Goal: Task Accomplishment & Management: Use online tool/utility

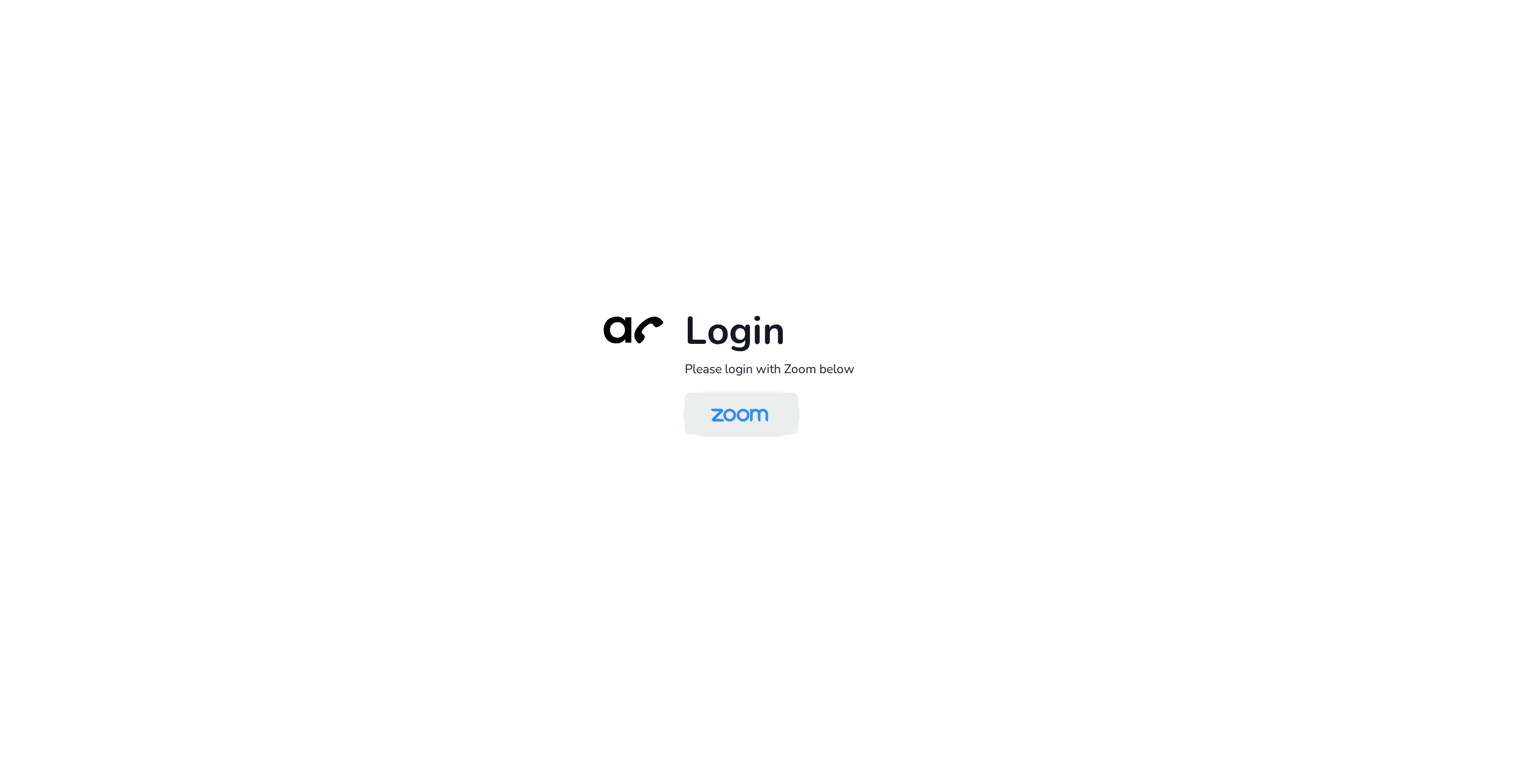
click at [740, 418] on img at bounding box center [739, 415] width 83 height 39
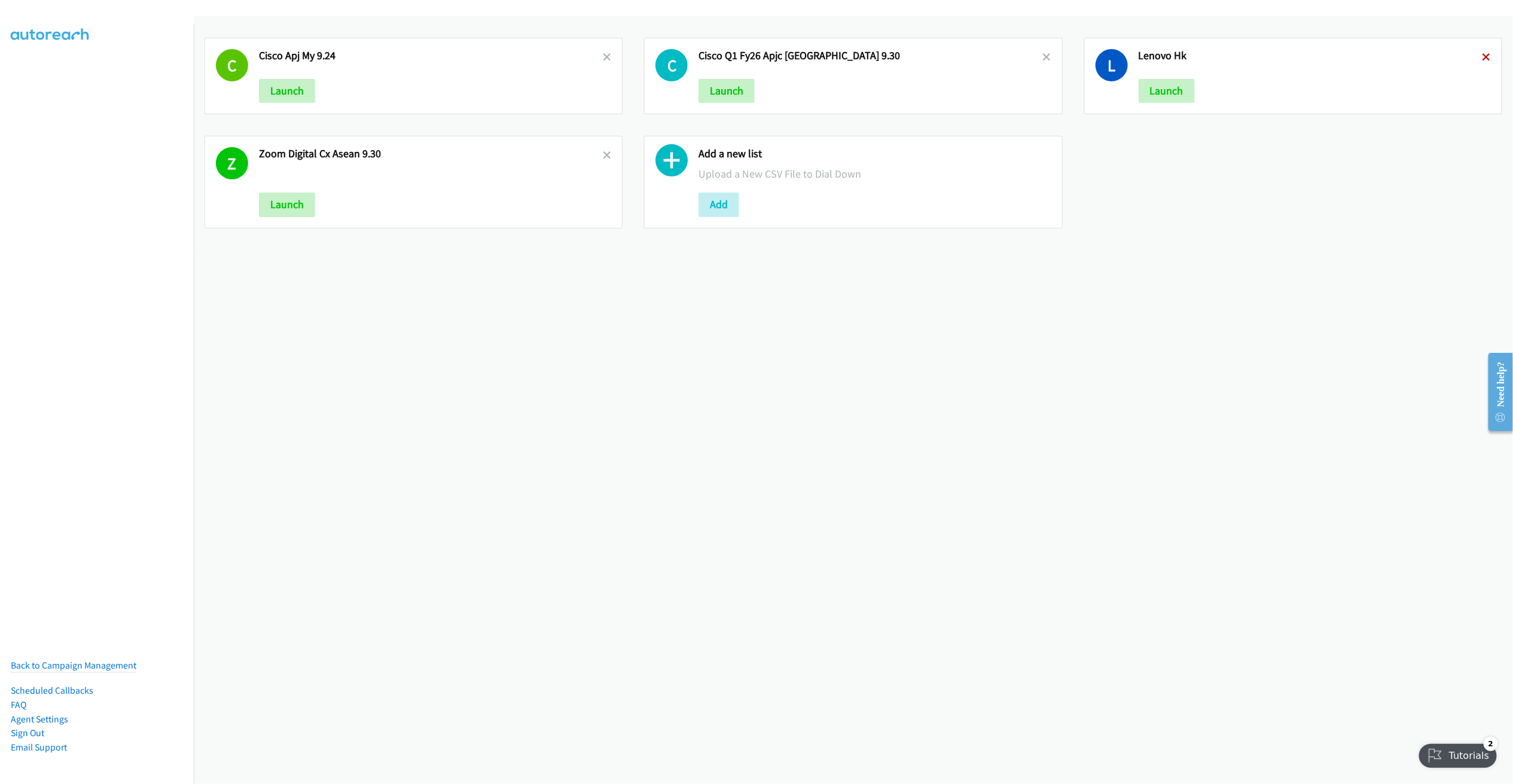
click at [1483, 54] on icon at bounding box center [1487, 58] width 8 height 8
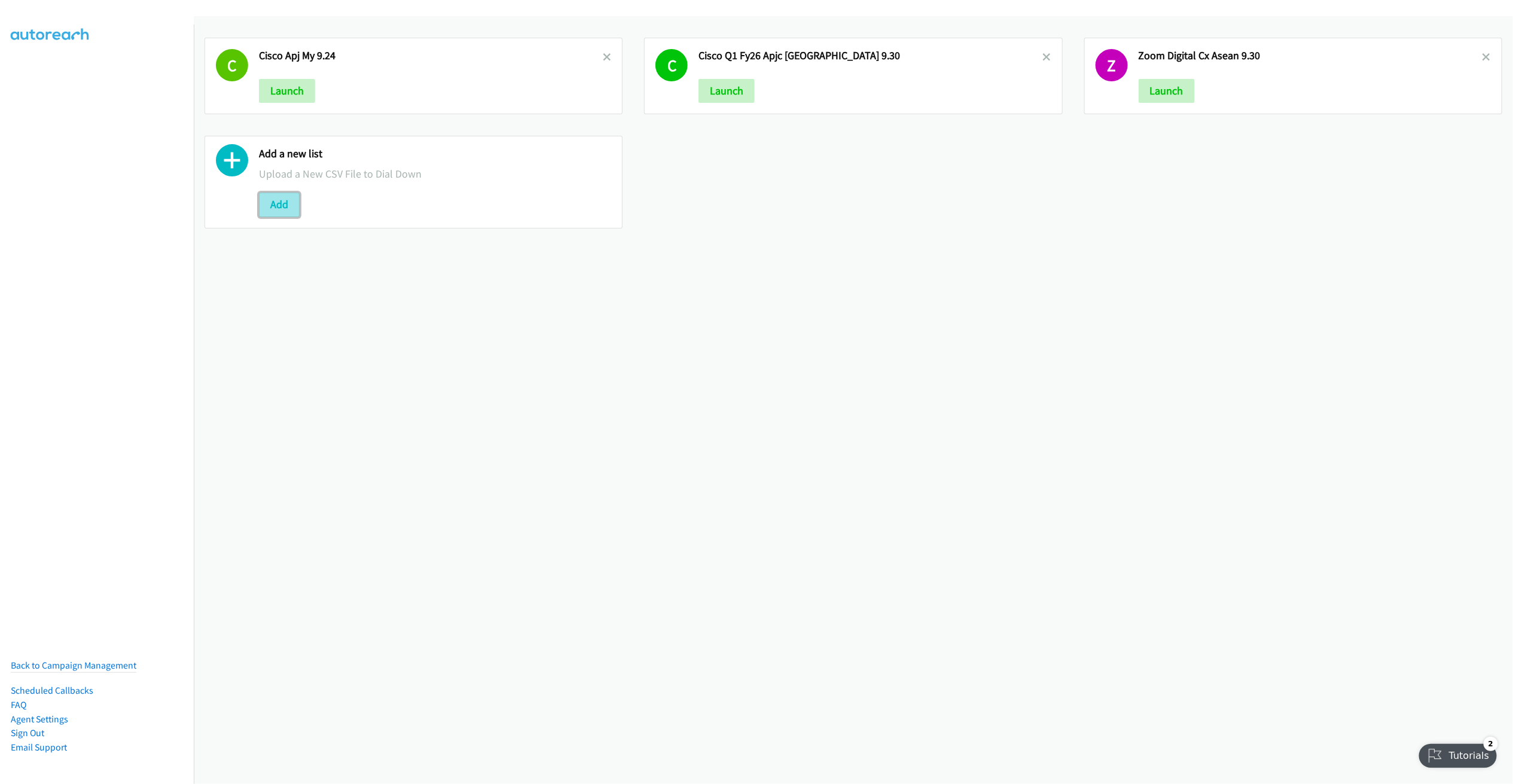
click at [284, 208] on button "Add" at bounding box center [279, 205] width 41 height 24
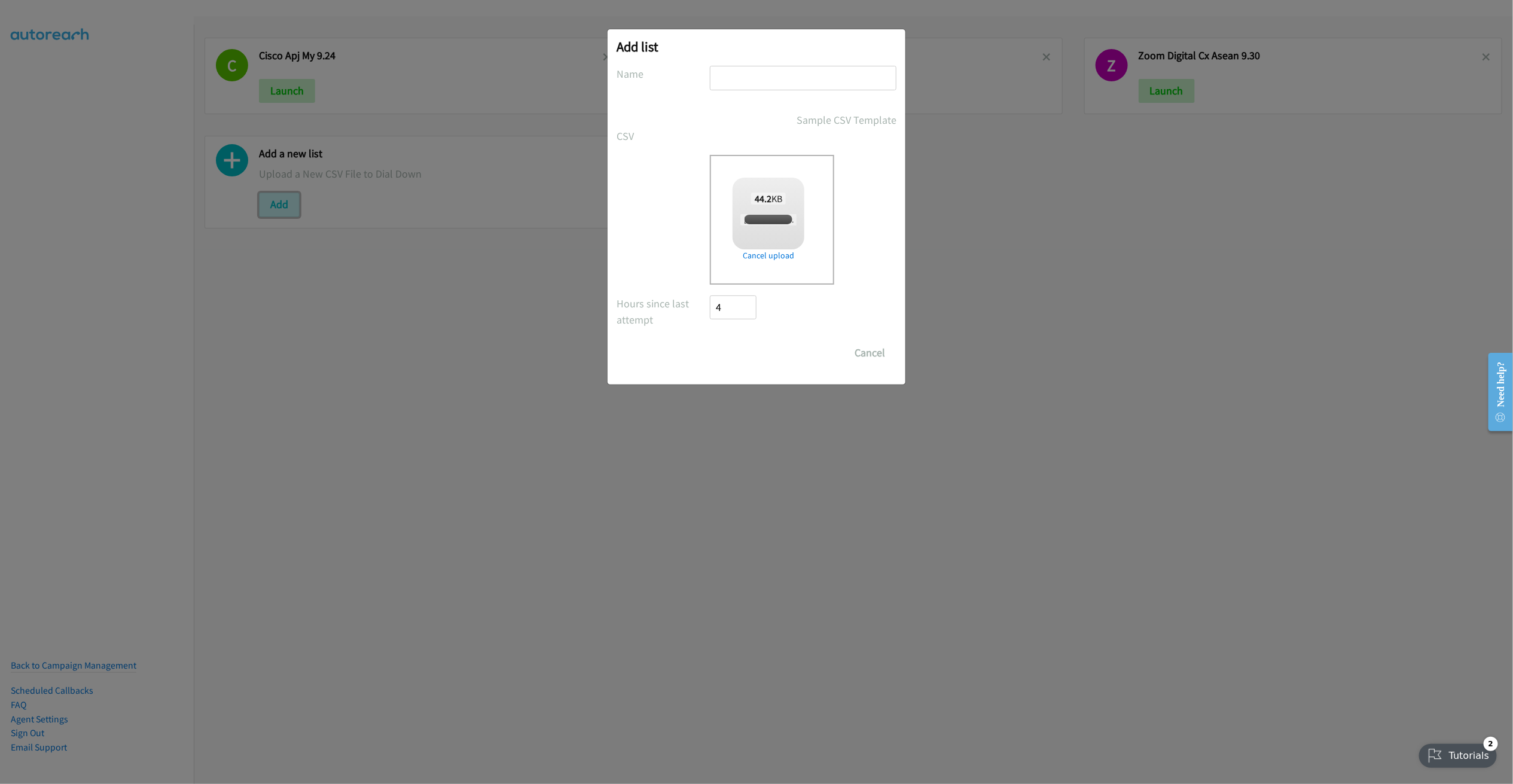
checkbox input "true"
click at [778, 81] on input "text" at bounding box center [803, 78] width 187 height 24
type input "Dell Forum 20th 10.1"
click at [748, 351] on input "Save List" at bounding box center [741, 353] width 63 height 24
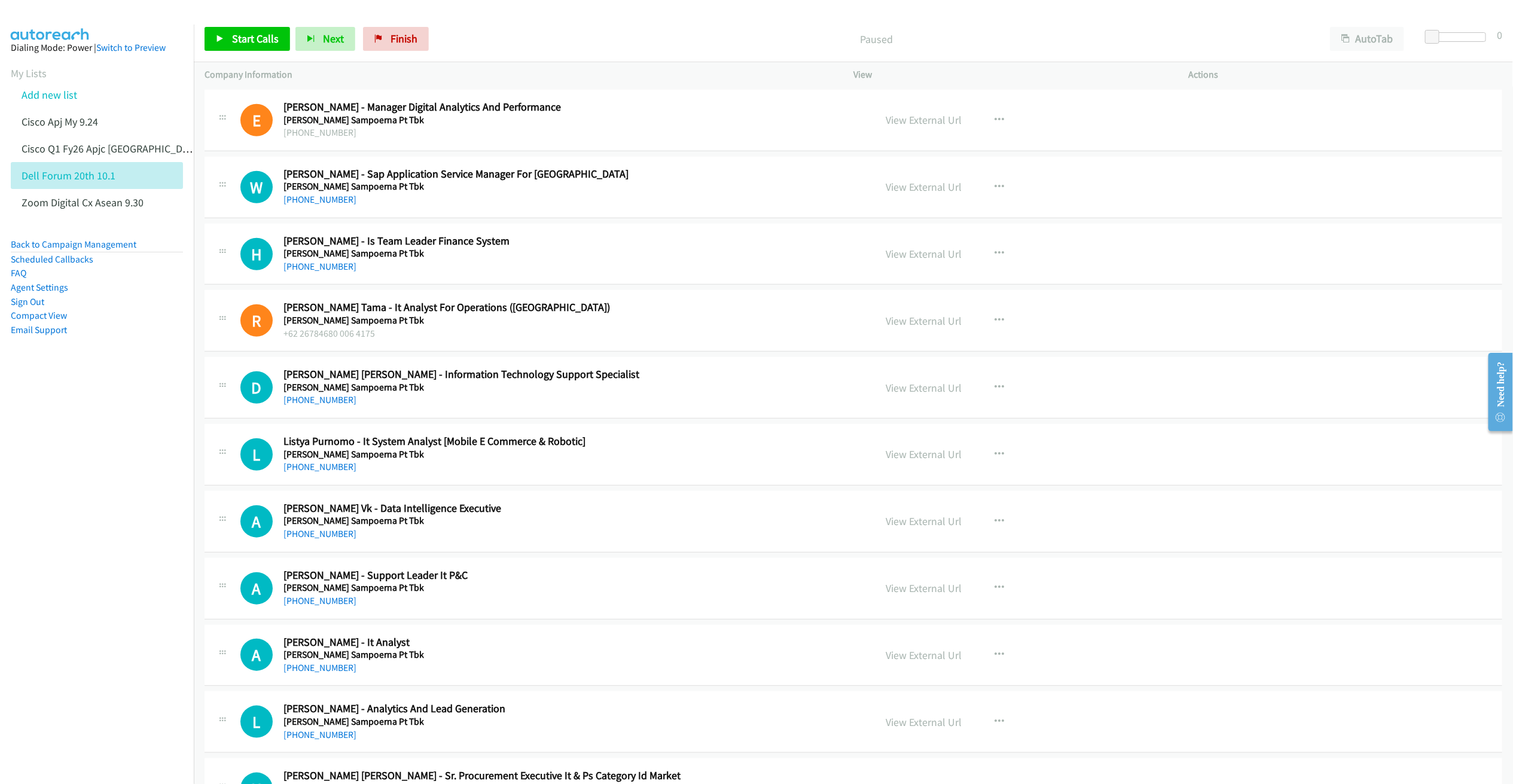
scroll to position [448, 0]
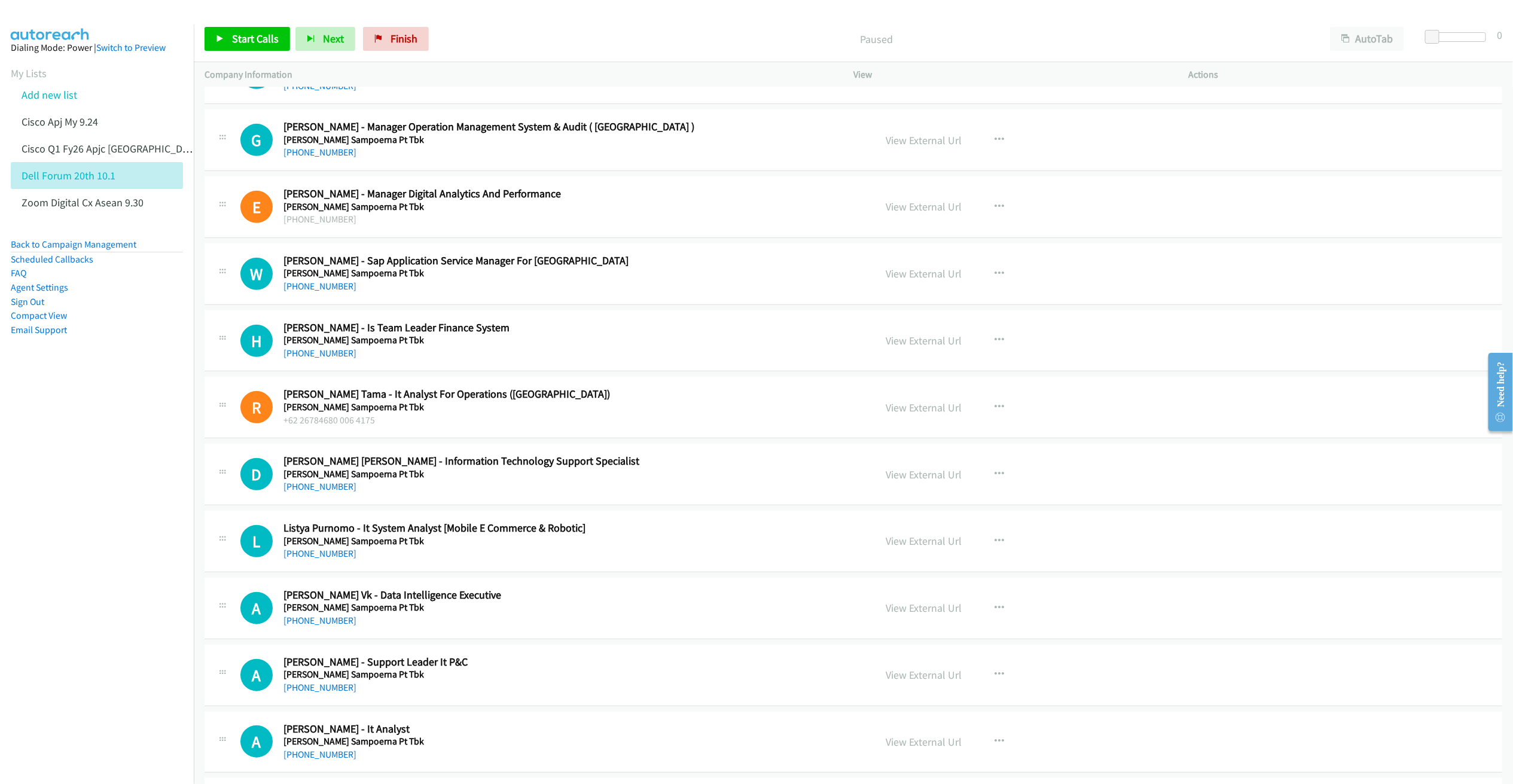
drag, startPoint x: 469, startPoint y: 151, endPoint x: 477, endPoint y: 157, distance: 10.0
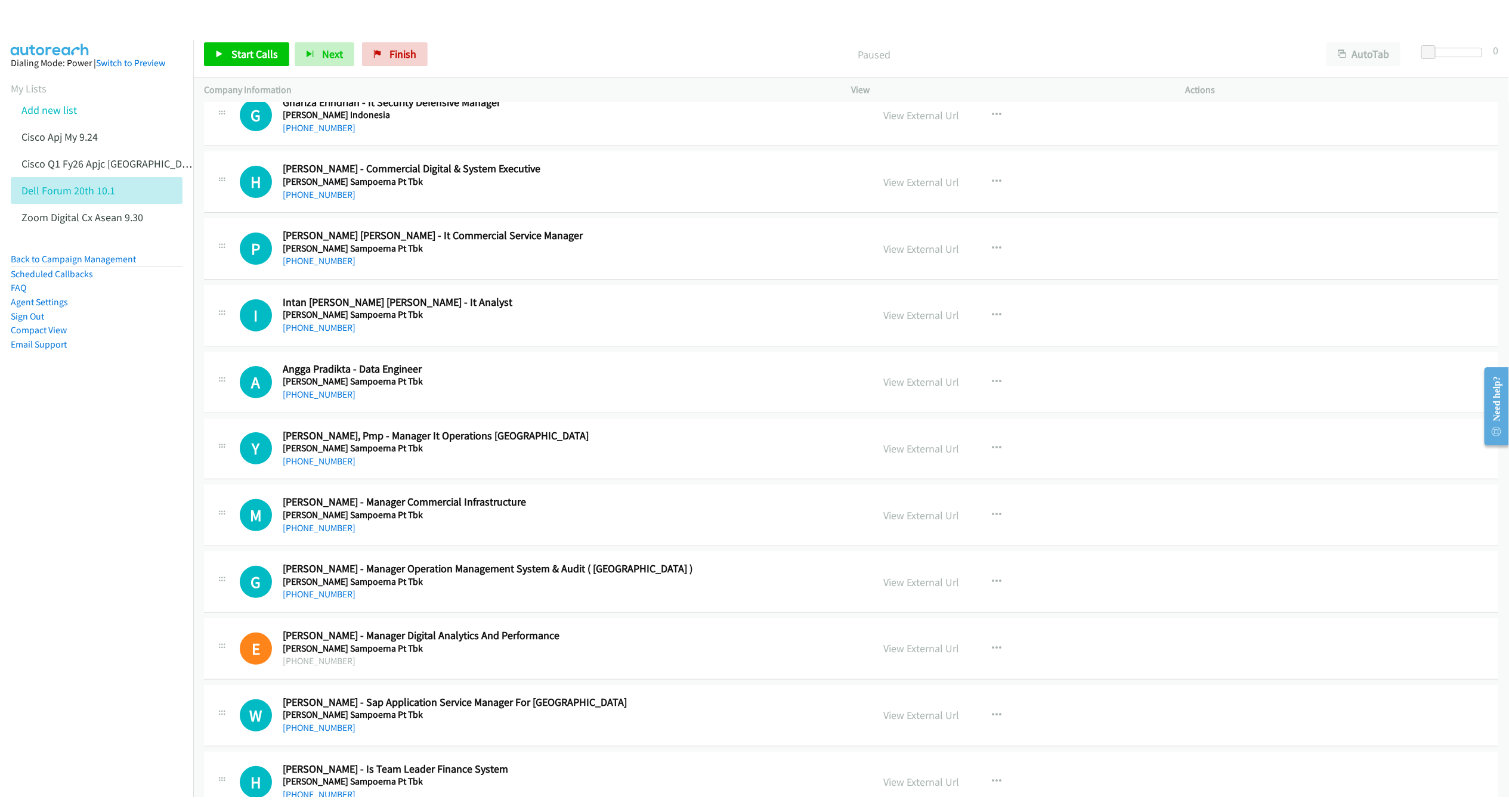
scroll to position [0, 0]
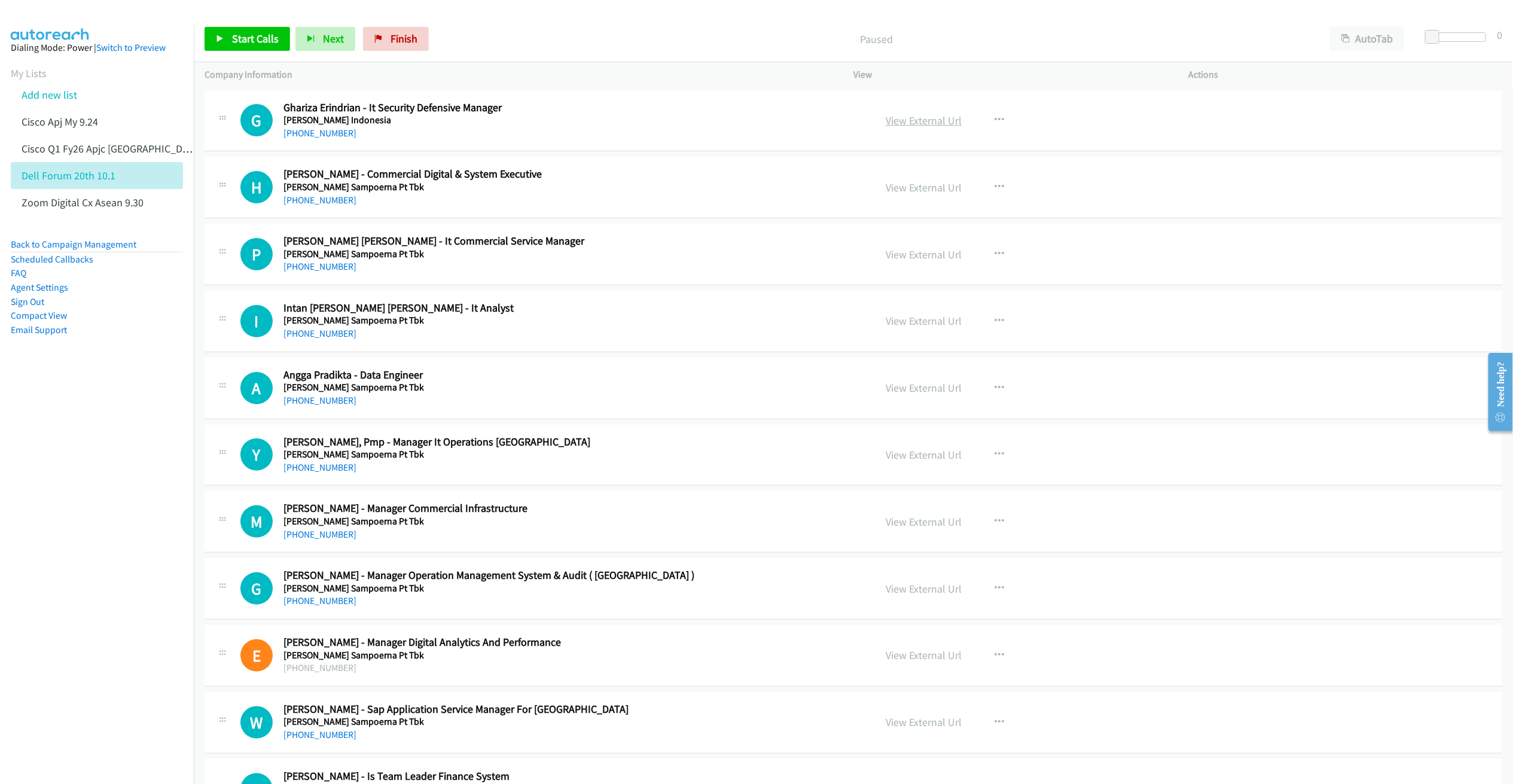
click at [925, 120] on link "View External Url" at bounding box center [924, 120] width 76 height 13
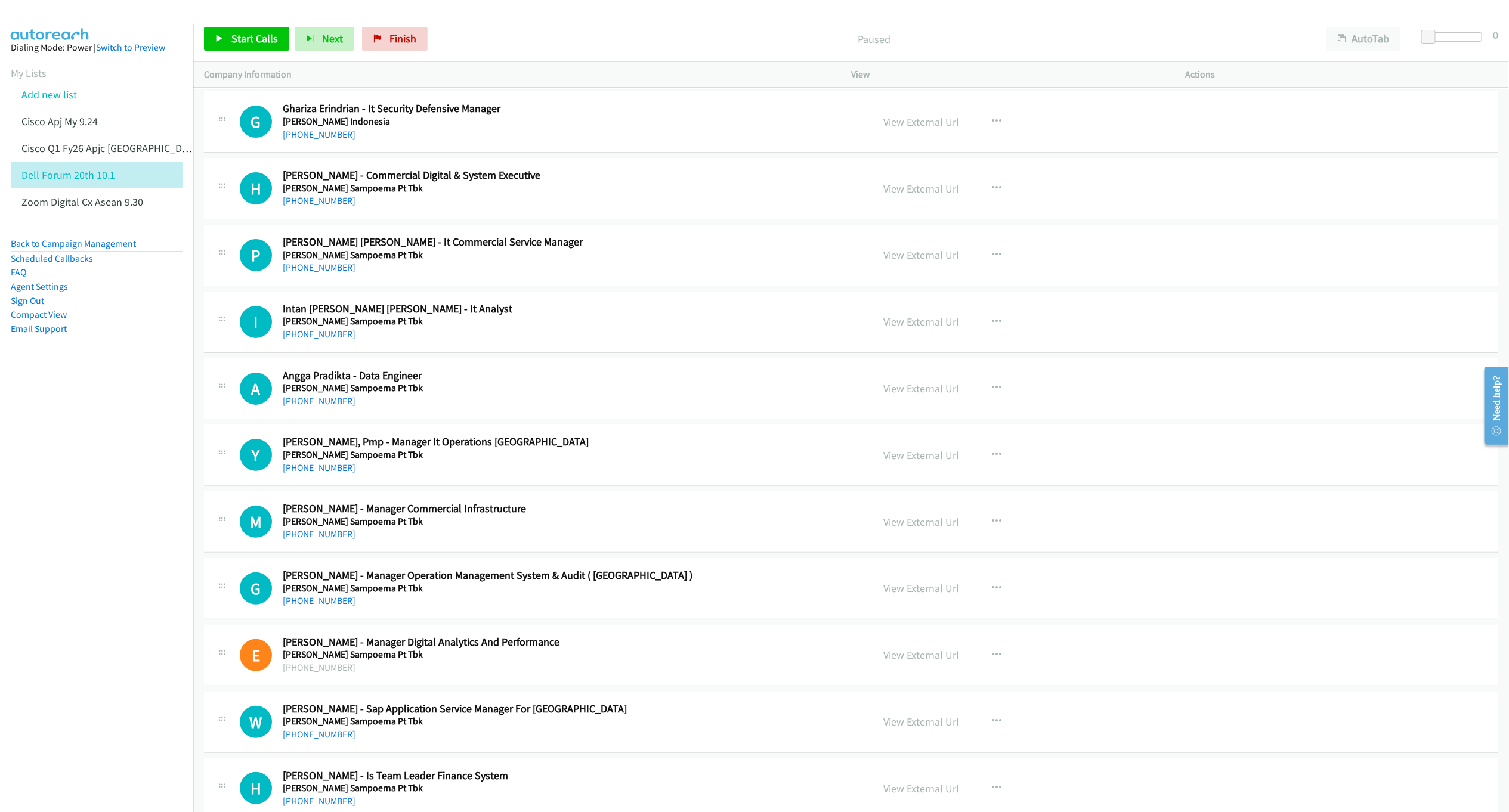
click at [664, 42] on p "Paused" at bounding box center [874, 39] width 861 height 16
click at [1347, 40] on button "AutoTab" at bounding box center [1364, 39] width 74 height 24
click at [246, 35] on span "Start Calls" at bounding box center [254, 38] width 46 height 13
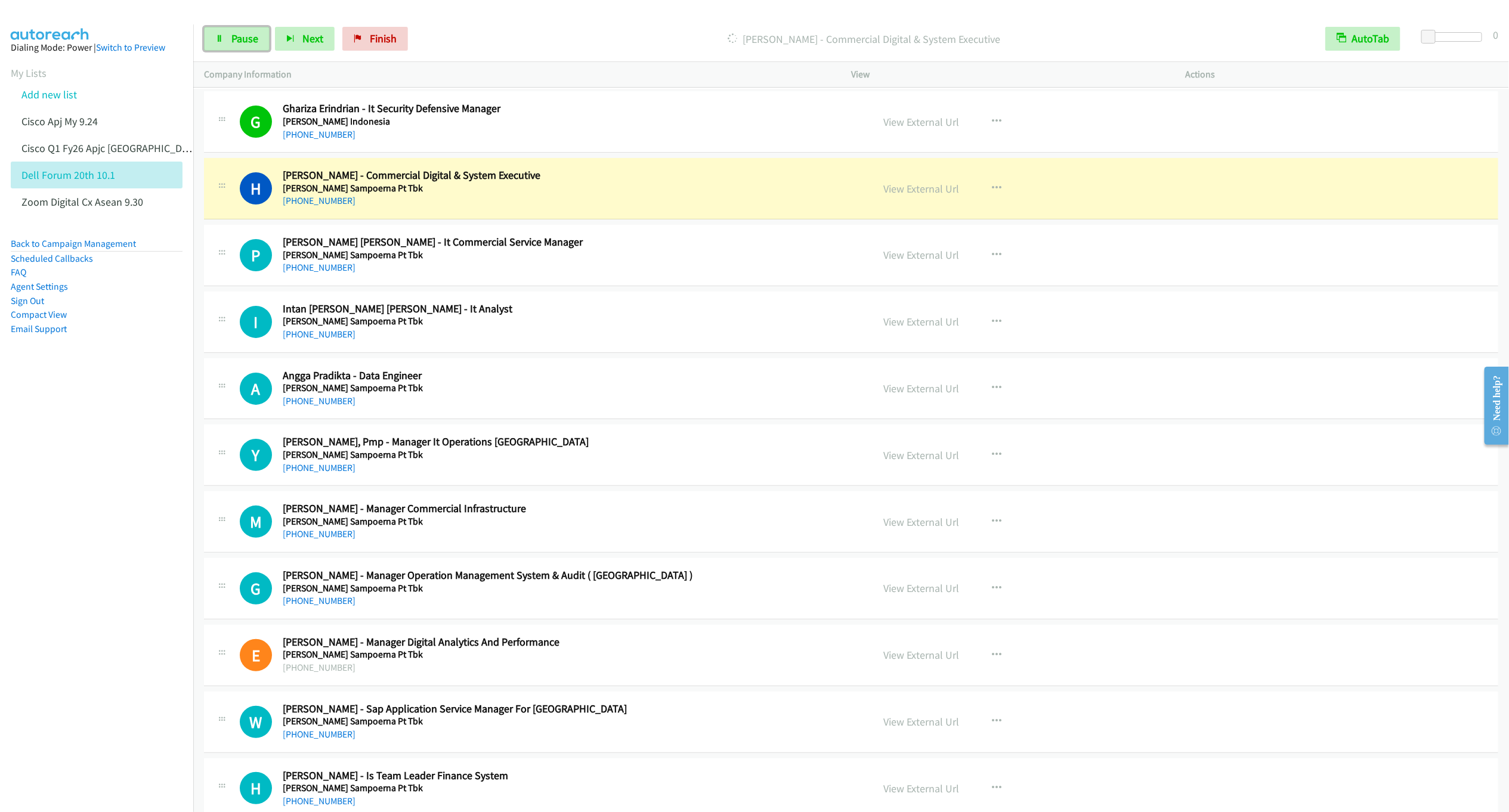
drag, startPoint x: 240, startPoint y: 46, endPoint x: 240, endPoint y: 72, distance: 26.0
click at [240, 46] on link "Pause" at bounding box center [237, 39] width 66 height 24
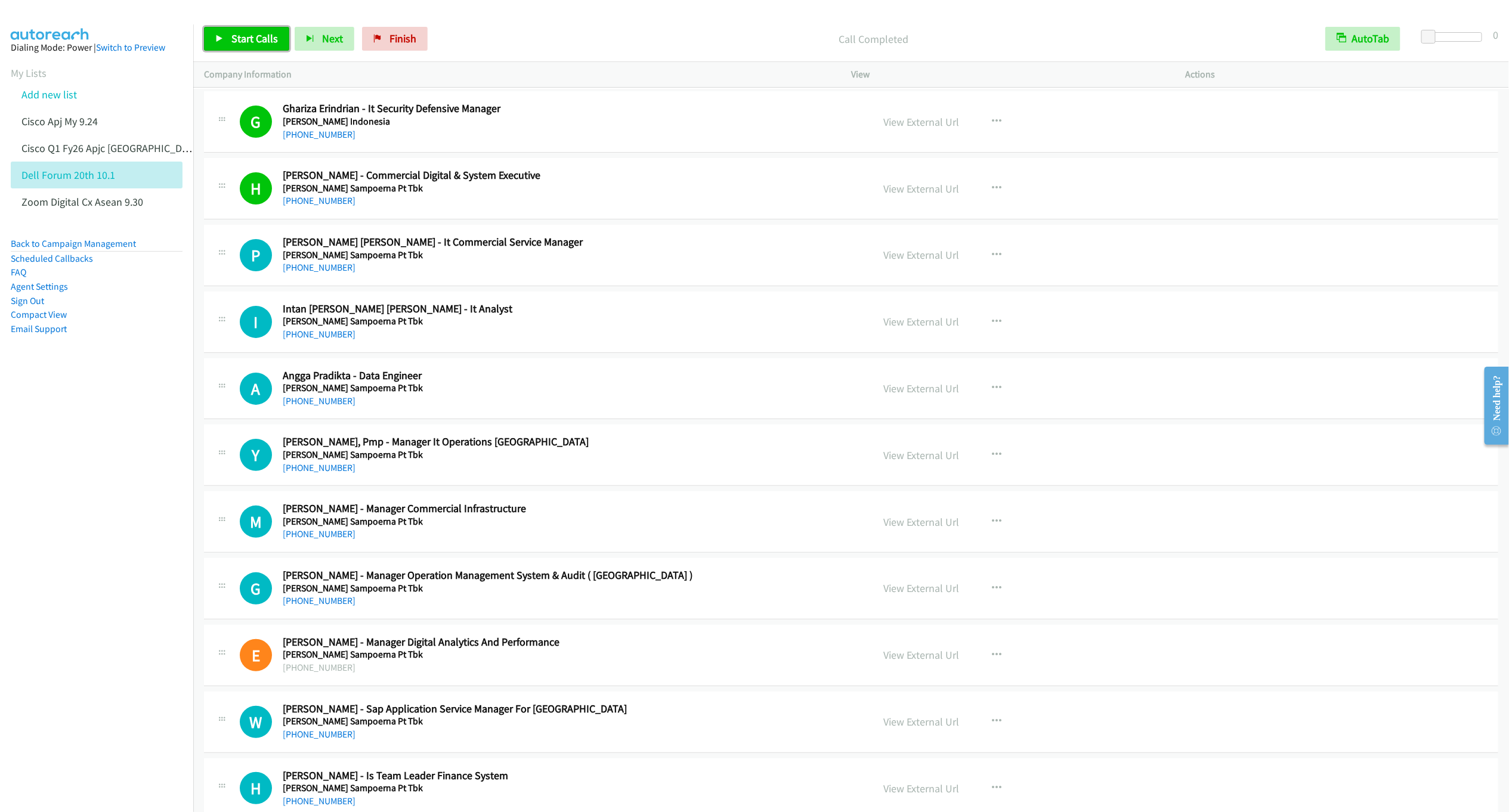
click at [244, 41] on span "Start Calls" at bounding box center [254, 38] width 46 height 13
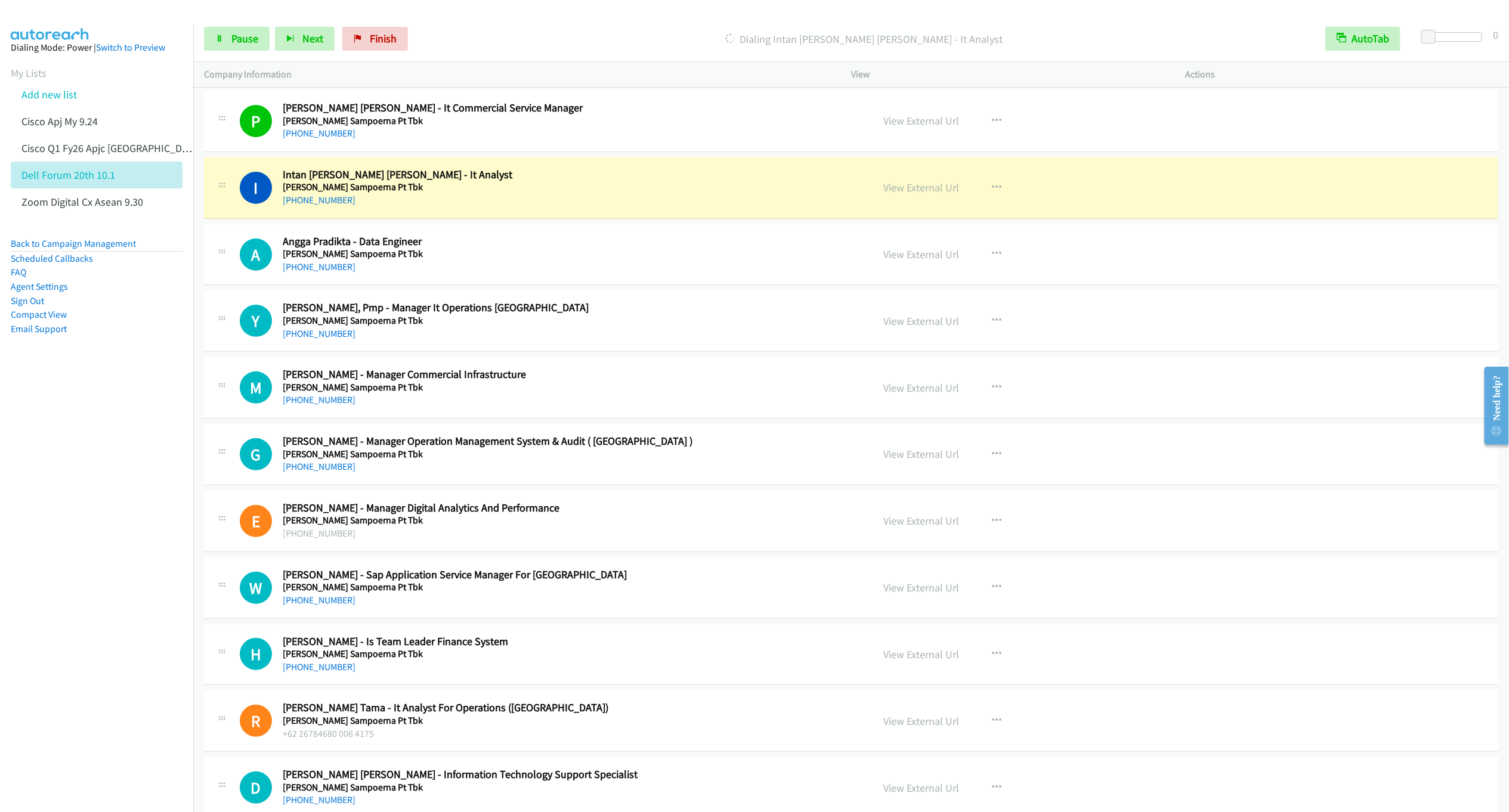
scroll to position [179, 0]
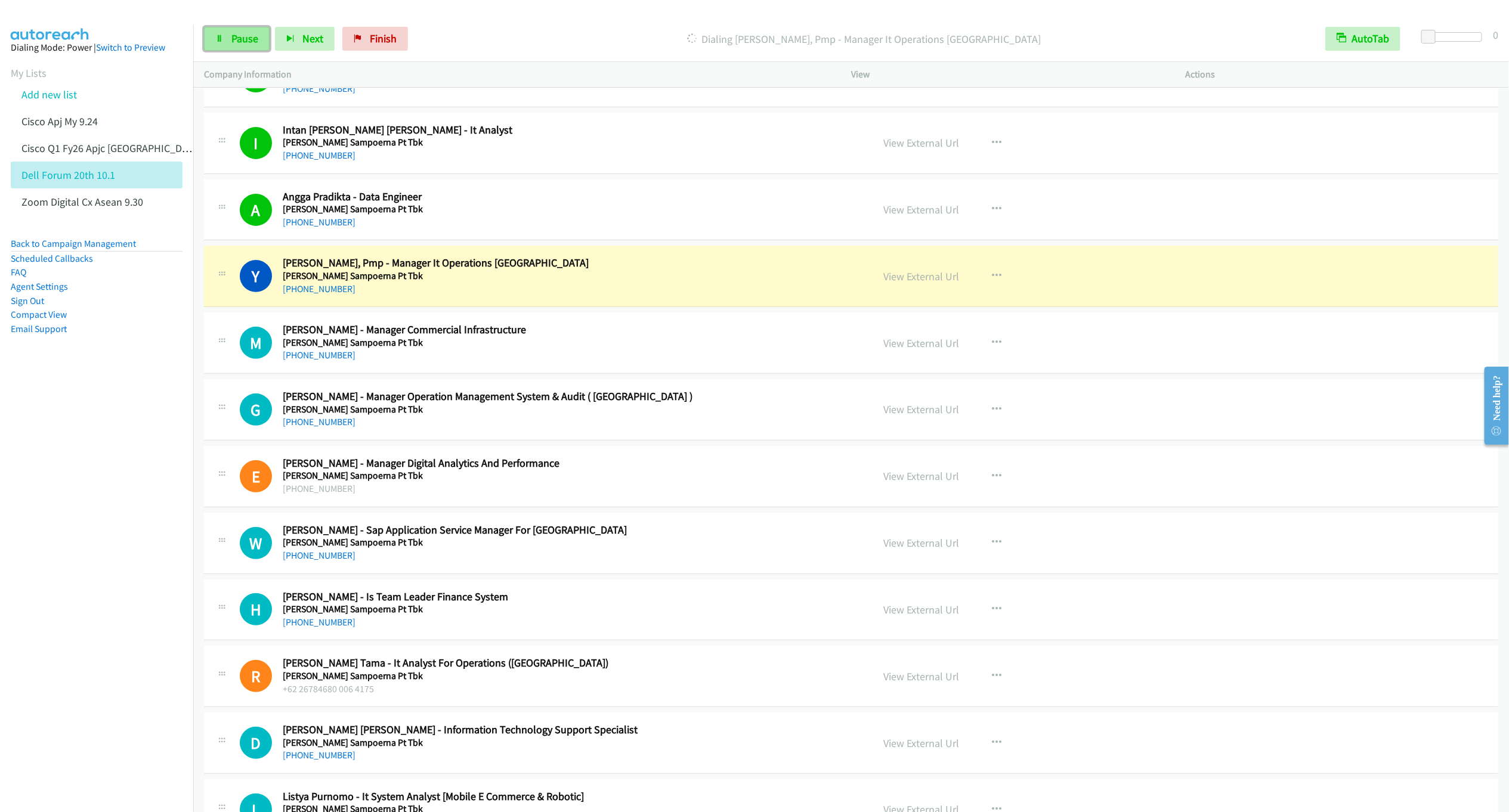
click at [228, 40] on link "Pause" at bounding box center [237, 39] width 66 height 24
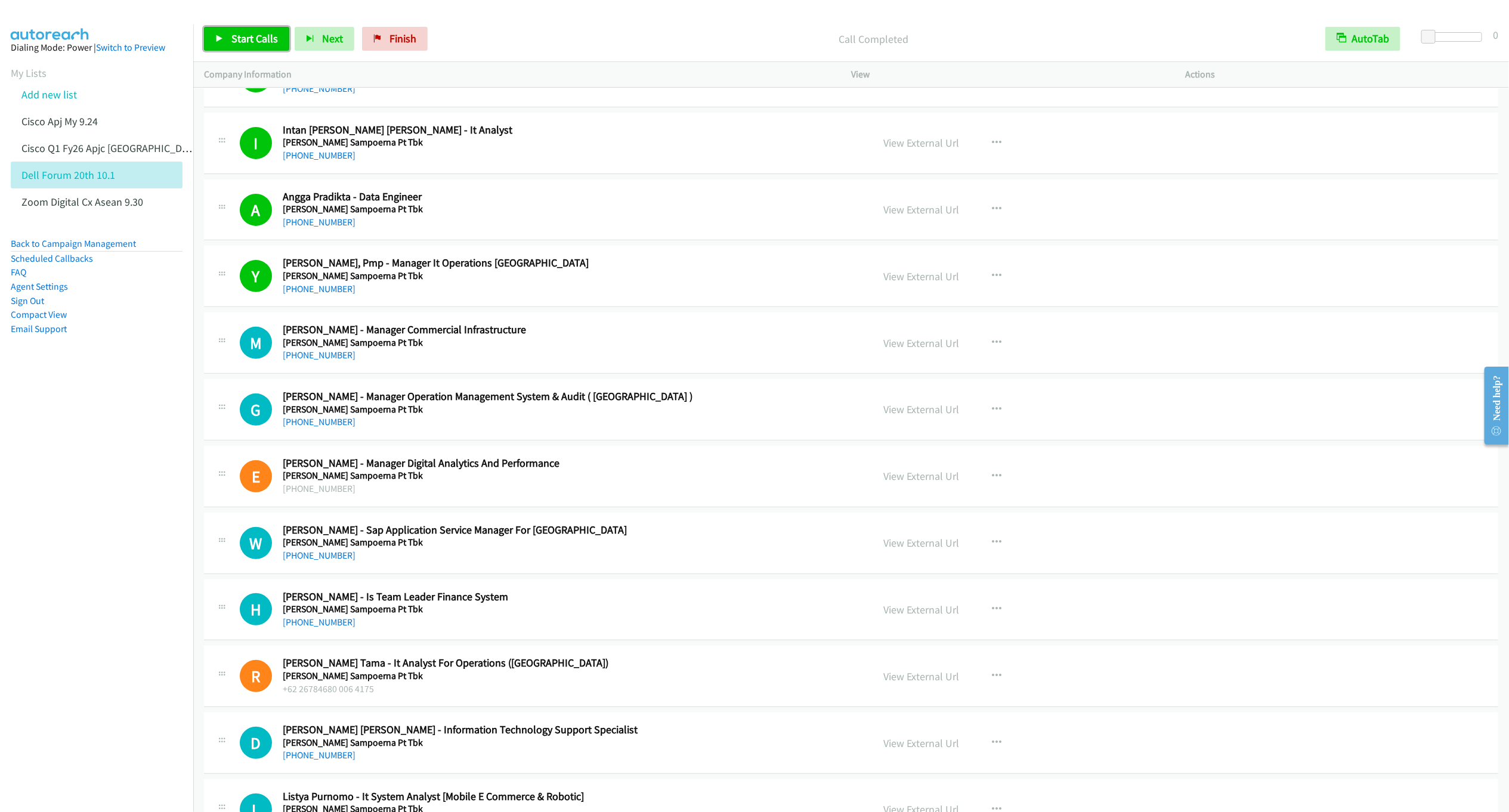
click at [249, 43] on span "Start Calls" at bounding box center [254, 38] width 46 height 13
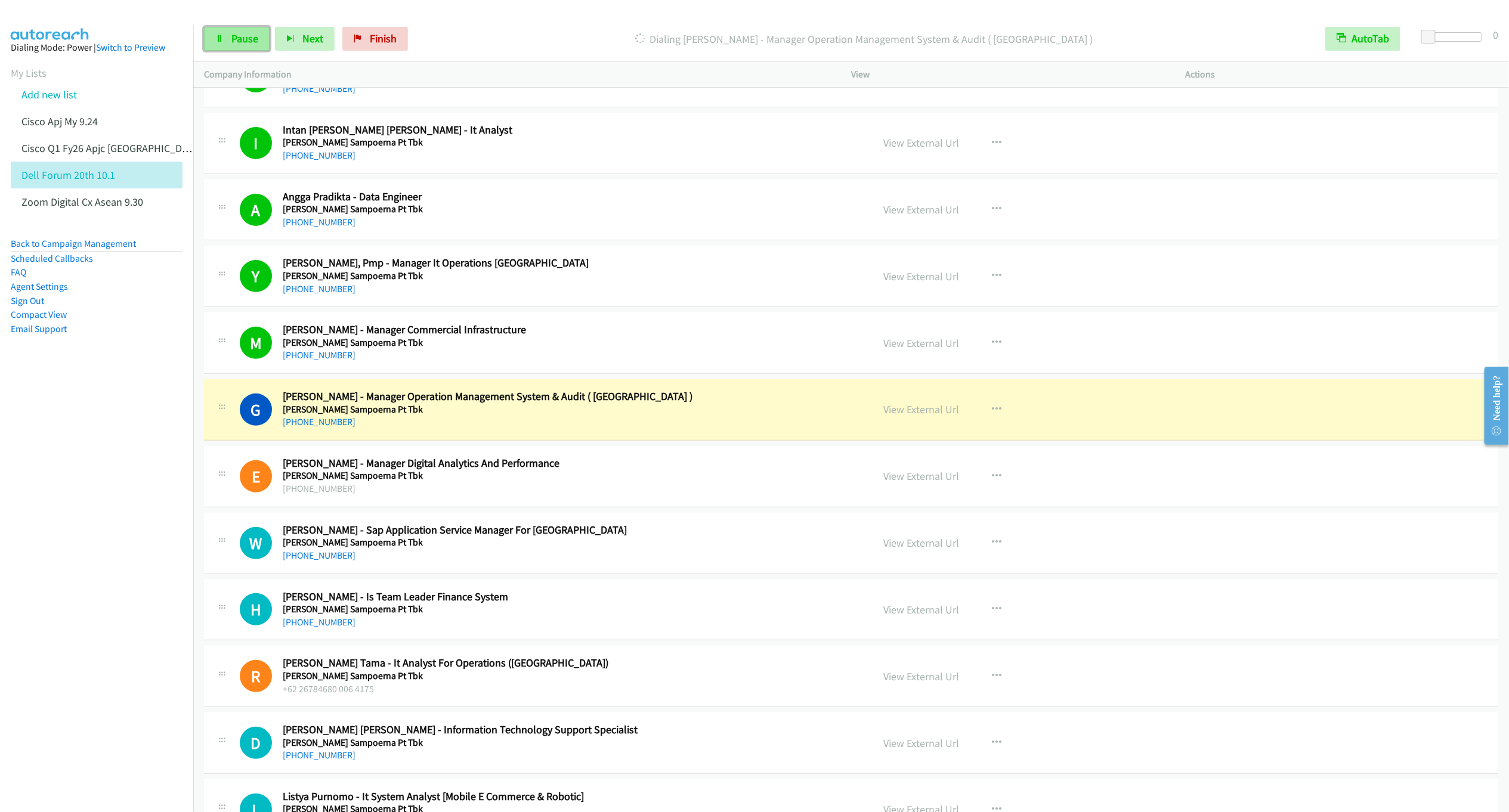
click at [227, 27] on link "Pause" at bounding box center [237, 39] width 66 height 24
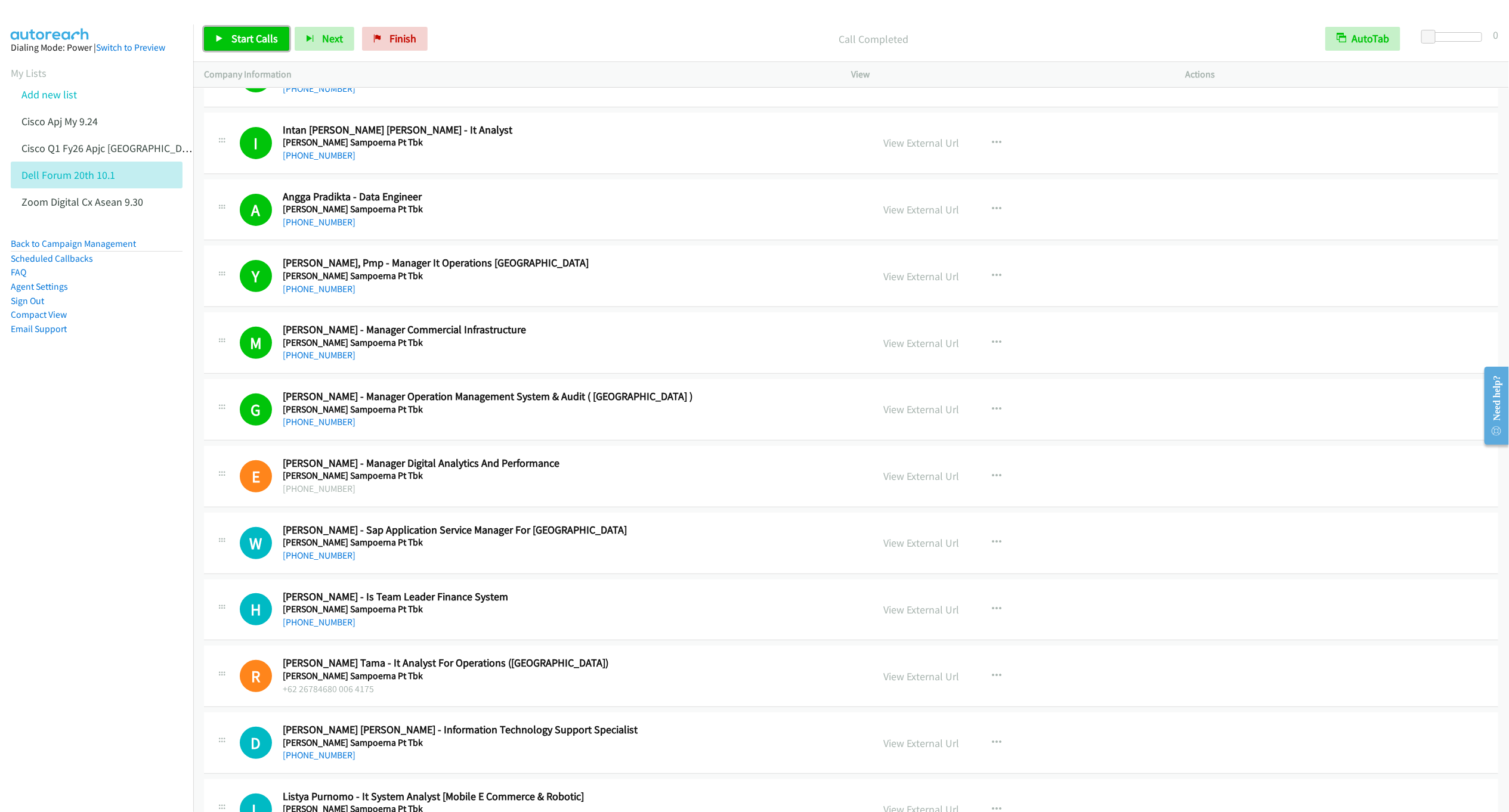
click at [238, 36] on span "Start Calls" at bounding box center [254, 38] width 46 height 13
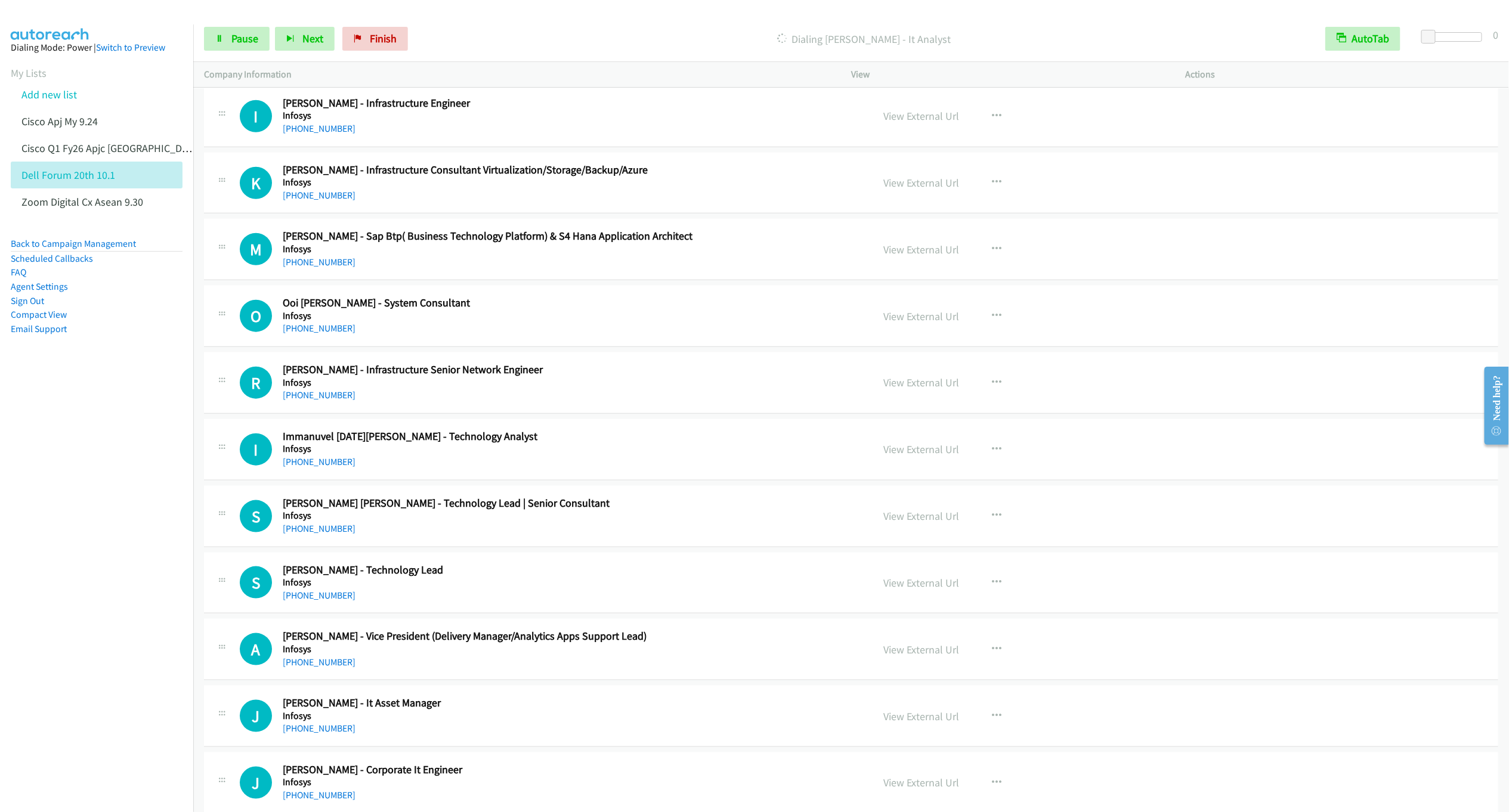
scroll to position [9786, 0]
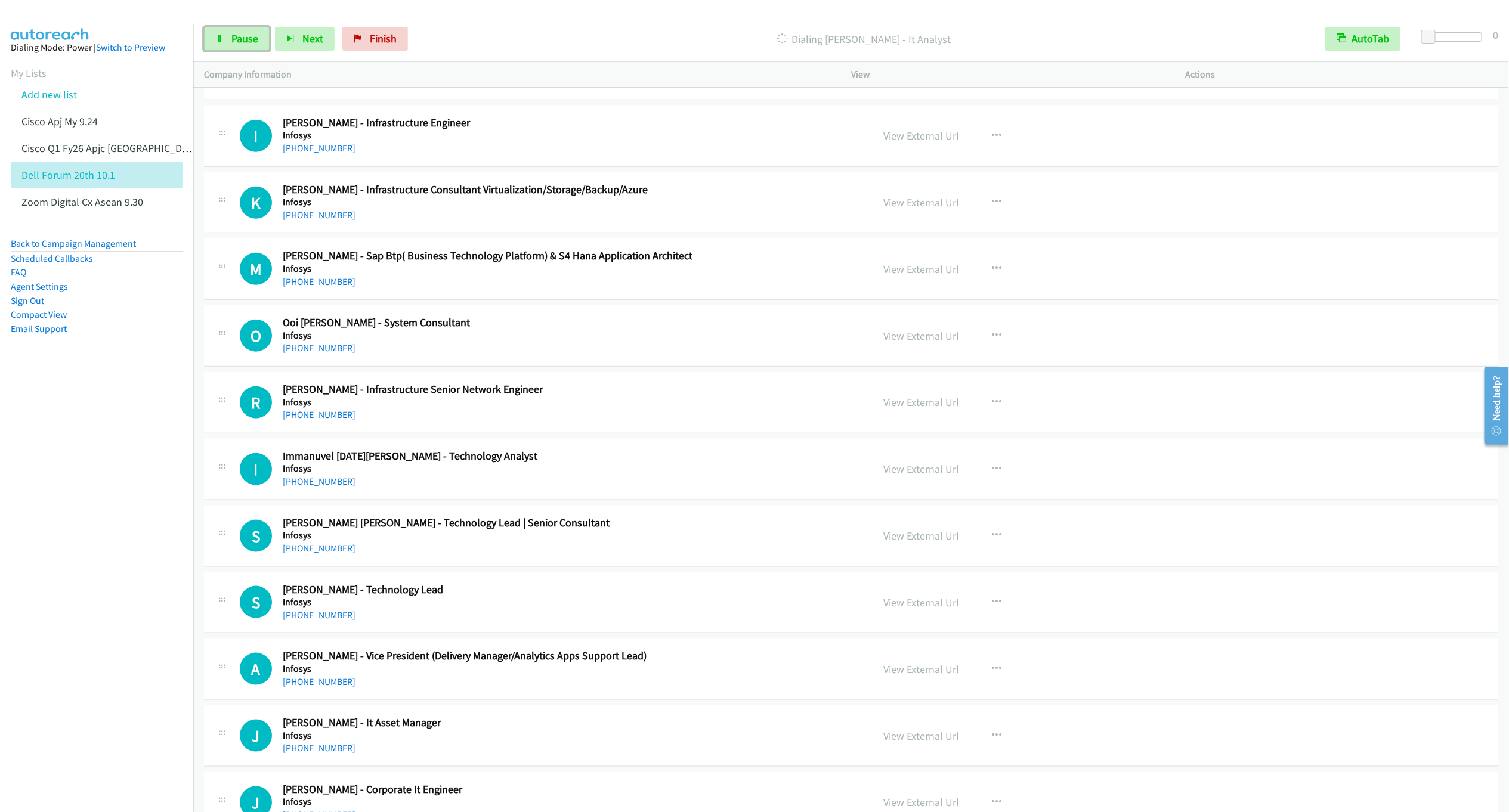
drag, startPoint x: 240, startPoint y: 38, endPoint x: 187, endPoint y: 16, distance: 57.4
click at [241, 36] on span "Pause" at bounding box center [245, 38] width 27 height 13
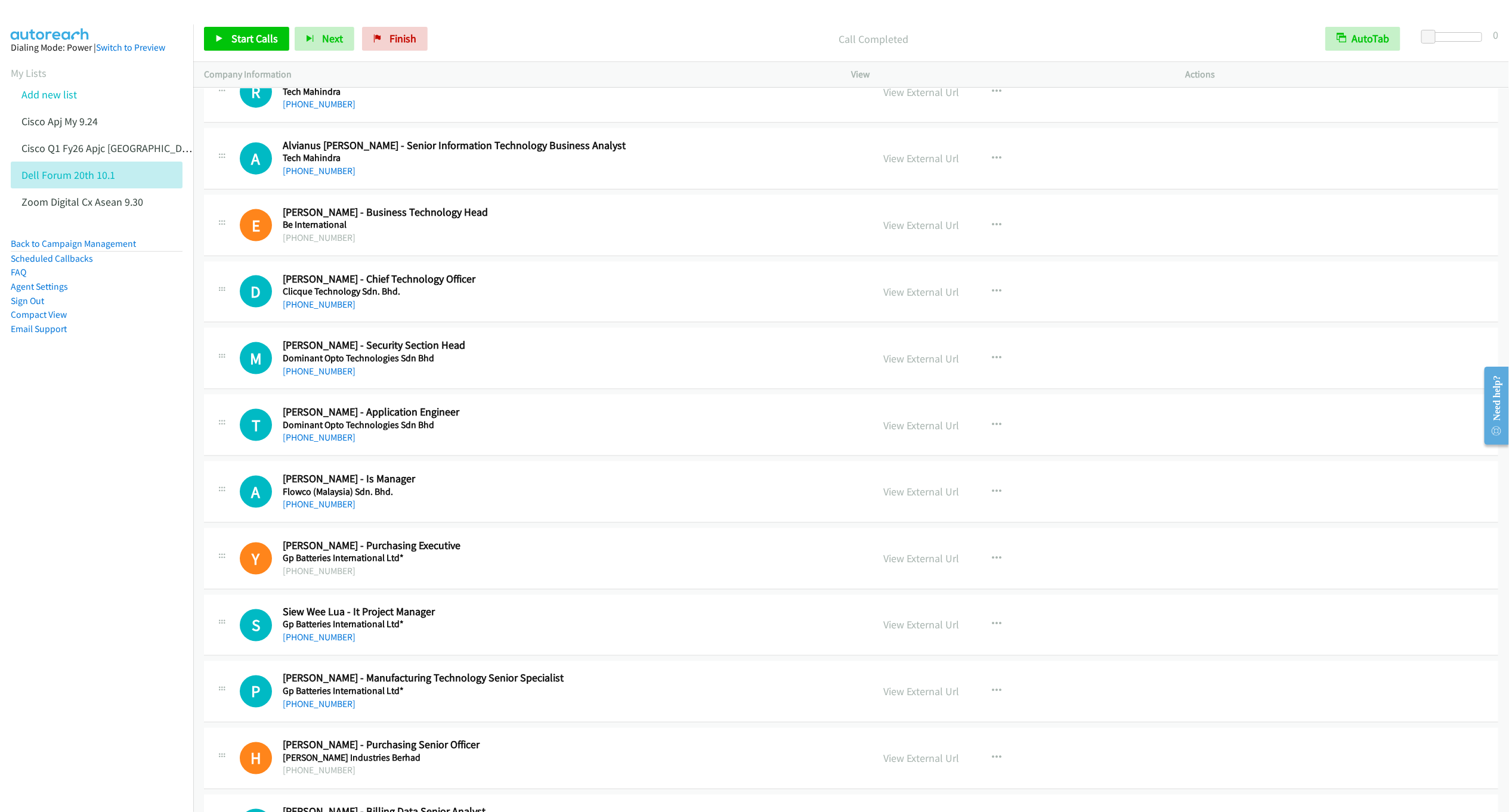
scroll to position [4062, 0]
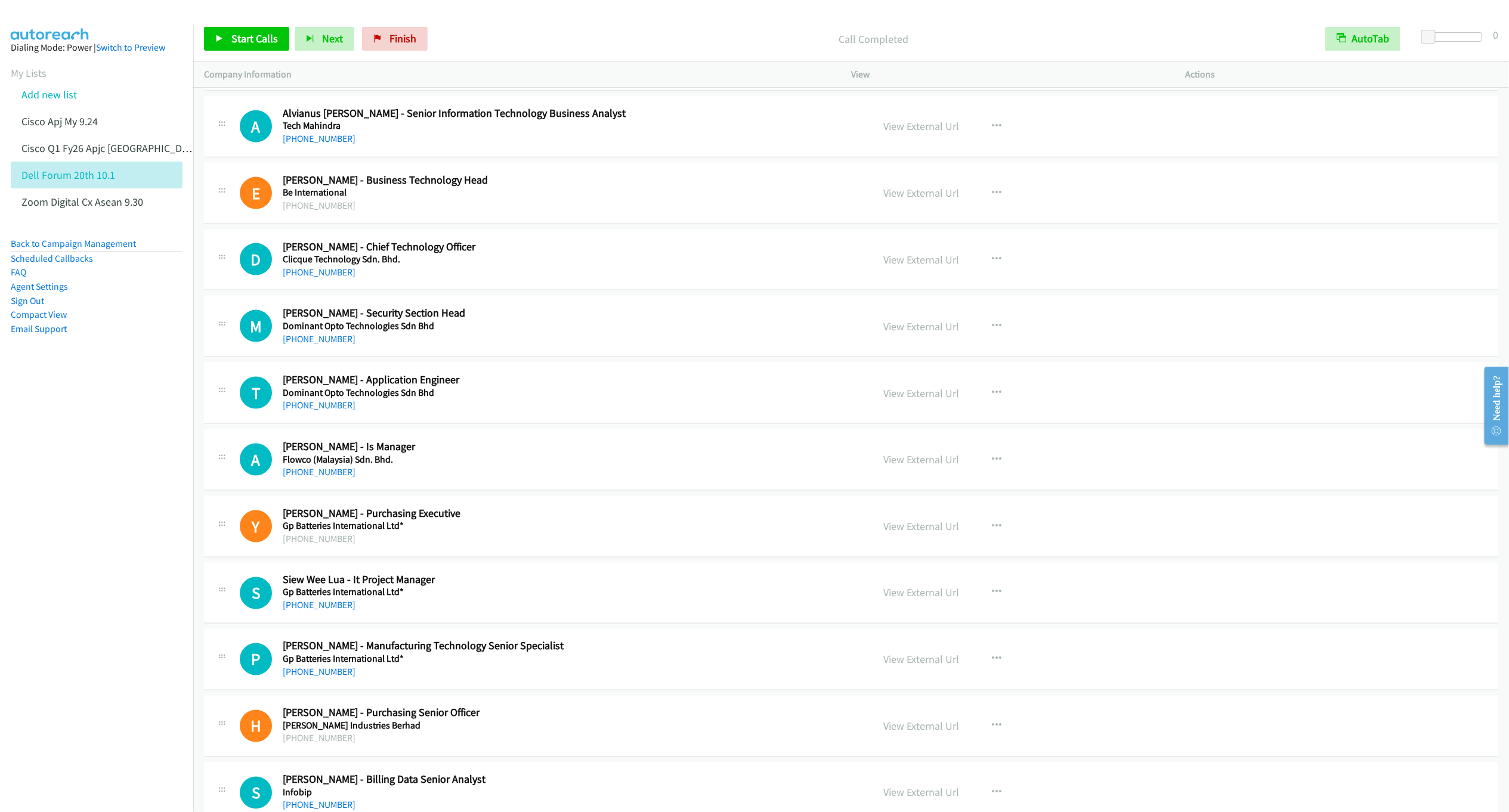
click at [550, 357] on div "M Callback Scheduled Mohd Zhafri Razali - Security Section Head Dominant Opto T…" at bounding box center [851, 326] width 1294 height 62
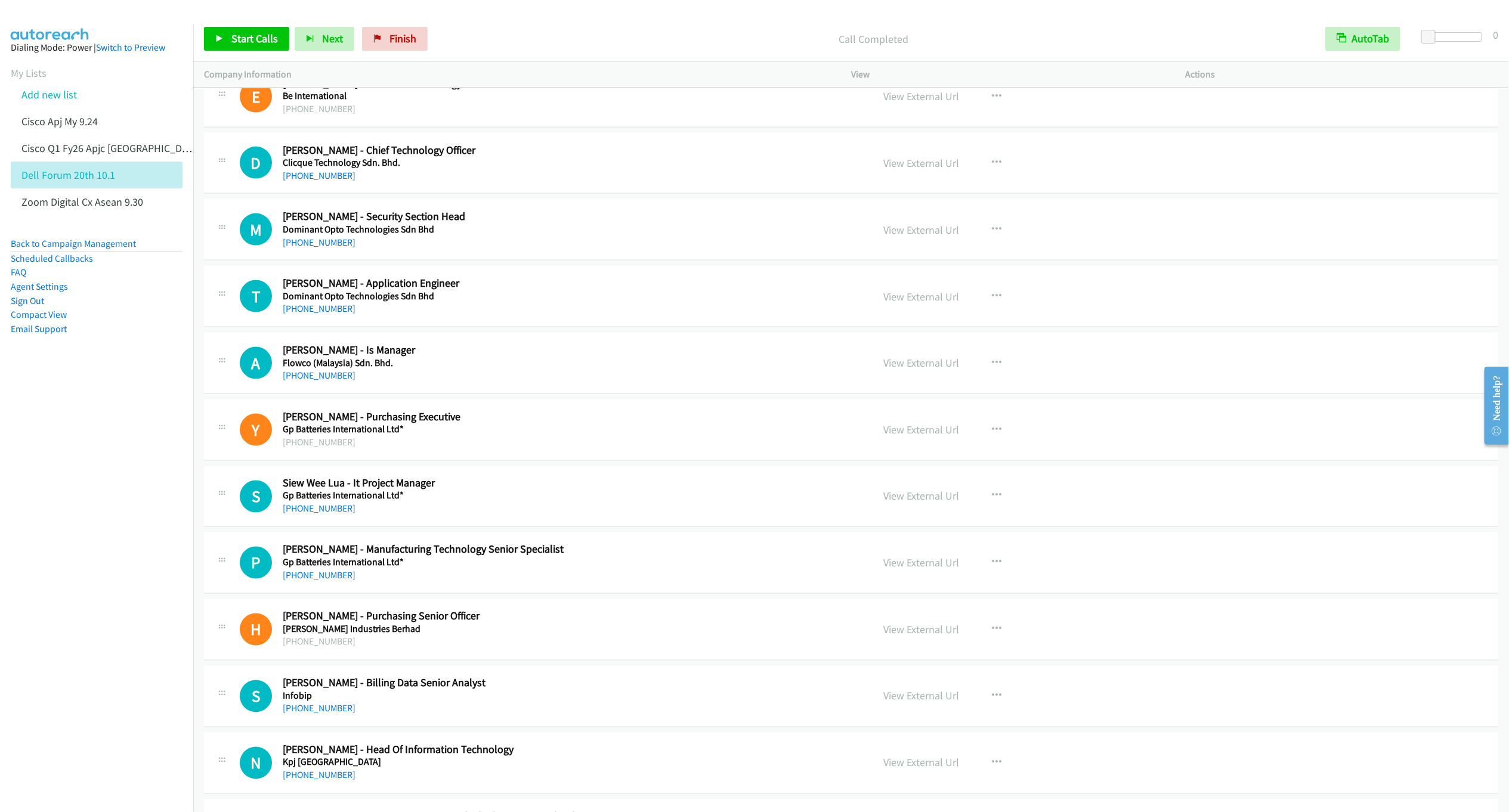
scroll to position [4151, 0]
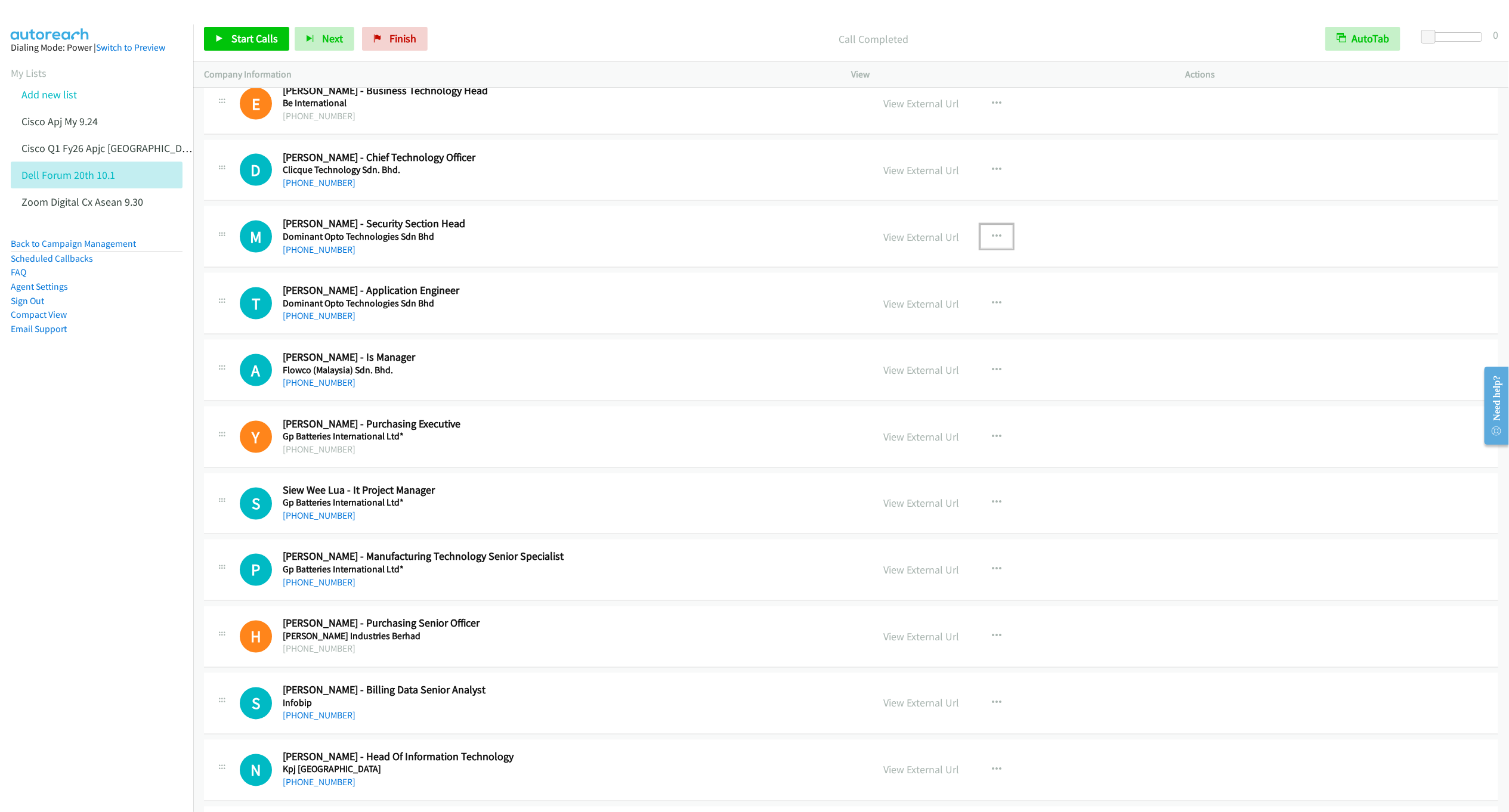
click at [994, 241] on icon "button" at bounding box center [997, 236] width 9 height 9
click at [906, 327] on link "Start Calls Here" at bounding box center [932, 315] width 159 height 24
click at [995, 182] on button "button" at bounding box center [997, 170] width 32 height 24
click at [902, 260] on link "Start Calls Here" at bounding box center [932, 248] width 159 height 24
click at [230, 43] on link "Start Calls" at bounding box center [246, 39] width 85 height 24
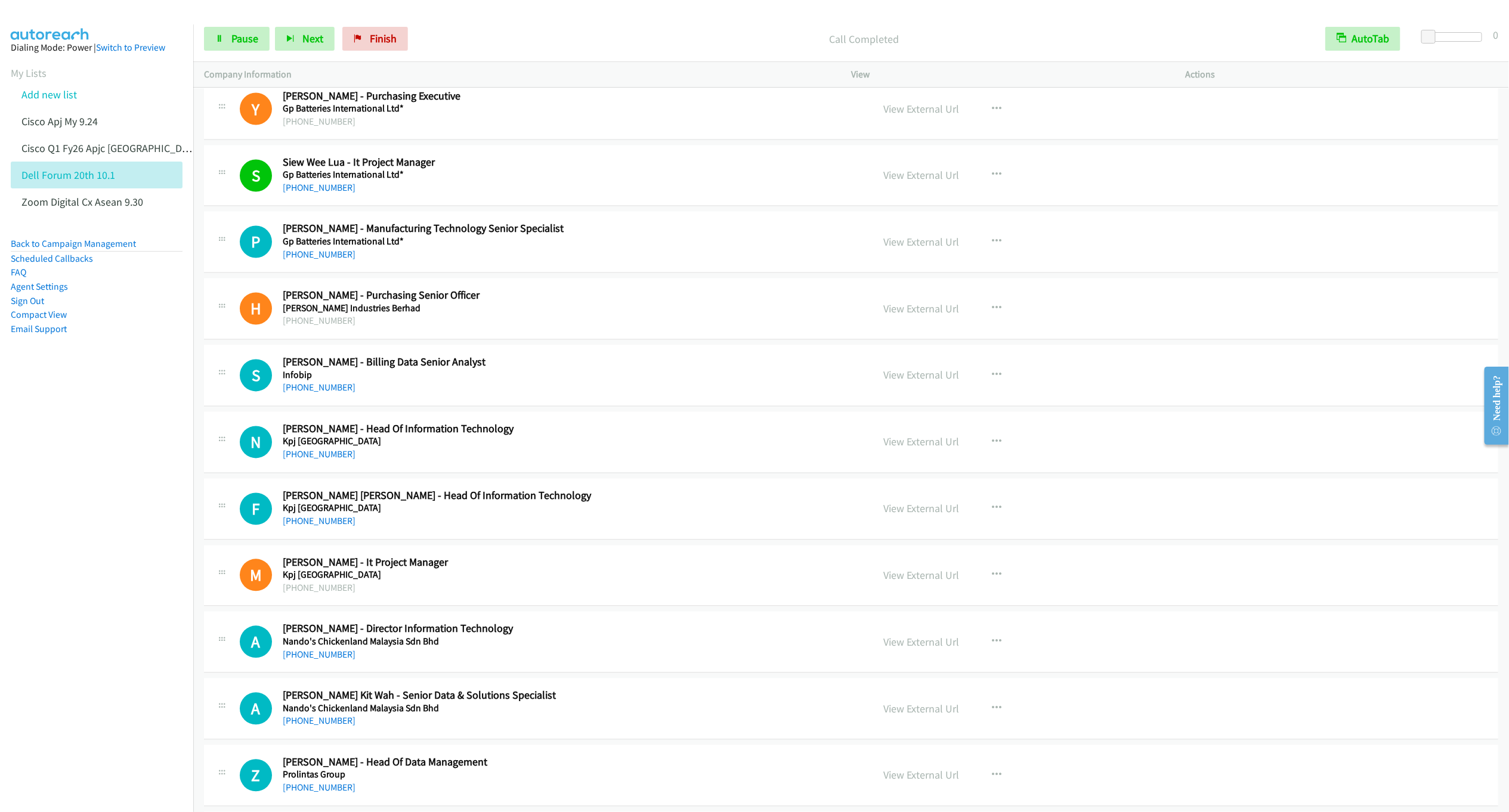
scroll to position [4509, 0]
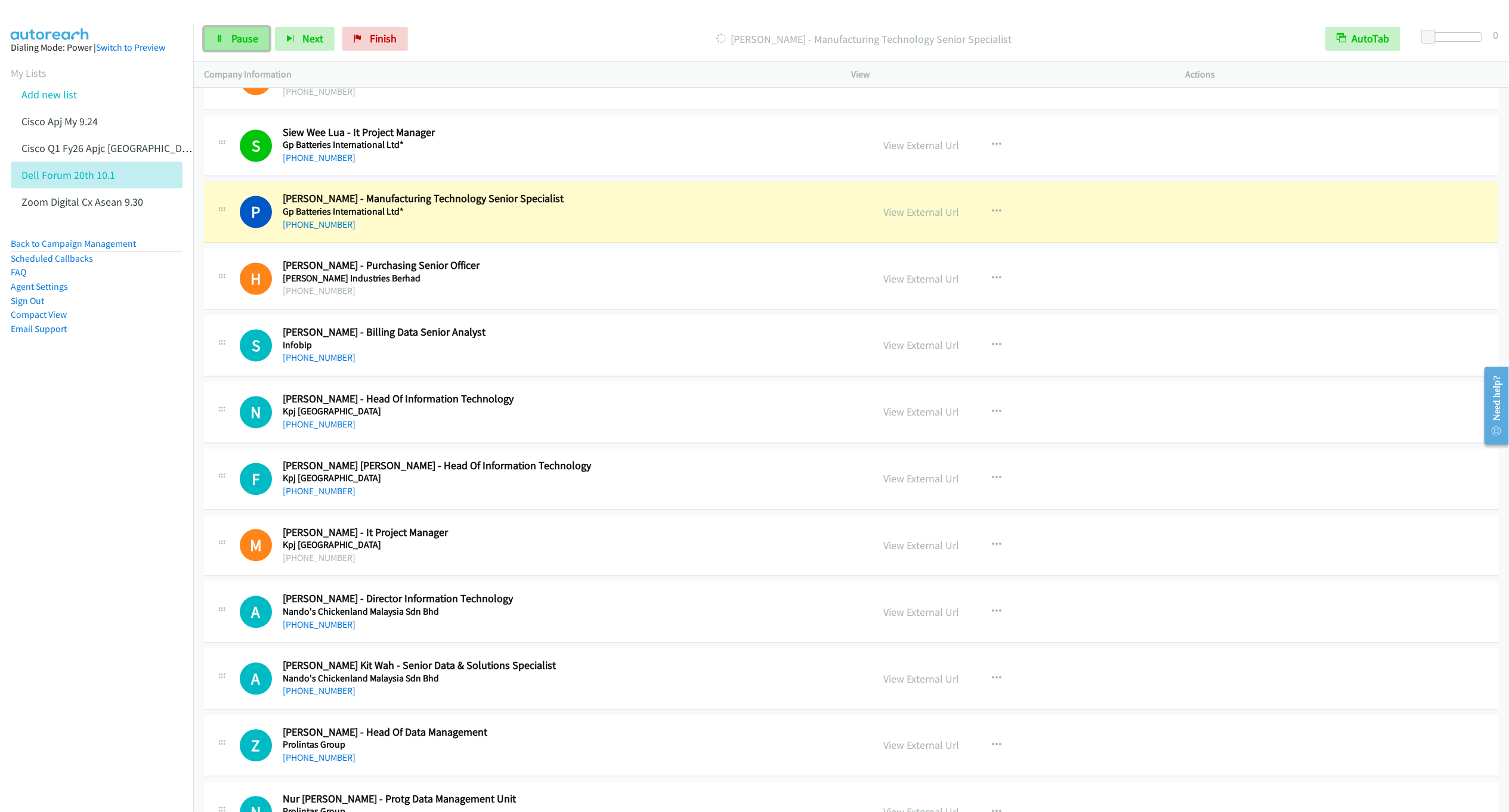
click at [244, 38] on span "Pause" at bounding box center [245, 38] width 27 height 13
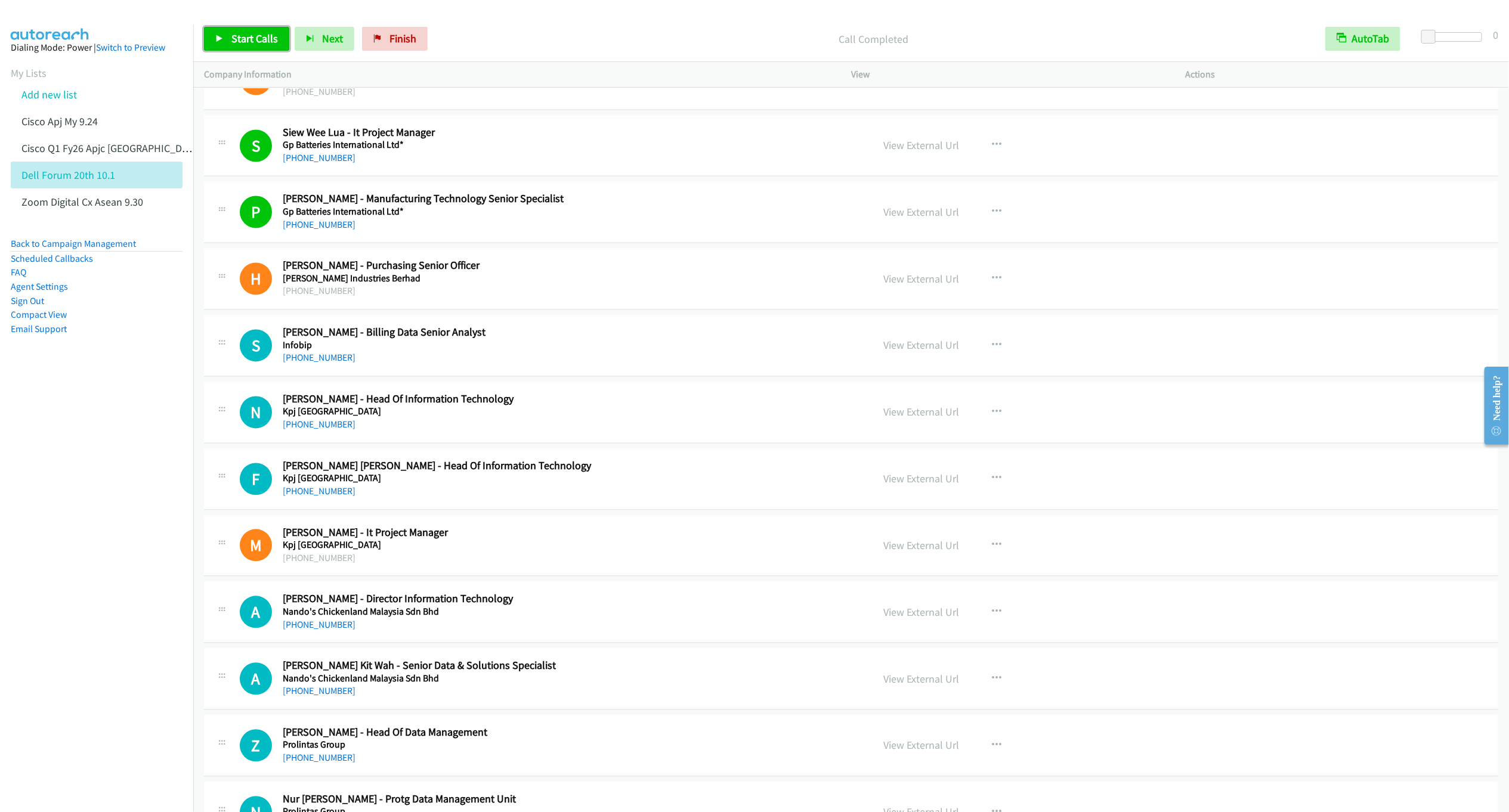
click at [242, 40] on span "Start Calls" at bounding box center [254, 38] width 46 height 13
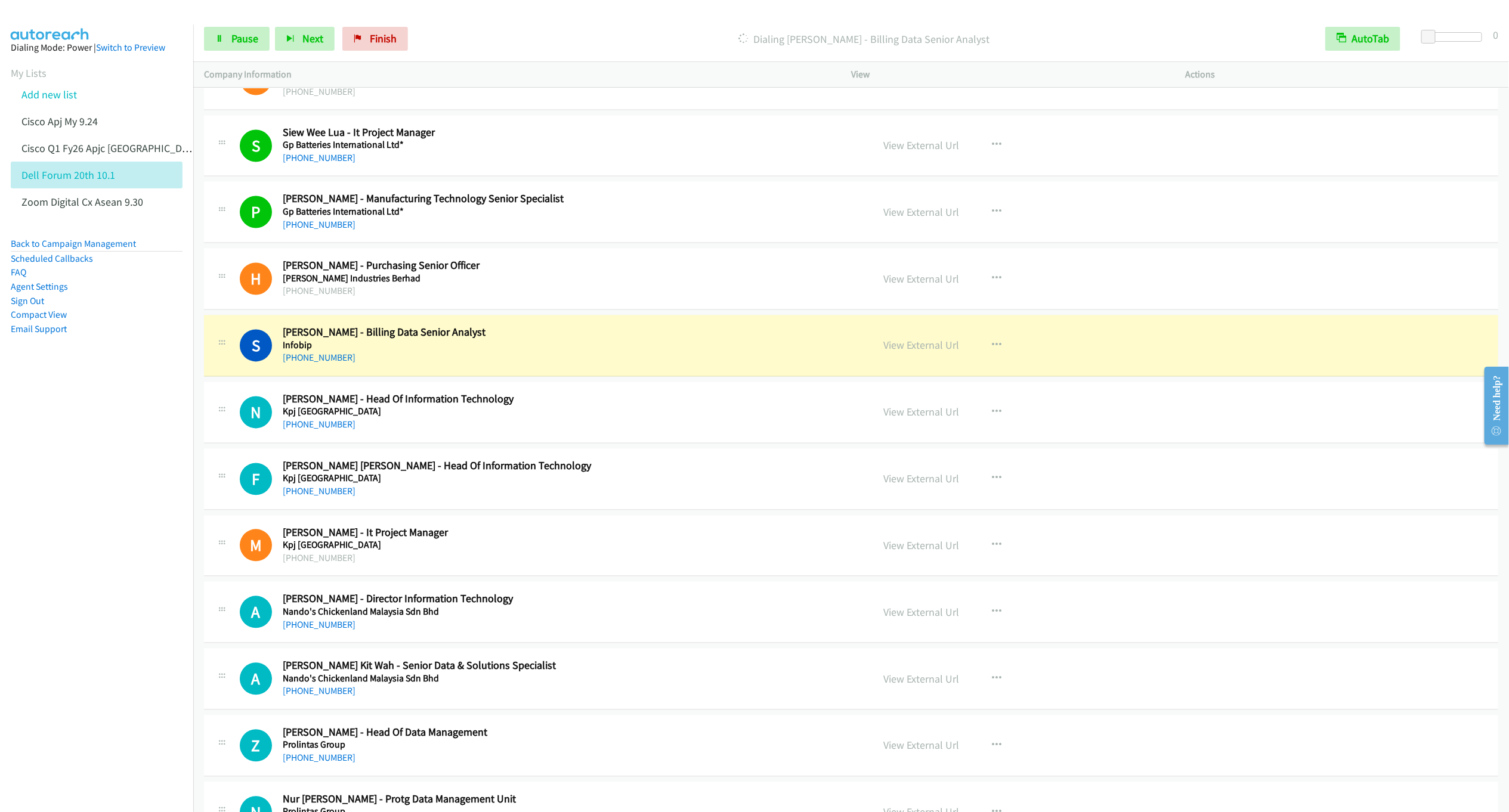
scroll to position [4599, 0]
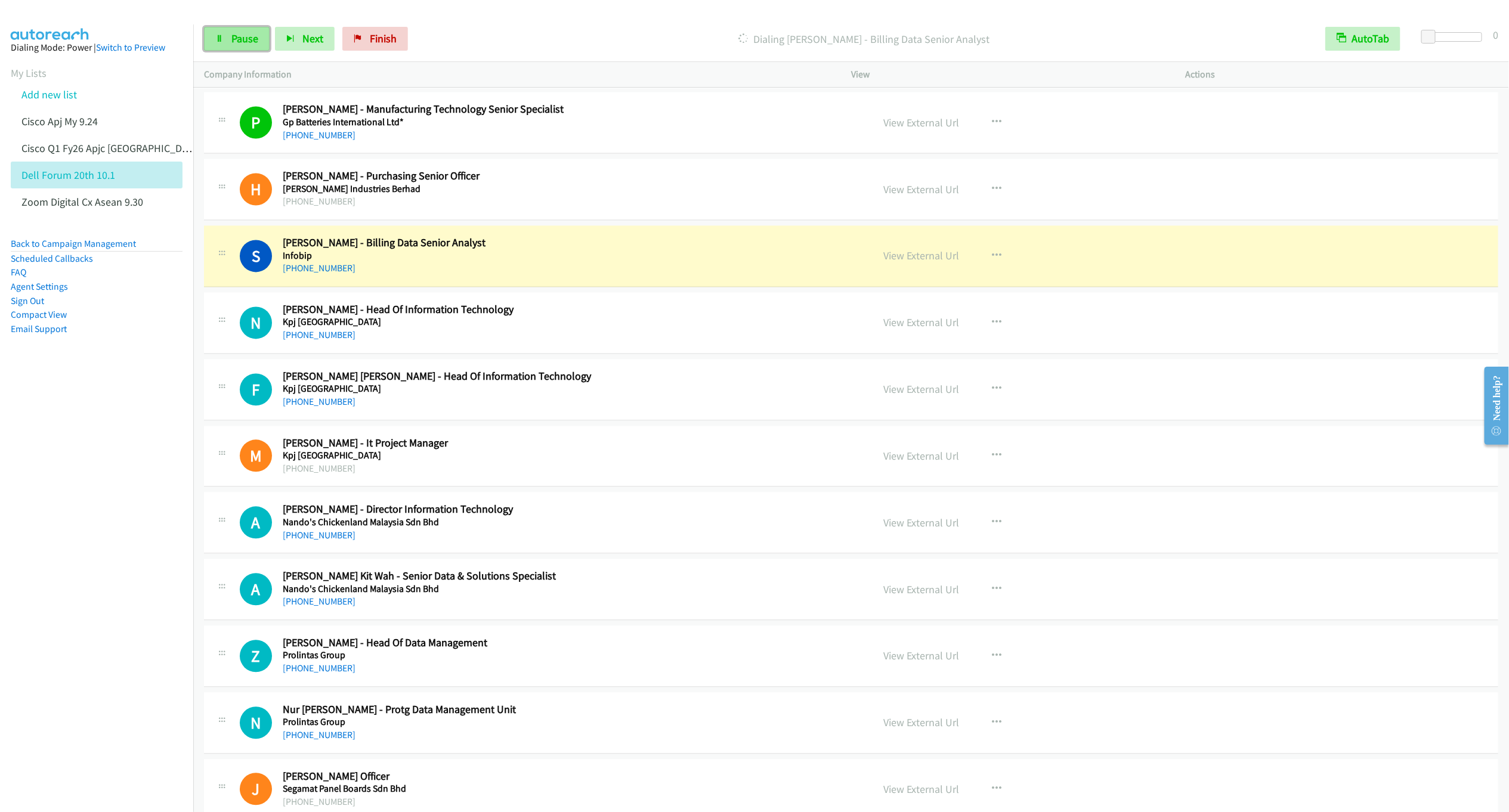
click at [231, 45] on span "Pause" at bounding box center [245, 38] width 27 height 13
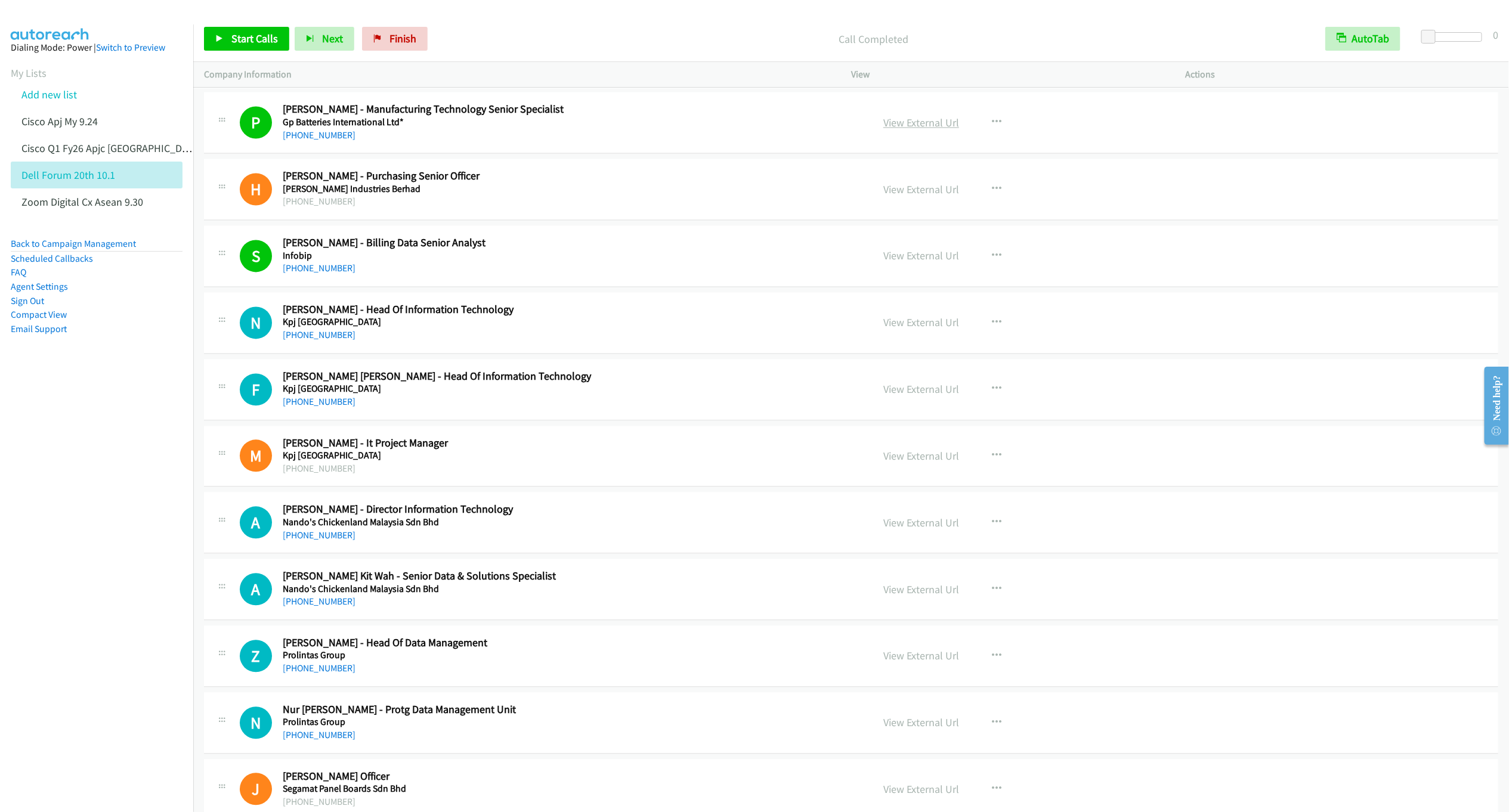
click at [914, 130] on link "View External Url" at bounding box center [921, 123] width 76 height 13
click at [240, 33] on span "Start Calls" at bounding box center [254, 38] width 46 height 13
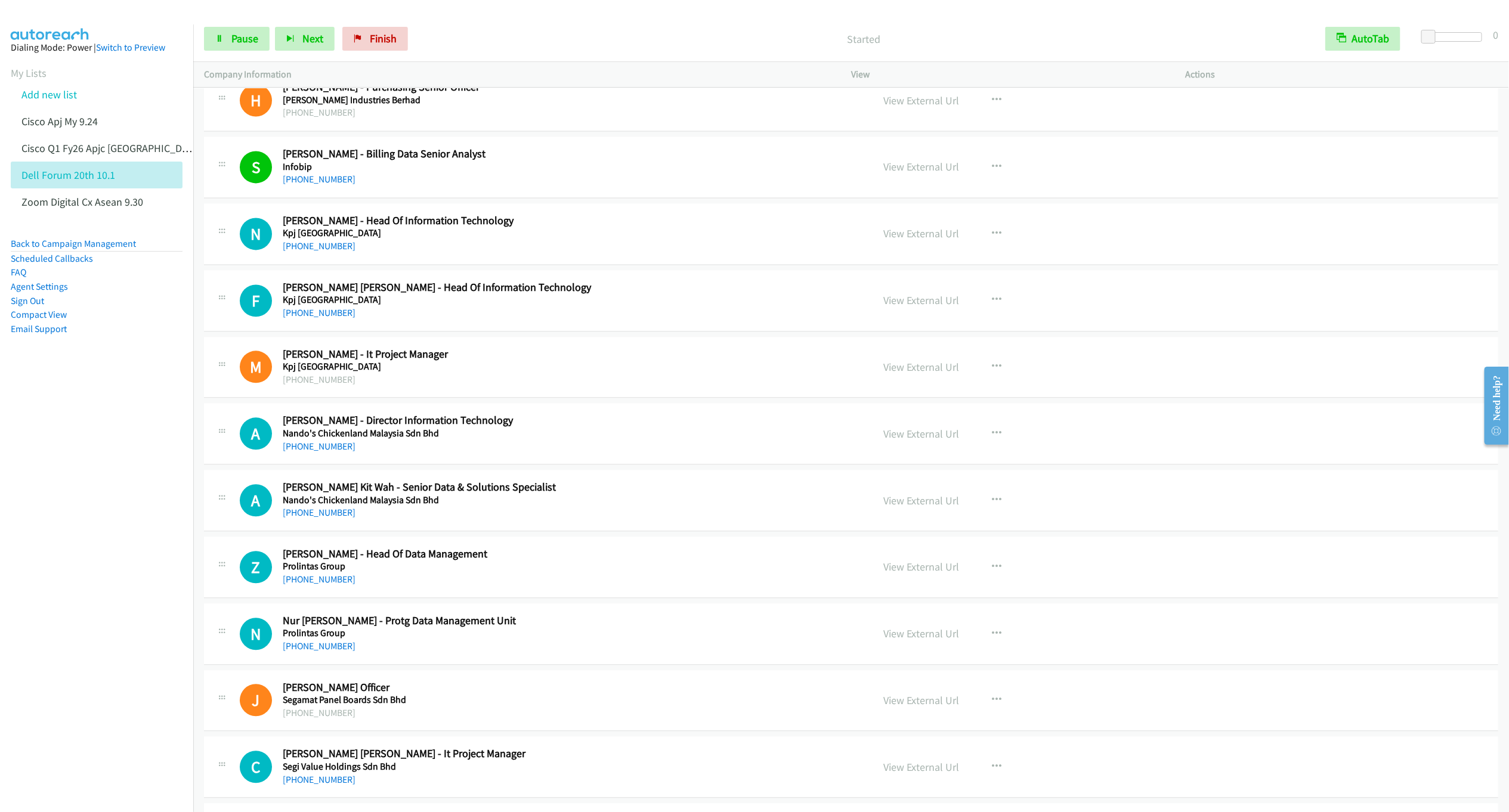
scroll to position [4778, 0]
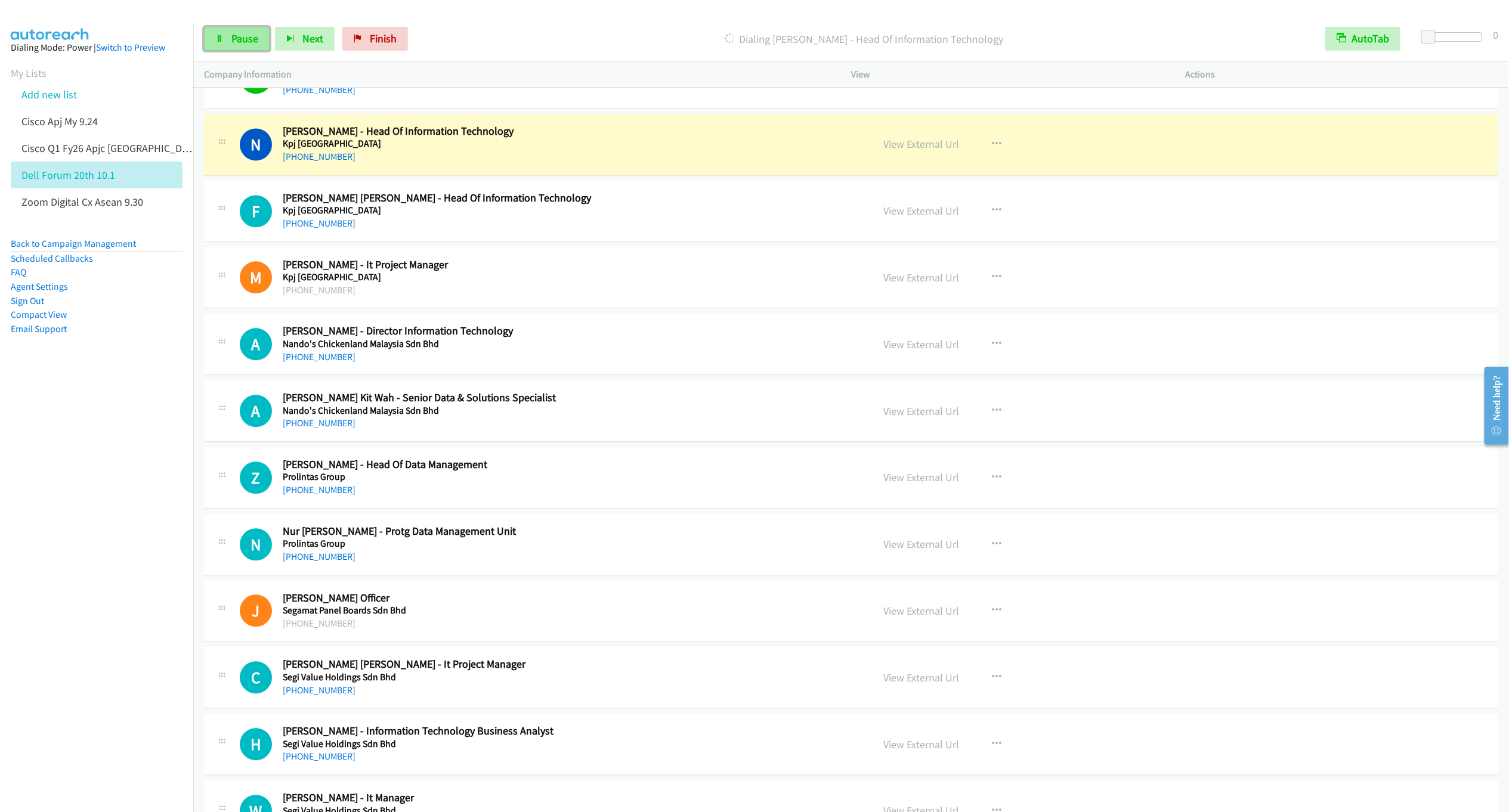
click at [242, 43] on span "Pause" at bounding box center [245, 38] width 27 height 13
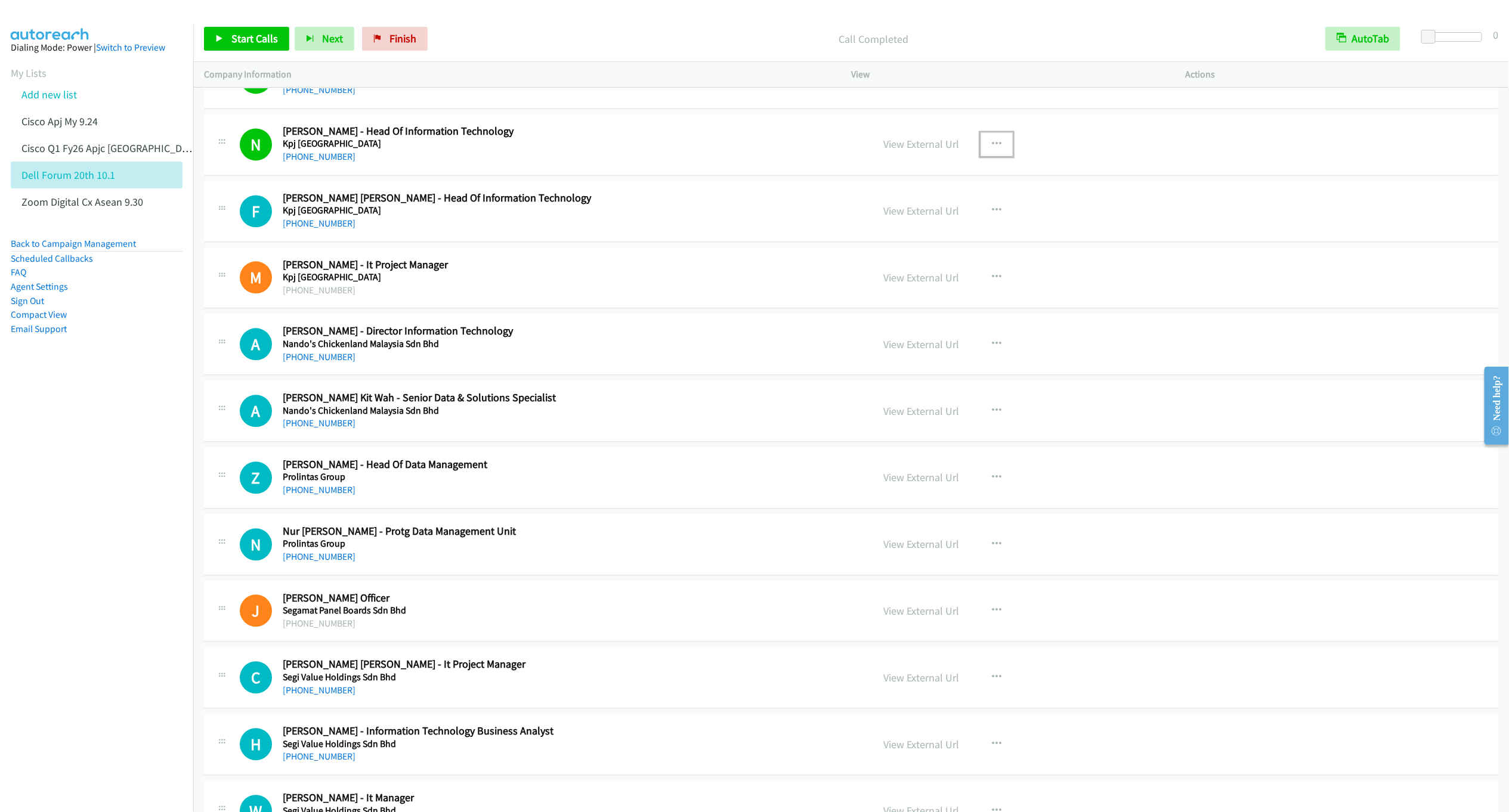
click at [981, 156] on button "button" at bounding box center [997, 145] width 32 height 24
click at [897, 258] on link "Remove from list" at bounding box center [932, 247] width 159 height 24
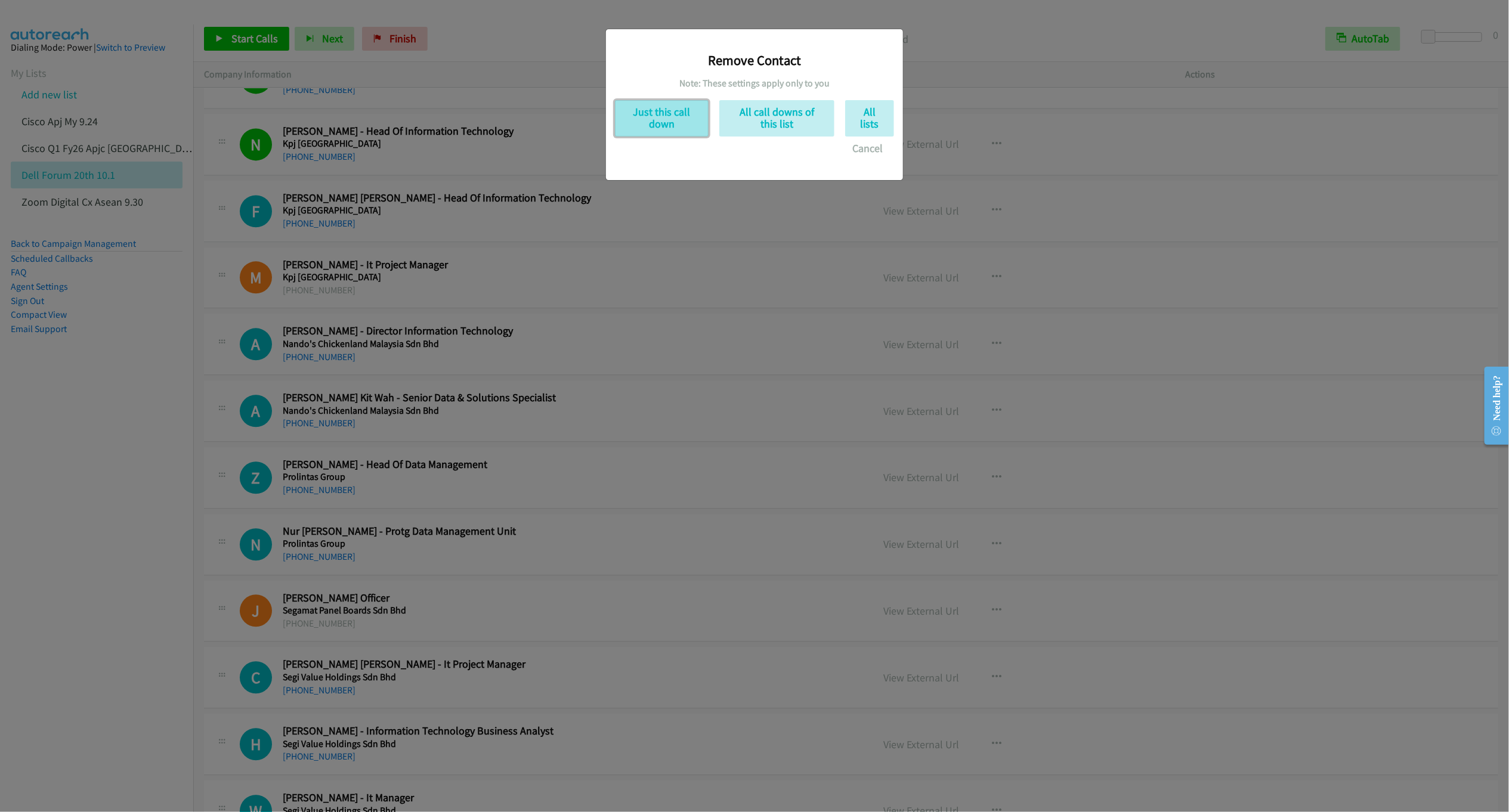
click at [658, 126] on button "Just this call down" at bounding box center [662, 118] width 94 height 36
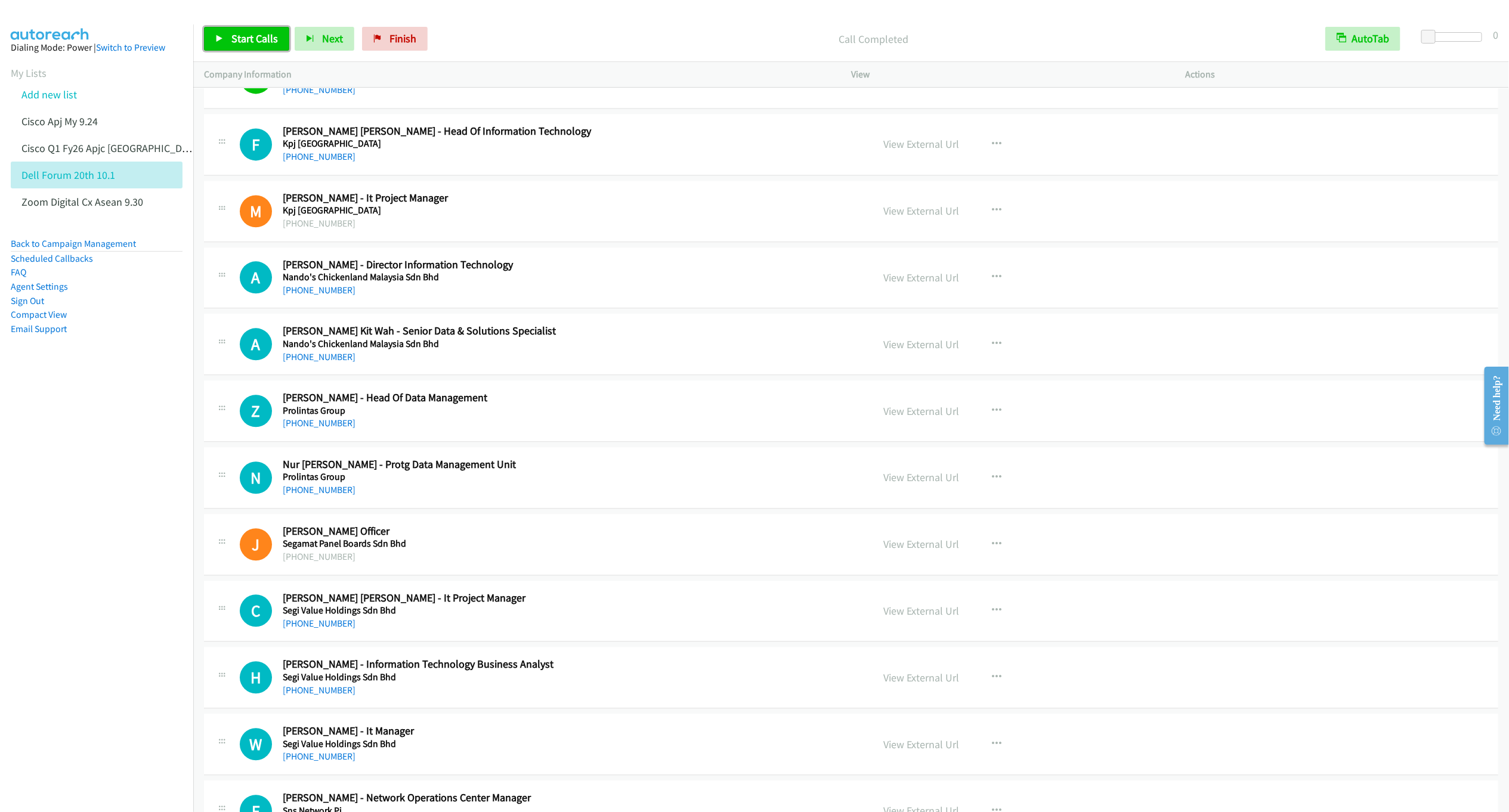
click at [221, 32] on link "Start Calls" at bounding box center [246, 39] width 85 height 24
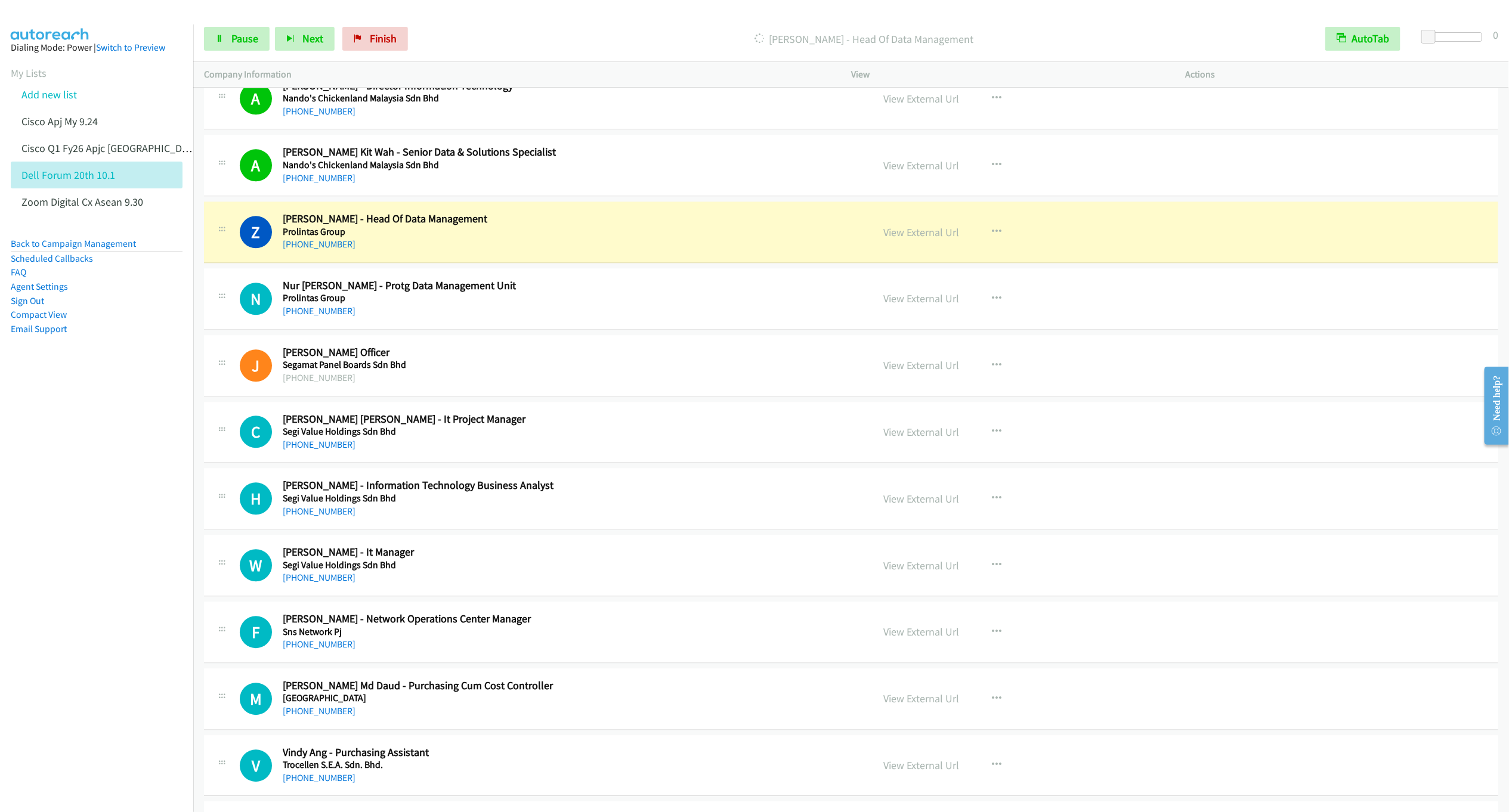
scroll to position [5046, 0]
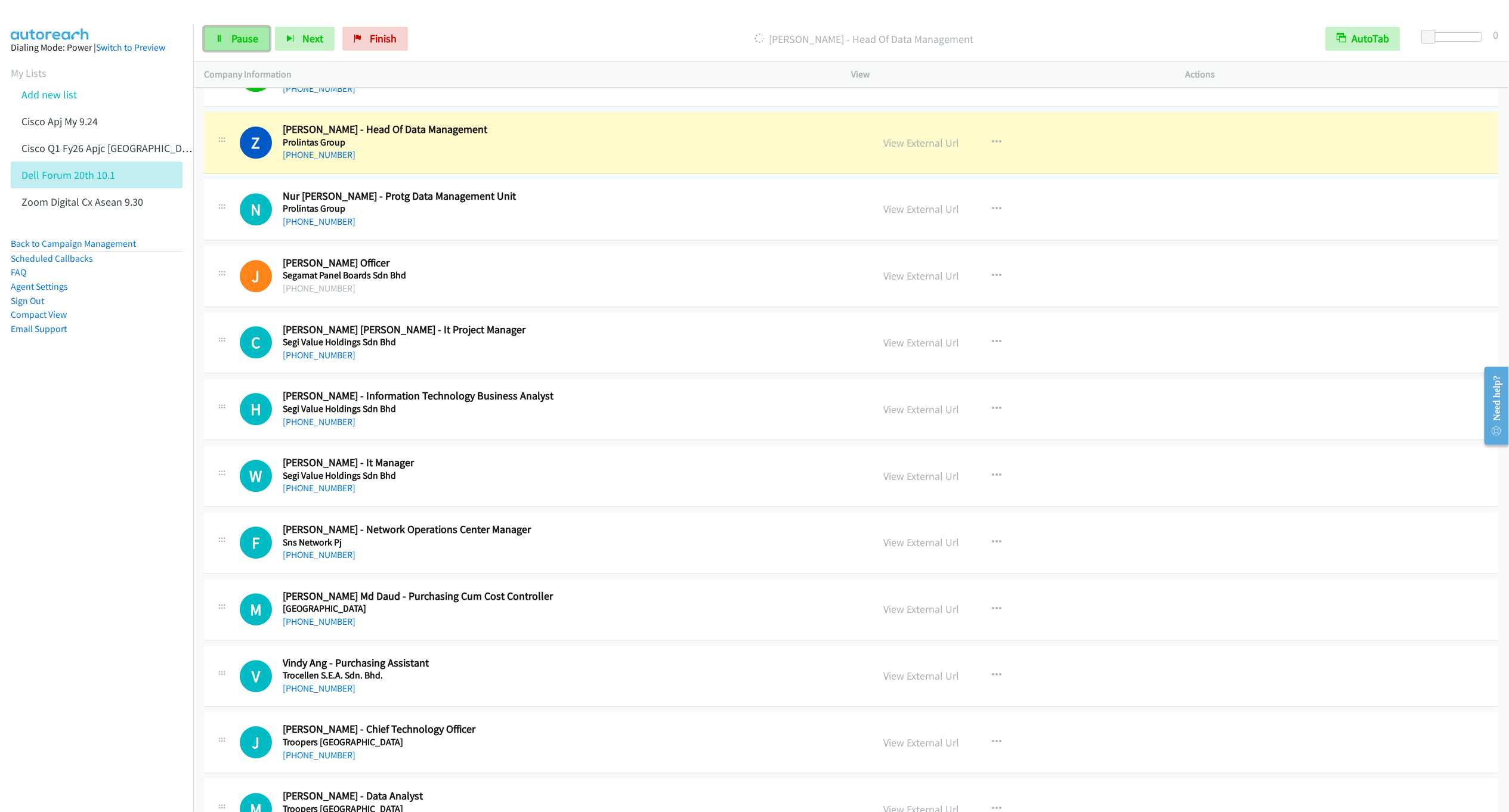
click at [238, 41] on span "Pause" at bounding box center [245, 38] width 27 height 13
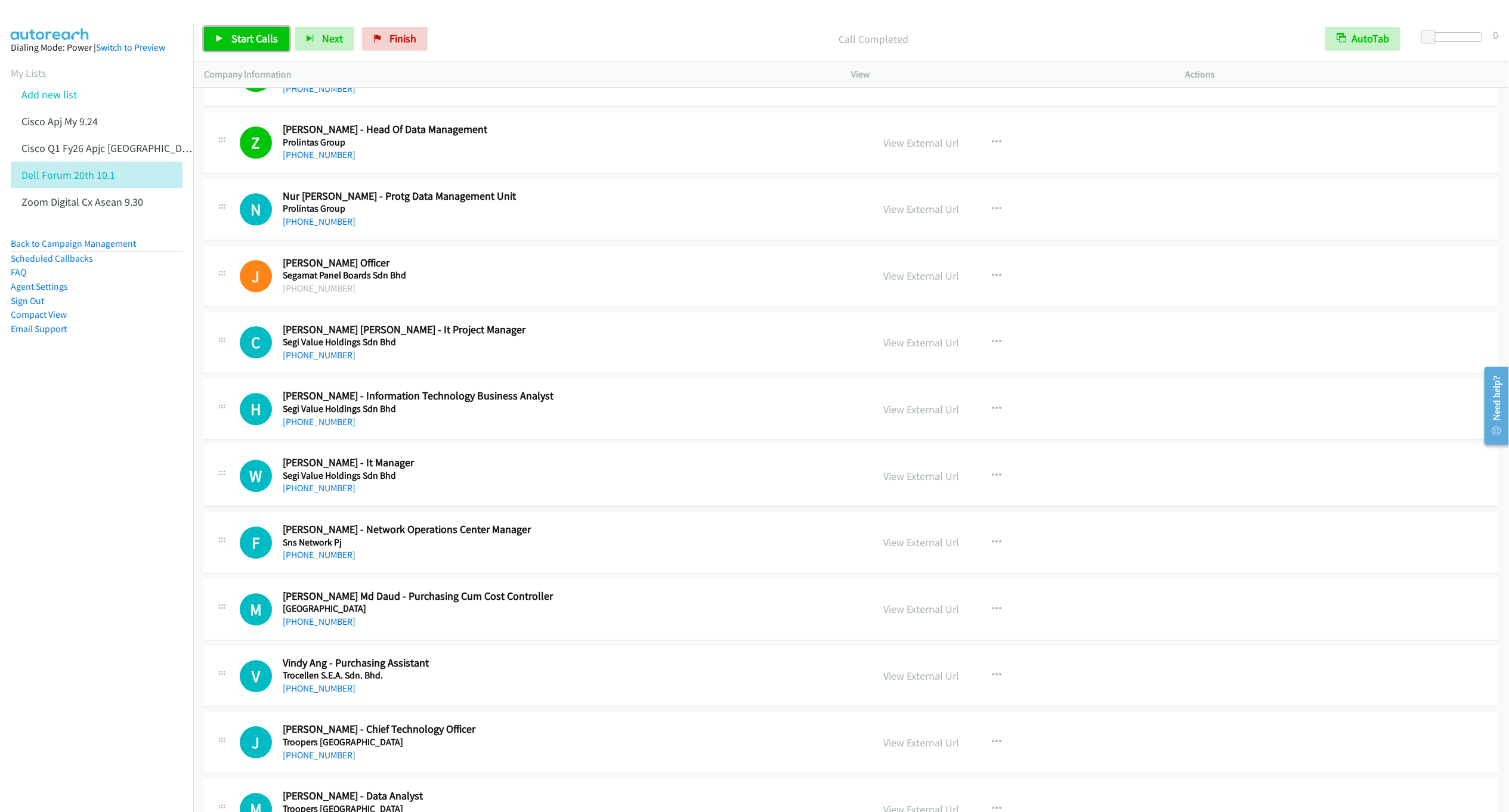
click at [241, 44] on span "Start Calls" at bounding box center [254, 38] width 46 height 13
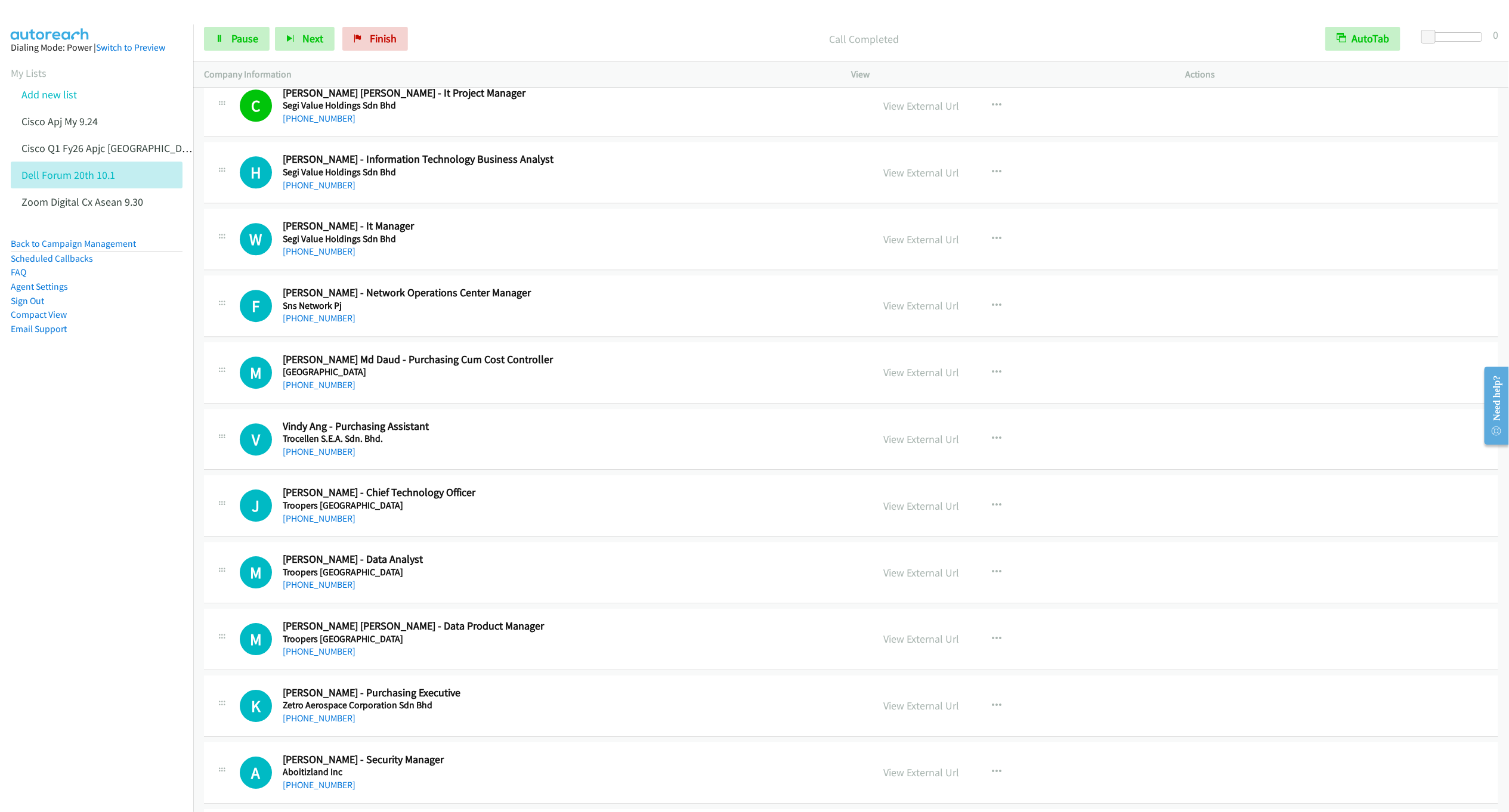
scroll to position [5314, 0]
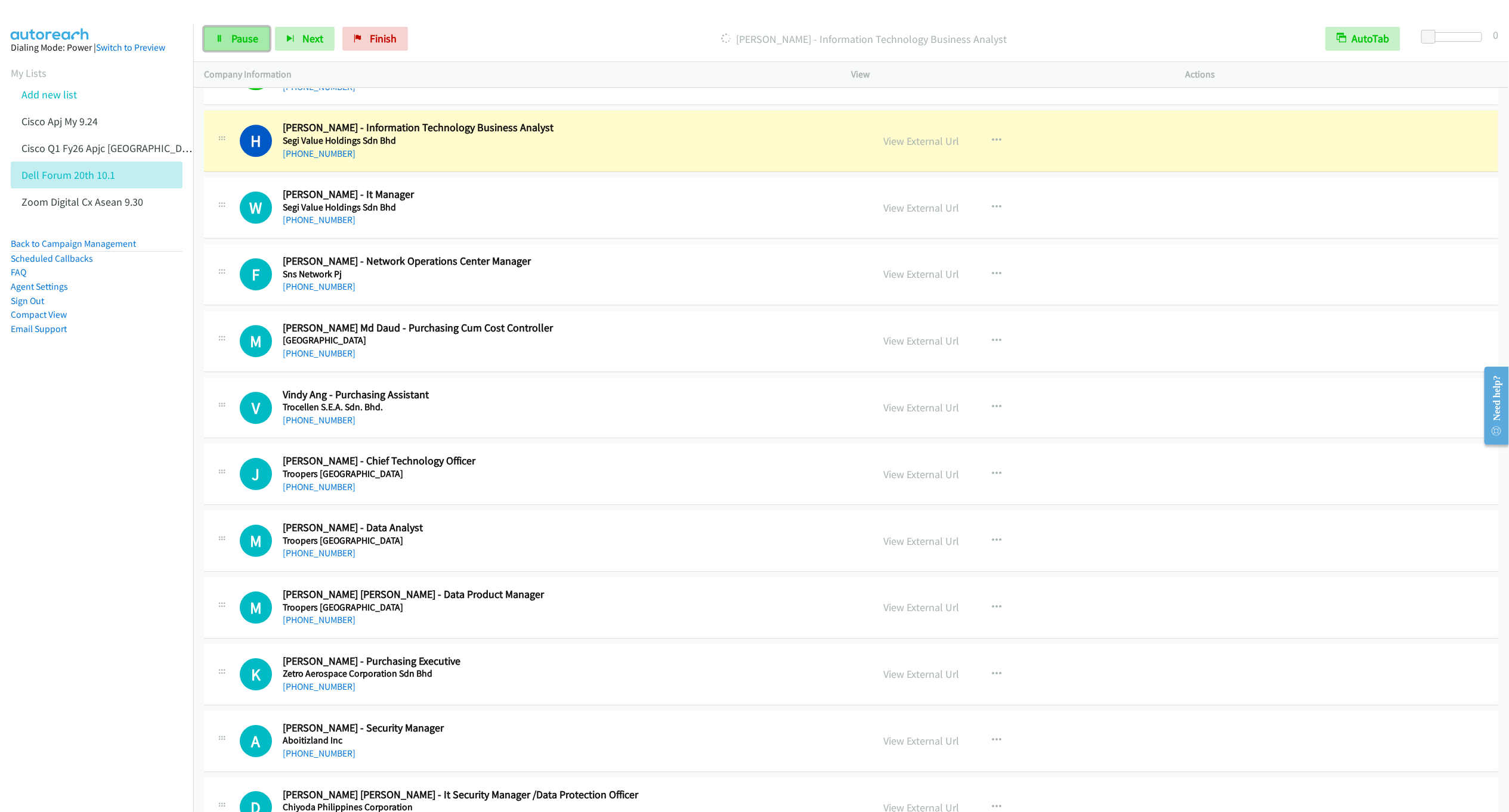
click at [235, 36] on span "Pause" at bounding box center [245, 38] width 27 height 13
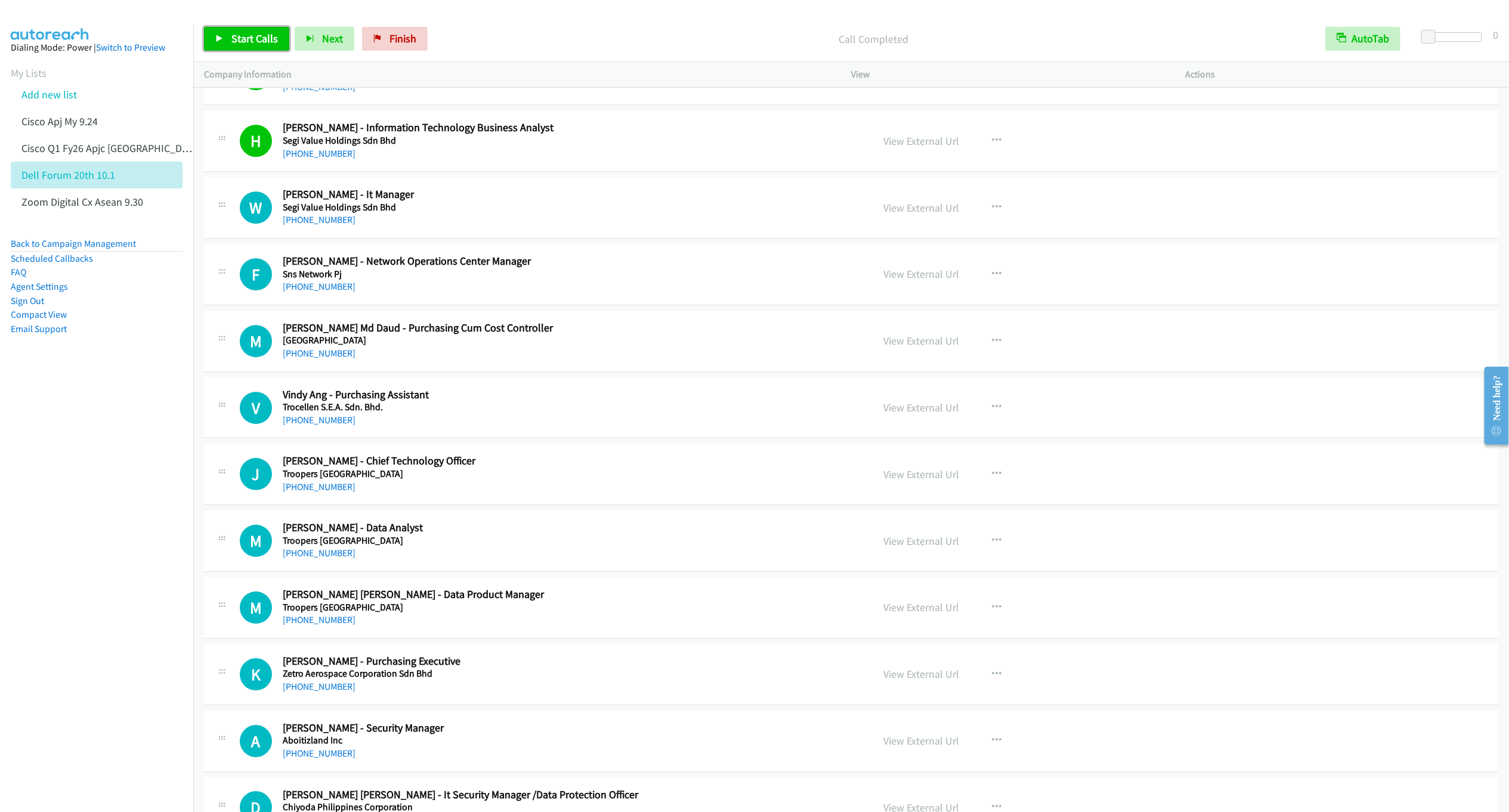
click at [219, 38] on icon at bounding box center [219, 40] width 8 height 8
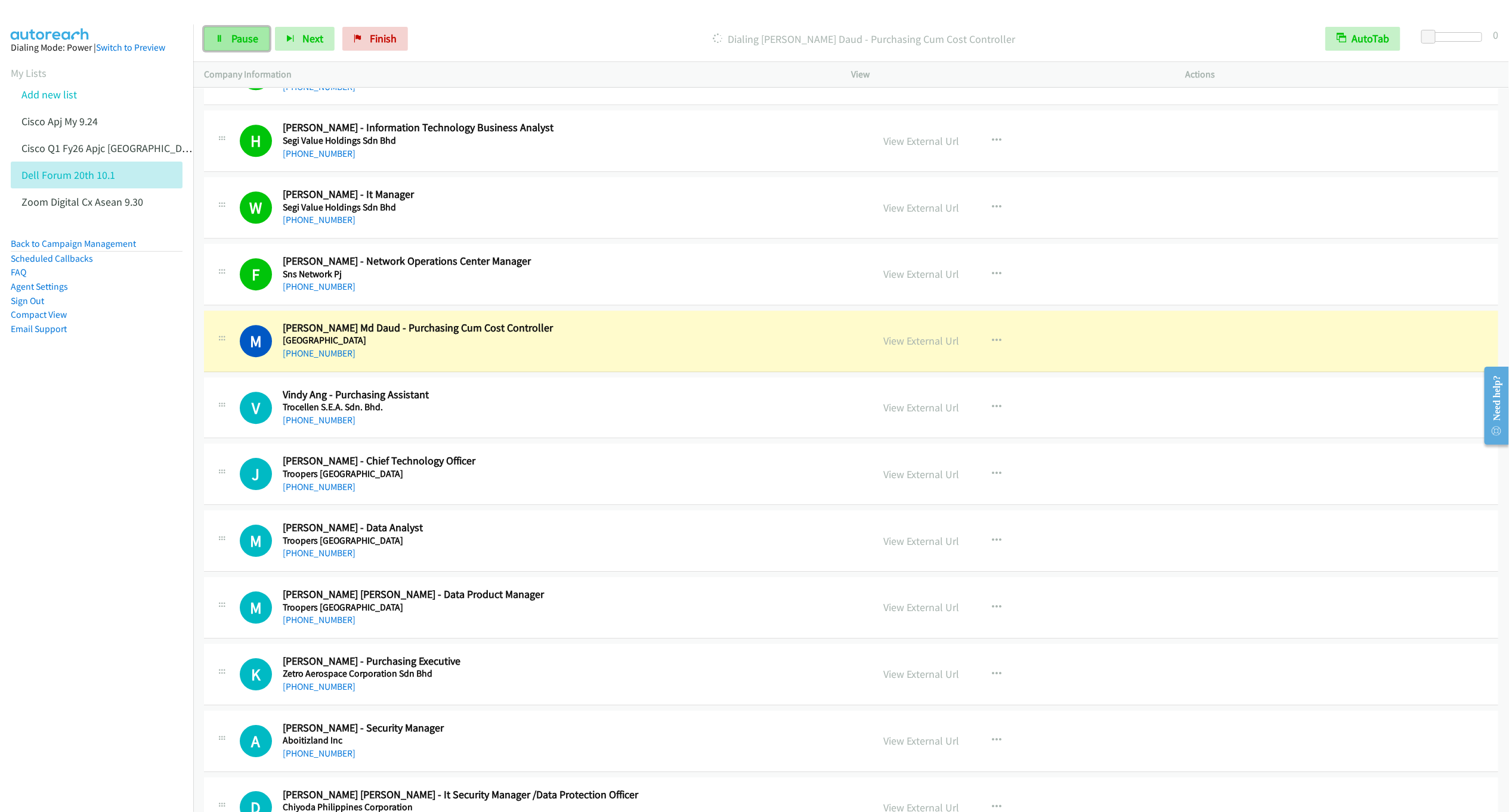
click at [239, 40] on span "Pause" at bounding box center [245, 38] width 27 height 13
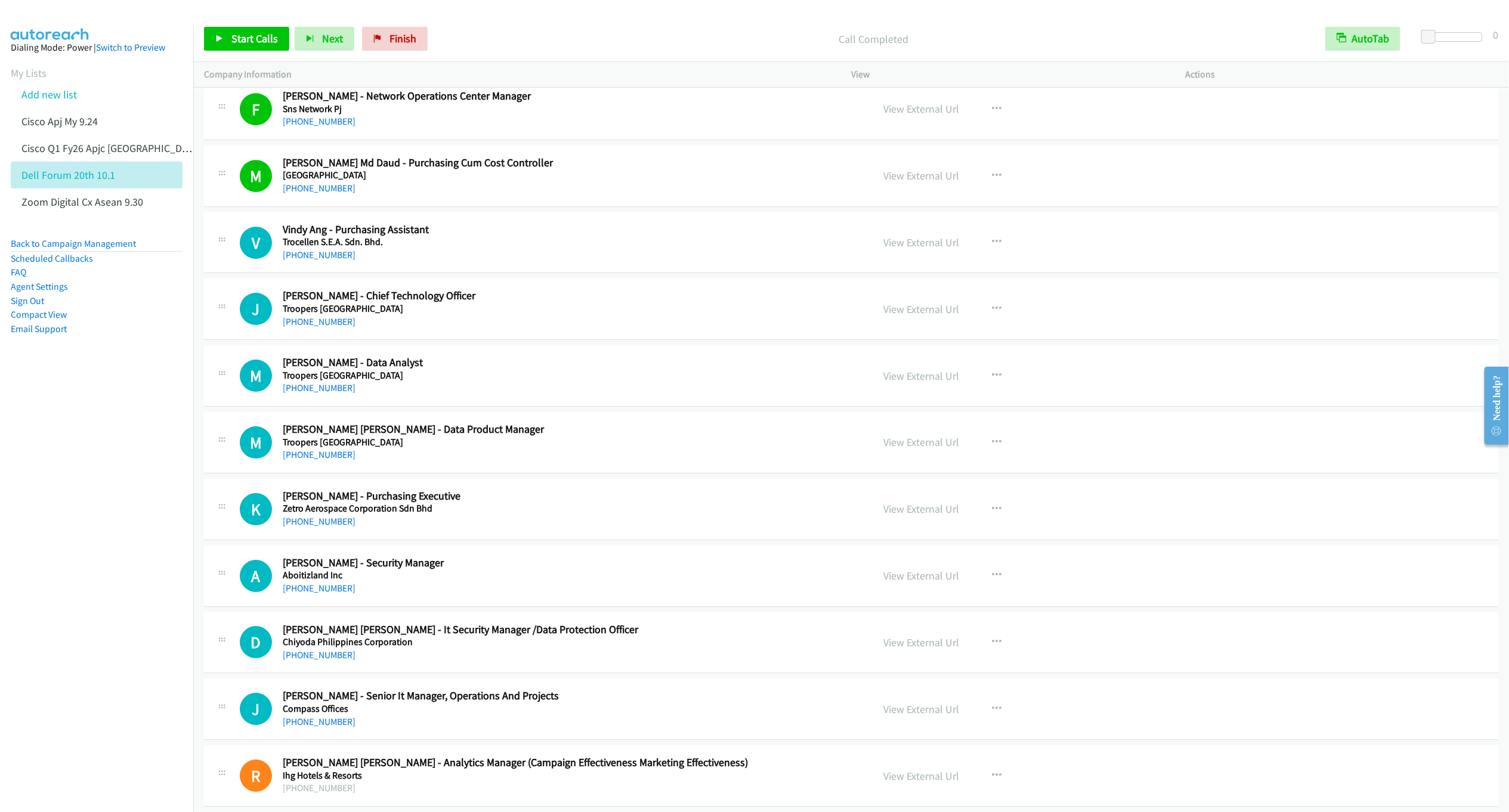
scroll to position [5492, 0]
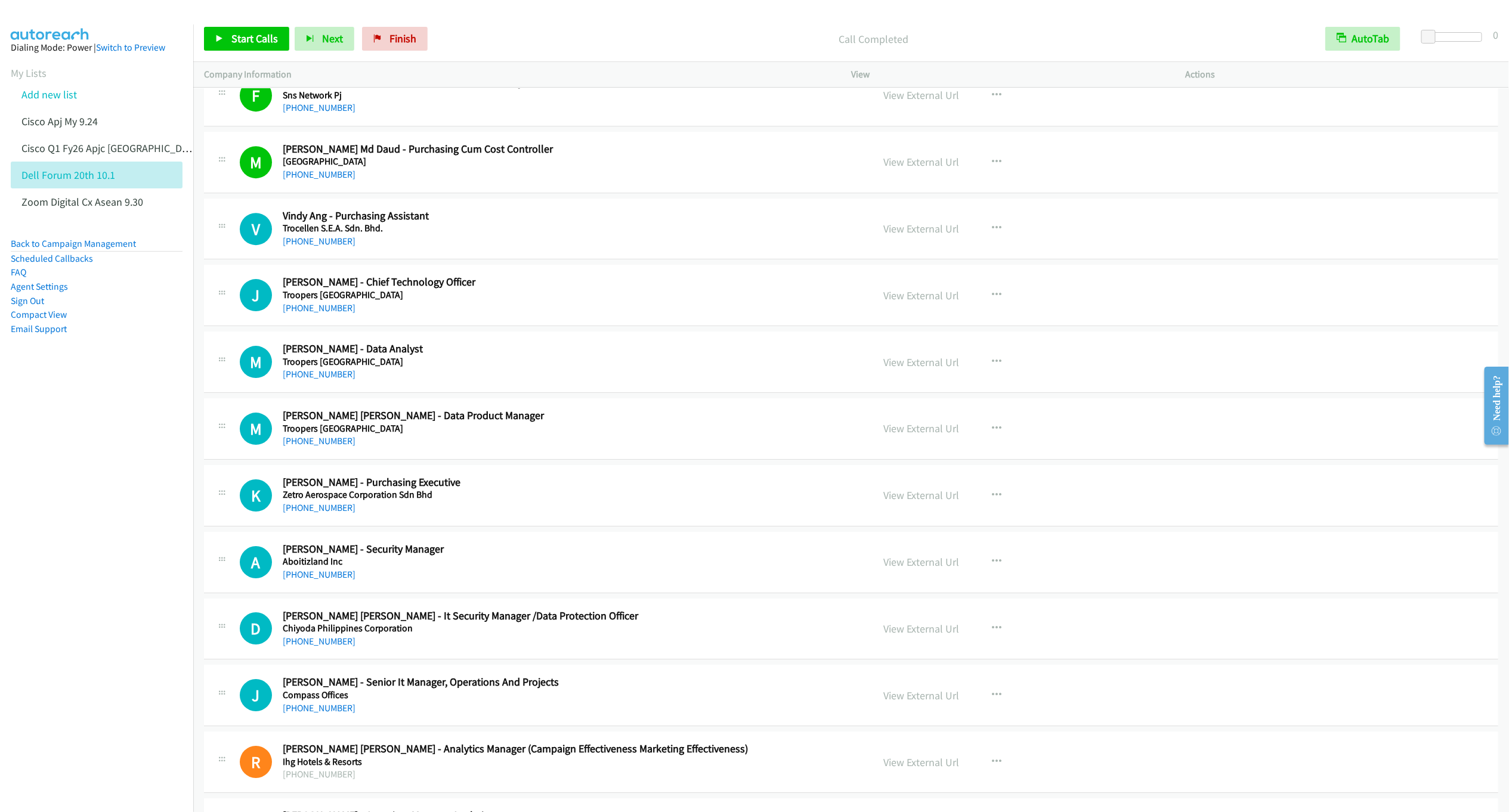
click at [534, 326] on div "J Callback Scheduled Jon Cheng - Chief Technology Officer Troopers Malaysia Asi…" at bounding box center [851, 295] width 1294 height 62
click at [992, 300] on icon "button" at bounding box center [997, 295] width 9 height 9
click at [912, 385] on link "Start Calls Here" at bounding box center [932, 373] width 159 height 24
click at [238, 38] on span "Start Calls" at bounding box center [254, 38] width 46 height 13
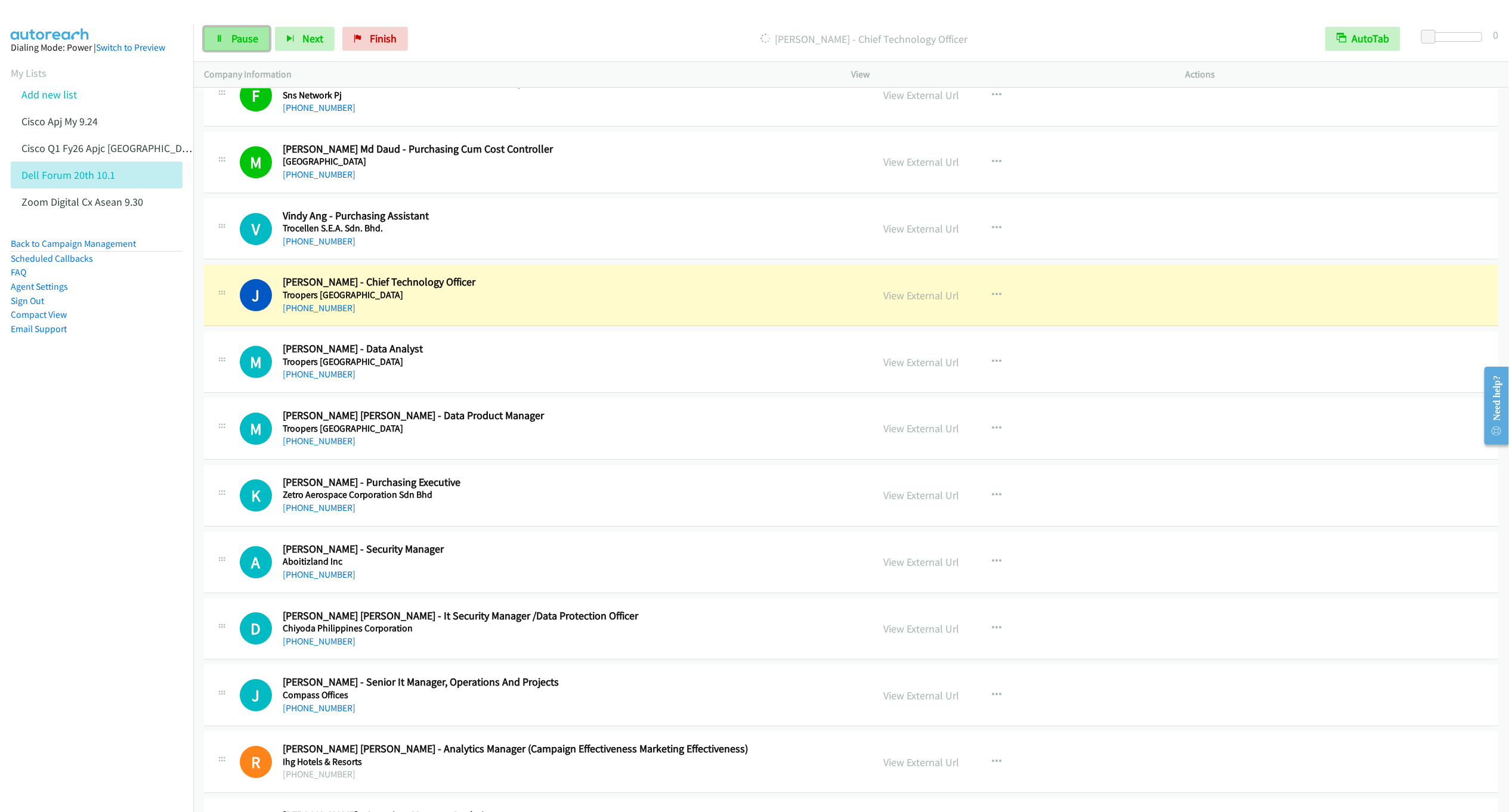
click at [226, 34] on link "Pause" at bounding box center [237, 39] width 66 height 24
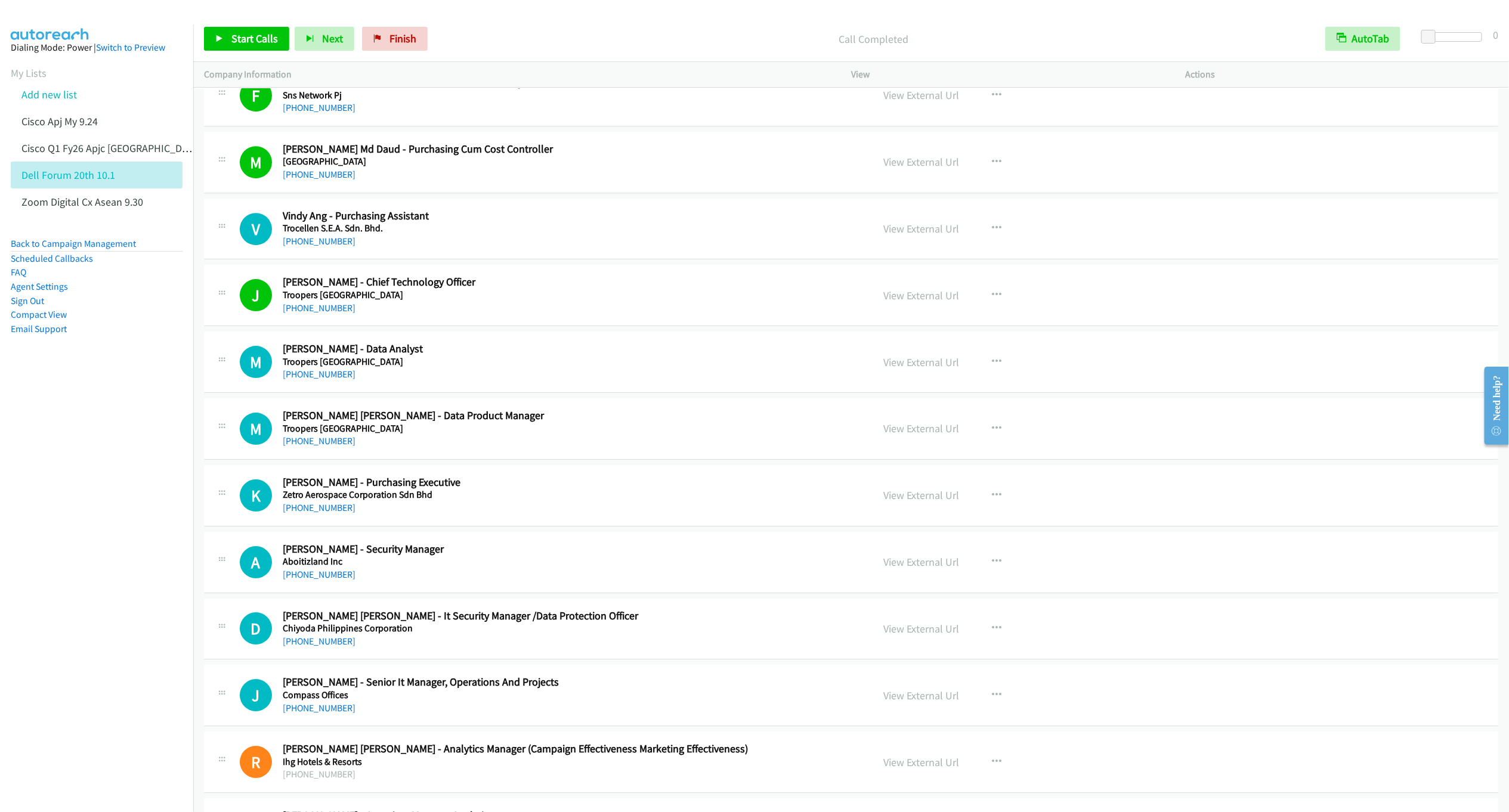
scroll to position [5671, 0]
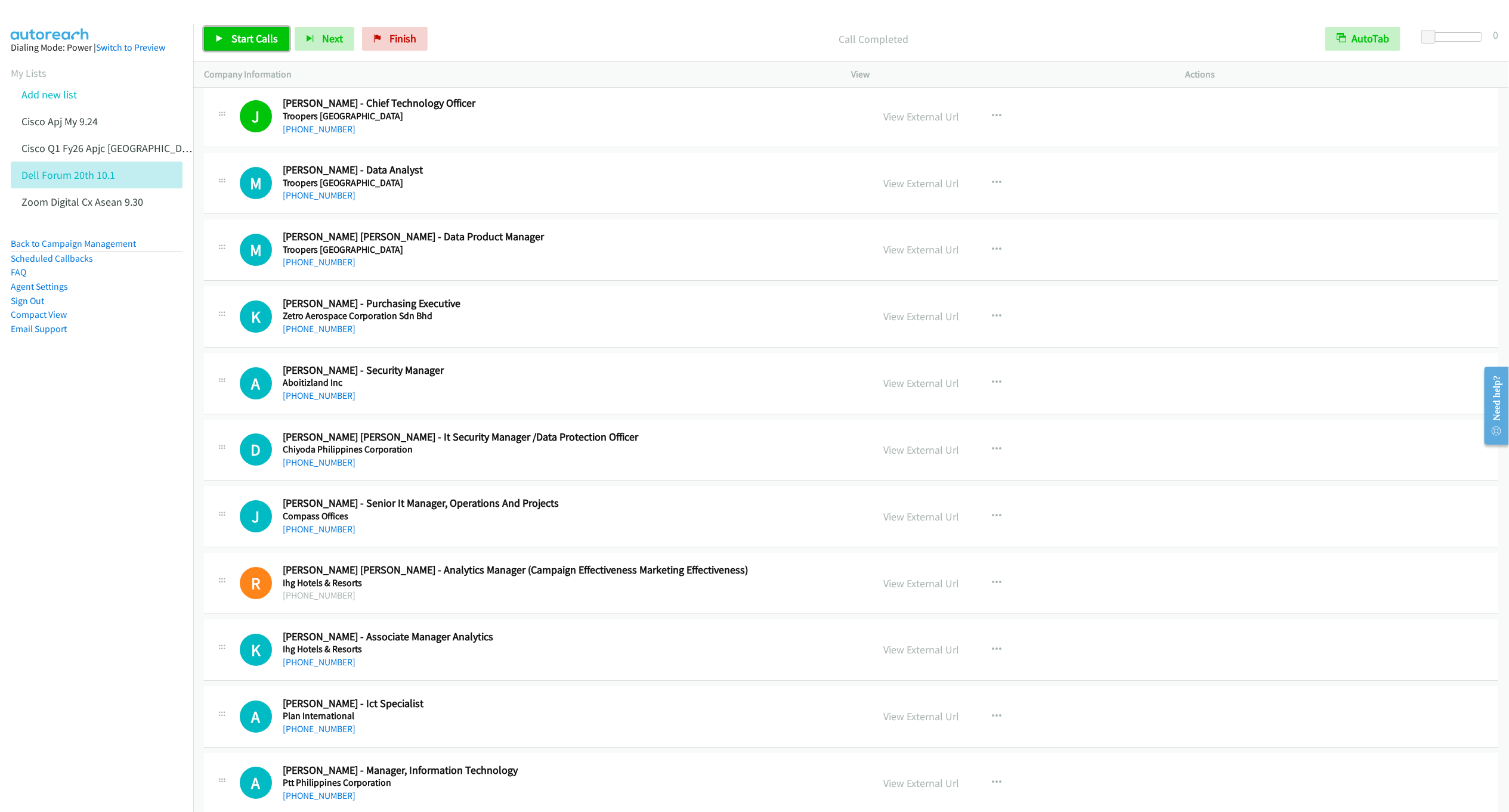
click at [238, 46] on link "Start Calls" at bounding box center [246, 39] width 85 height 24
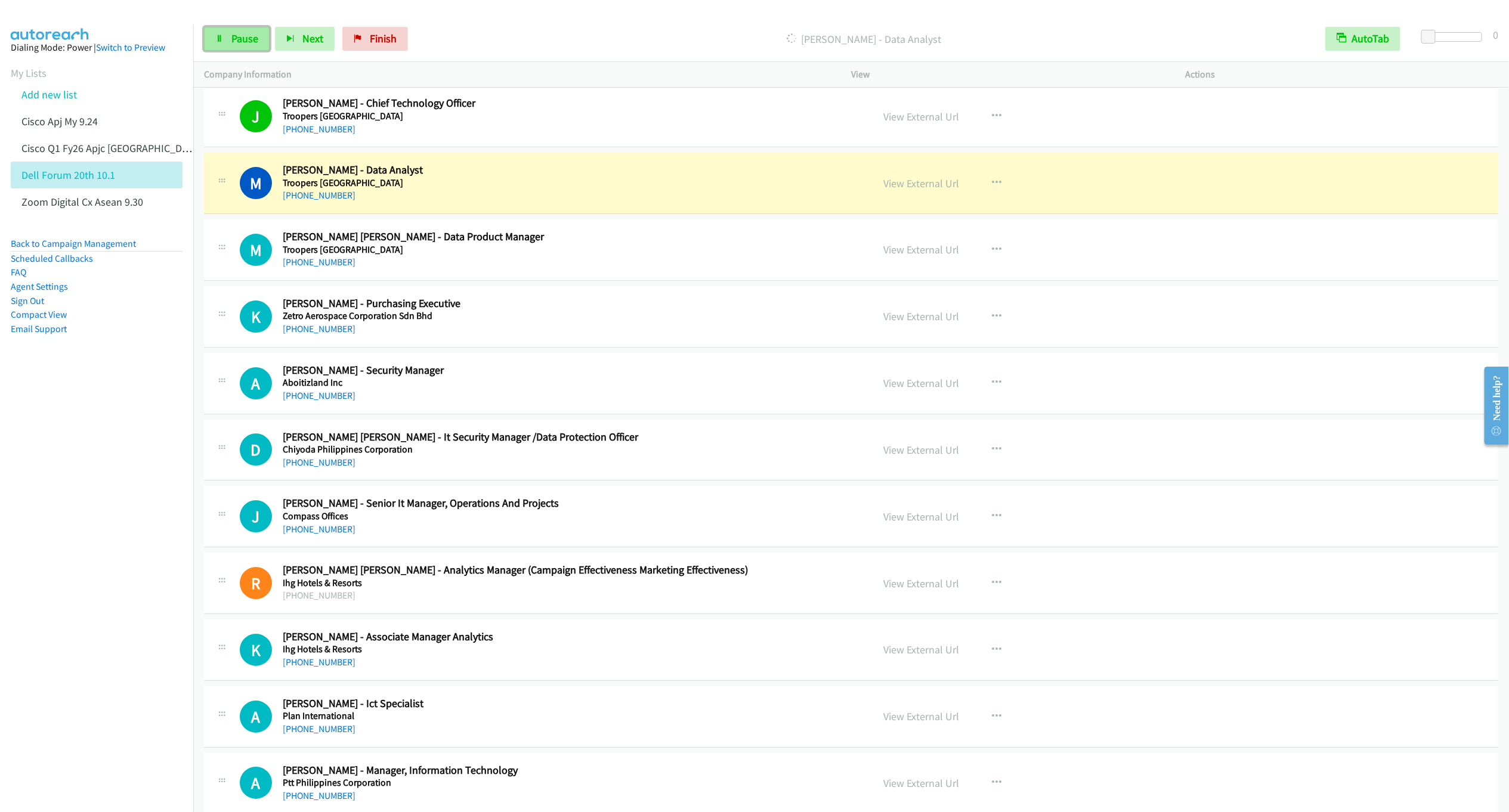
click at [239, 44] on span "Pause" at bounding box center [245, 38] width 27 height 13
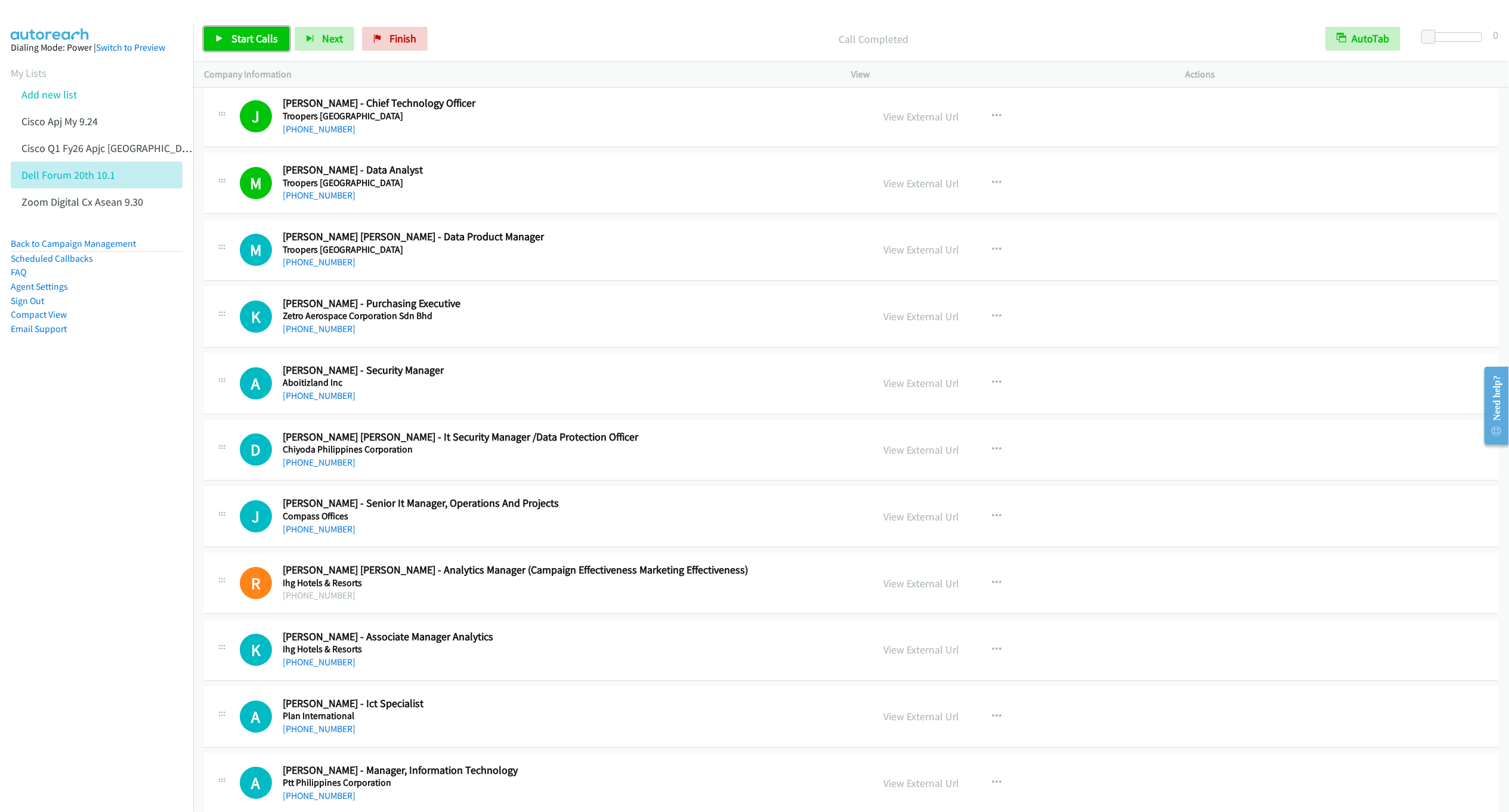
click at [247, 46] on link "Start Calls" at bounding box center [246, 39] width 85 height 24
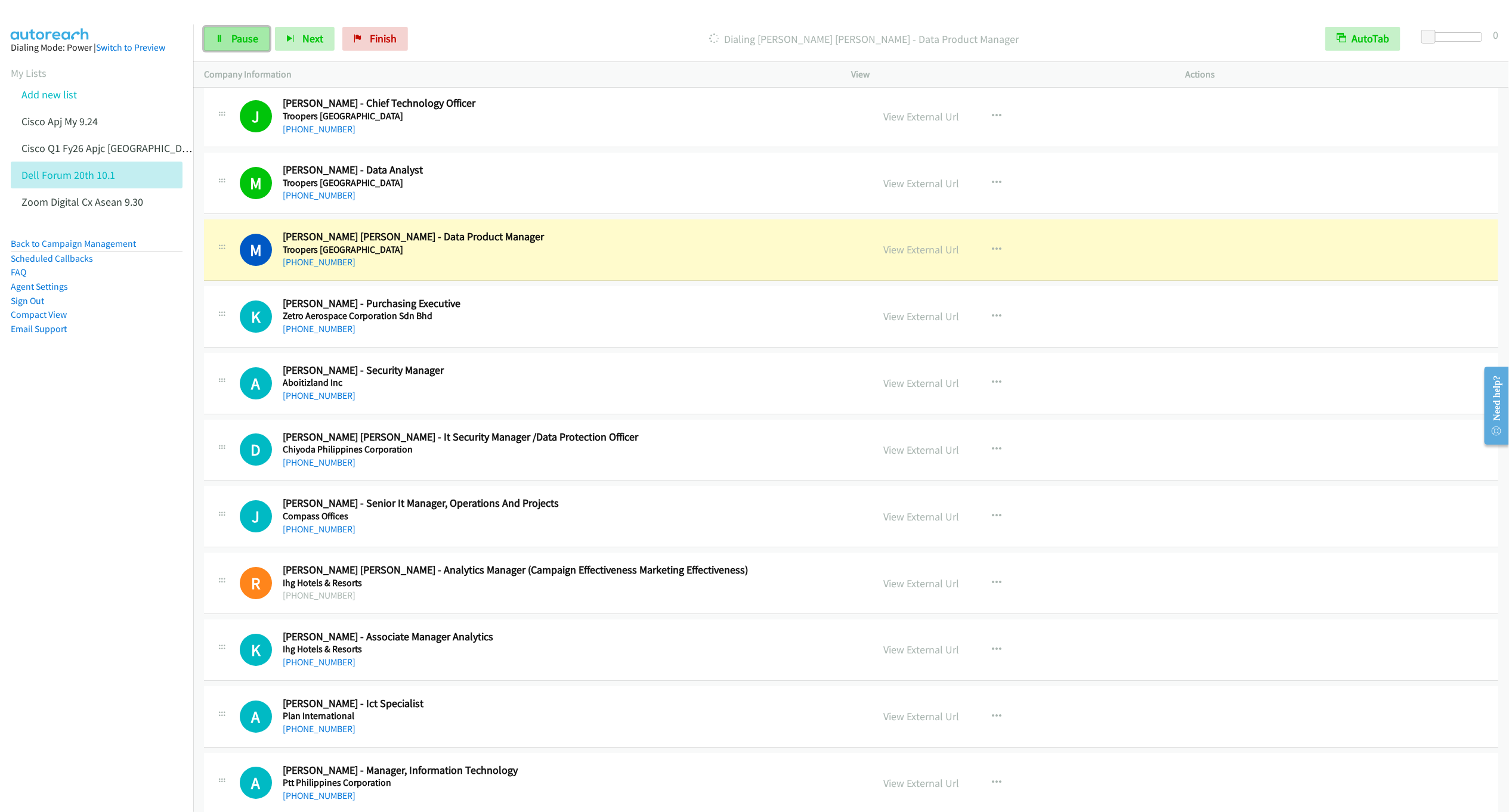
click at [240, 40] on span "Pause" at bounding box center [245, 38] width 27 height 13
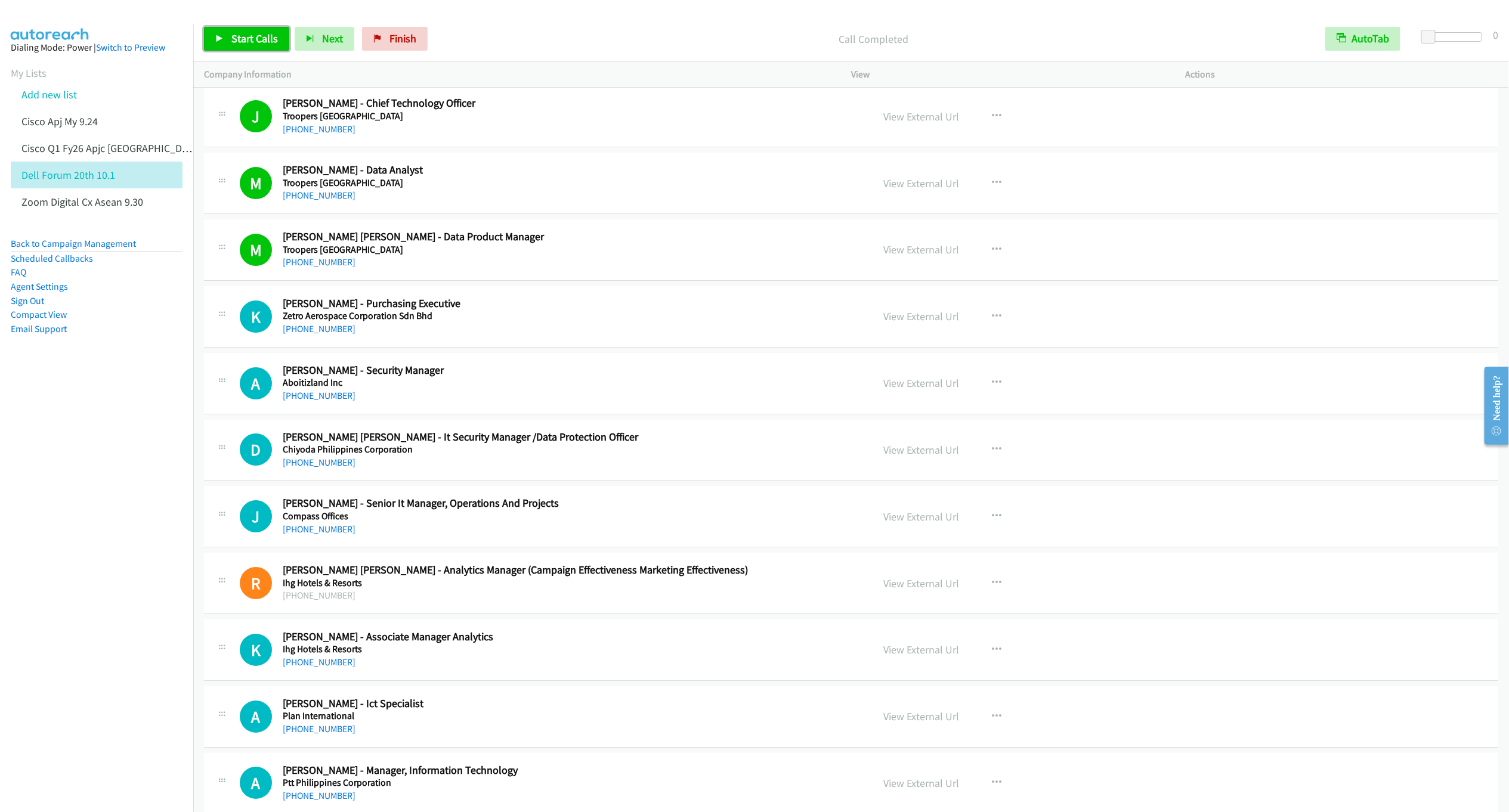
click at [231, 47] on link "Start Calls" at bounding box center [246, 39] width 85 height 24
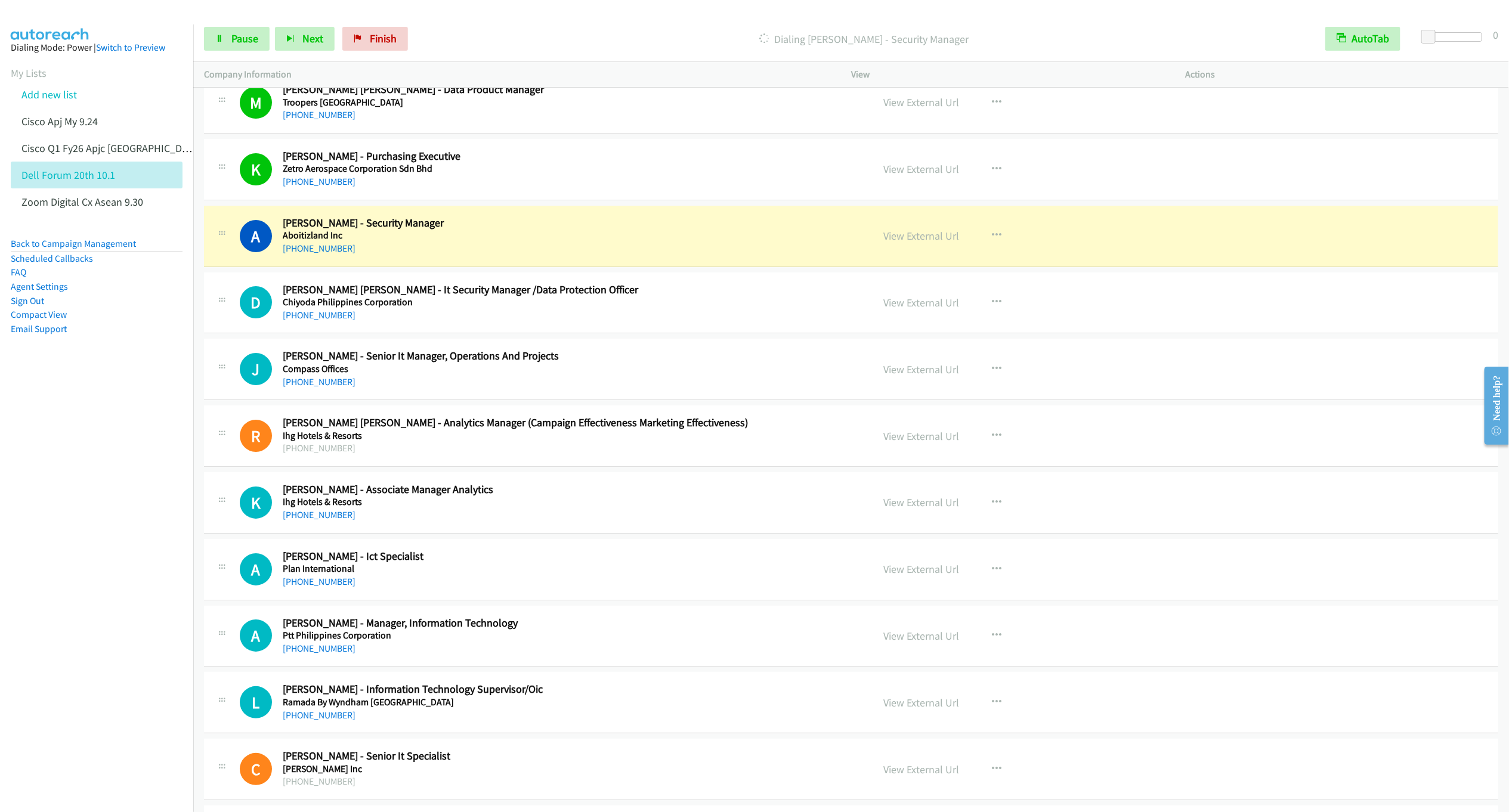
scroll to position [5850, 0]
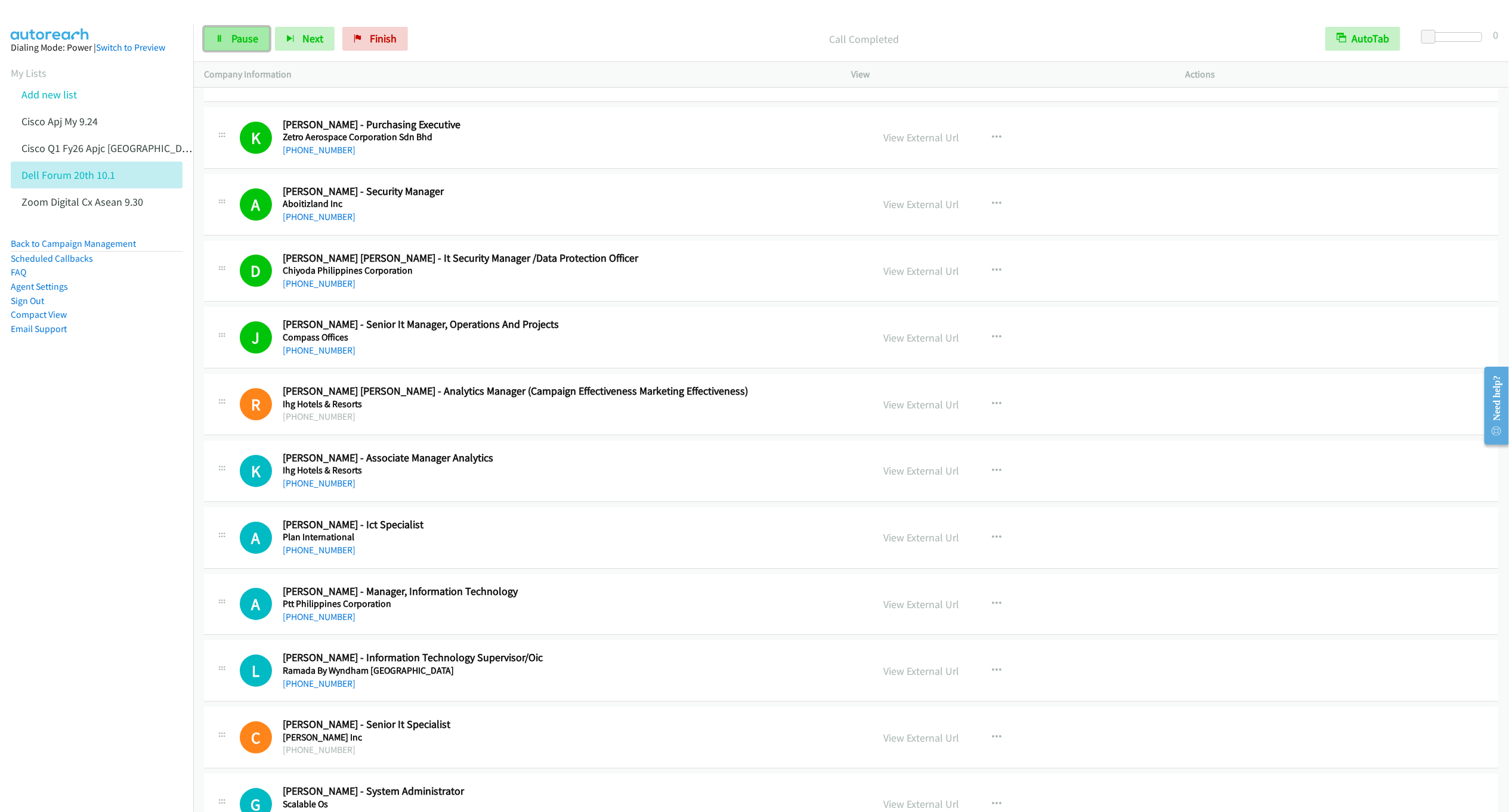
click at [237, 40] on span "Pause" at bounding box center [245, 38] width 27 height 13
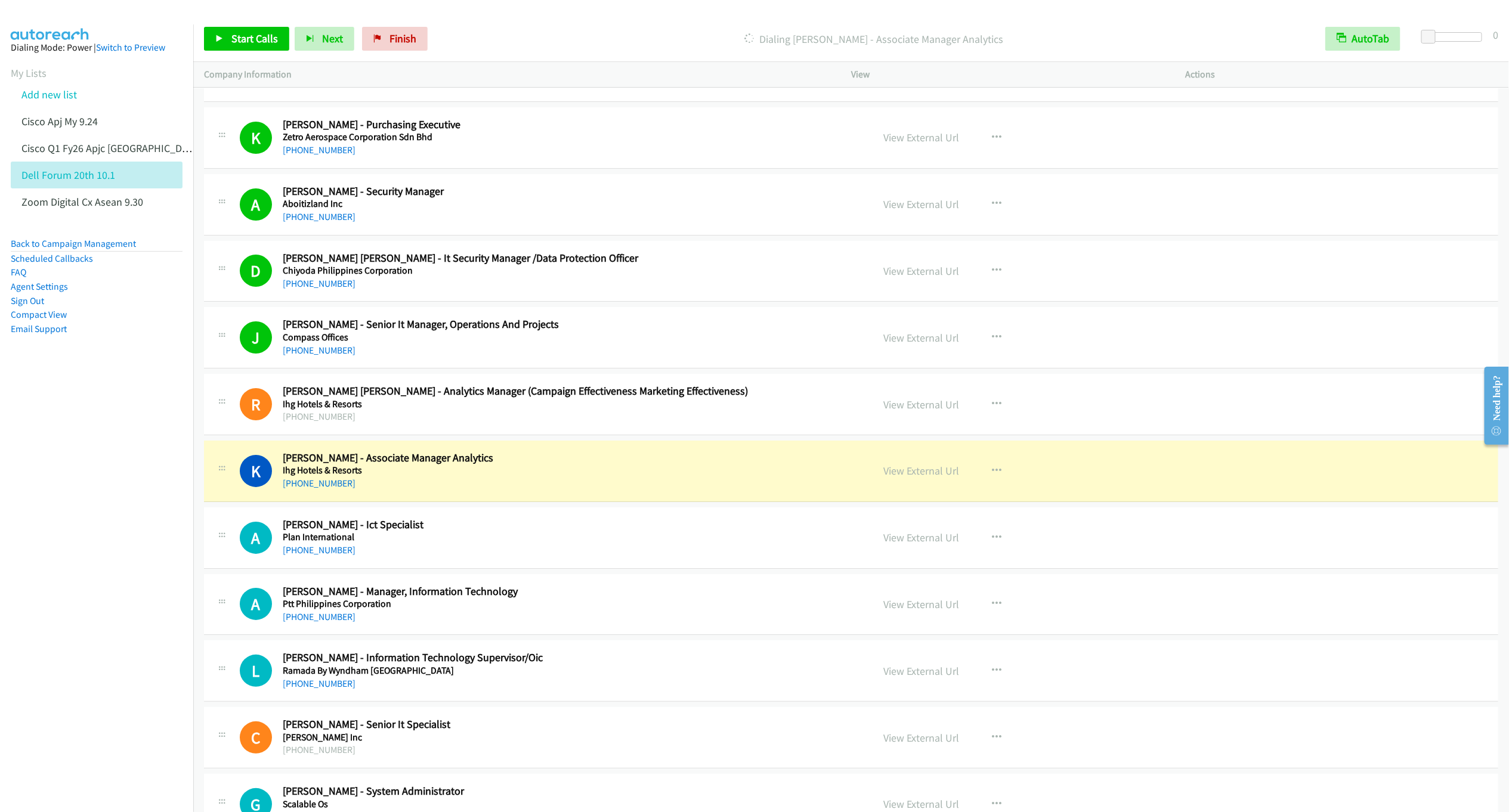
click at [380, 210] on h5 "Aboitizland Inc" at bounding box center [536, 204] width 507 height 12
click at [992, 208] on icon "button" at bounding box center [997, 204] width 9 height 9
click at [904, 294] on link "Start Calls Here" at bounding box center [932, 282] width 159 height 24
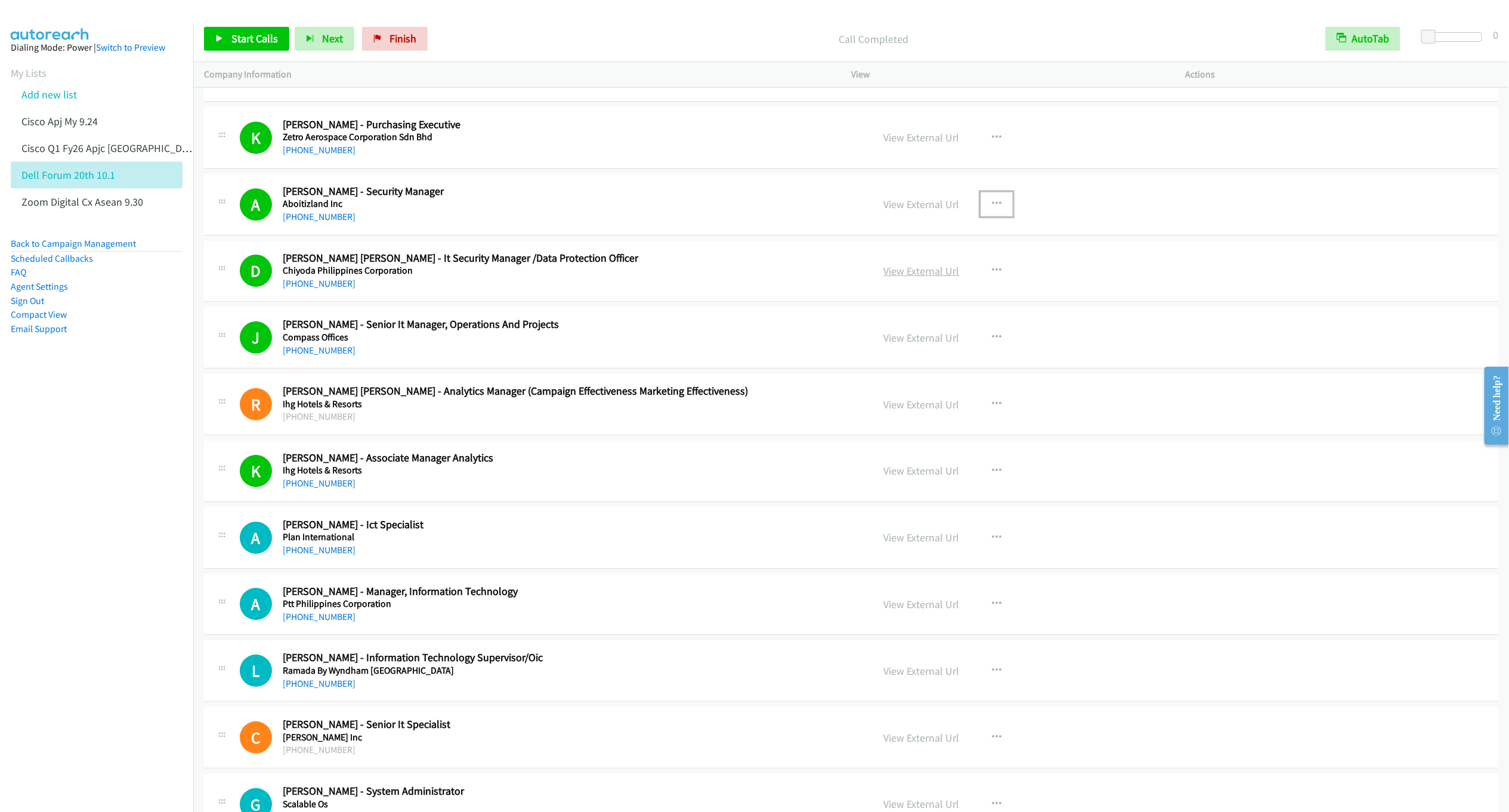
click at [922, 278] on link "View External Url" at bounding box center [921, 271] width 76 height 13
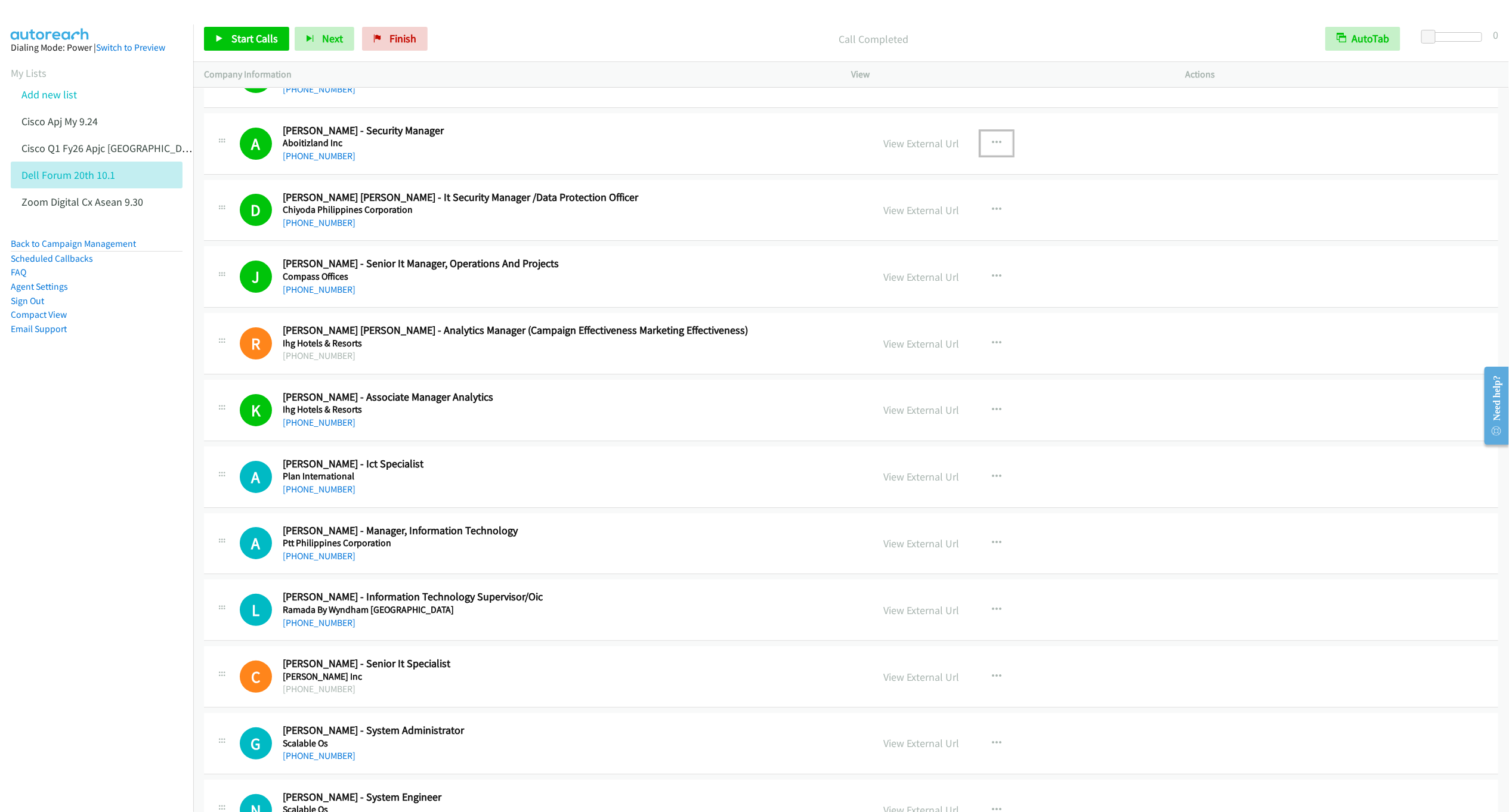
scroll to position [5940, 0]
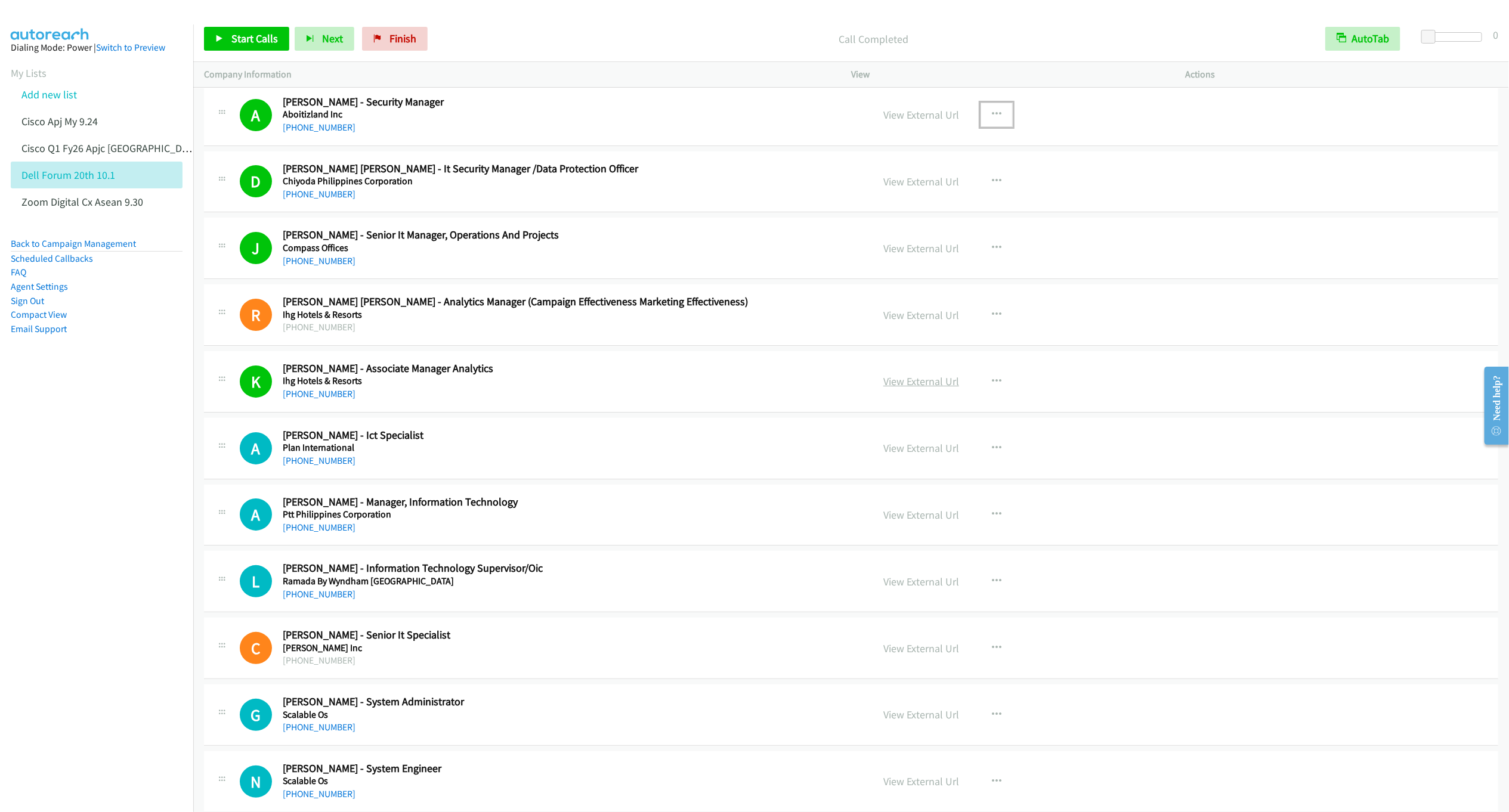
click at [929, 388] on link "View External Url" at bounding box center [921, 381] width 76 height 13
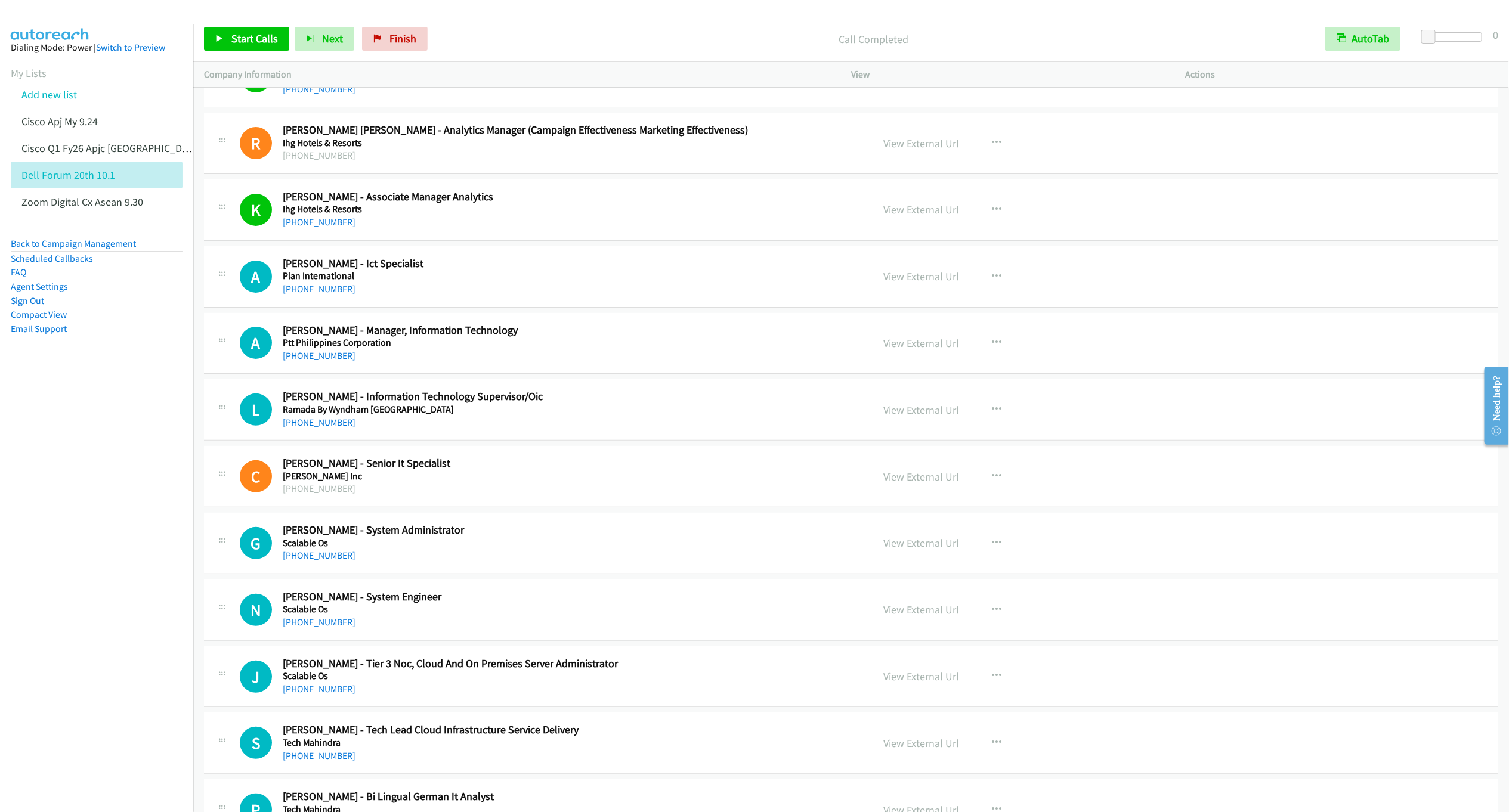
scroll to position [6119, 0]
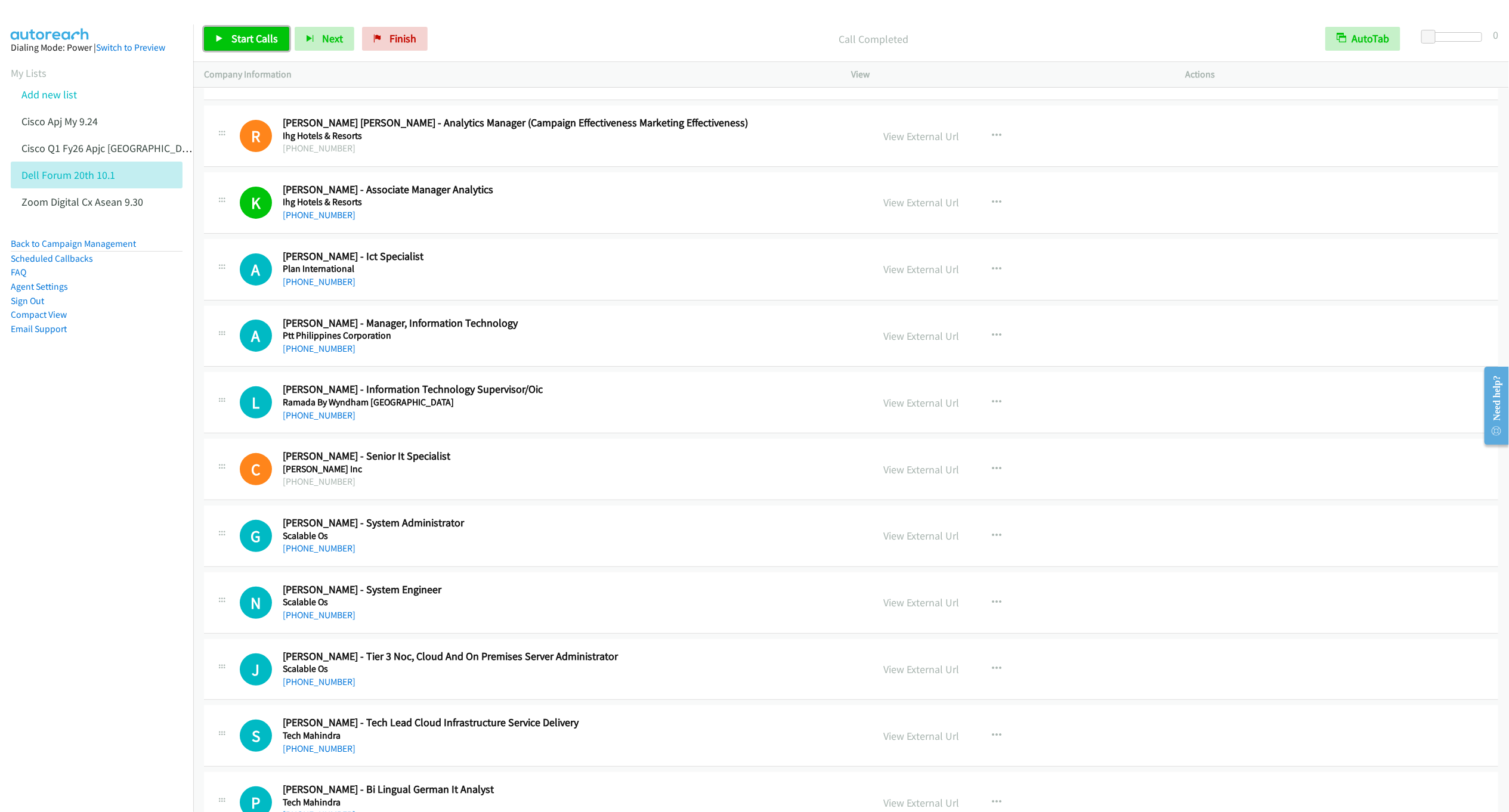
click at [255, 38] on span "Start Calls" at bounding box center [254, 38] width 46 height 13
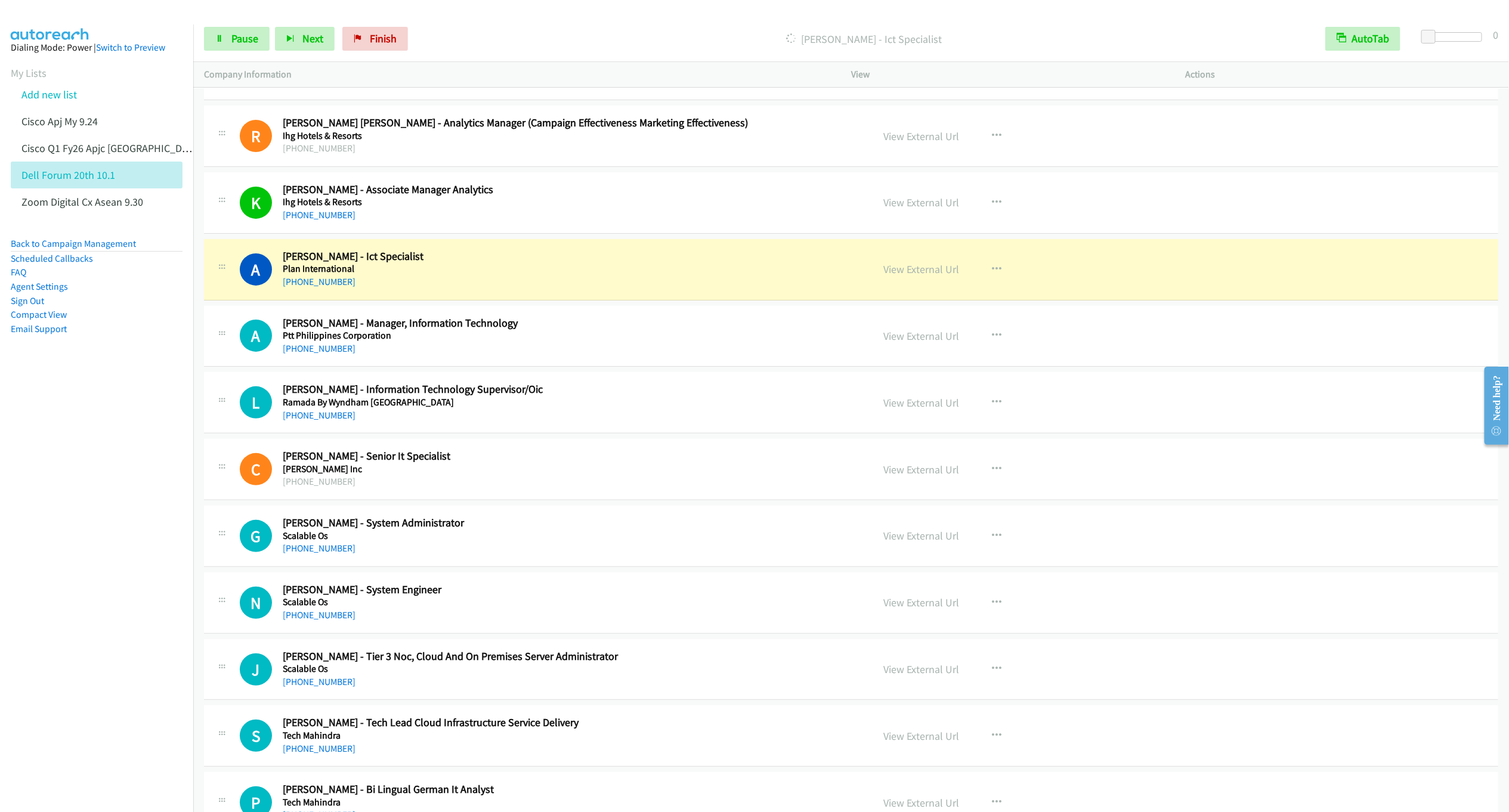
scroll to position [6208, 0]
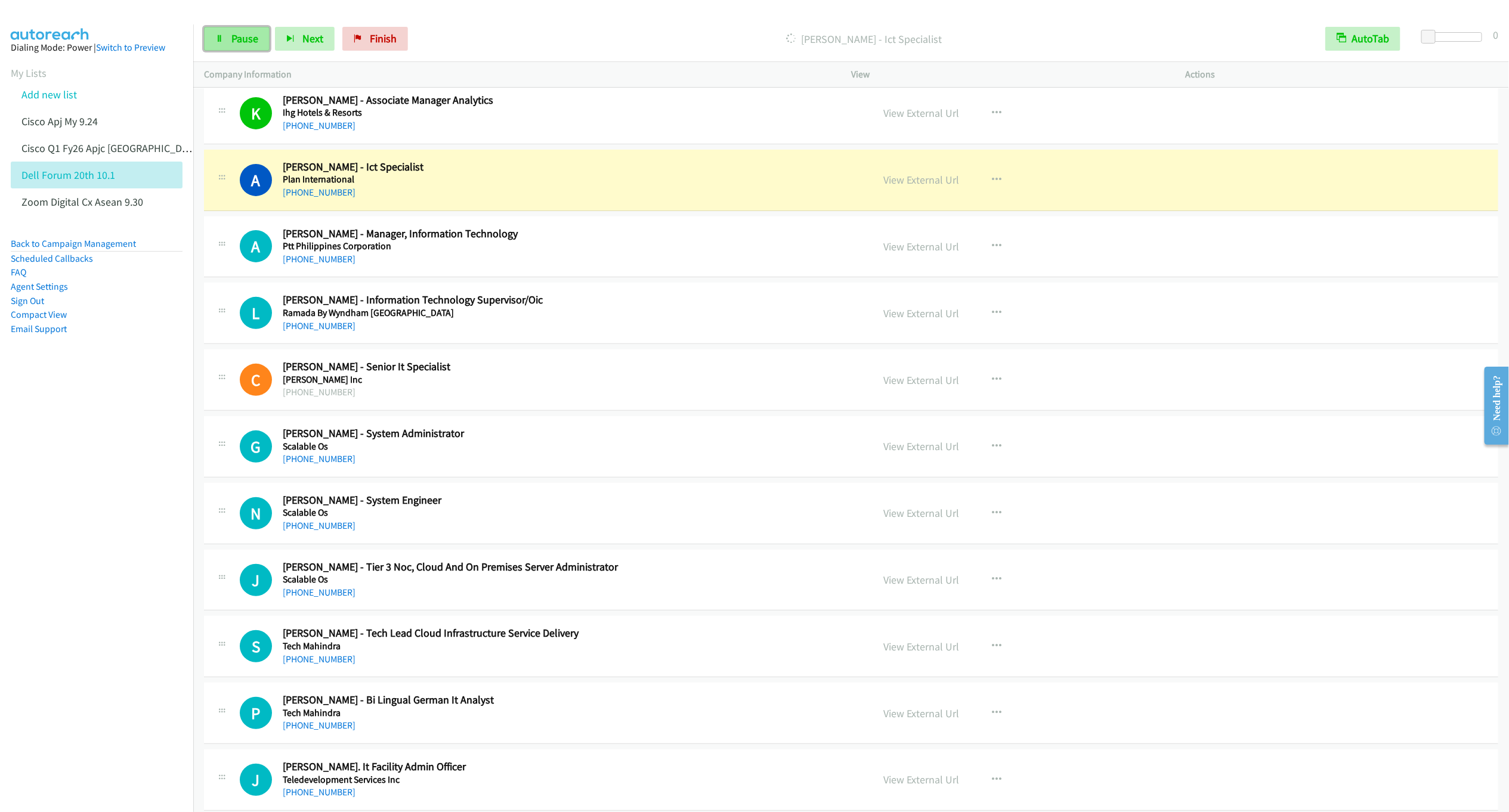
click at [221, 36] on icon at bounding box center [219, 40] width 8 height 8
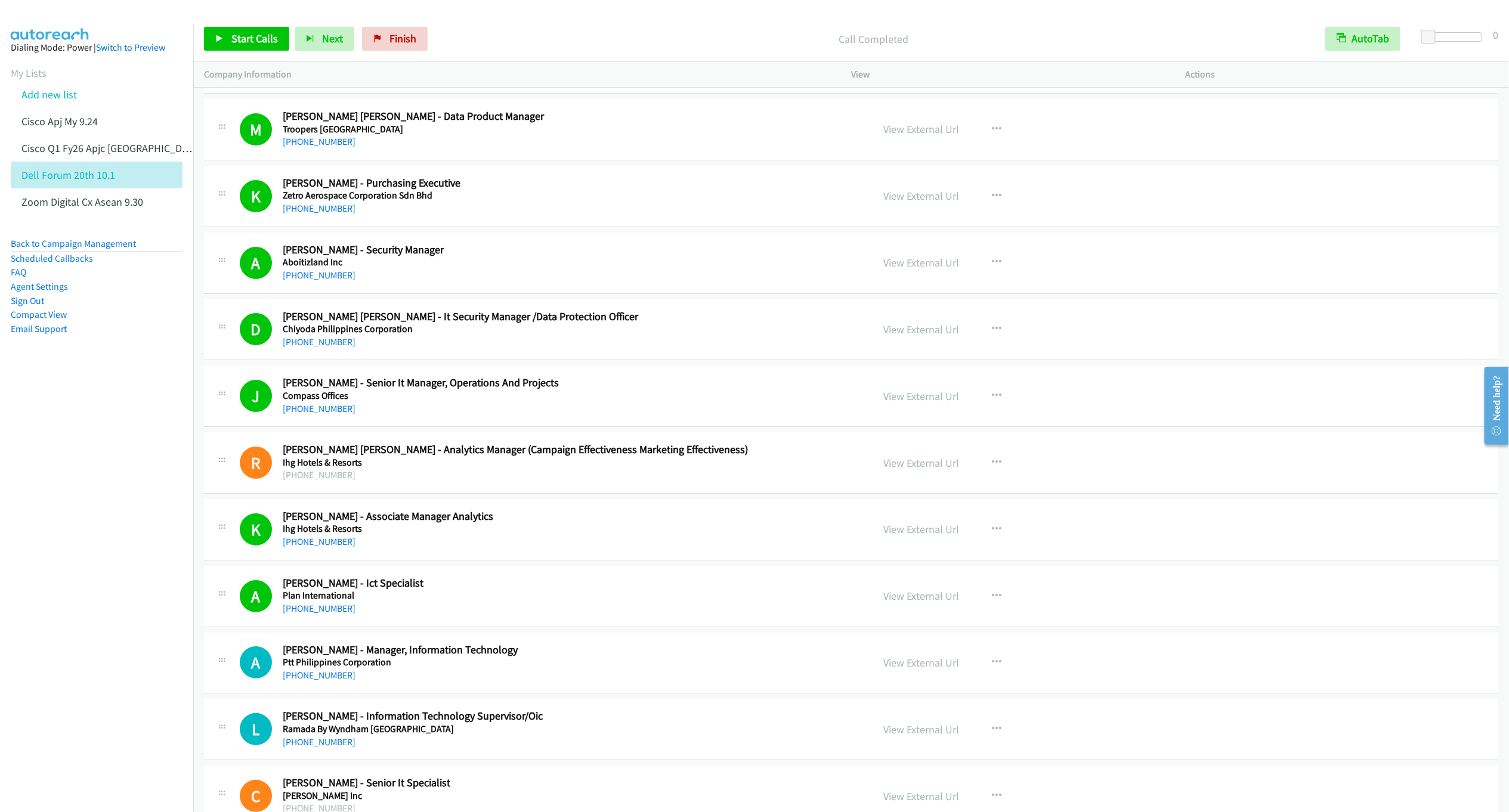
scroll to position [5761, 0]
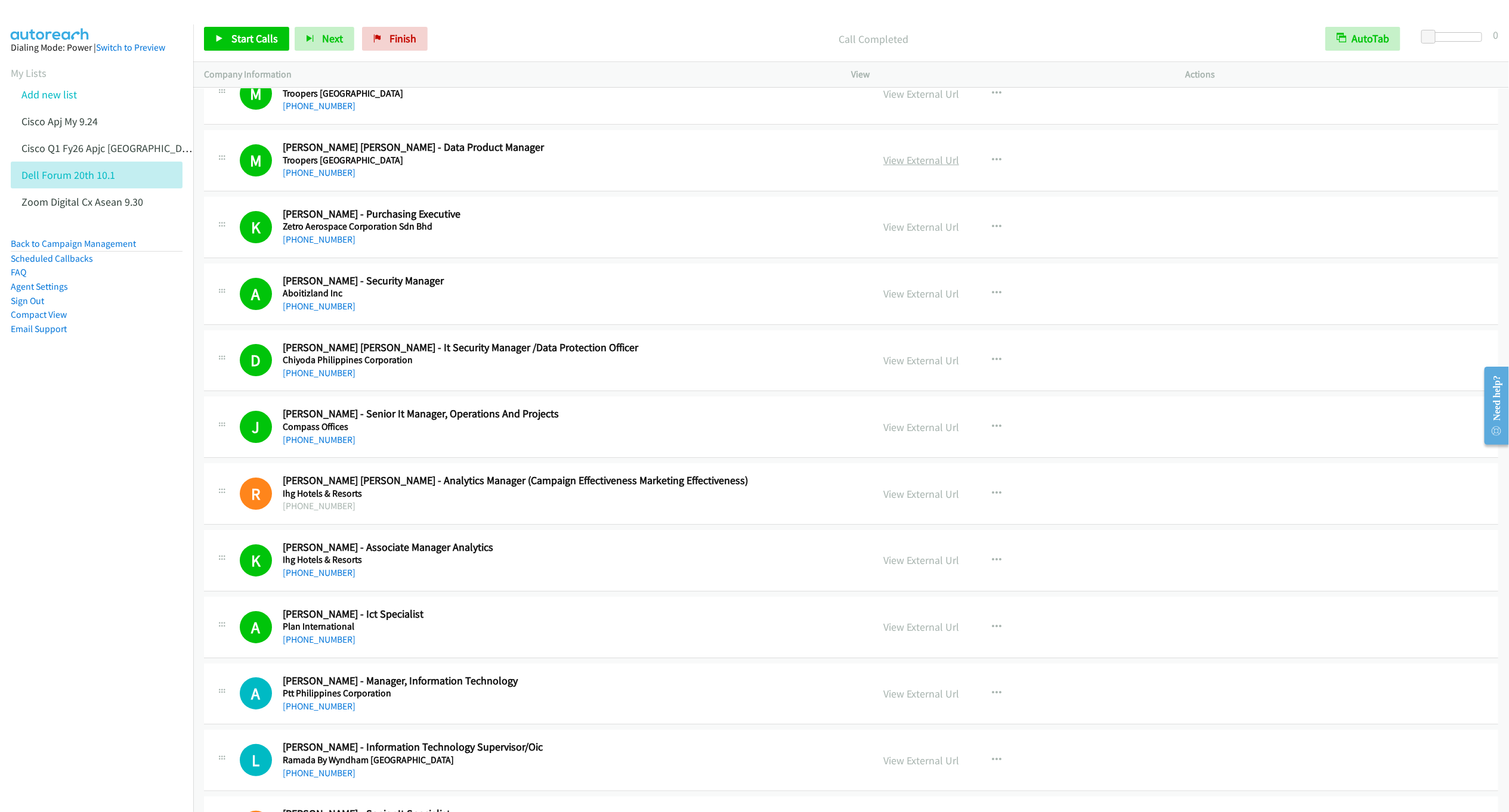
click at [918, 167] on link "View External Url" at bounding box center [921, 160] width 76 height 13
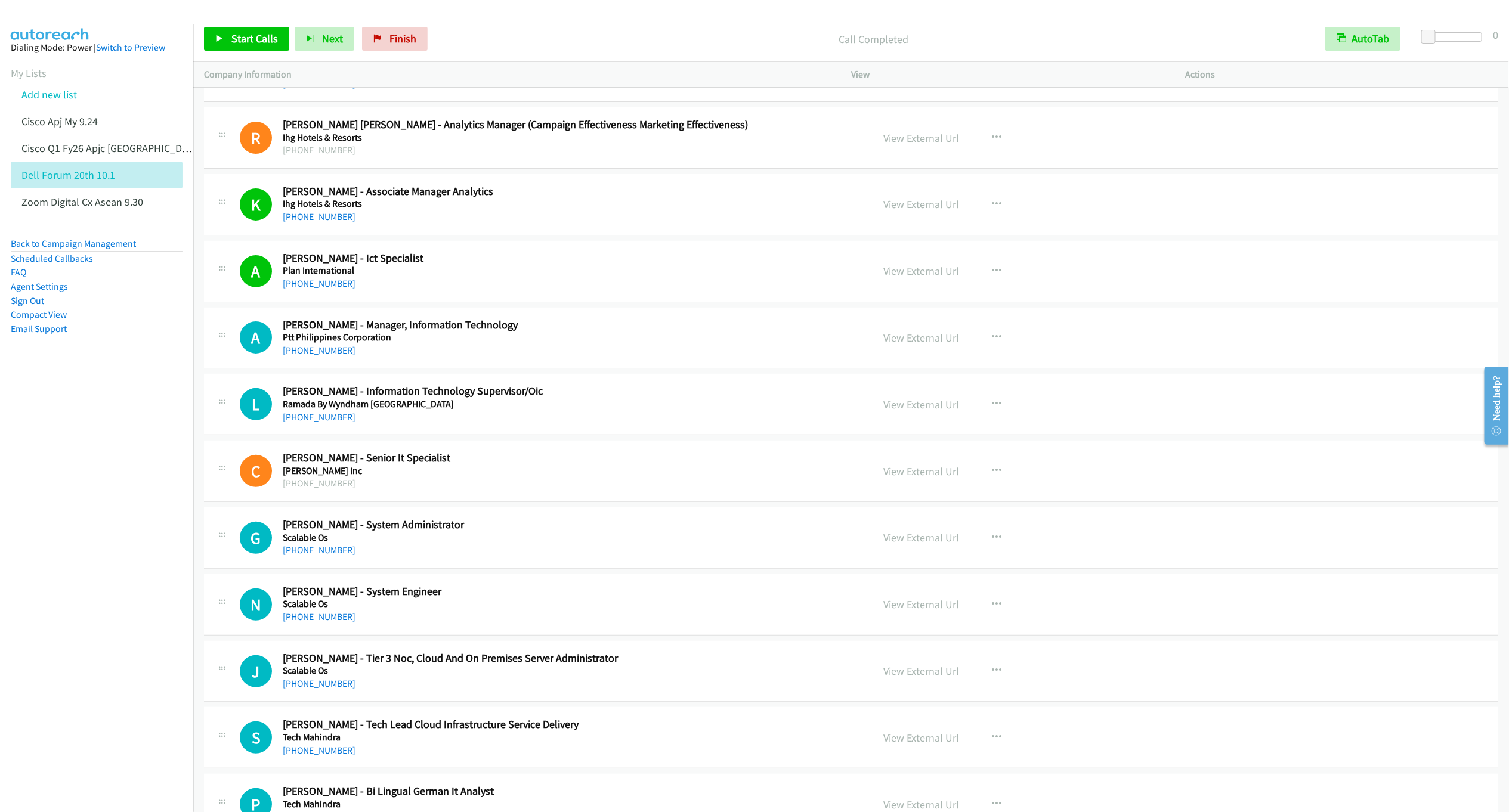
scroll to position [6119, 0]
click at [225, 46] on link "Start Calls" at bounding box center [246, 39] width 85 height 24
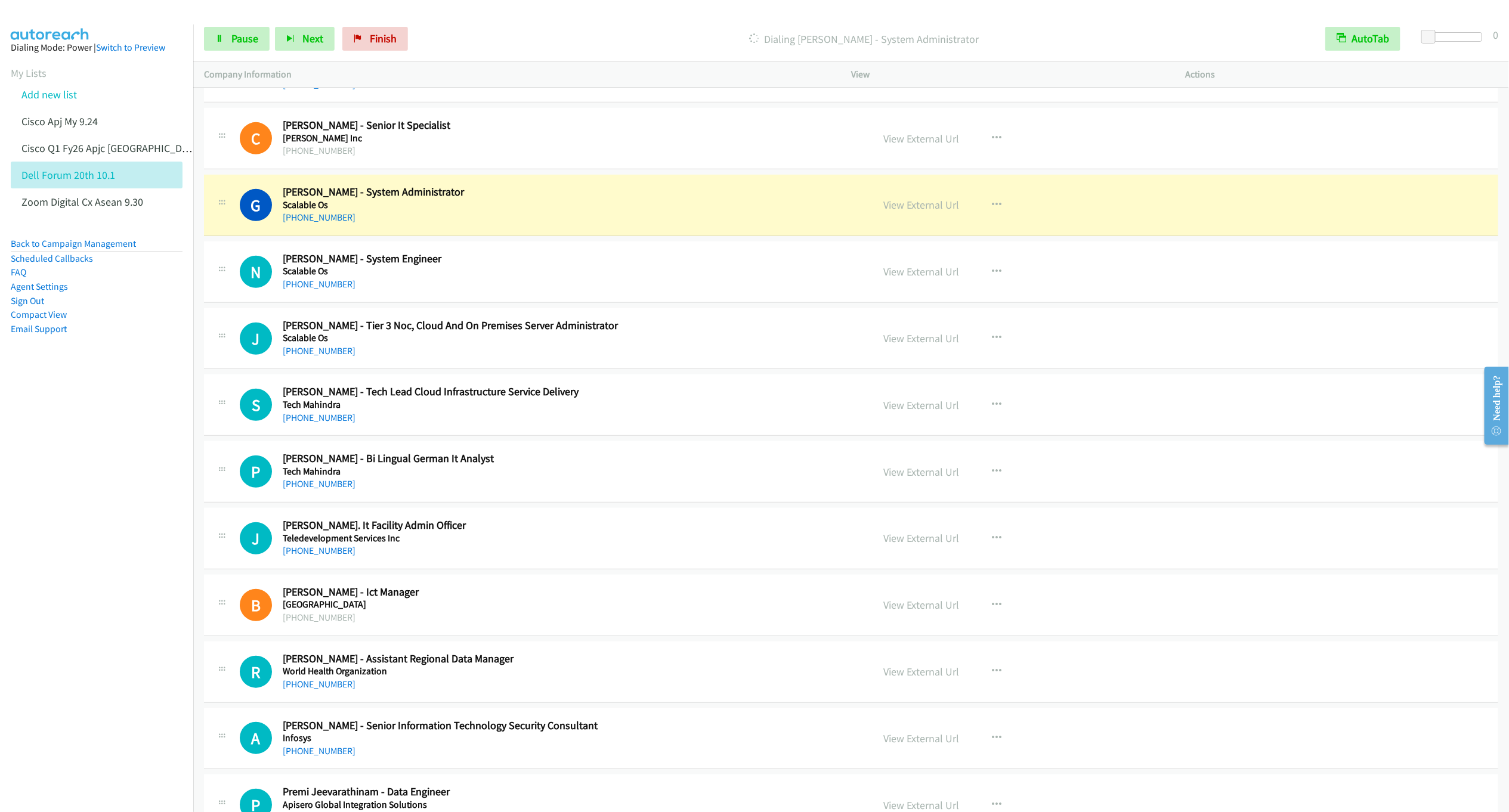
scroll to position [6477, 0]
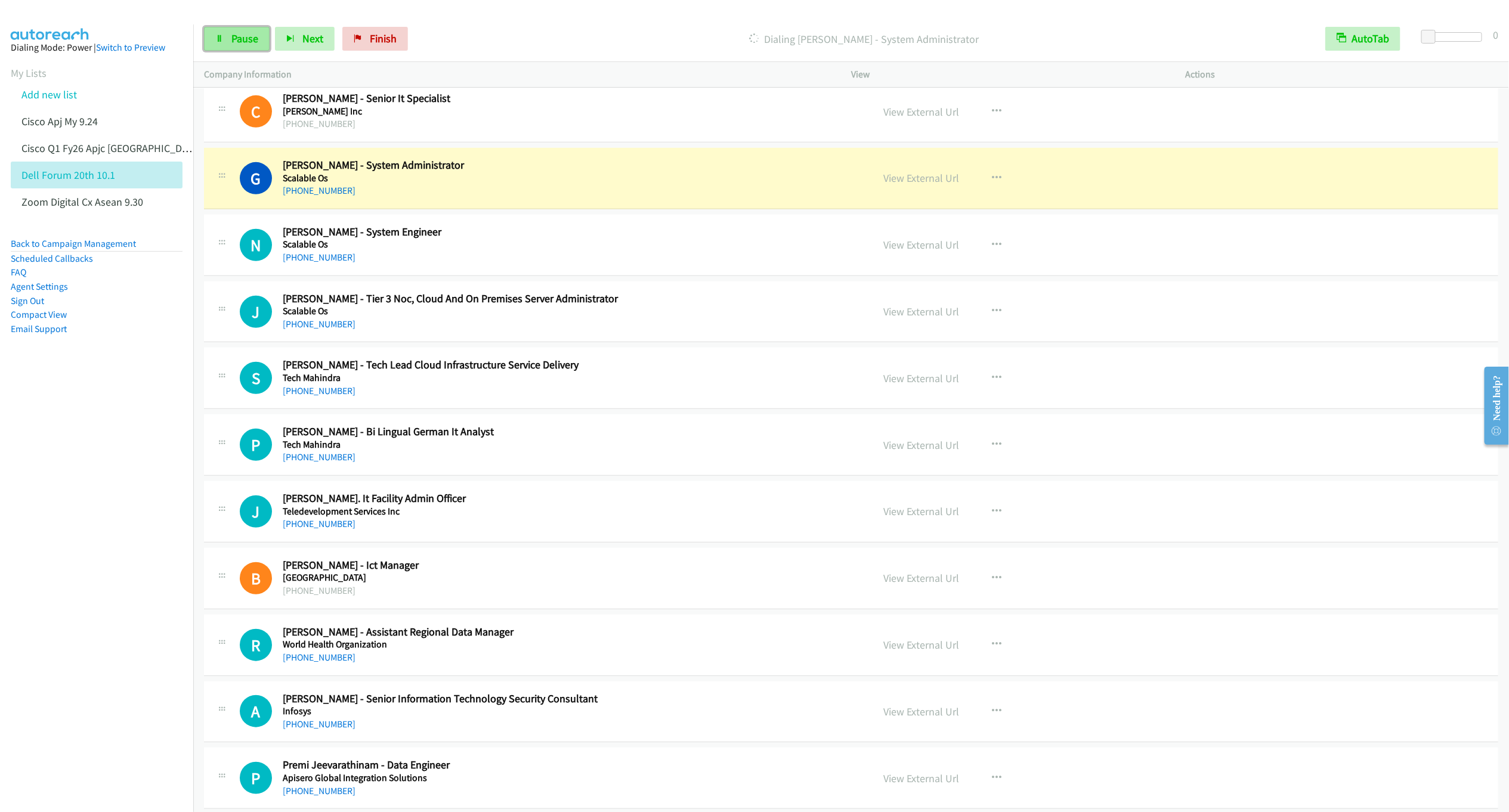
click at [237, 29] on link "Pause" at bounding box center [237, 39] width 66 height 24
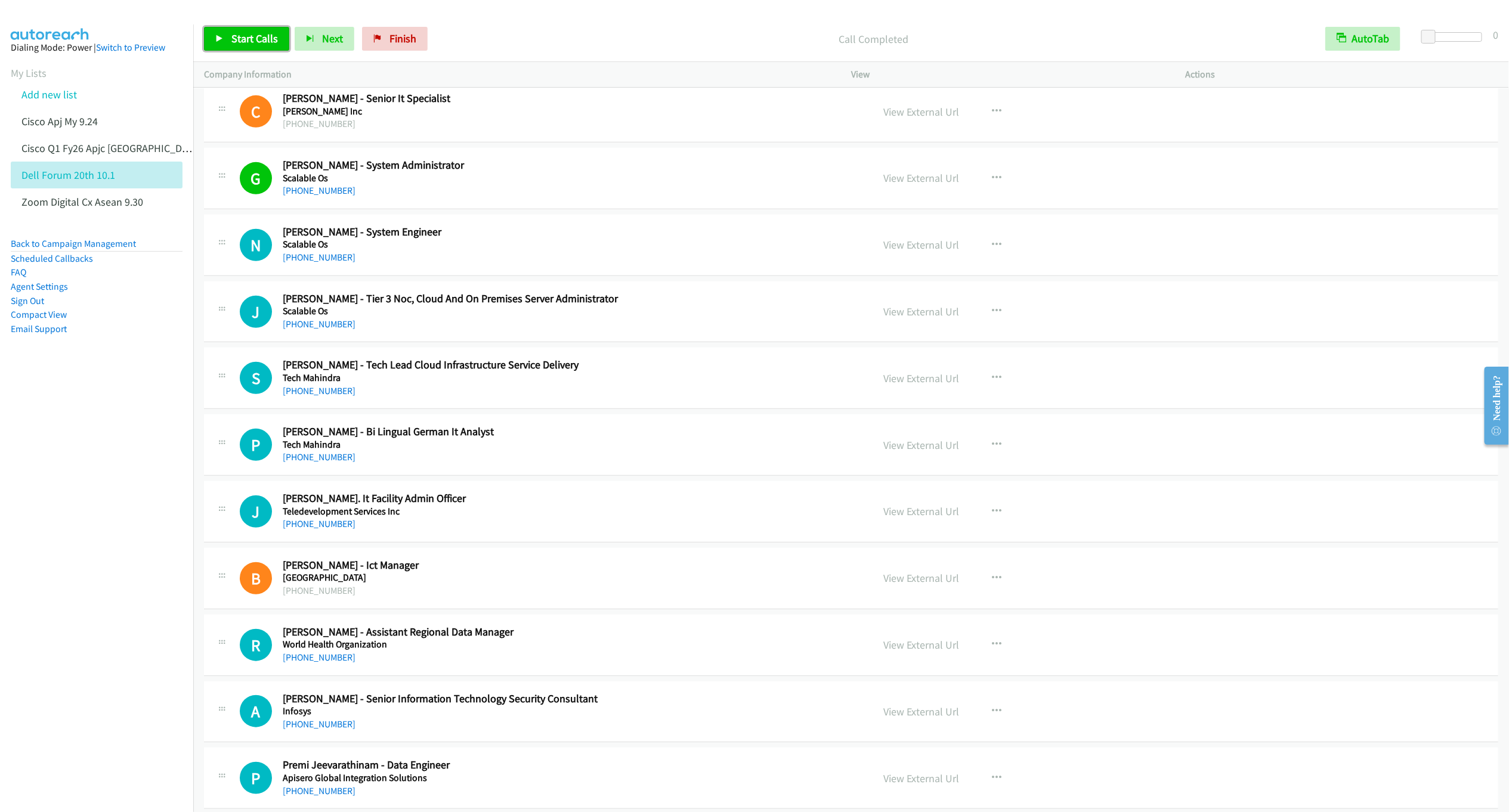
click at [233, 40] on span "Start Calls" at bounding box center [254, 38] width 46 height 13
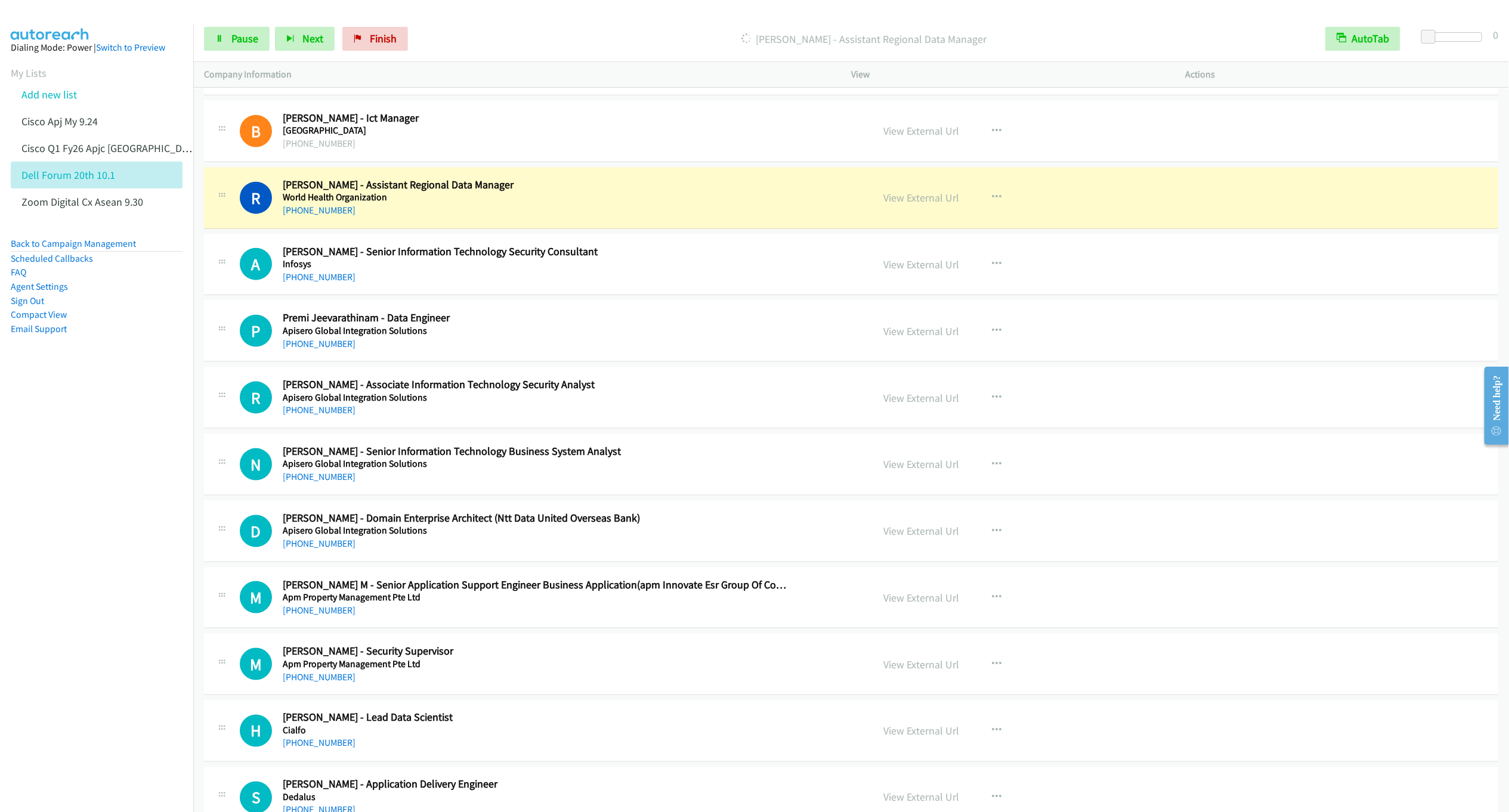
scroll to position [7013, 0]
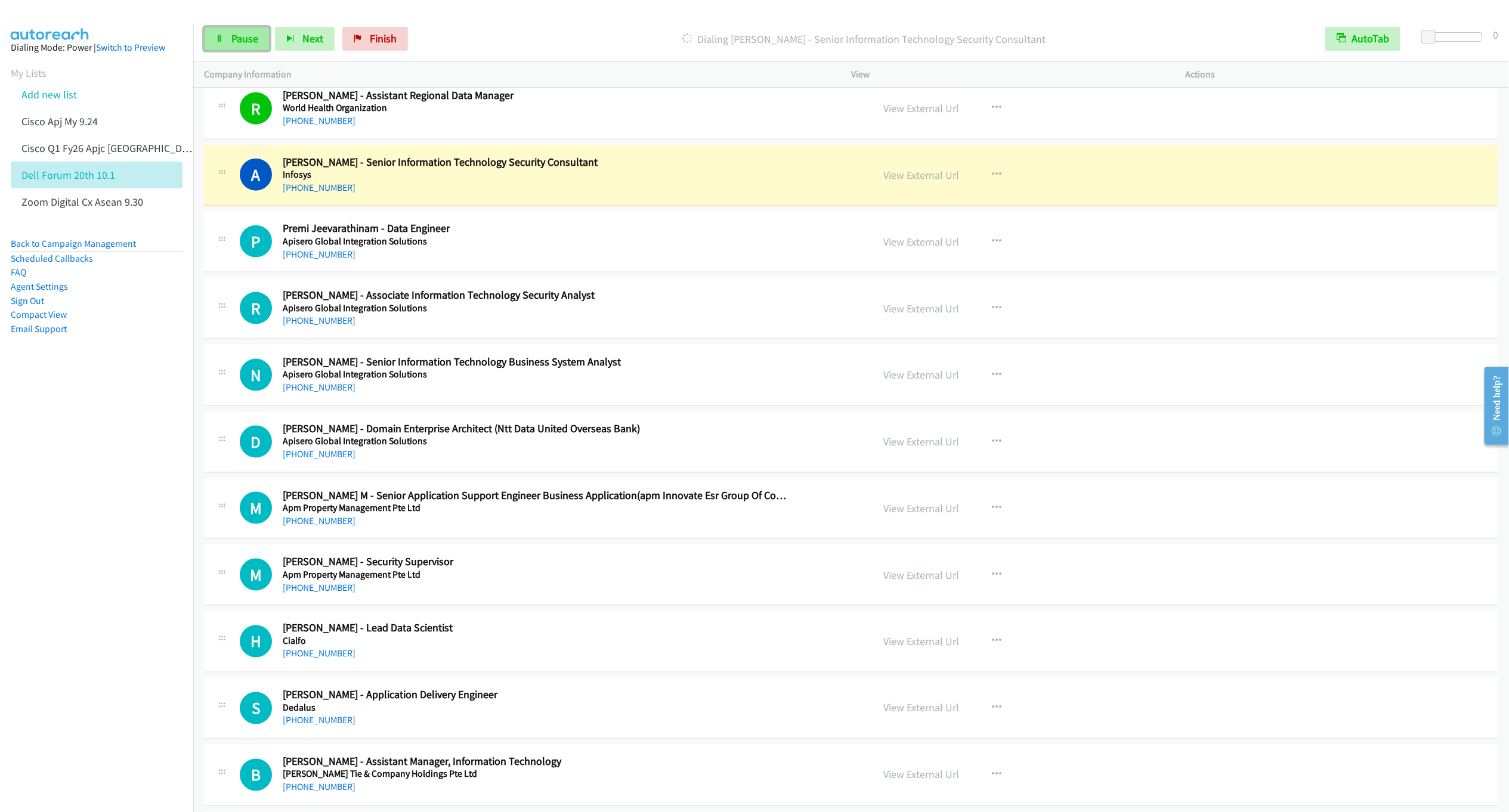
click at [236, 36] on span "Pause" at bounding box center [245, 38] width 27 height 13
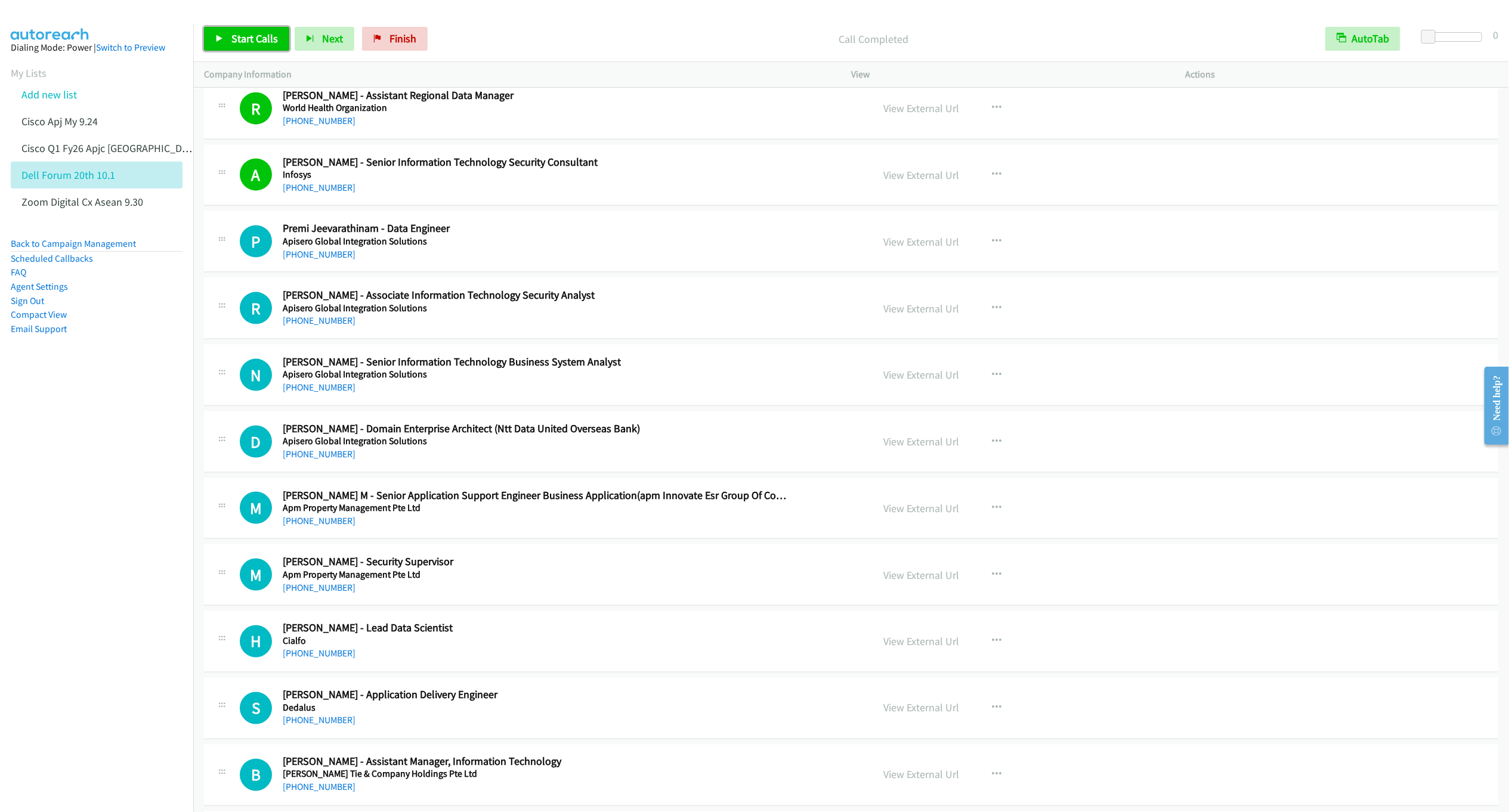
click at [228, 38] on link "Start Calls" at bounding box center [246, 39] width 85 height 24
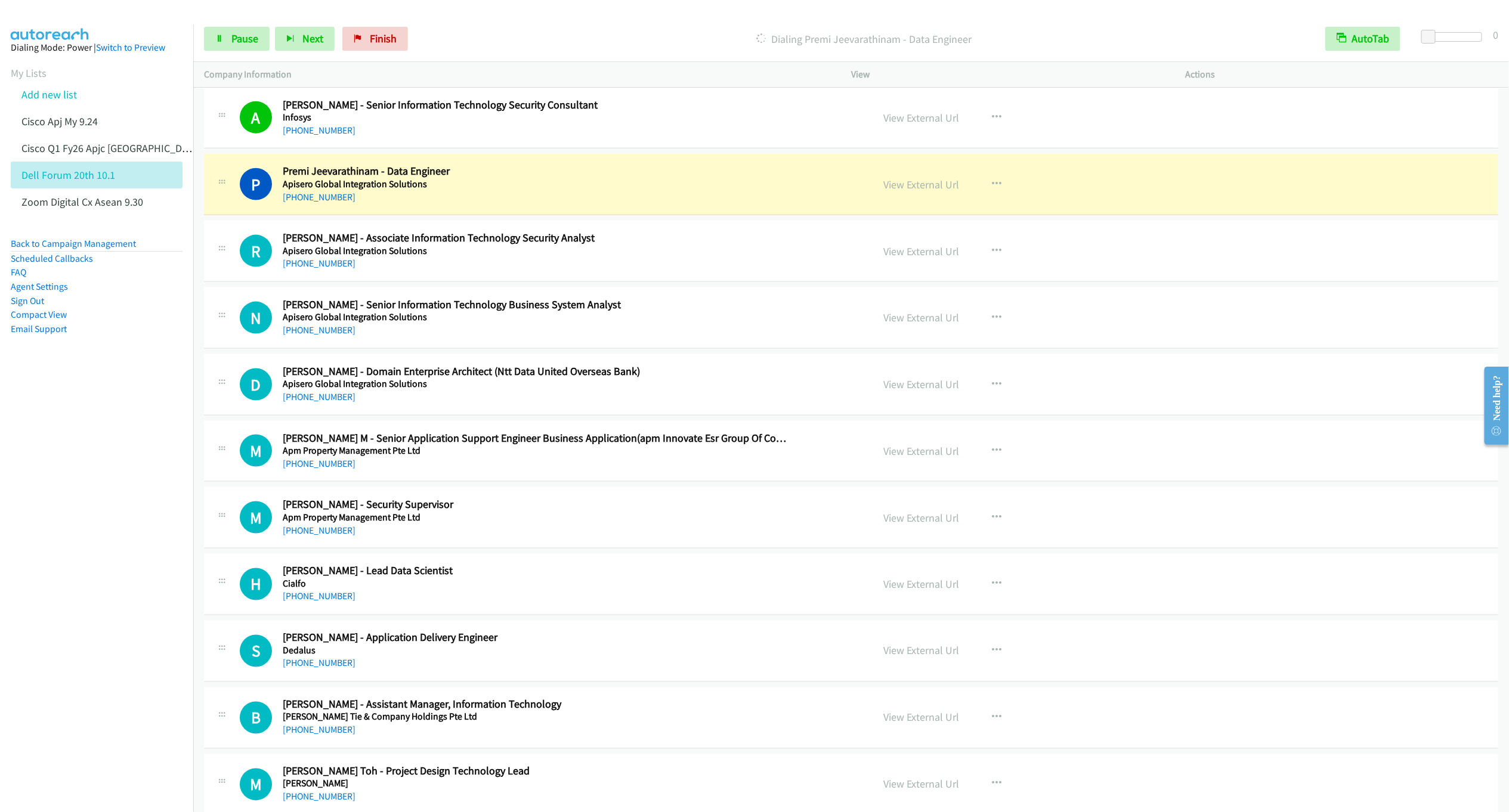
scroll to position [7102, 0]
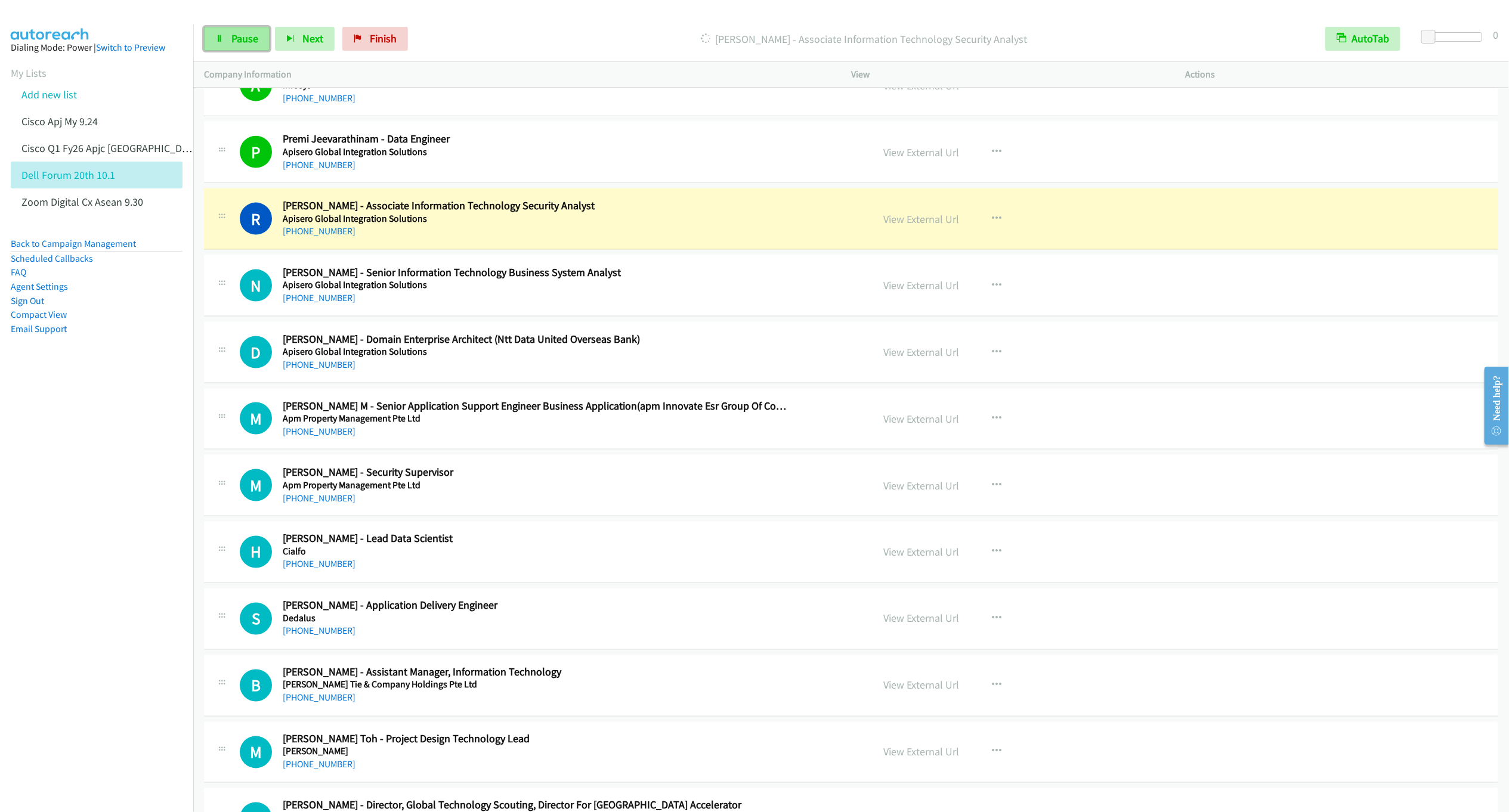
click at [247, 36] on span "Pause" at bounding box center [245, 38] width 27 height 13
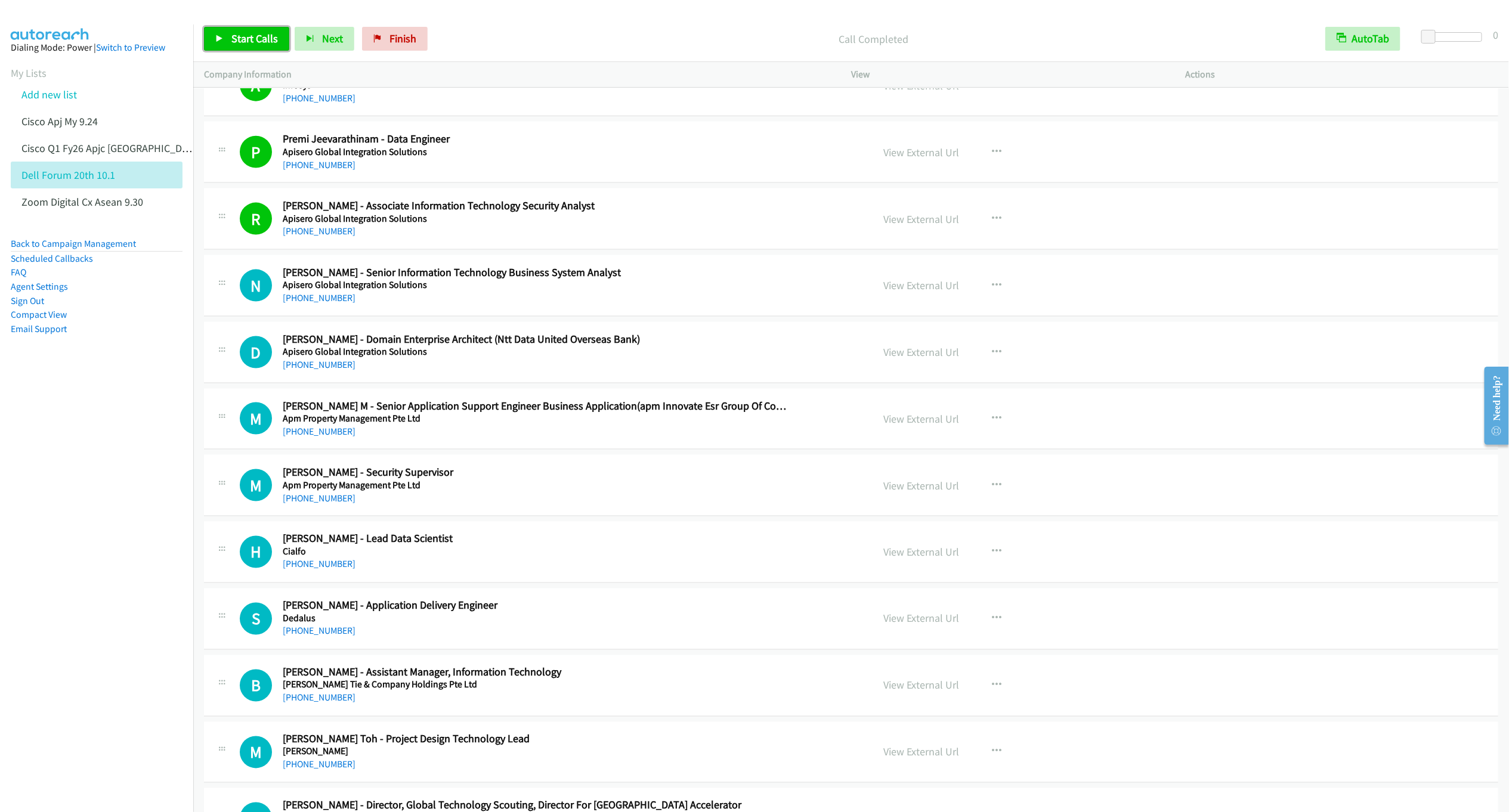
click at [231, 45] on span "Start Calls" at bounding box center [254, 38] width 46 height 13
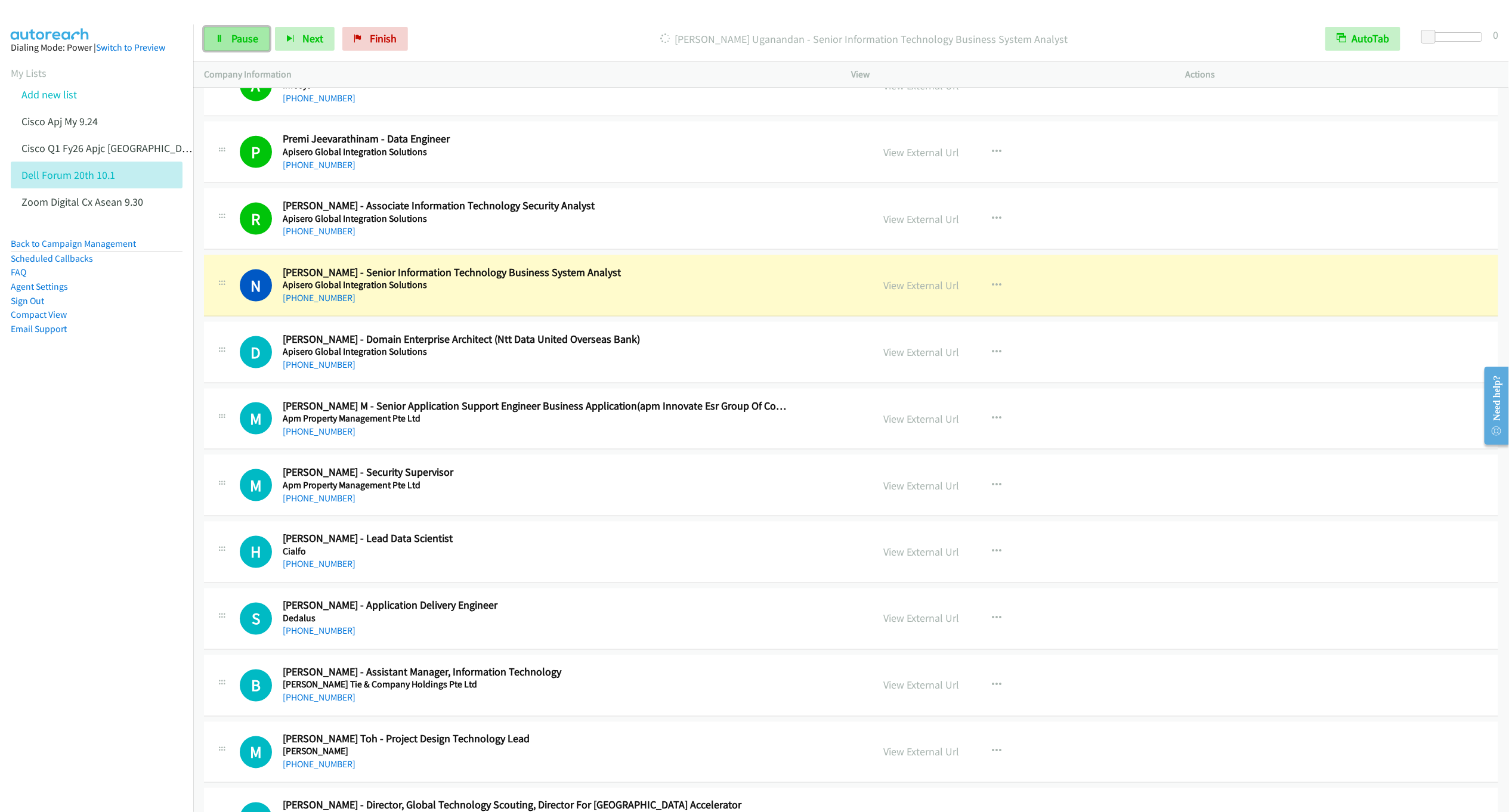
click at [231, 44] on span "Pause" at bounding box center [245, 38] width 27 height 13
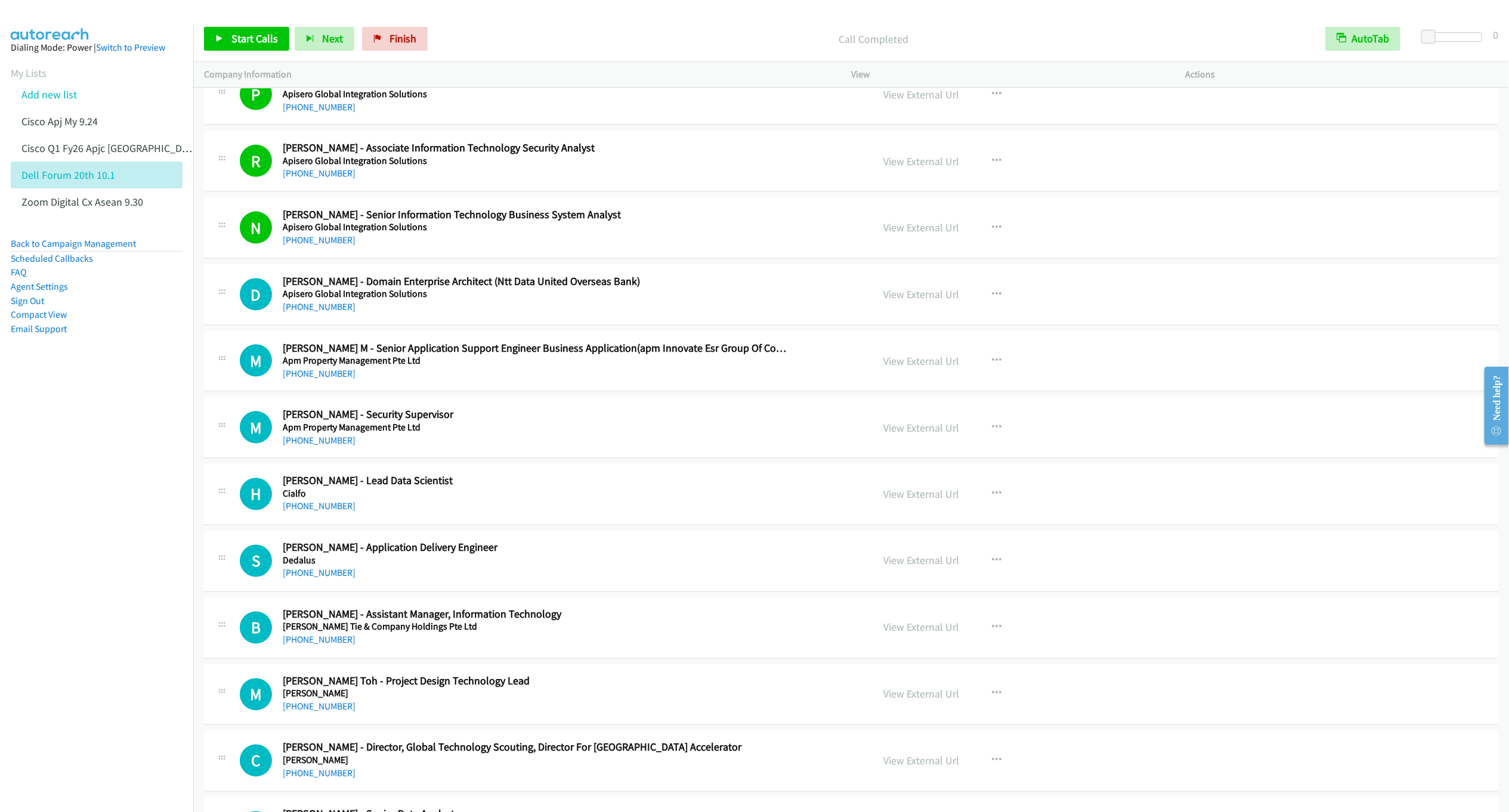
scroll to position [7192, 0]
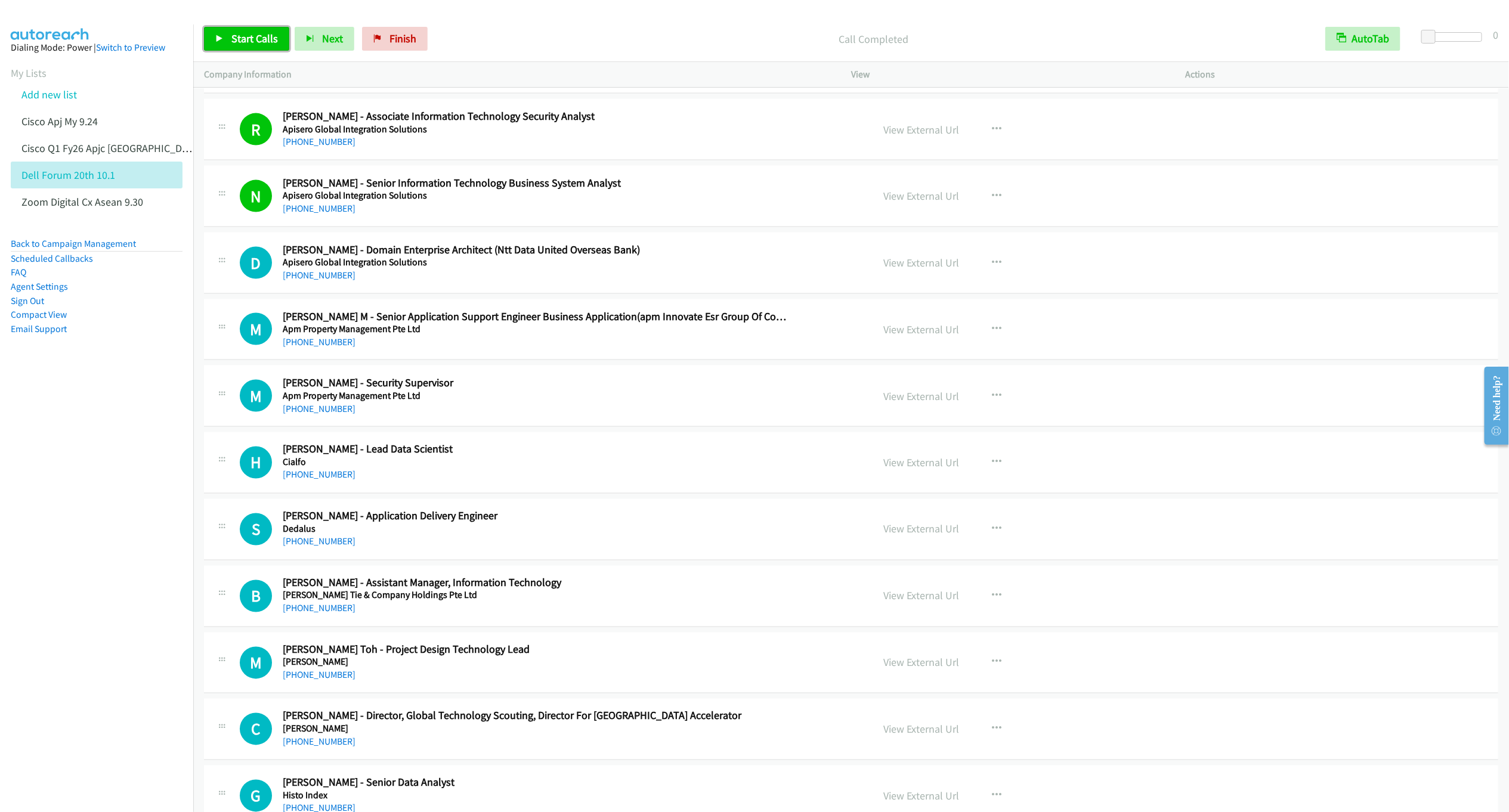
click at [228, 47] on link "Start Calls" at bounding box center [246, 39] width 85 height 24
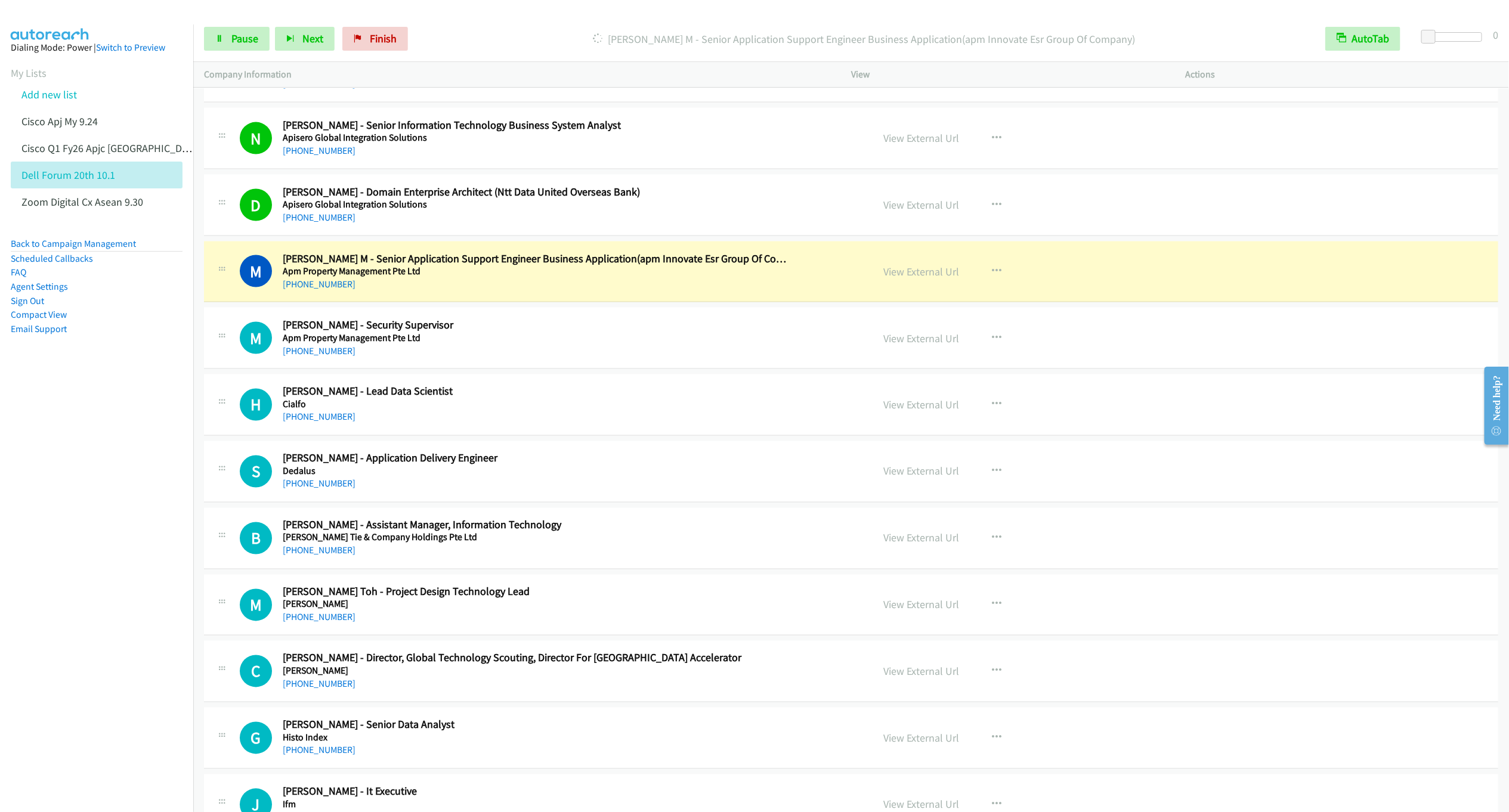
scroll to position [7371, 0]
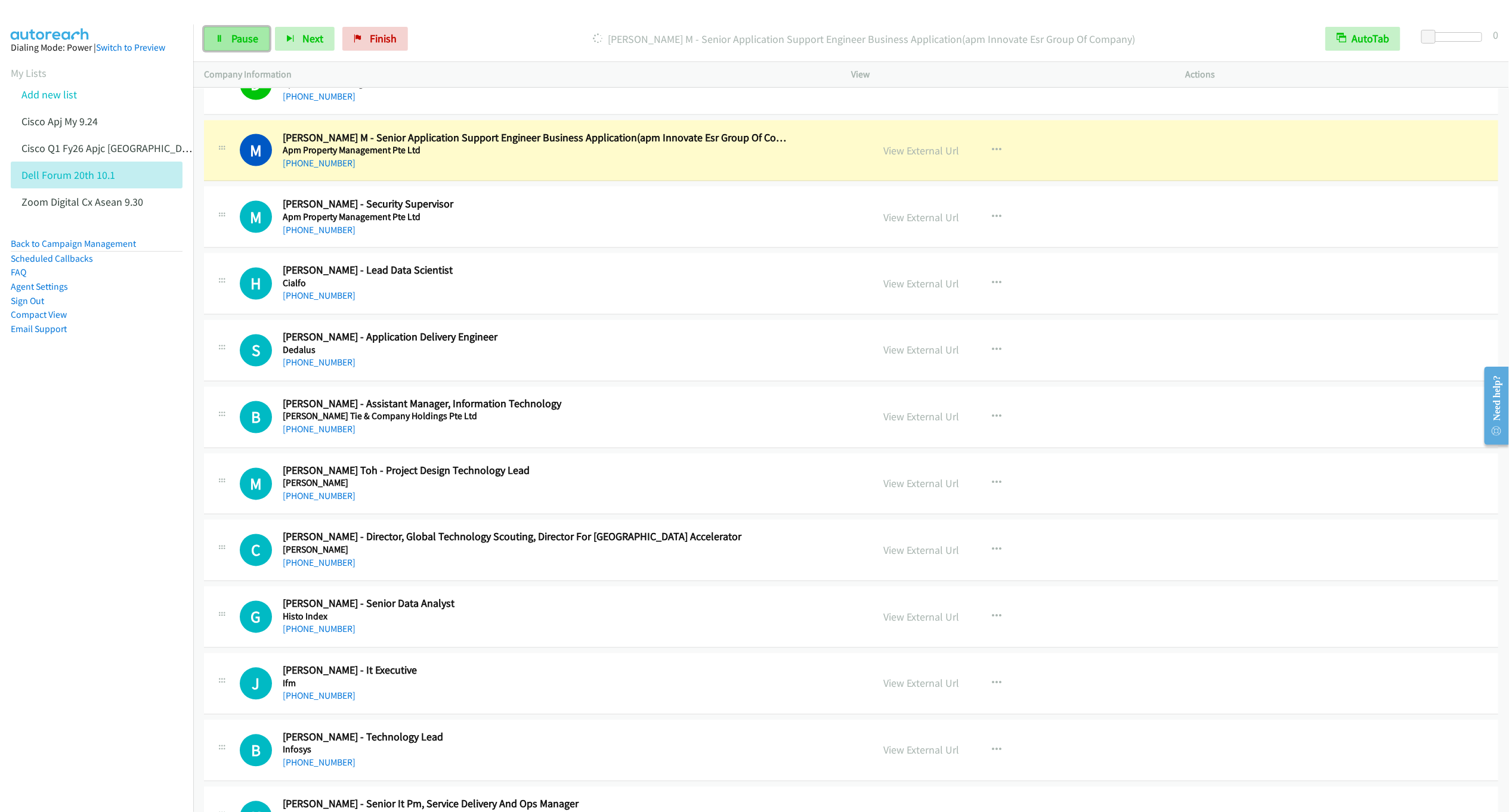
click at [241, 40] on span "Pause" at bounding box center [245, 38] width 27 height 13
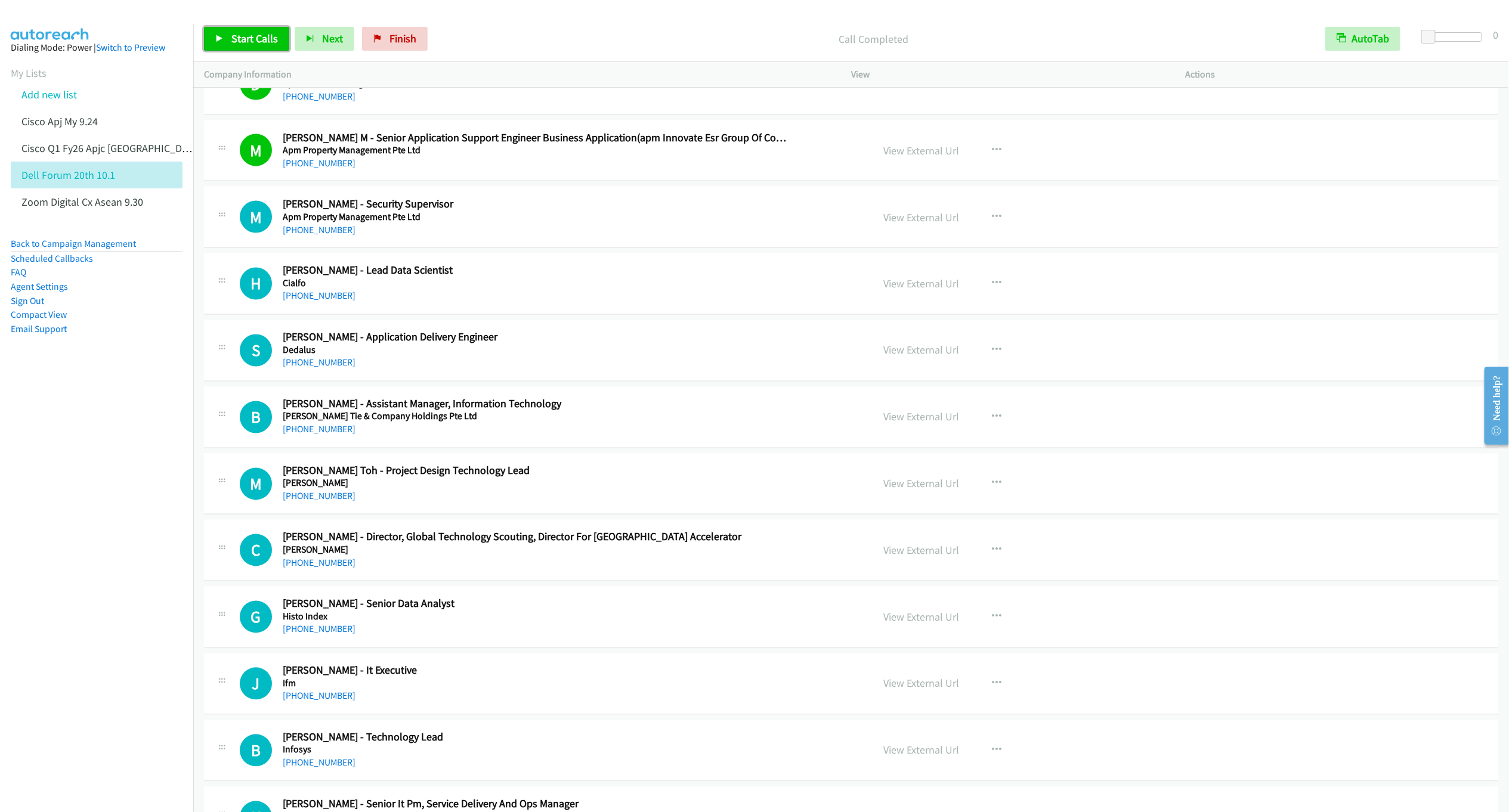
click at [231, 46] on link "Start Calls" at bounding box center [246, 39] width 85 height 24
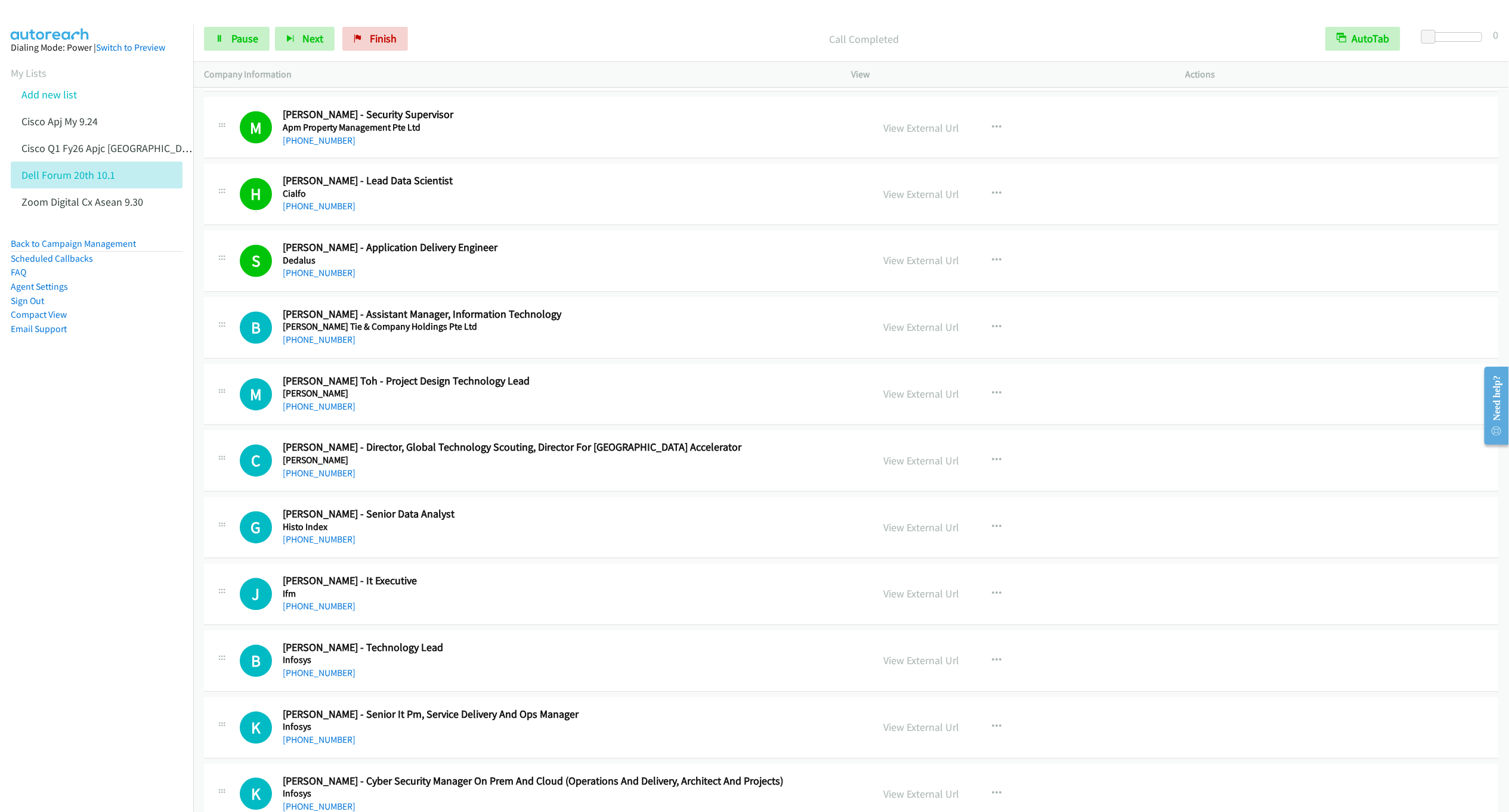
scroll to position [7550, 0]
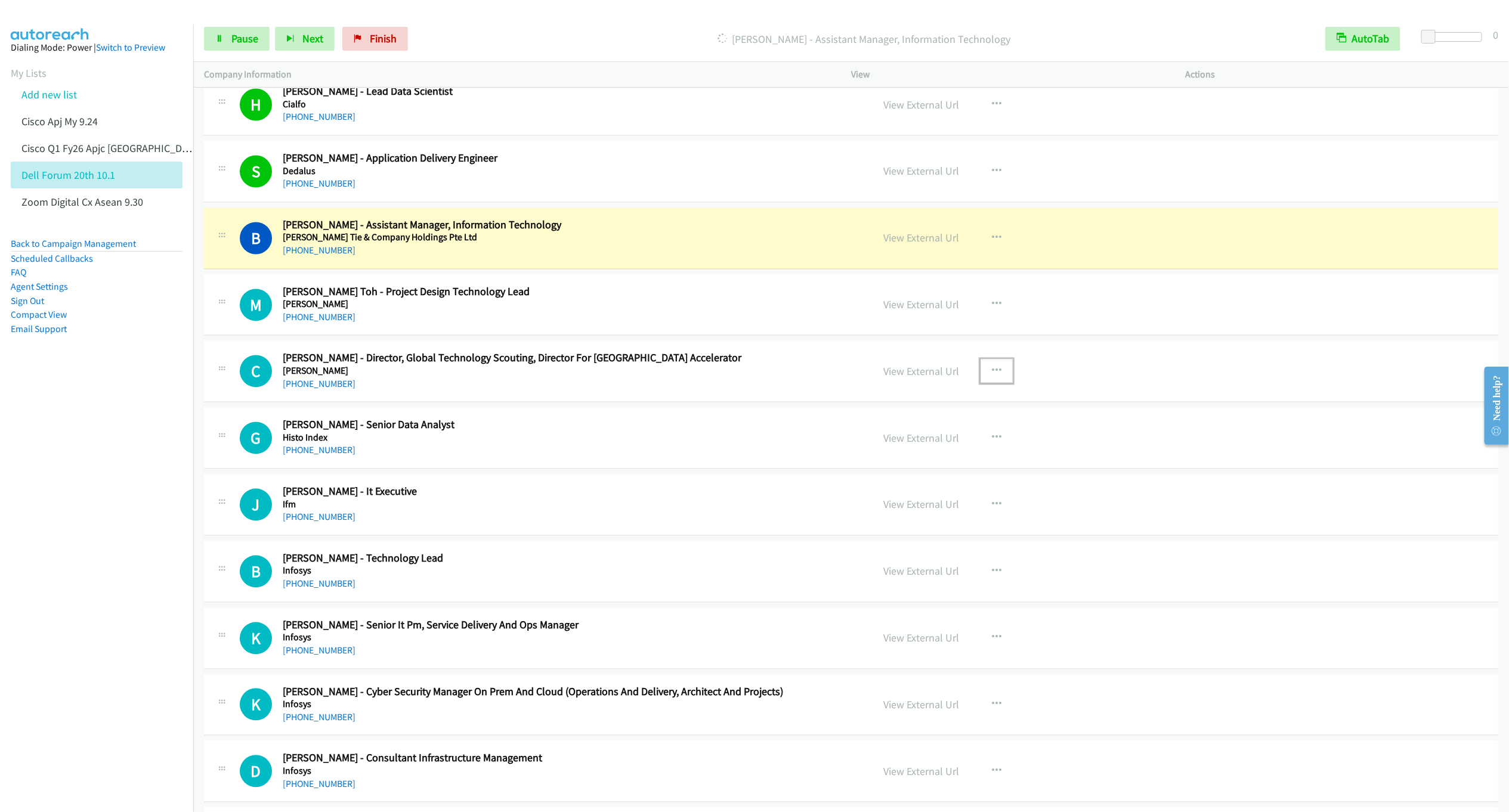
click at [995, 383] on button "button" at bounding box center [997, 372] width 32 height 24
click at [897, 485] on link "Remove from list" at bounding box center [932, 474] width 159 height 24
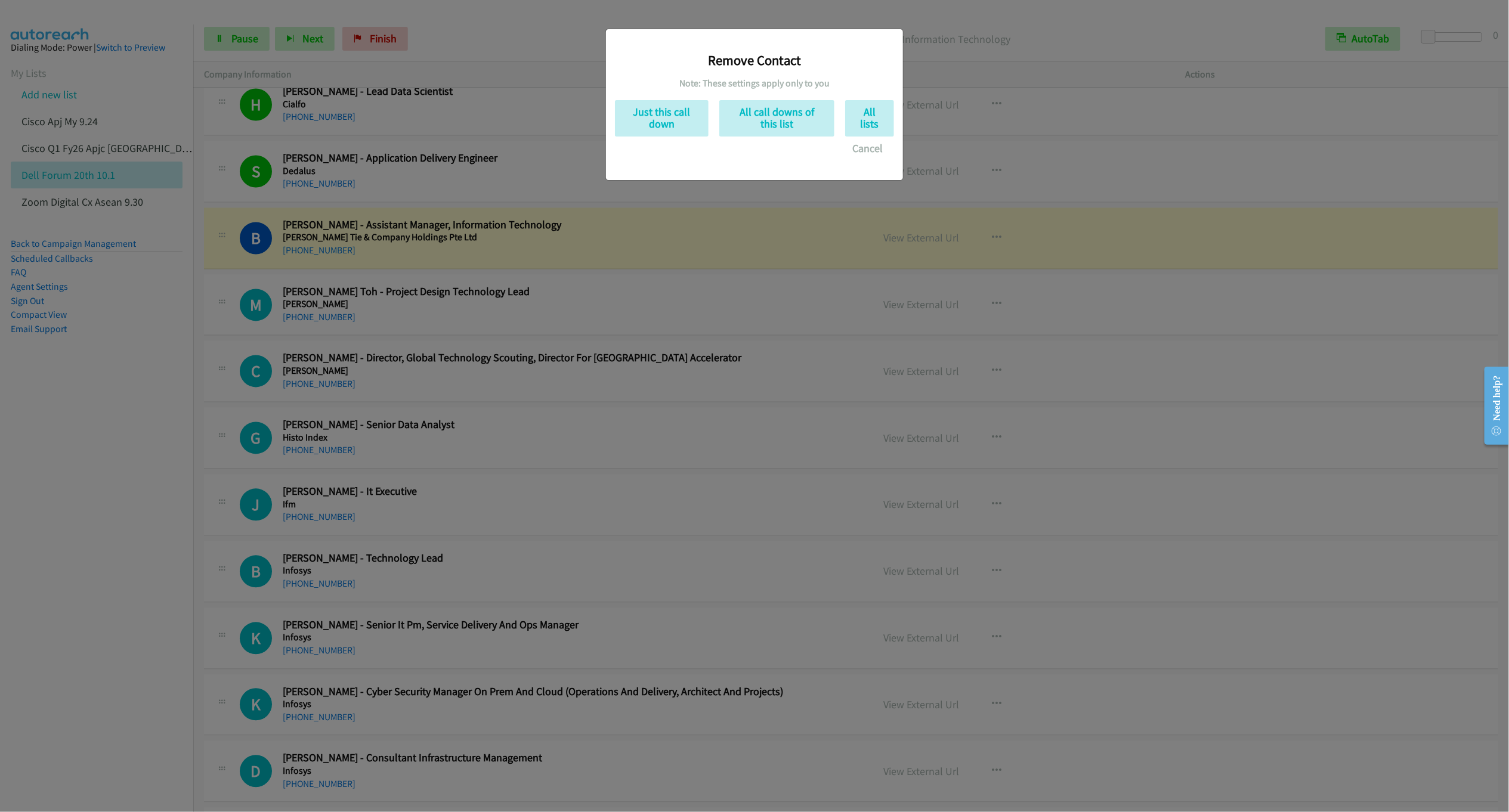
drag, startPoint x: 659, startPoint y: 142, endPoint x: 656, endPoint y: 158, distance: 16.3
click at [658, 151] on div "Remove Contact Note: These settings apply only to you Just this call down All c…" at bounding box center [754, 99] width 279 height 122
click at [652, 120] on button "Just this call down" at bounding box center [662, 118] width 94 height 36
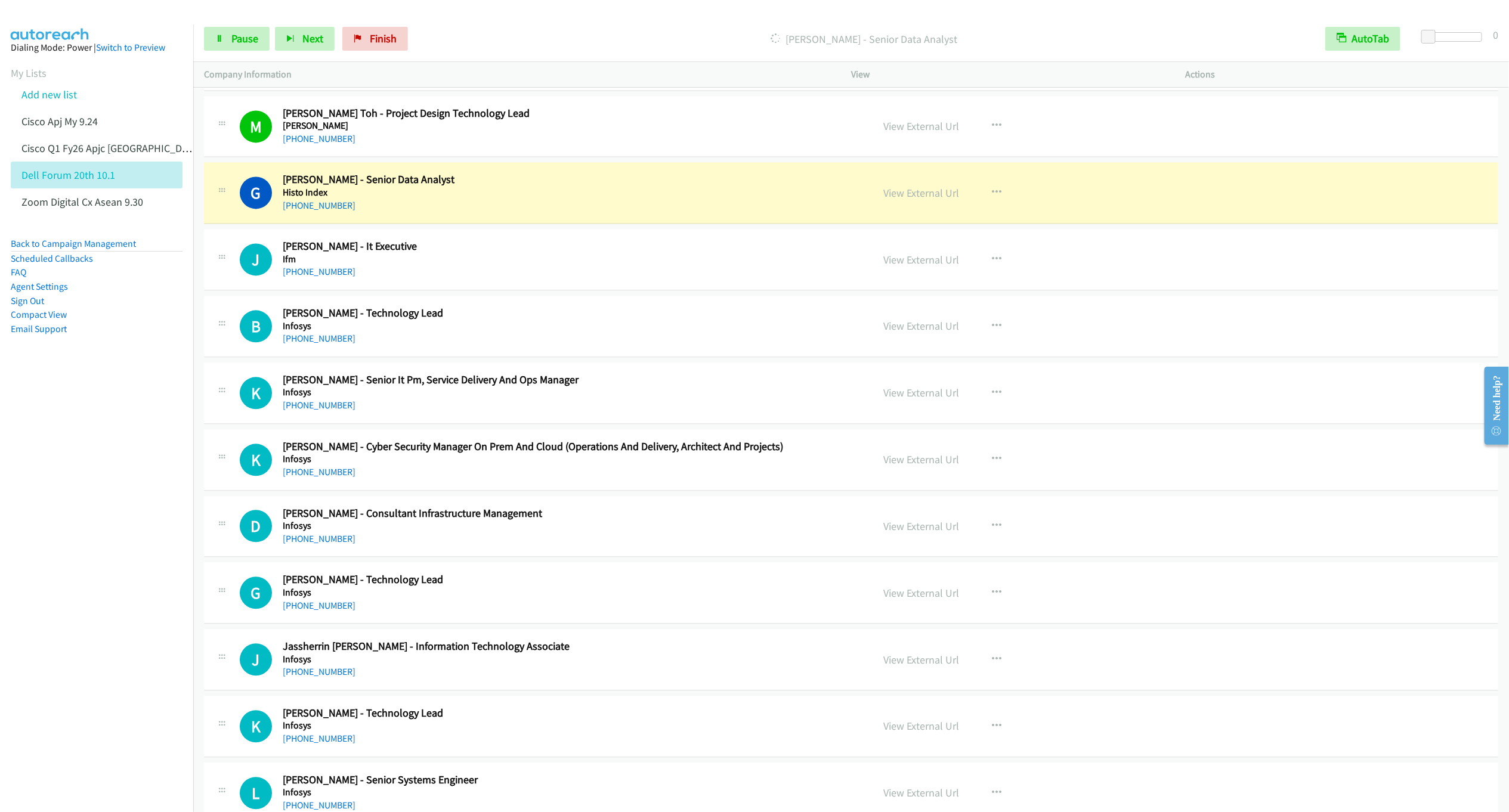
scroll to position [7818, 0]
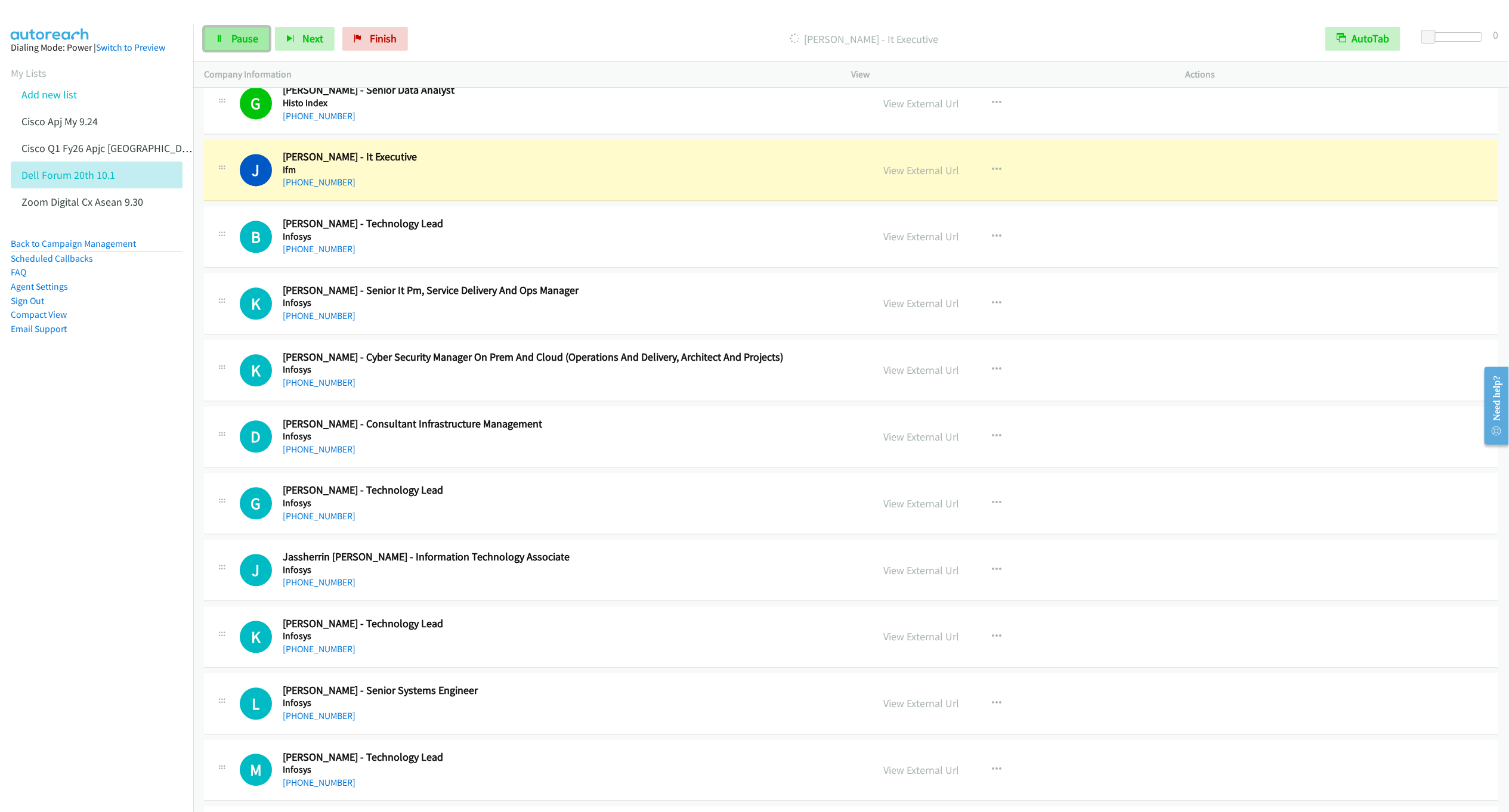
click at [219, 38] on icon at bounding box center [219, 40] width 8 height 8
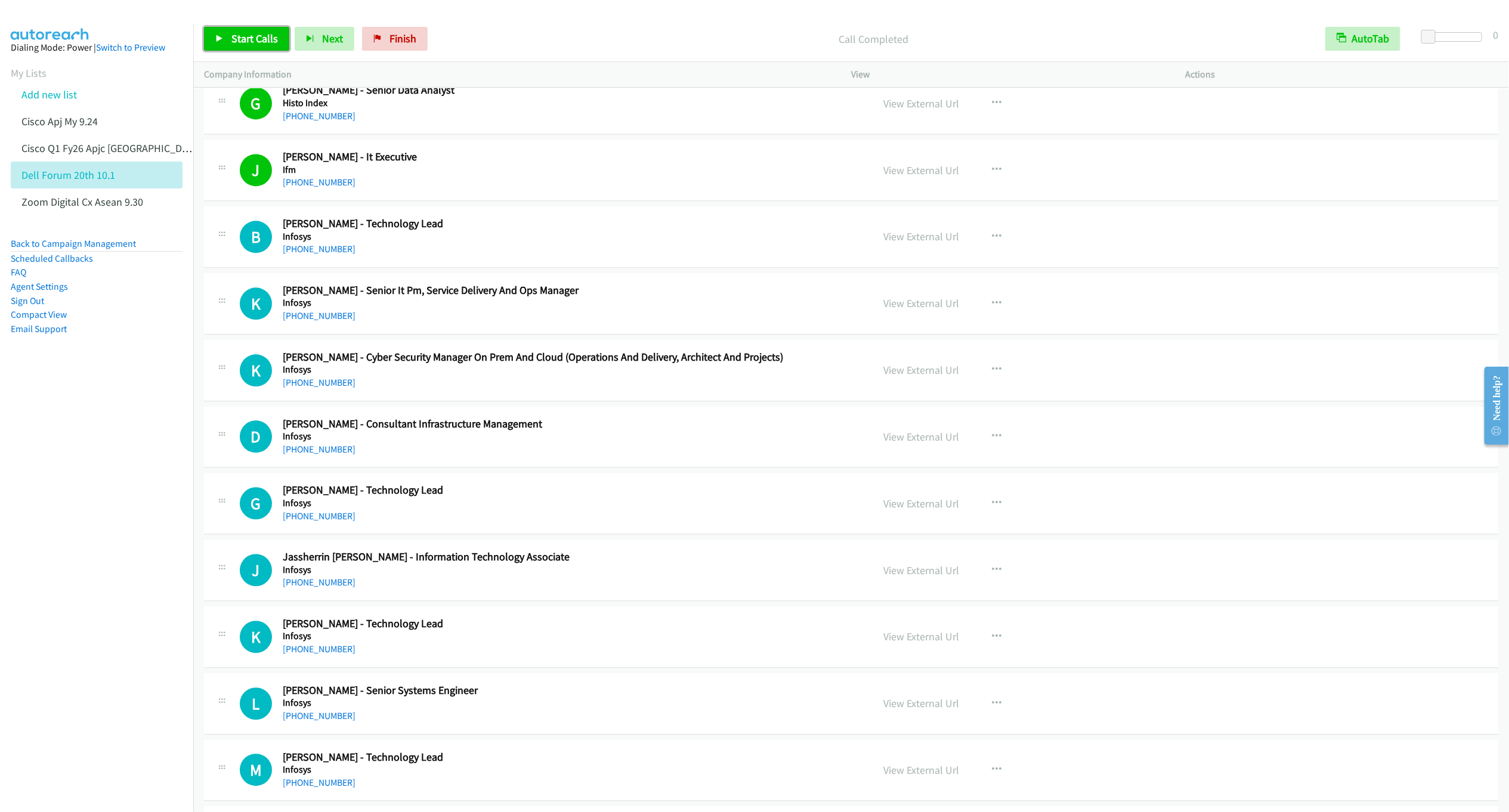
click at [251, 36] on span "Start Calls" at bounding box center [254, 38] width 46 height 13
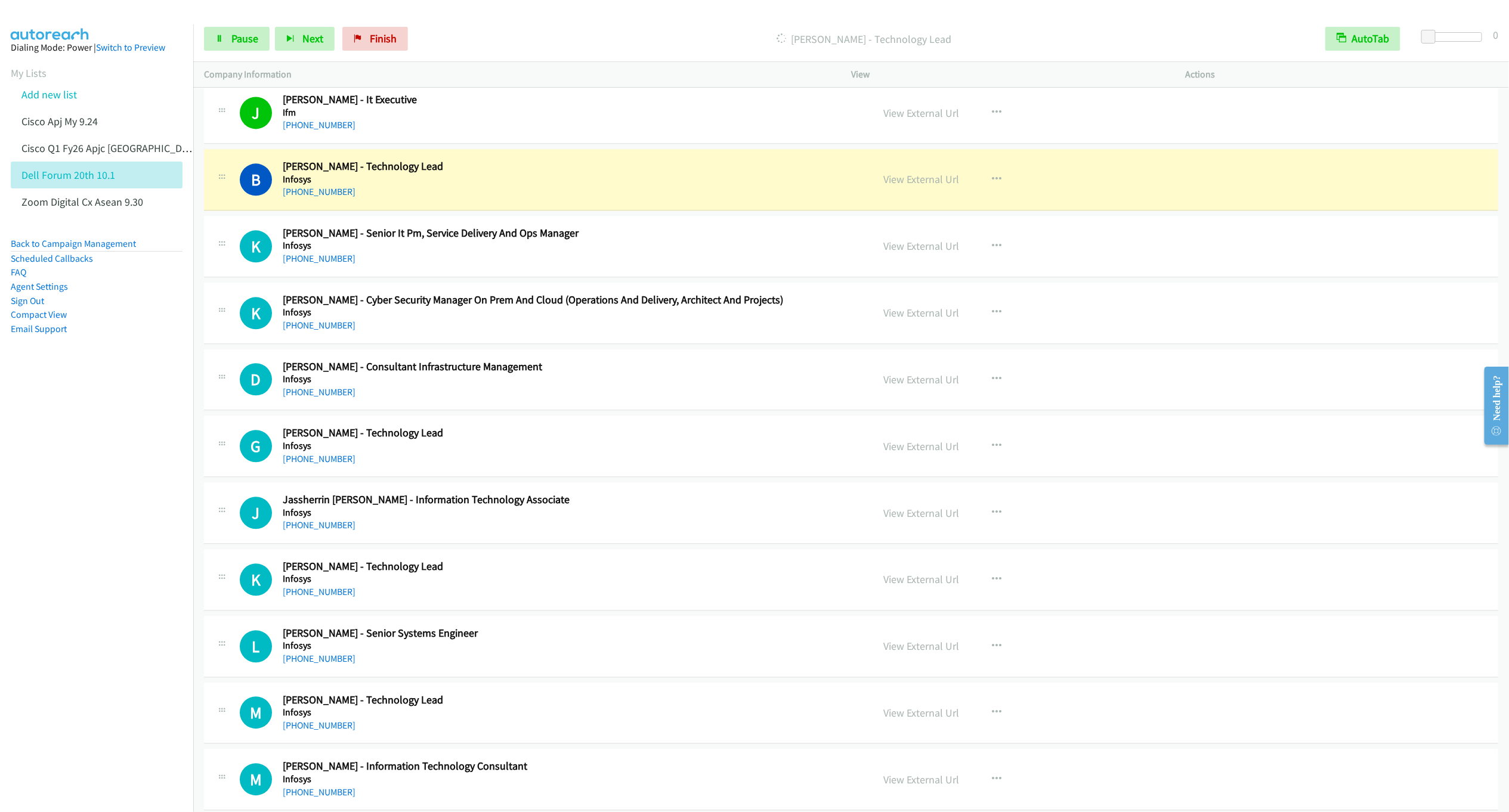
scroll to position [7907, 0]
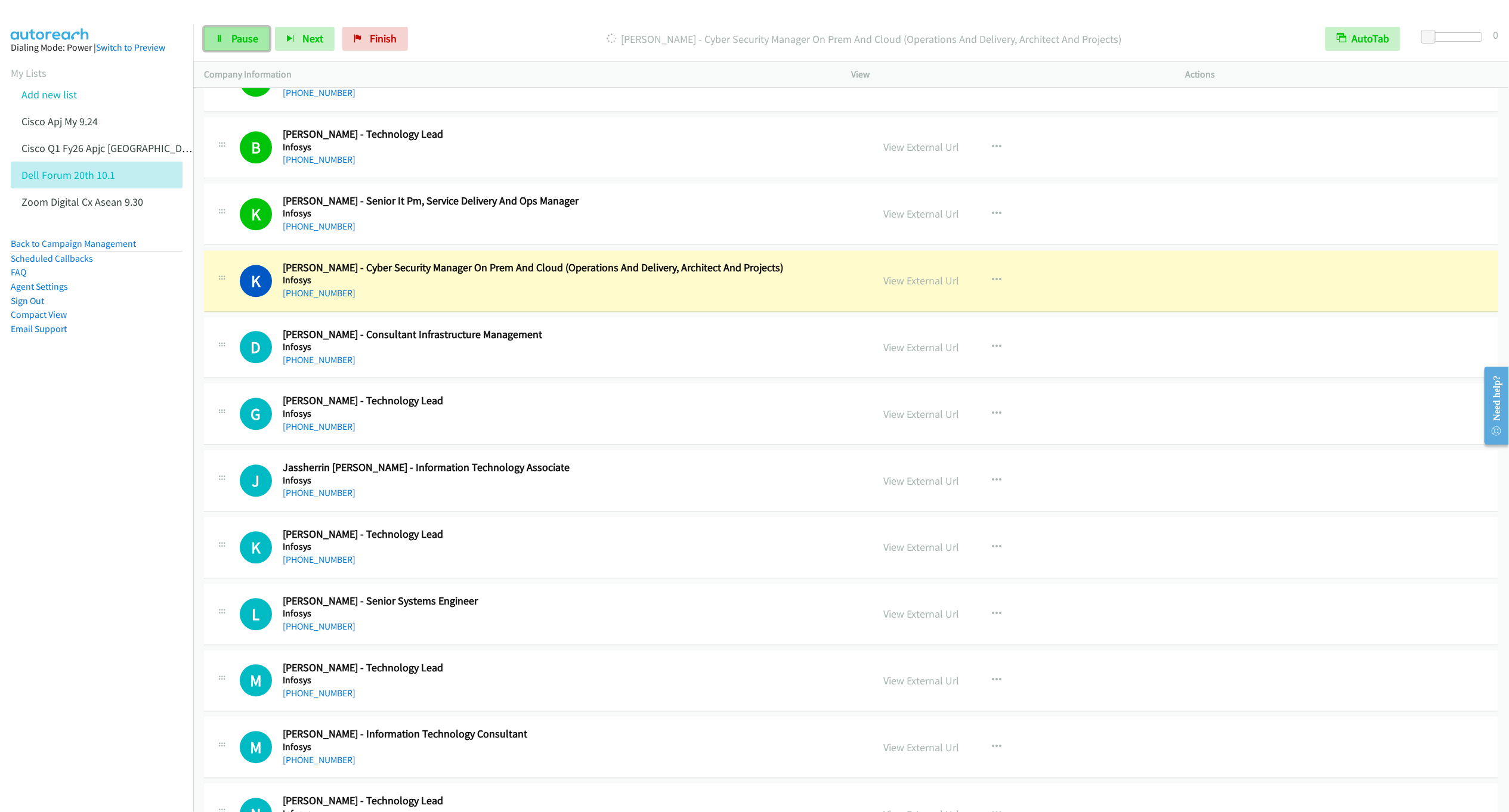
click at [233, 42] on span "Pause" at bounding box center [245, 38] width 27 height 13
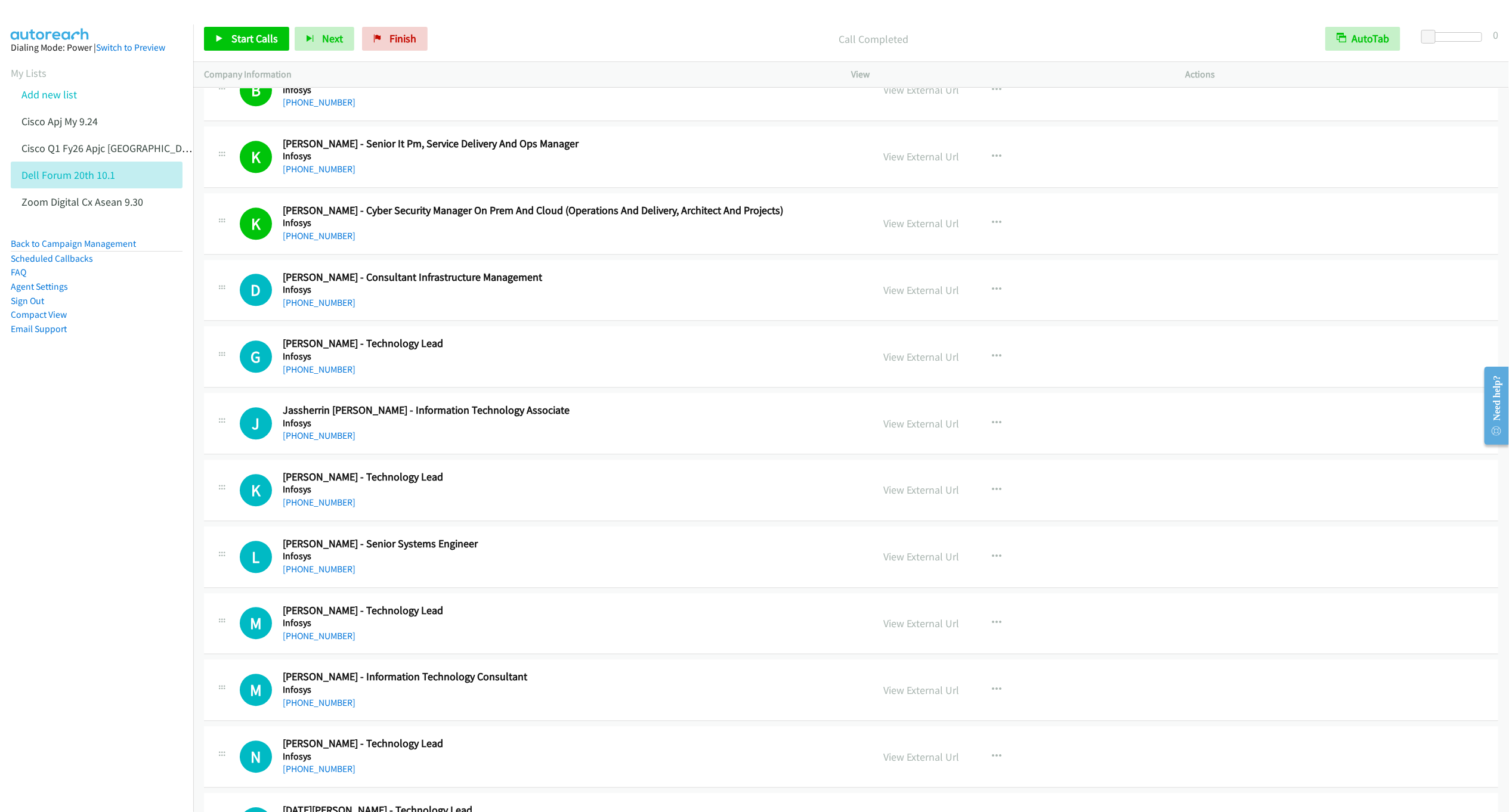
scroll to position [7997, 0]
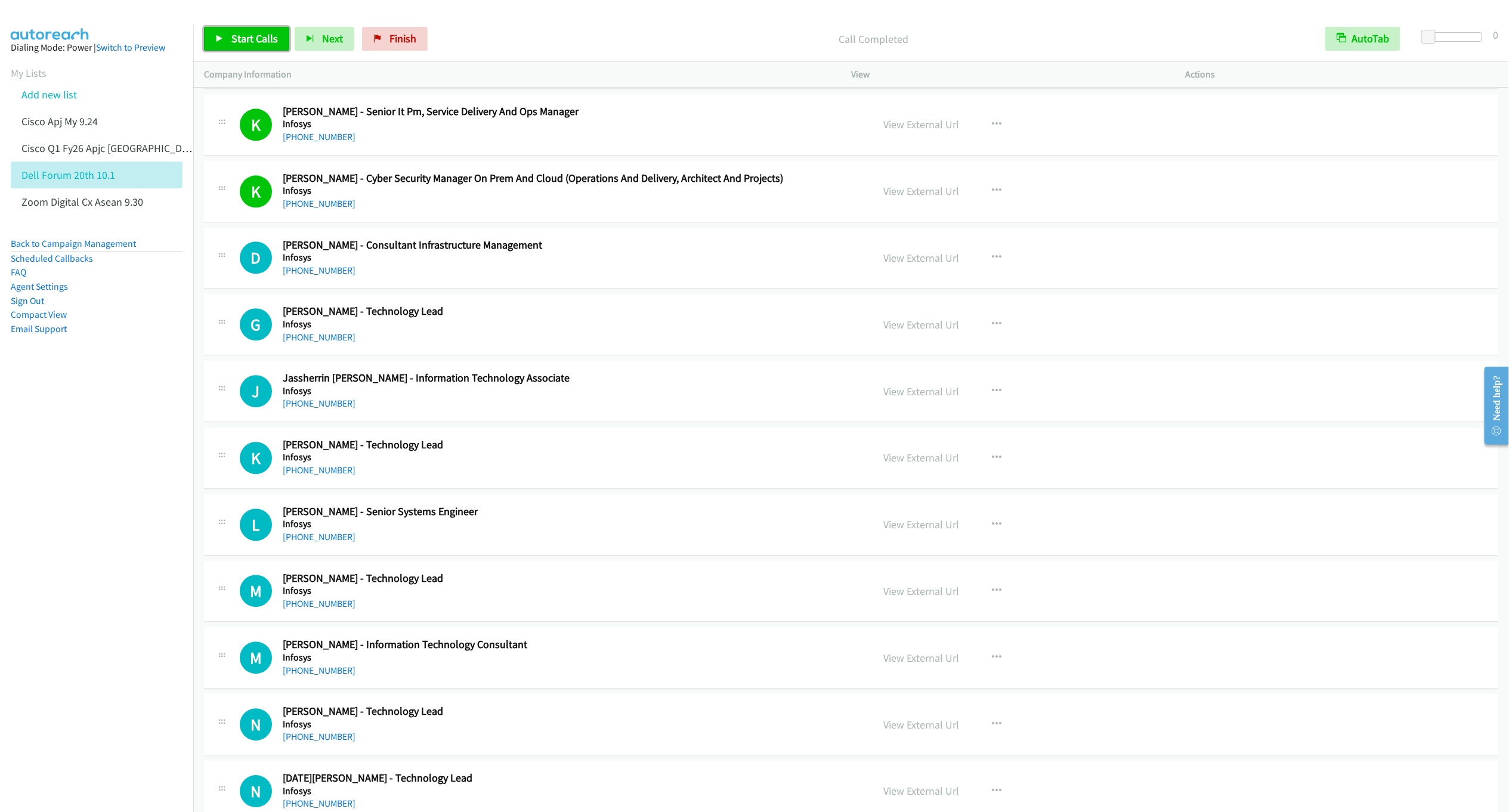
click at [228, 41] on link "Start Calls" at bounding box center [246, 39] width 85 height 24
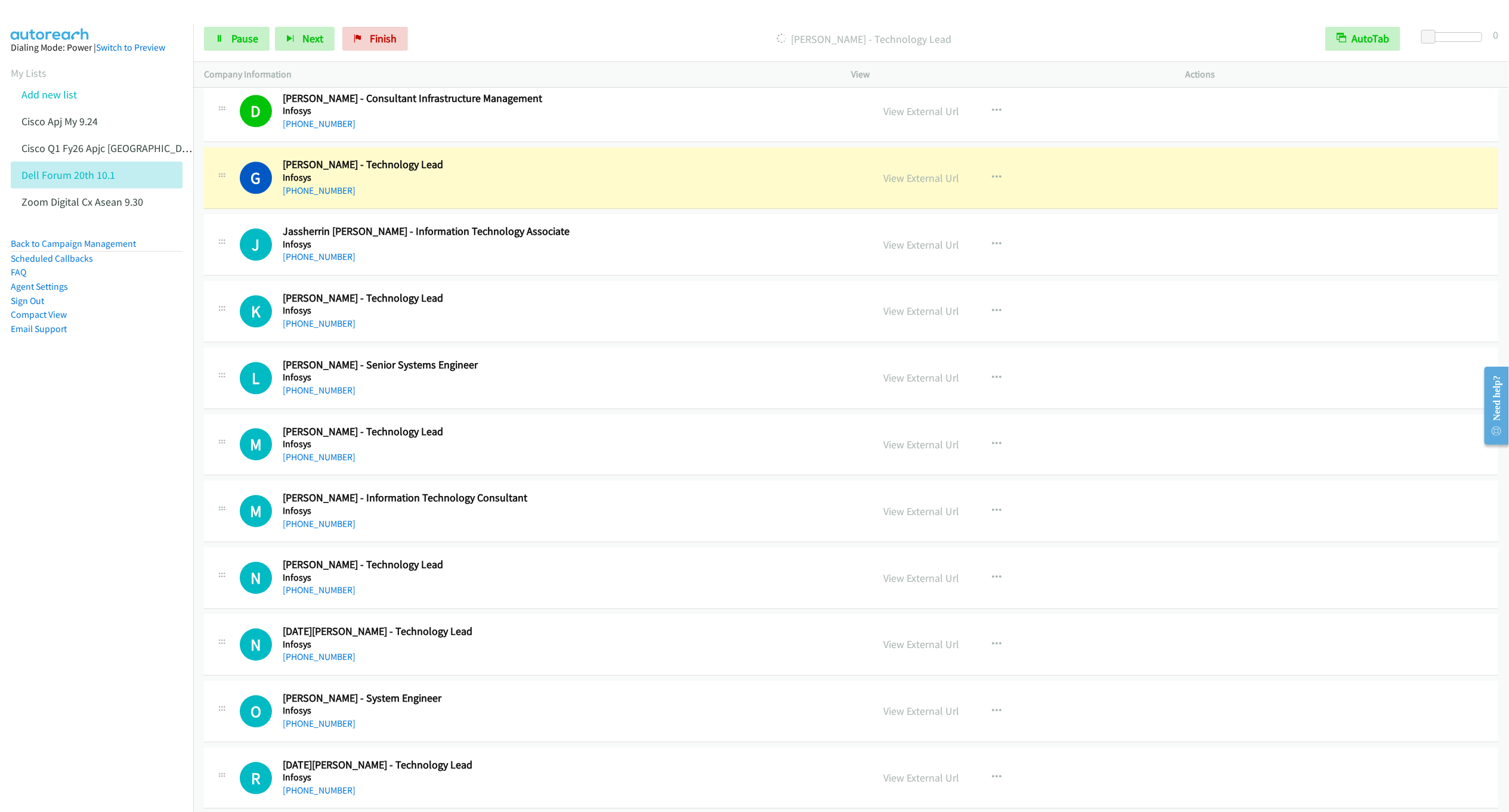
scroll to position [8176, 0]
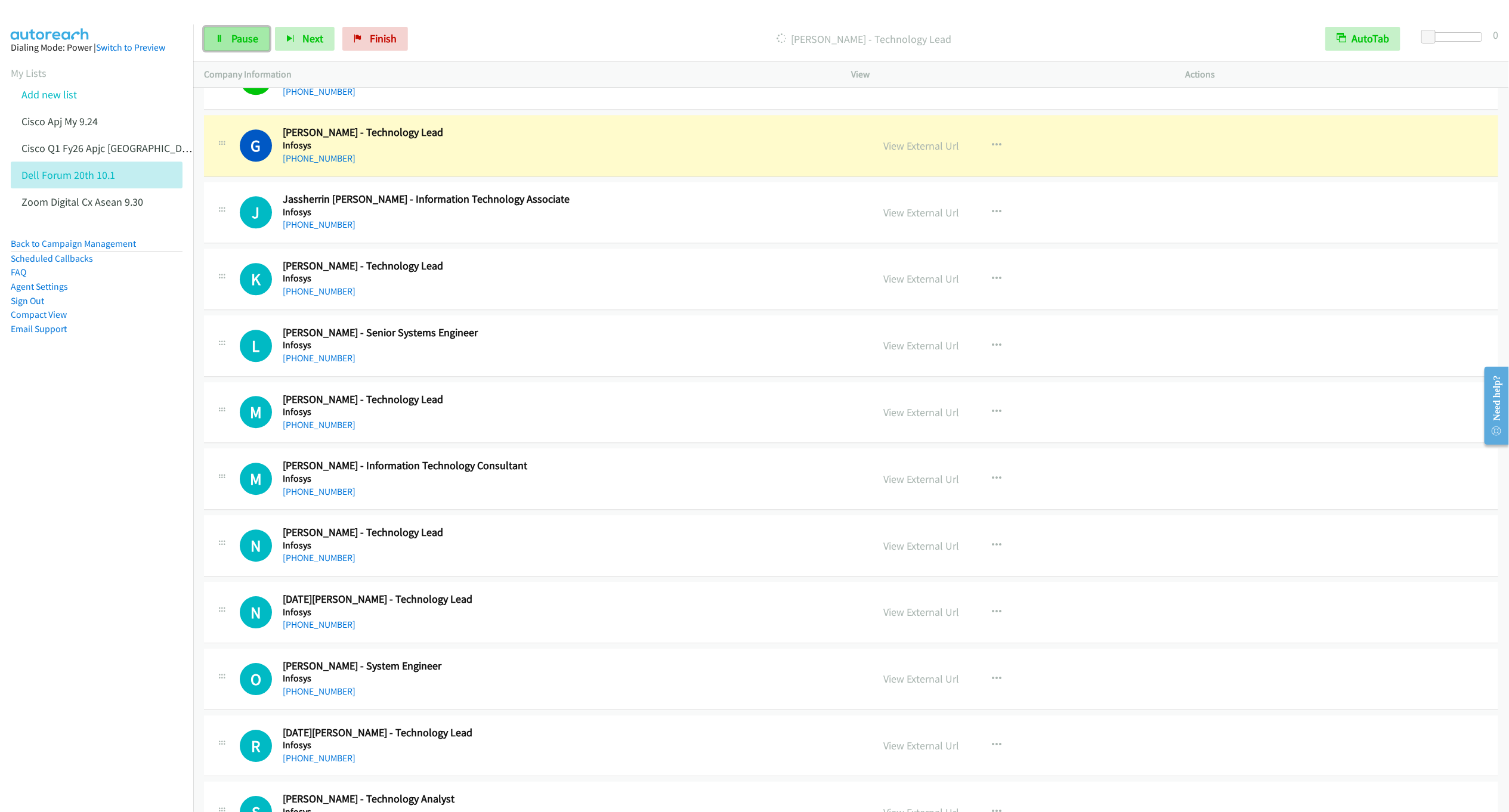
click at [238, 40] on span "Pause" at bounding box center [245, 38] width 27 height 13
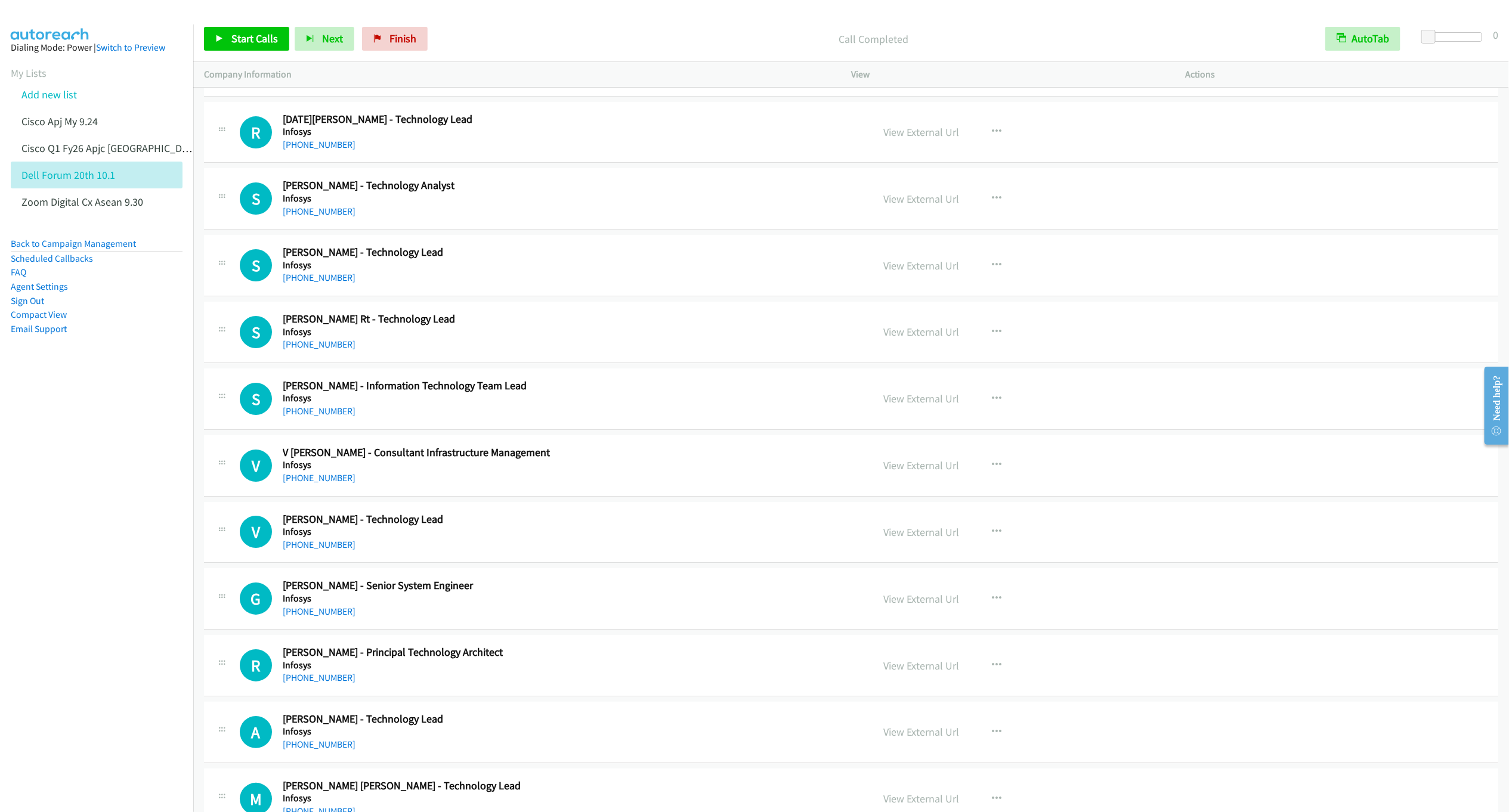
scroll to position [8801, 0]
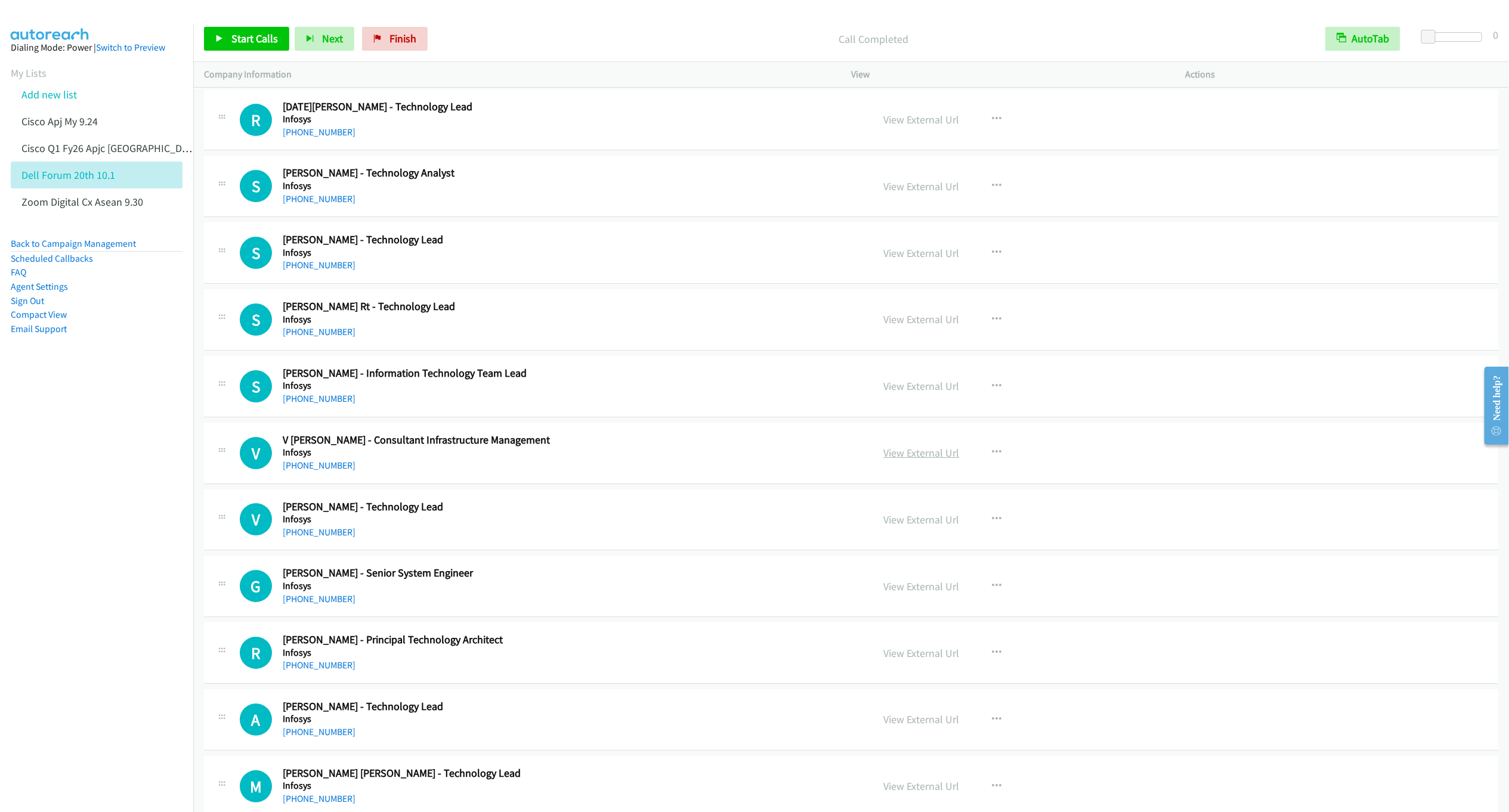
click at [888, 460] on link "View External Url" at bounding box center [921, 453] width 76 height 13
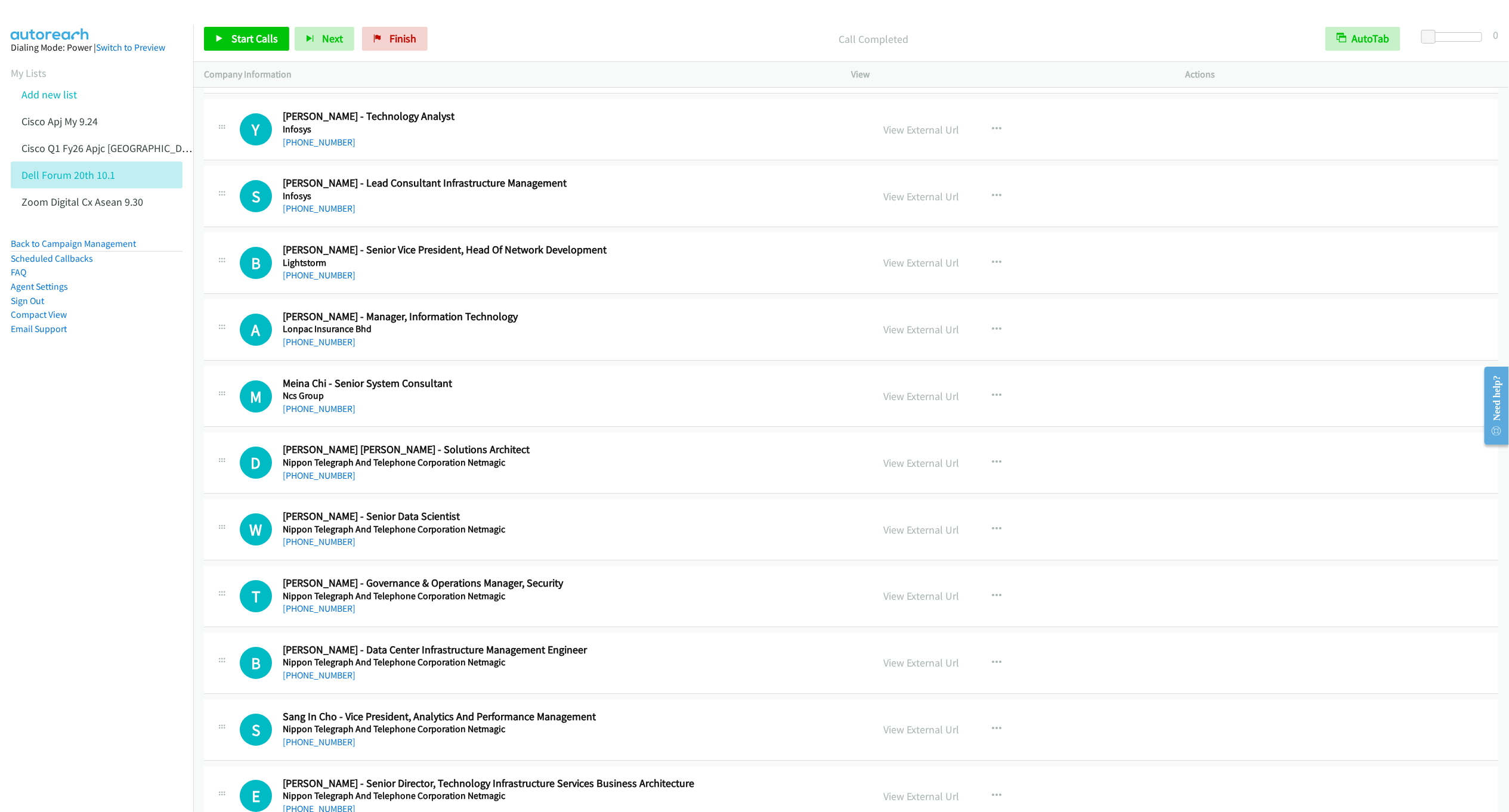
scroll to position [11753, 0]
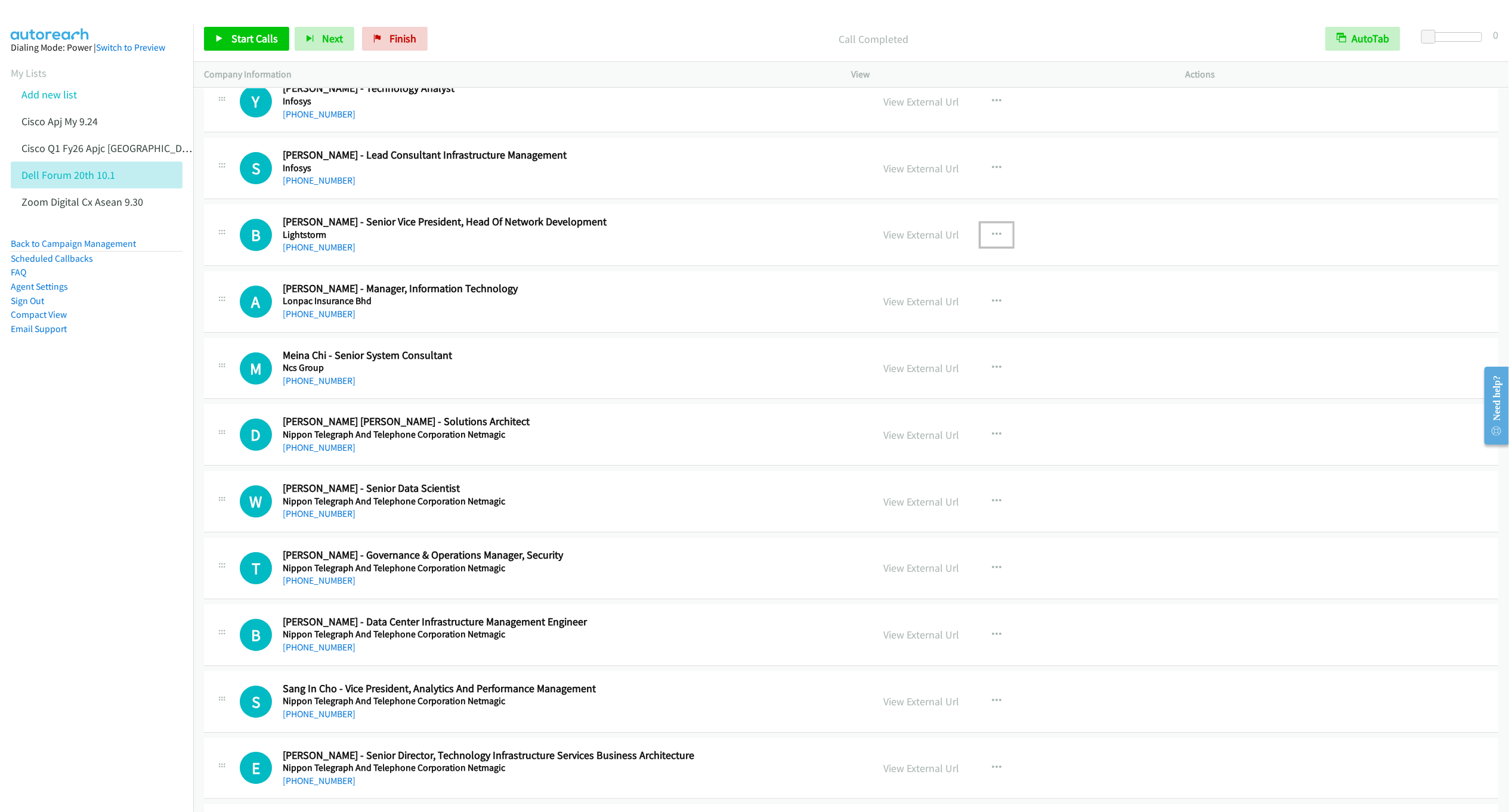
click at [984, 247] on button "button" at bounding box center [997, 235] width 32 height 24
click at [895, 325] on link "Start Calls Here" at bounding box center [932, 313] width 159 height 24
click at [221, 46] on link "Start Calls" at bounding box center [246, 39] width 85 height 24
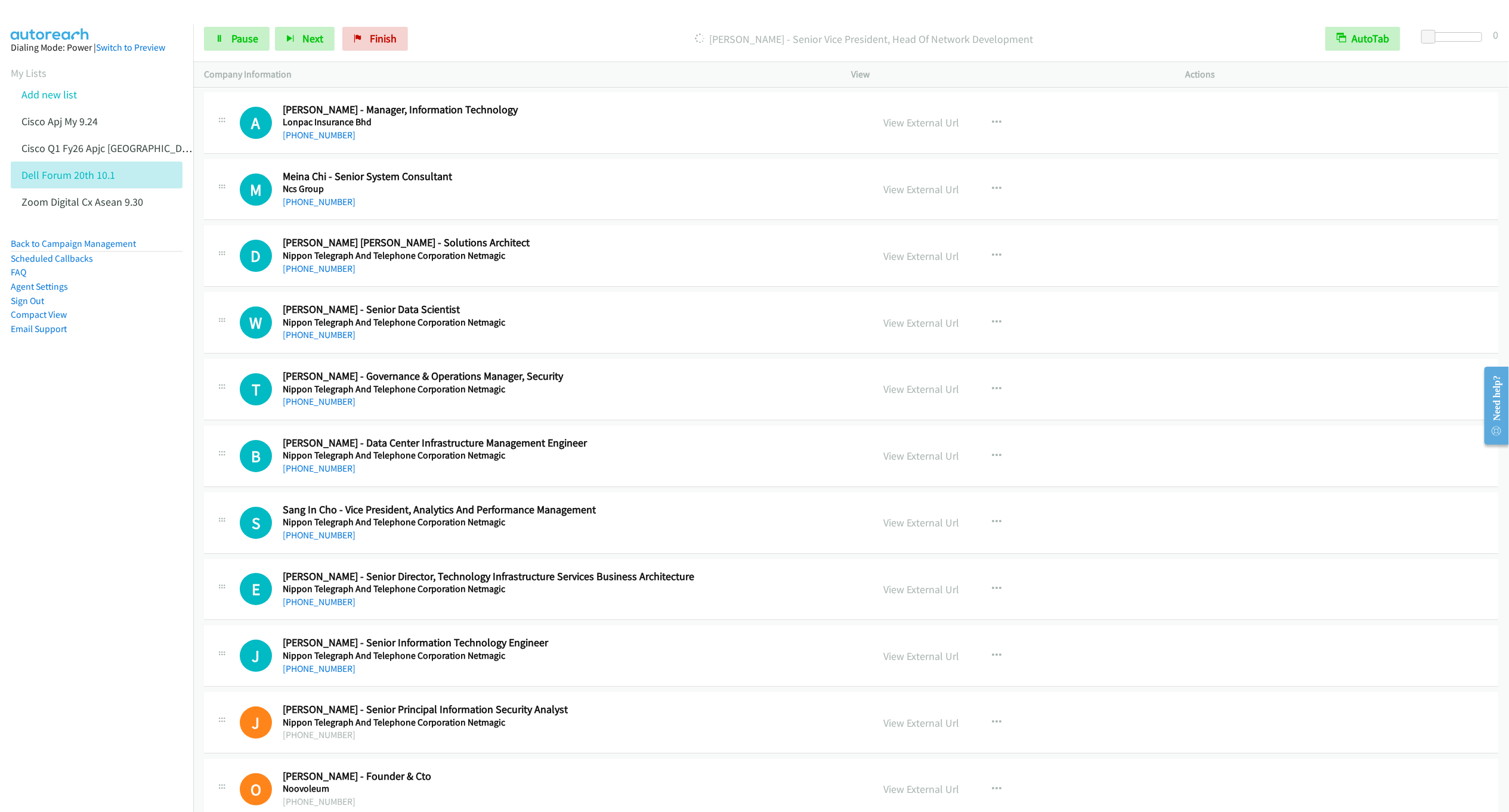
scroll to position [11842, 0]
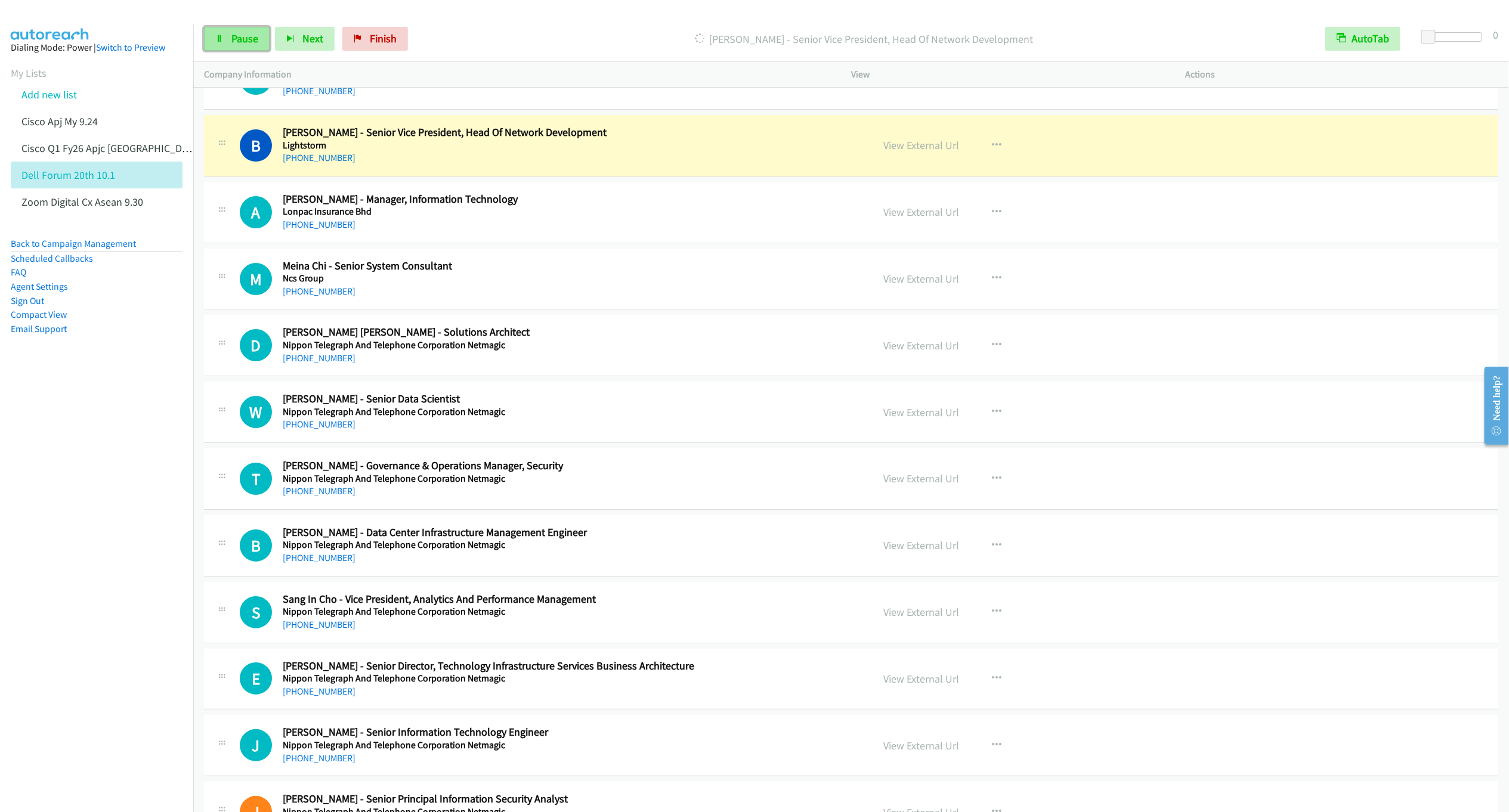
click at [238, 44] on span "Pause" at bounding box center [245, 38] width 27 height 13
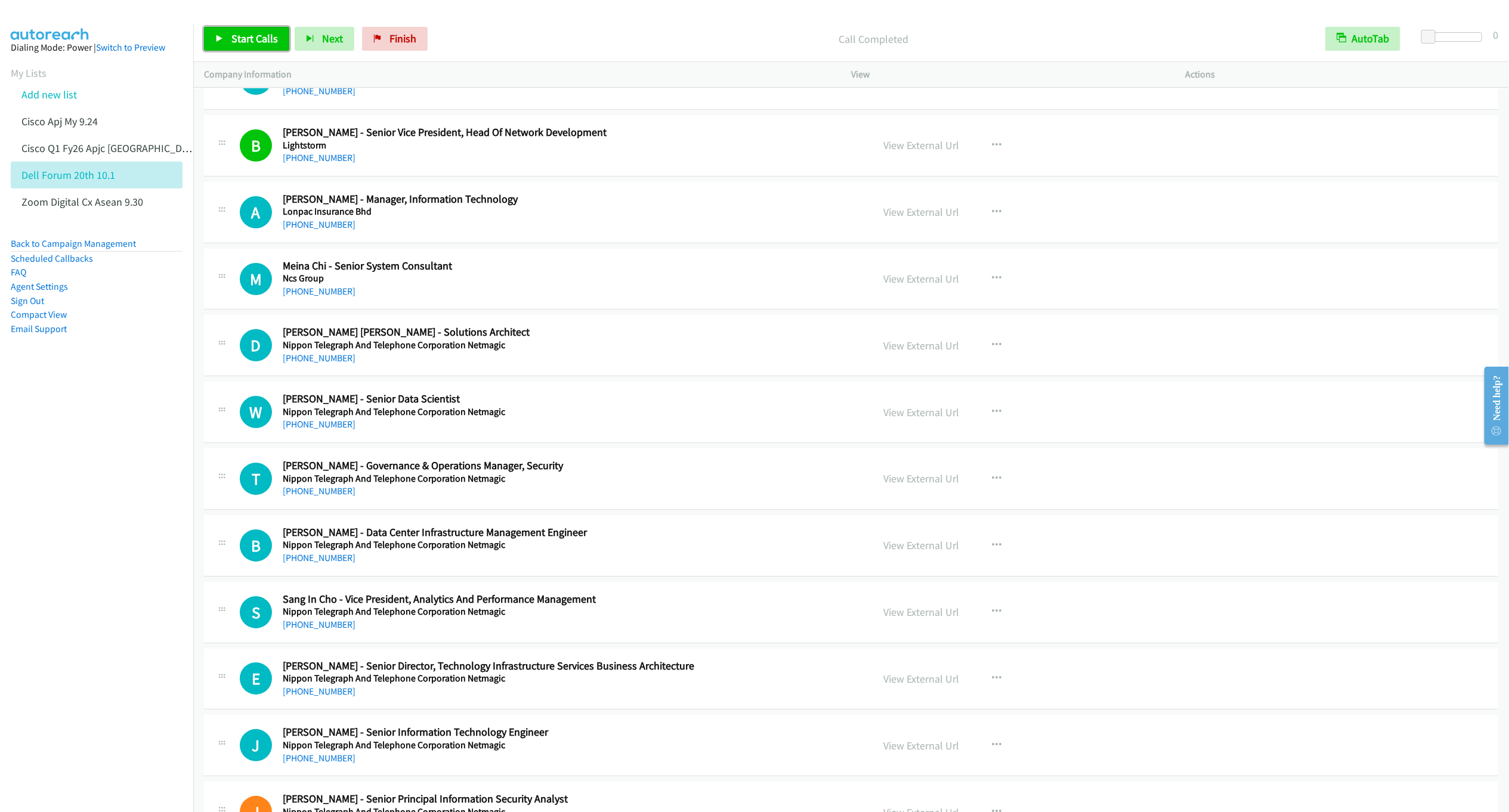
click at [242, 40] on span "Start Calls" at bounding box center [254, 38] width 46 height 13
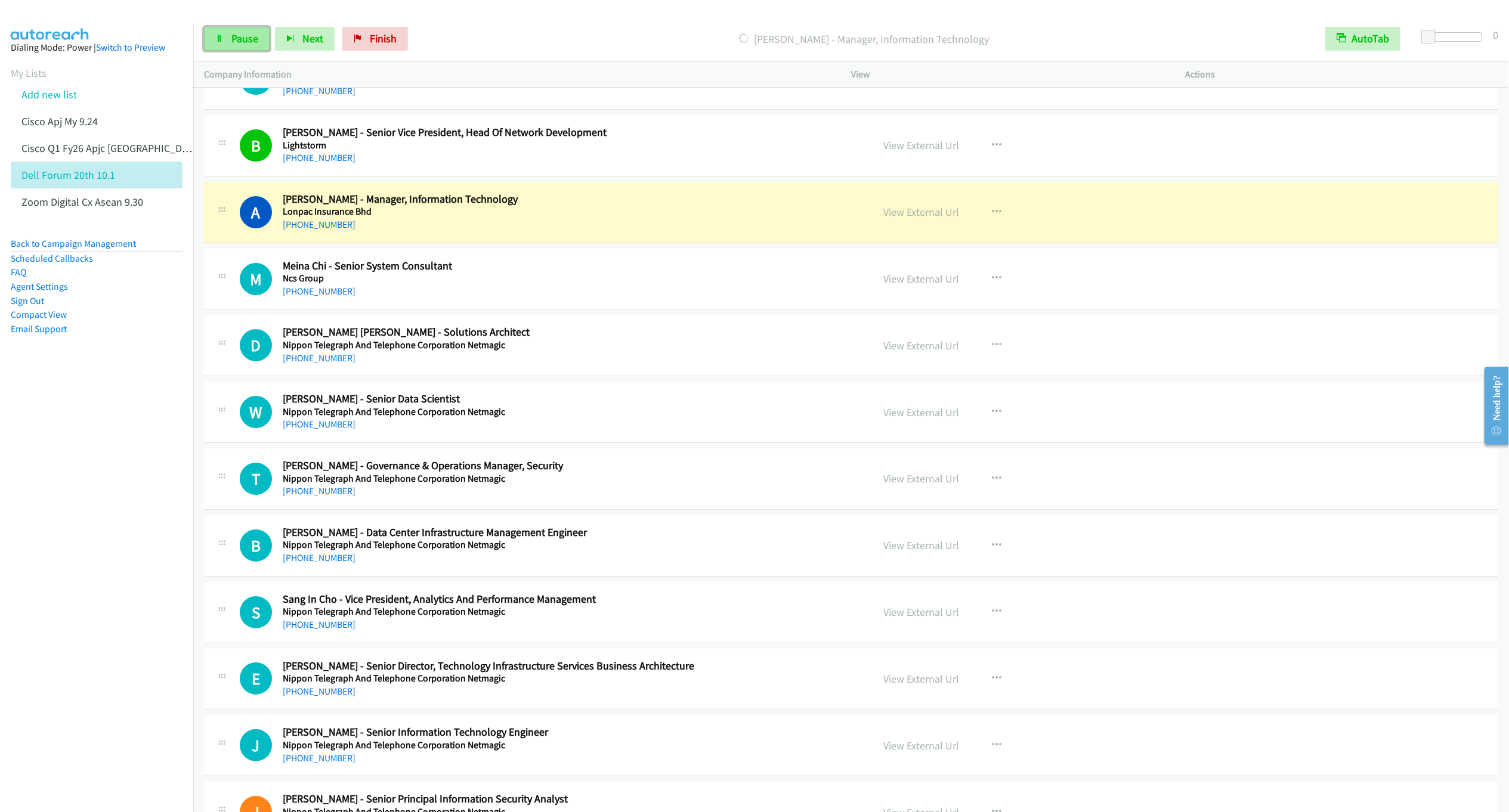
click at [235, 36] on span "Pause" at bounding box center [245, 38] width 27 height 13
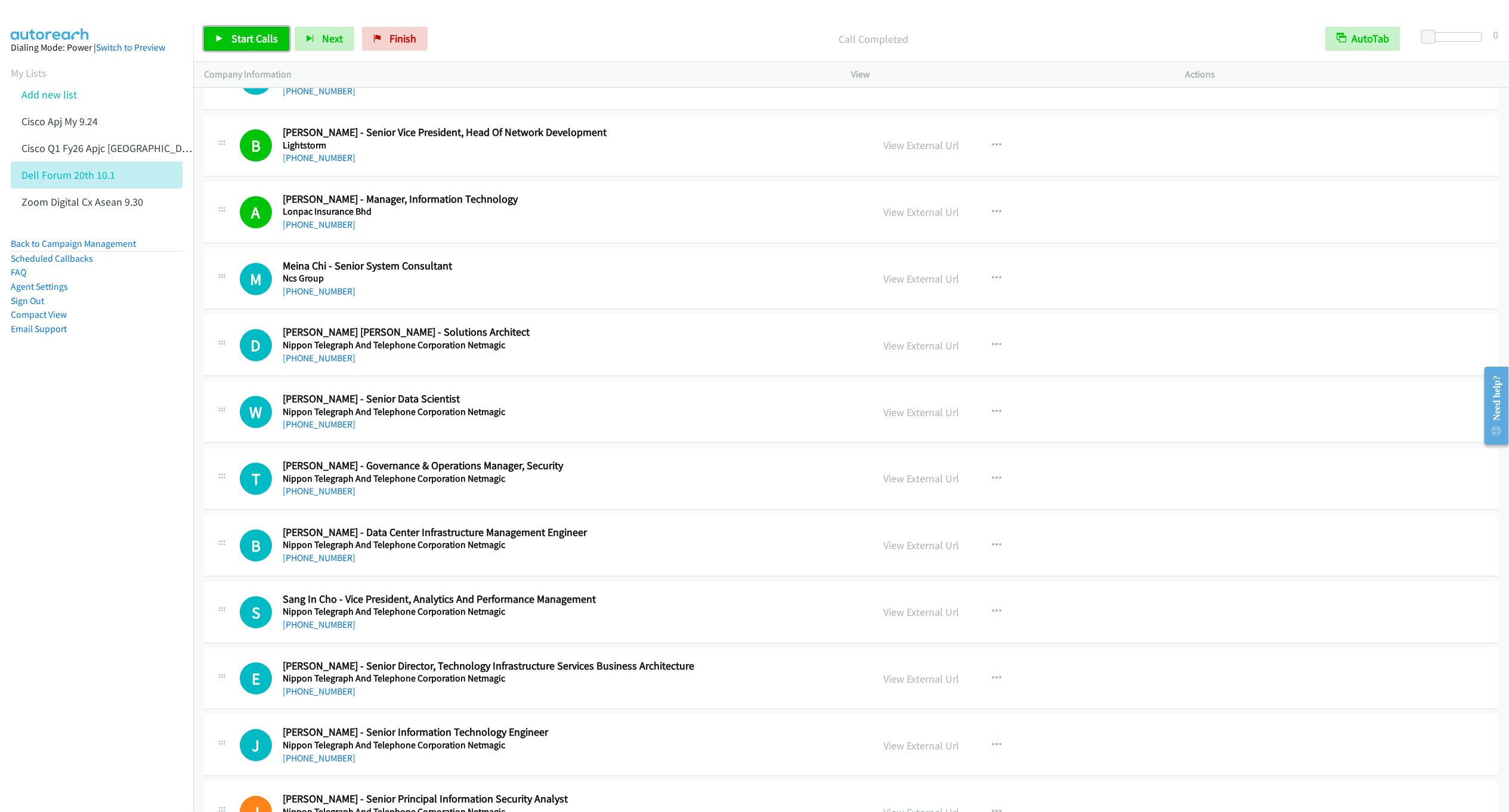
click at [226, 44] on link "Start Calls" at bounding box center [246, 39] width 85 height 24
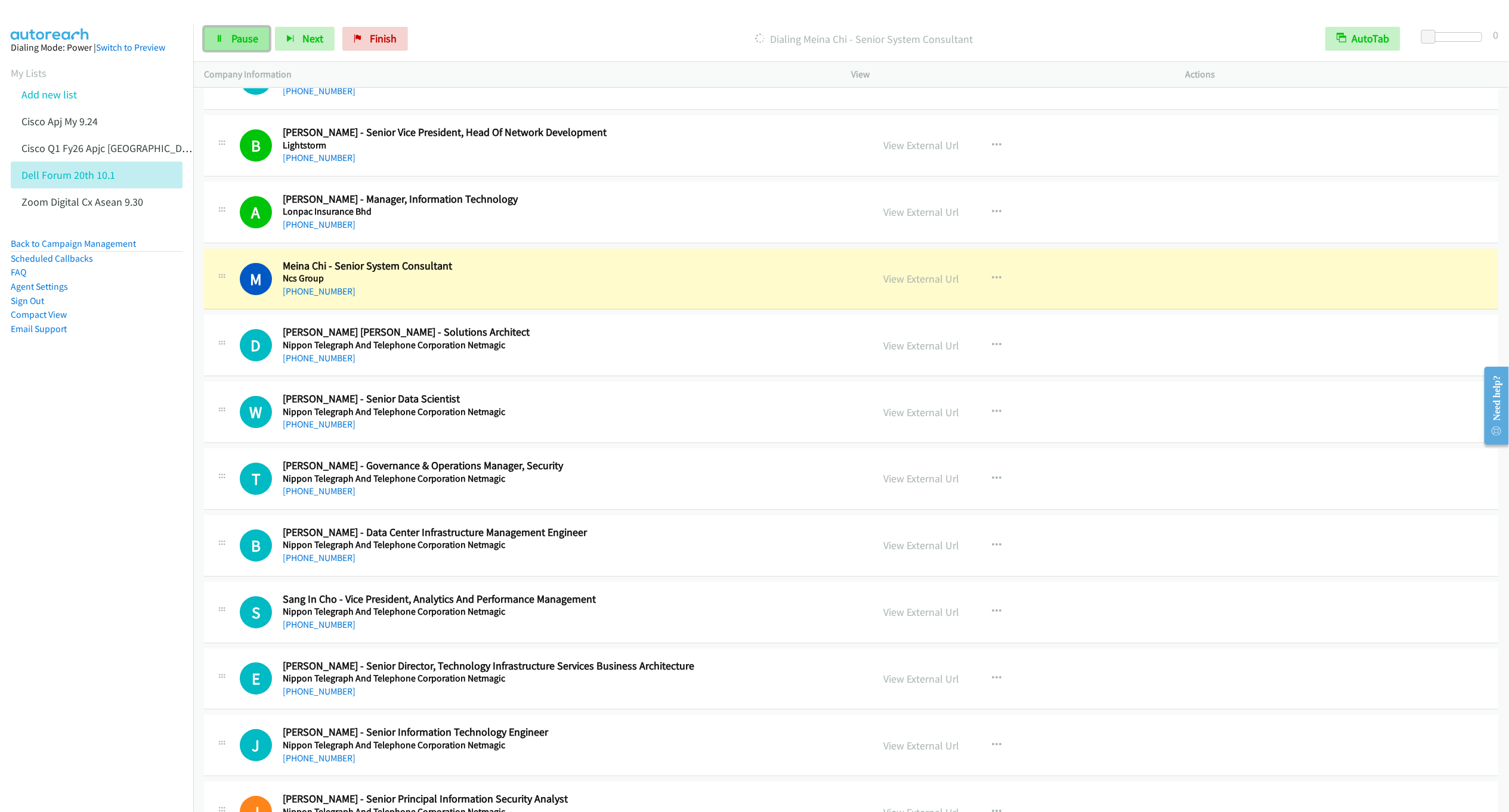
click at [233, 42] on span "Pause" at bounding box center [245, 38] width 27 height 13
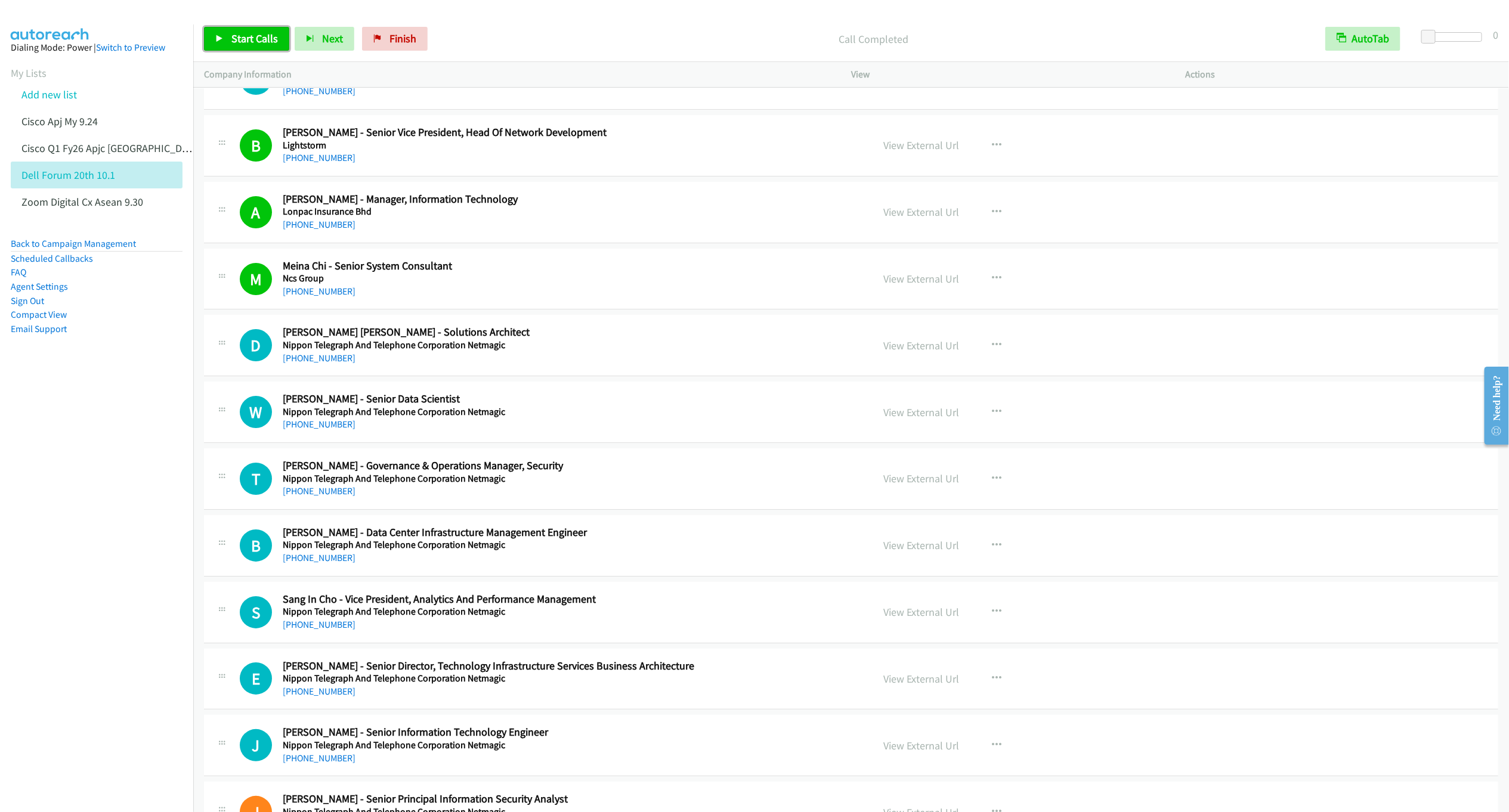
click at [239, 35] on span "Start Calls" at bounding box center [254, 38] width 46 height 13
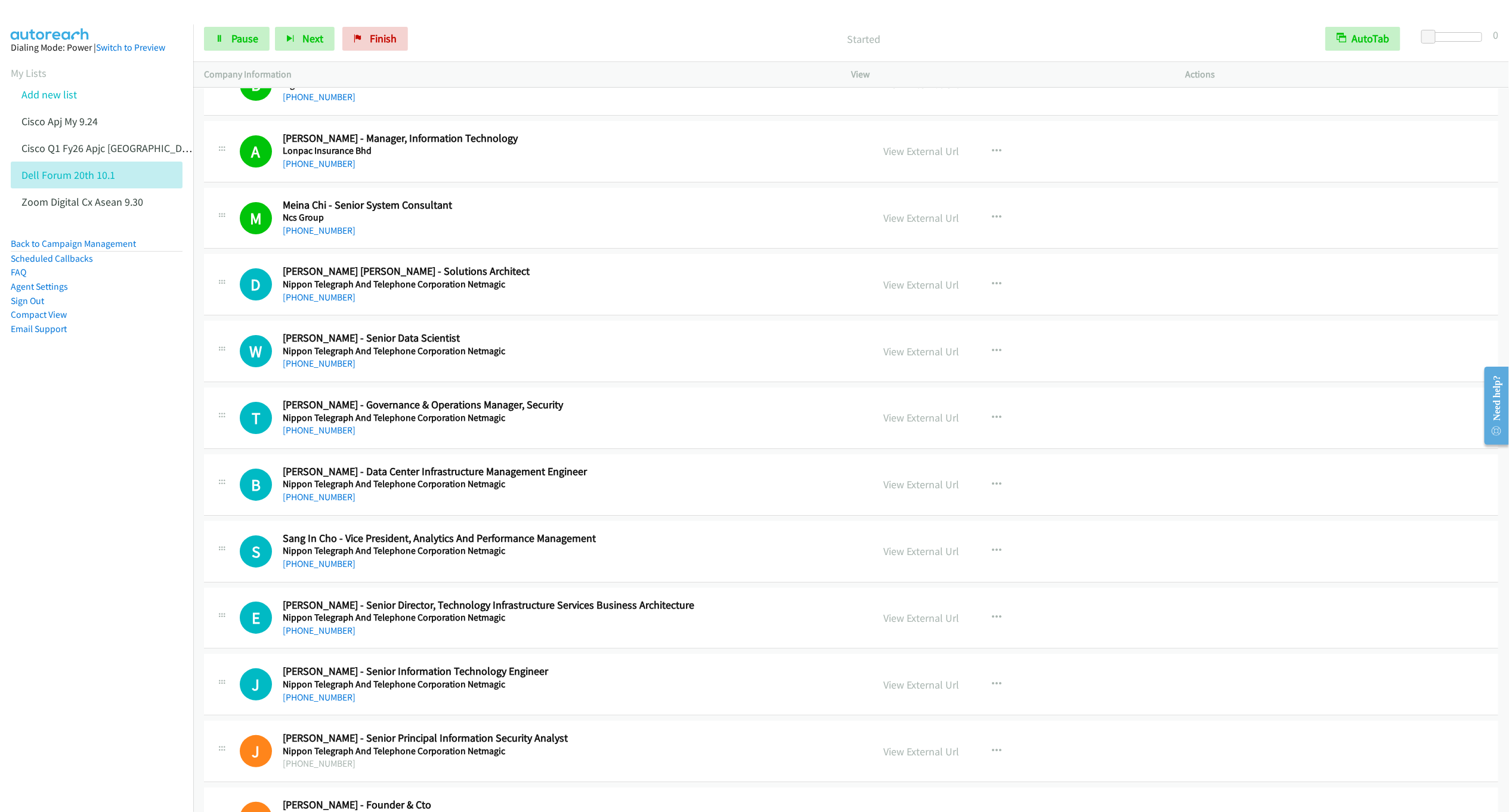
scroll to position [12021, 0]
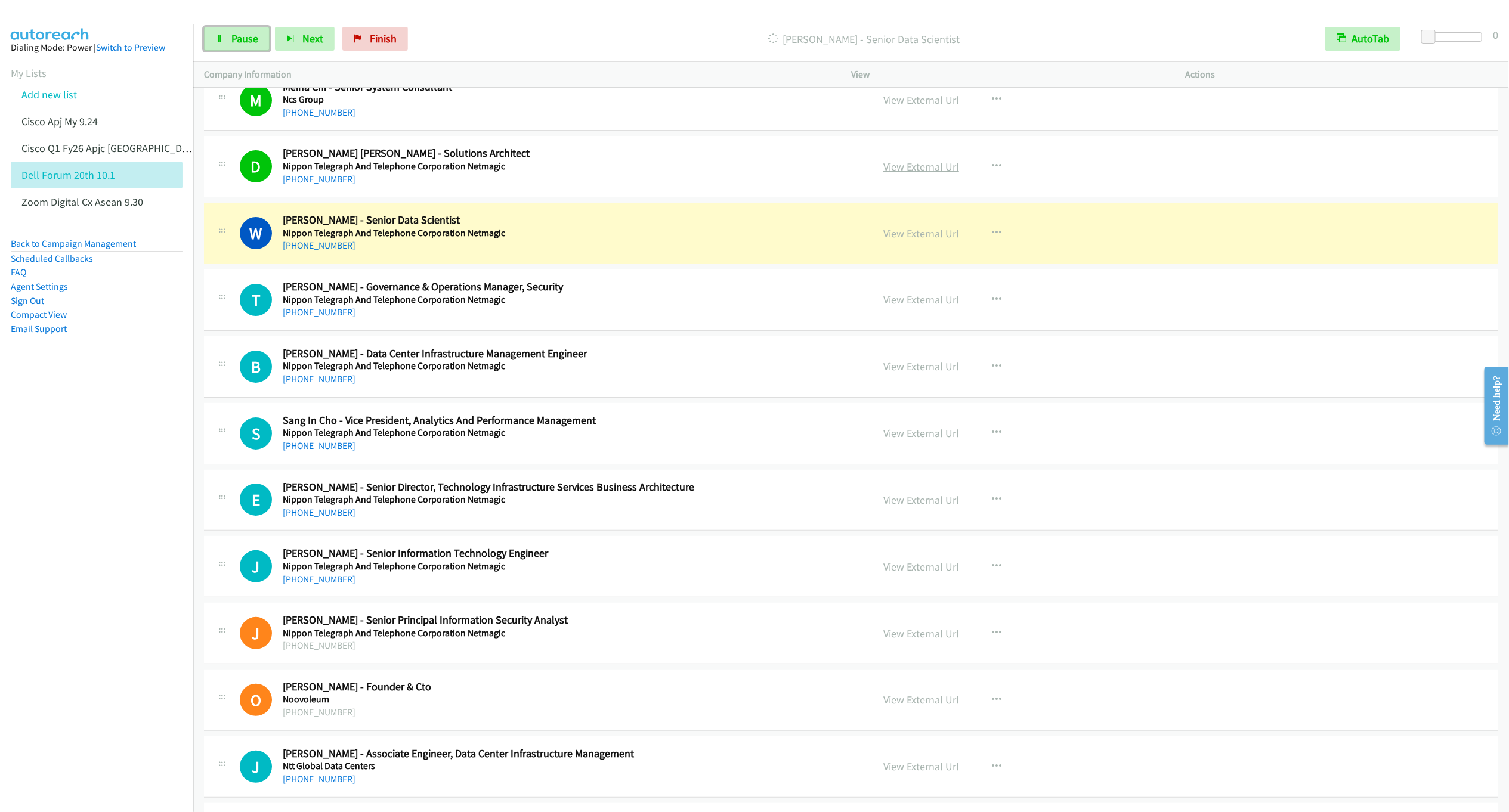
click at [896, 174] on link "View External Url" at bounding box center [921, 166] width 76 height 13
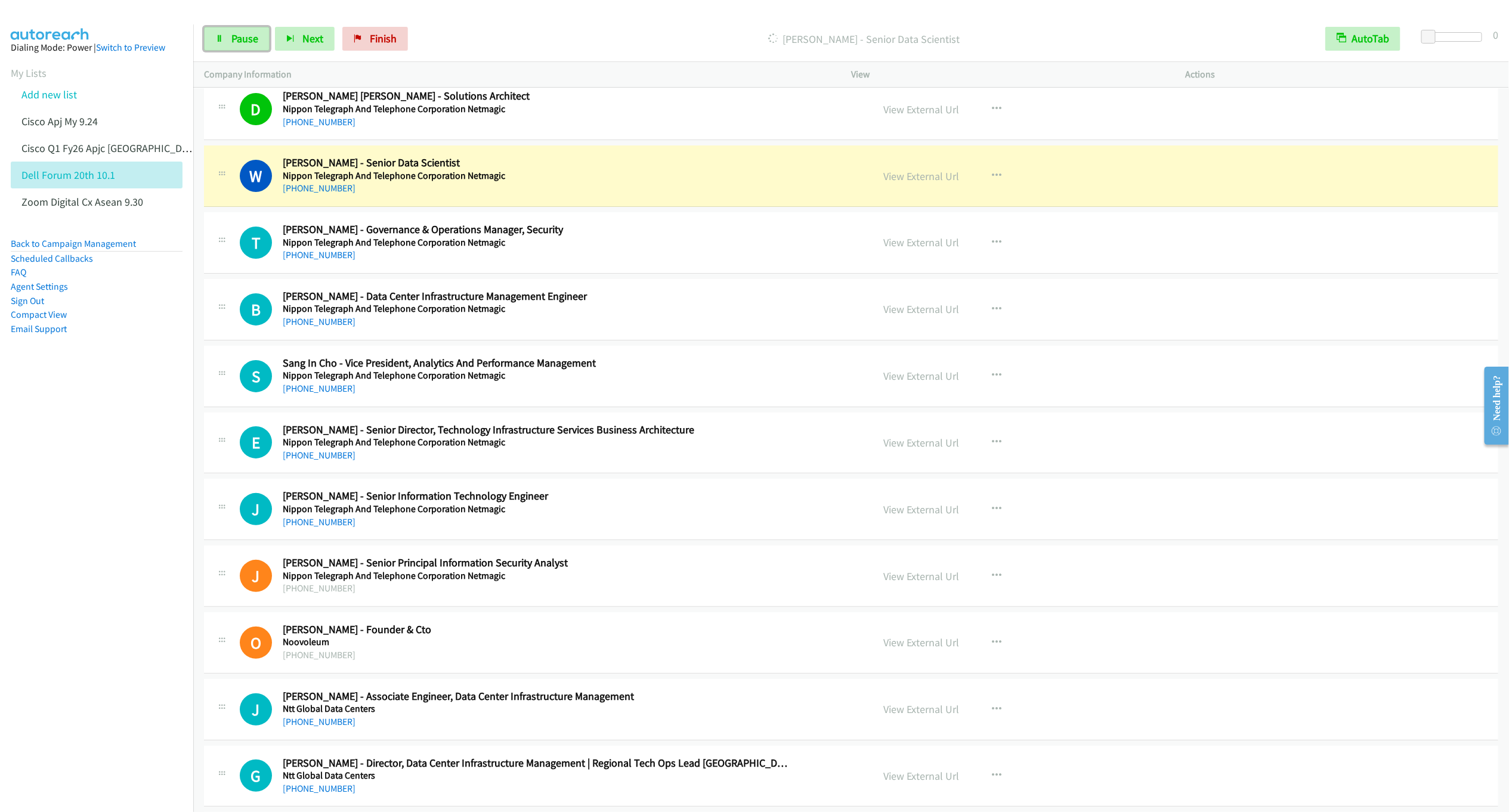
scroll to position [12110, 0]
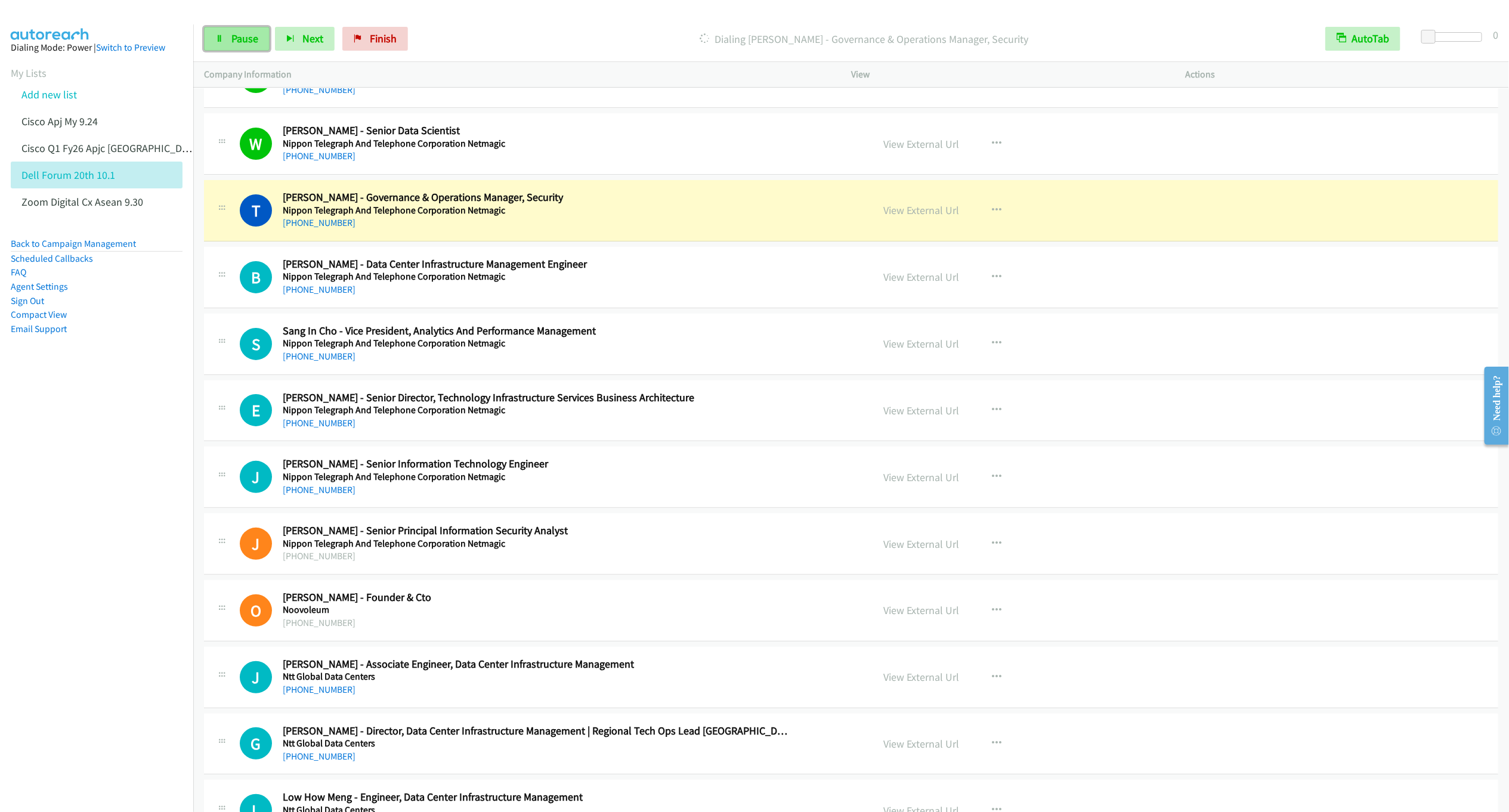
click at [235, 46] on link "Pause" at bounding box center [237, 39] width 66 height 24
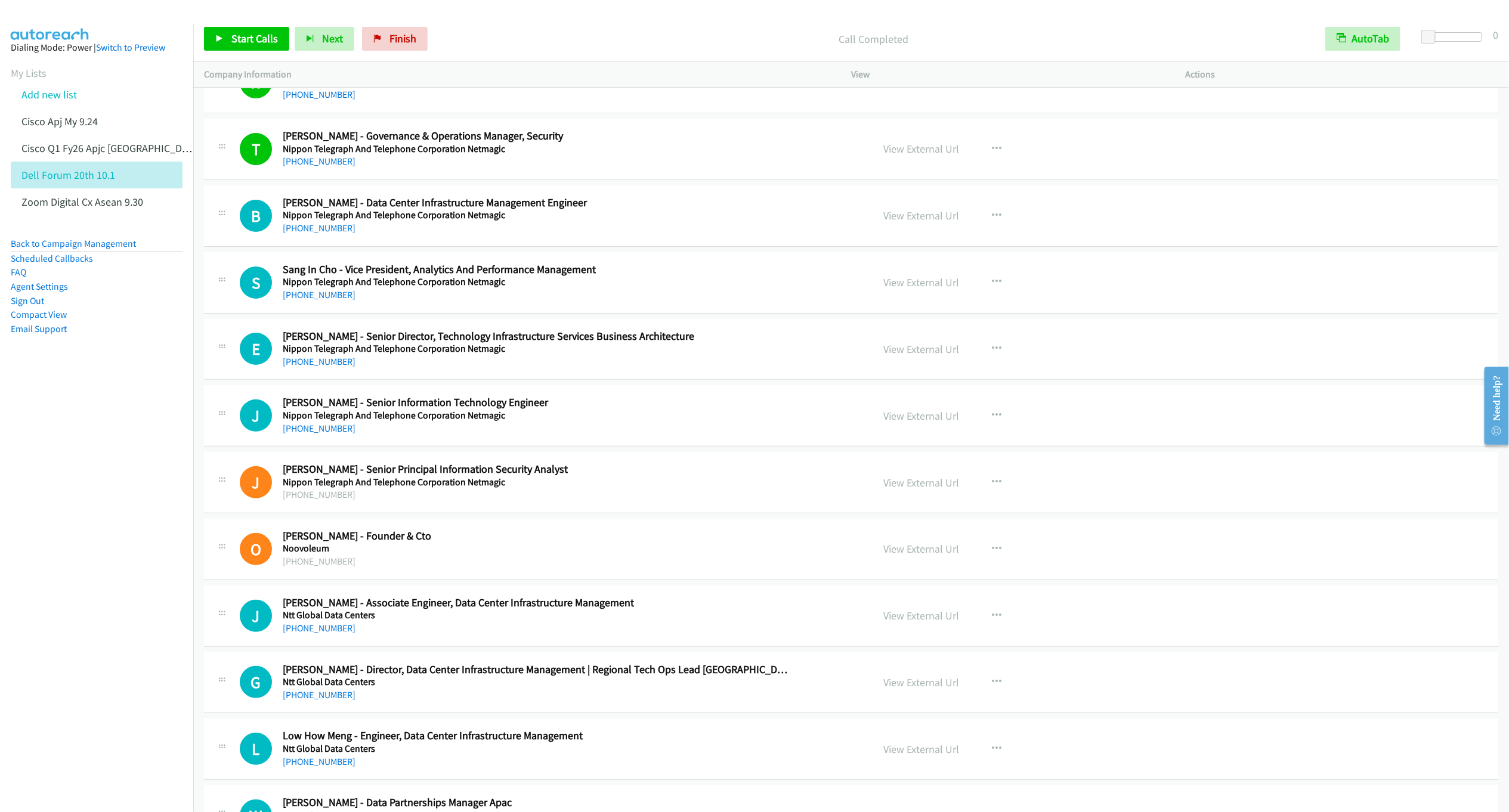
scroll to position [12200, 0]
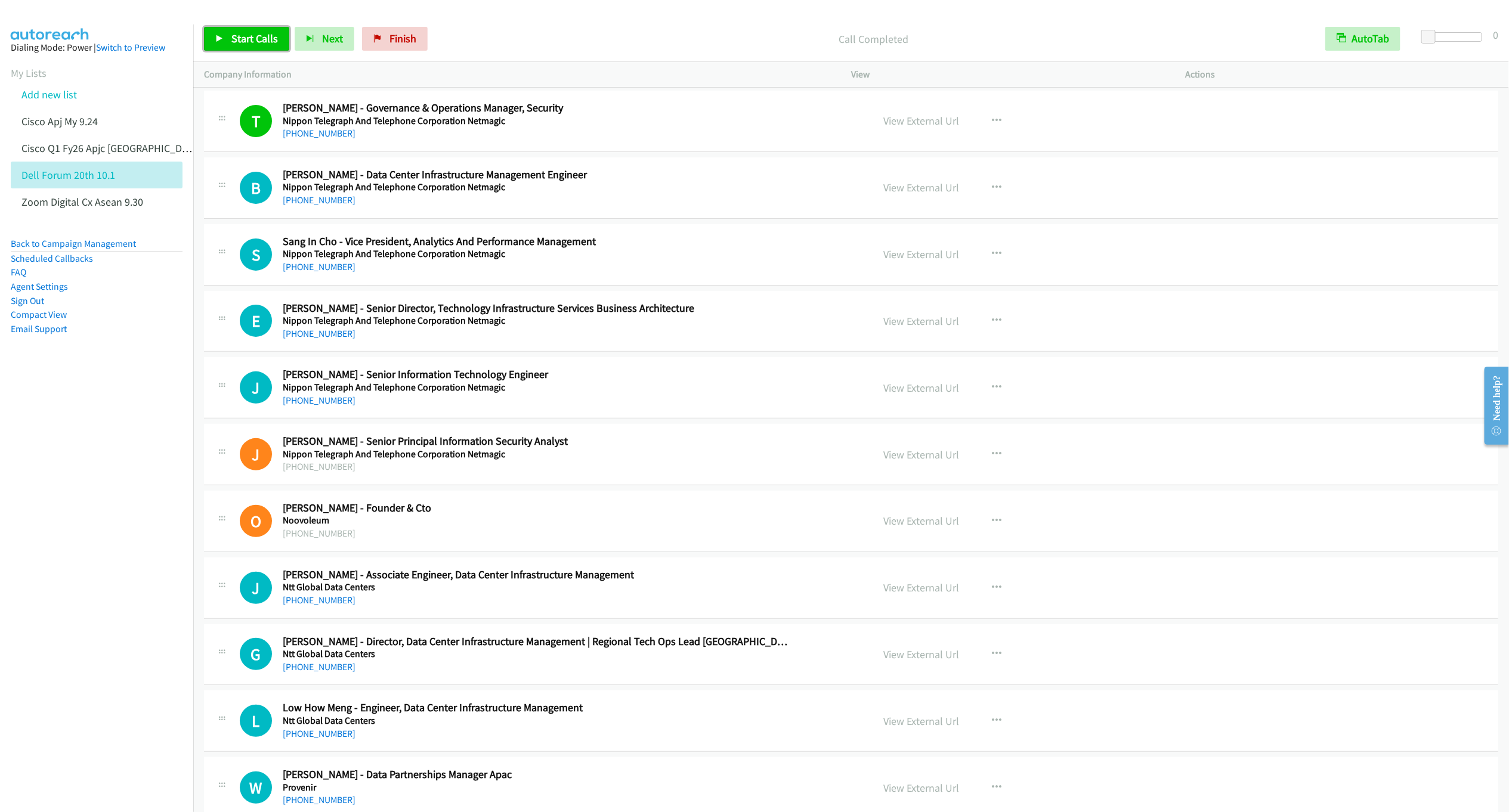
click at [247, 33] on span "Start Calls" at bounding box center [254, 38] width 46 height 13
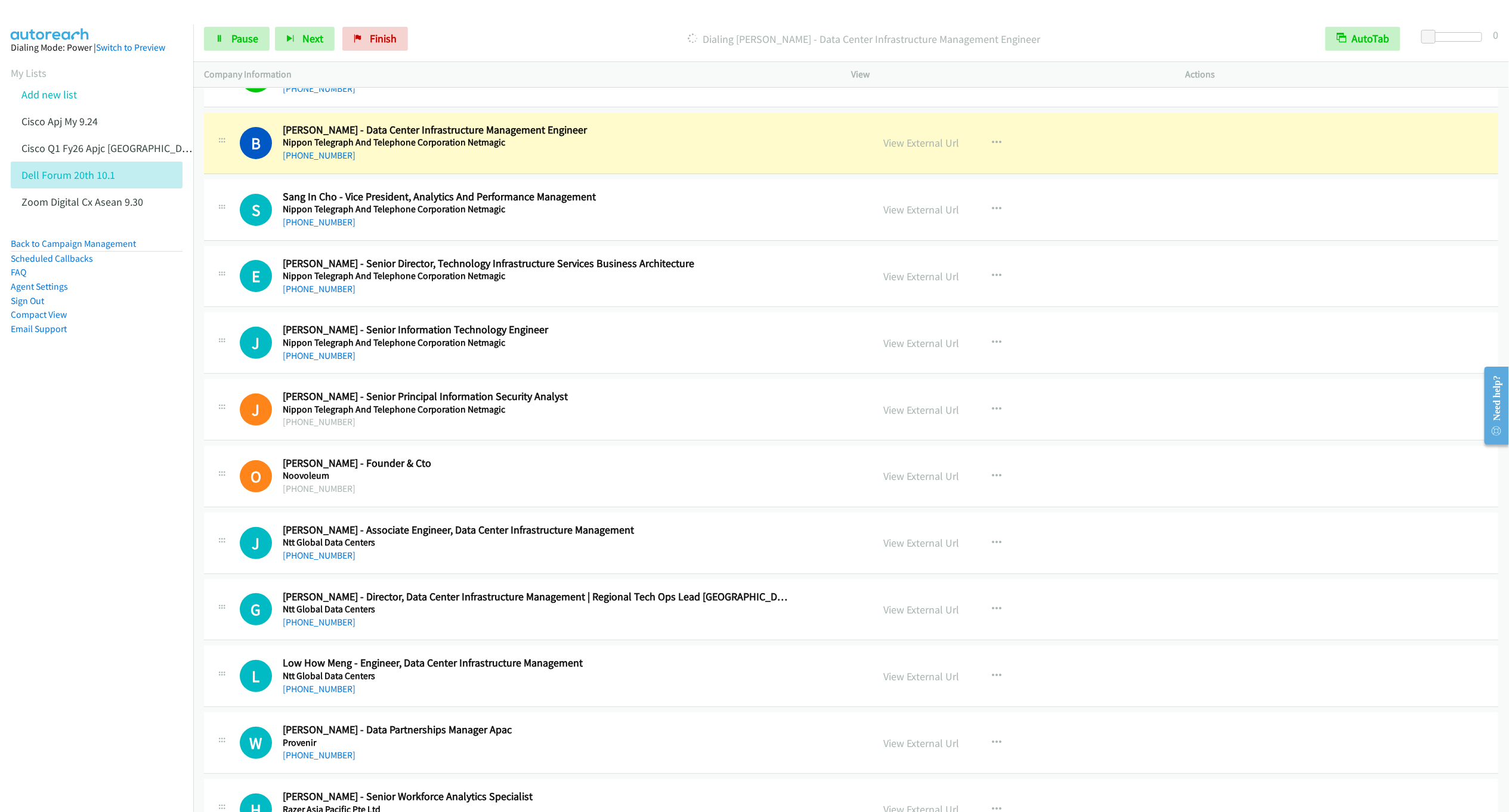
scroll to position [12289, 0]
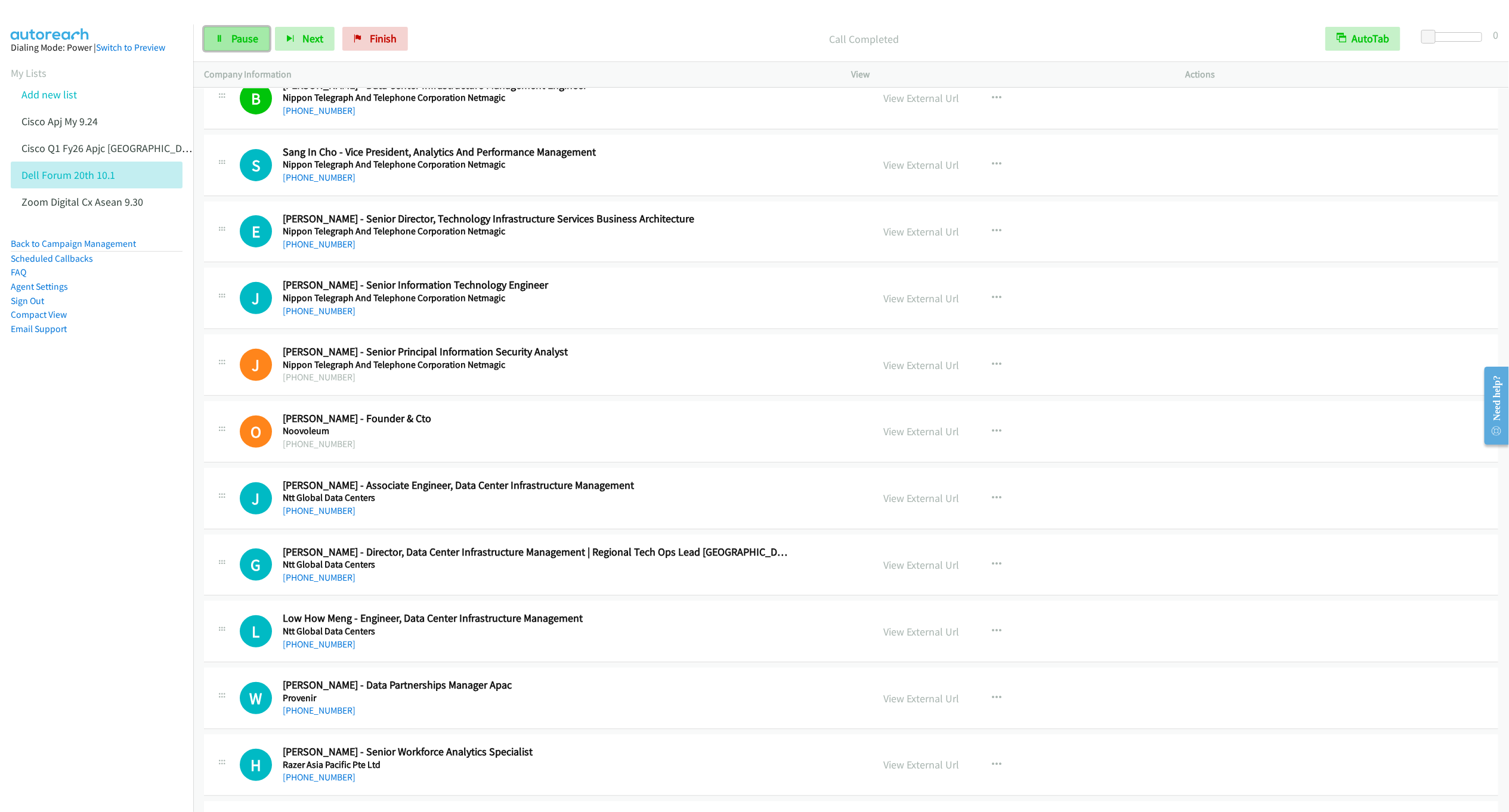
click at [217, 42] on icon at bounding box center [219, 40] width 8 height 8
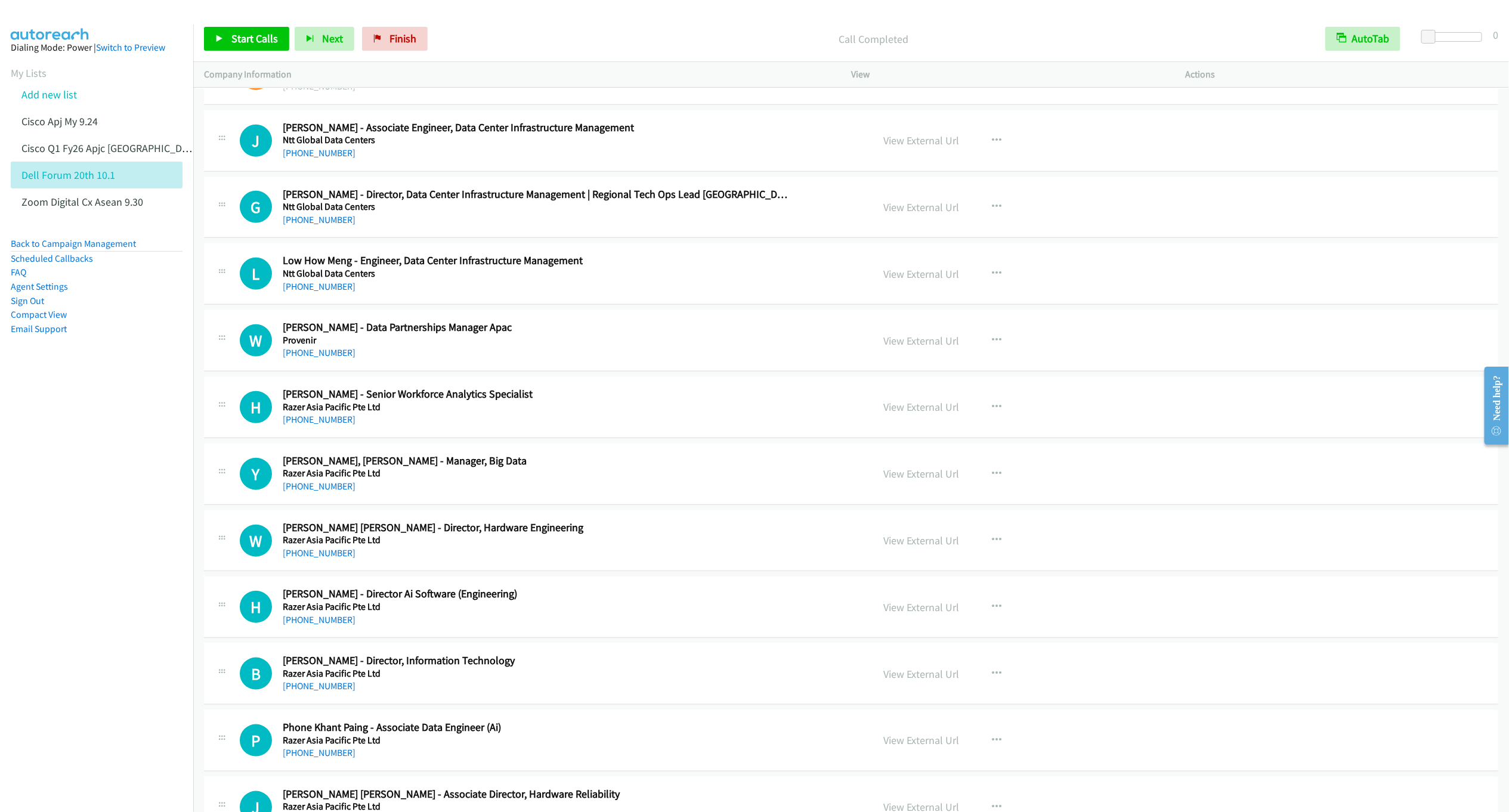
scroll to position [12736, 0]
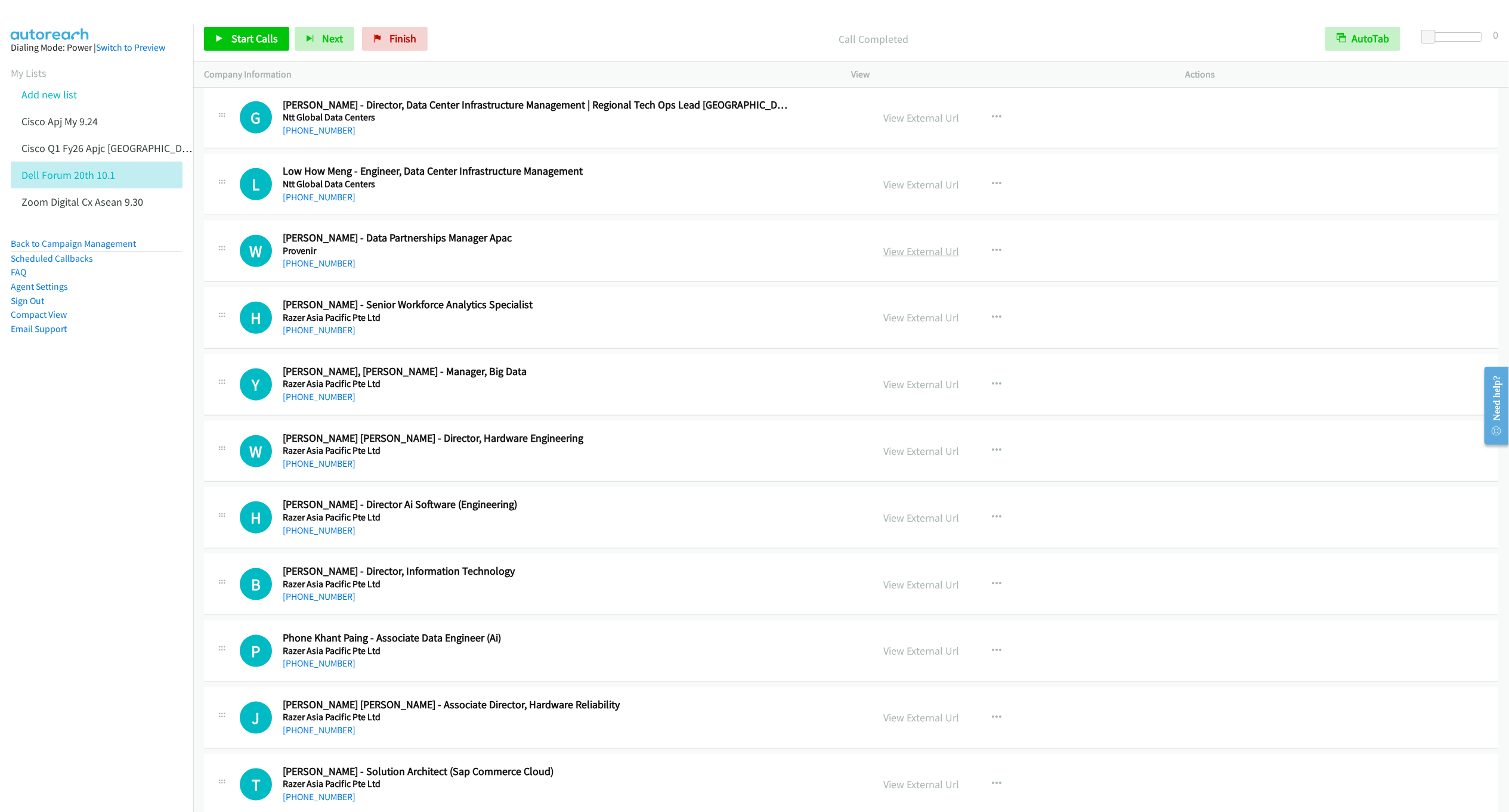
click at [932, 258] on link "View External Url" at bounding box center [921, 251] width 76 height 13
click at [984, 263] on button "button" at bounding box center [997, 251] width 32 height 24
click at [874, 341] on link "Start Calls Here" at bounding box center [932, 329] width 159 height 24
click at [222, 48] on link "Start Calls" at bounding box center [246, 39] width 85 height 24
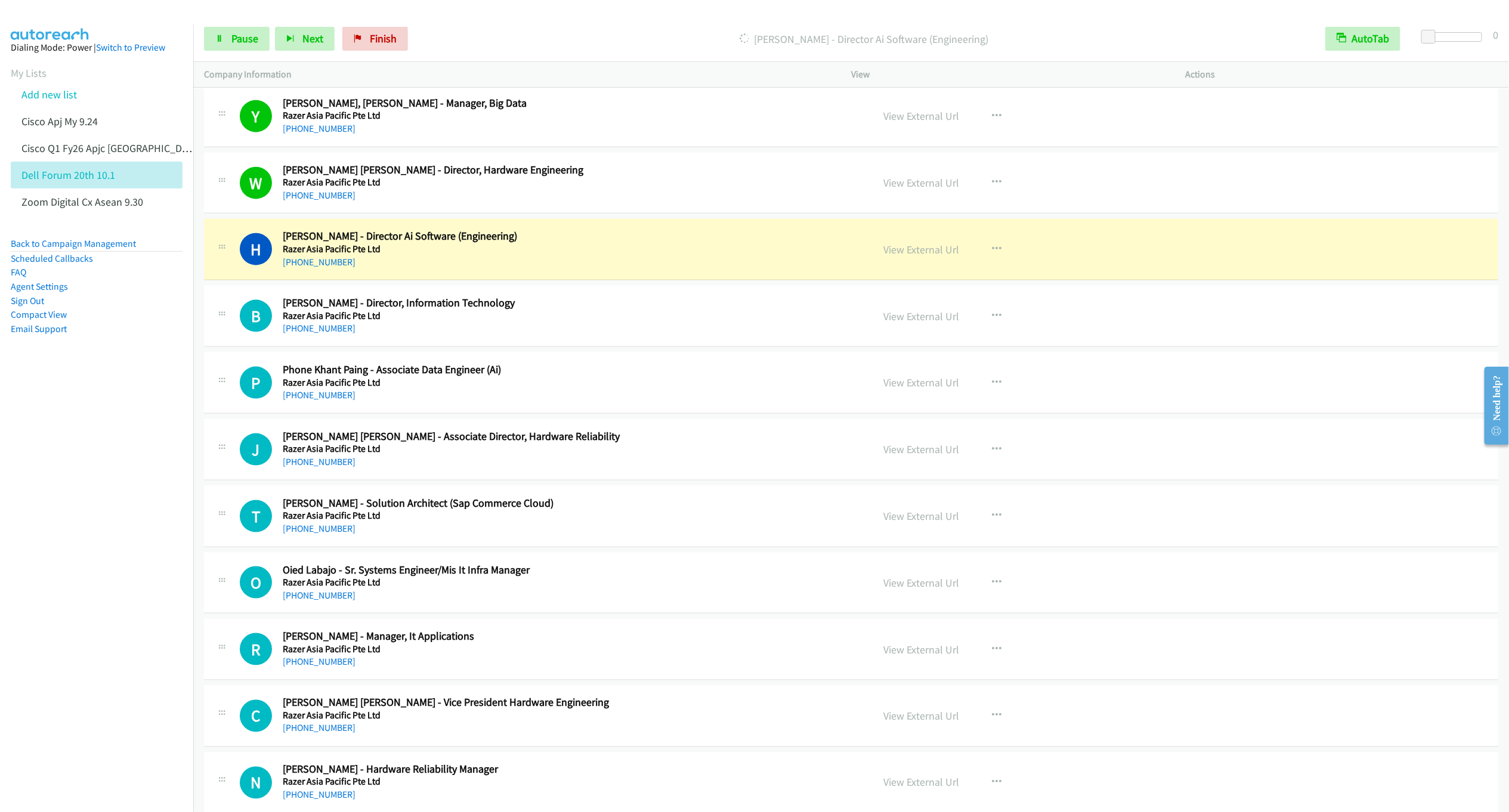
scroll to position [13094, 0]
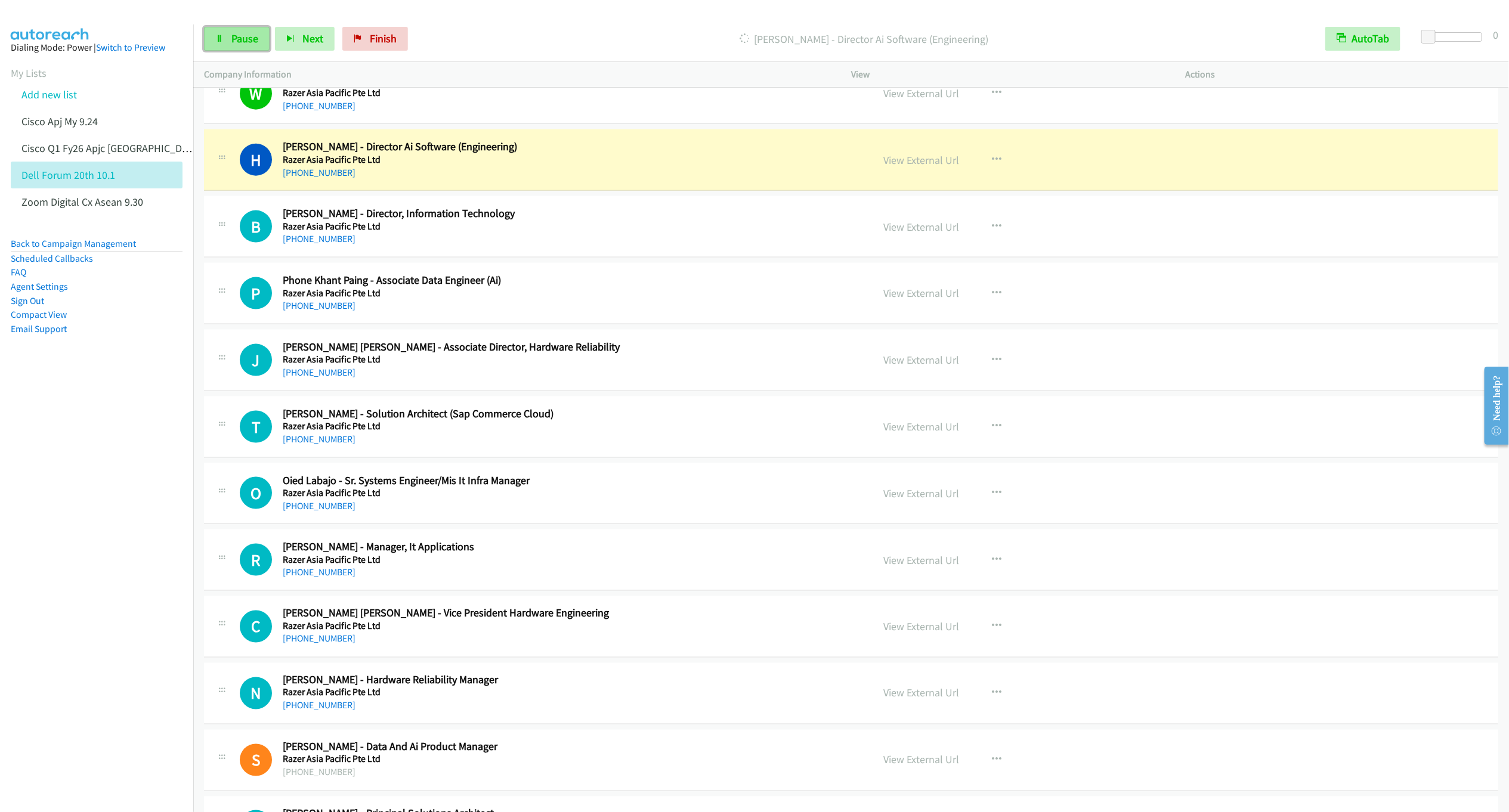
click at [237, 43] on span "Pause" at bounding box center [245, 38] width 27 height 13
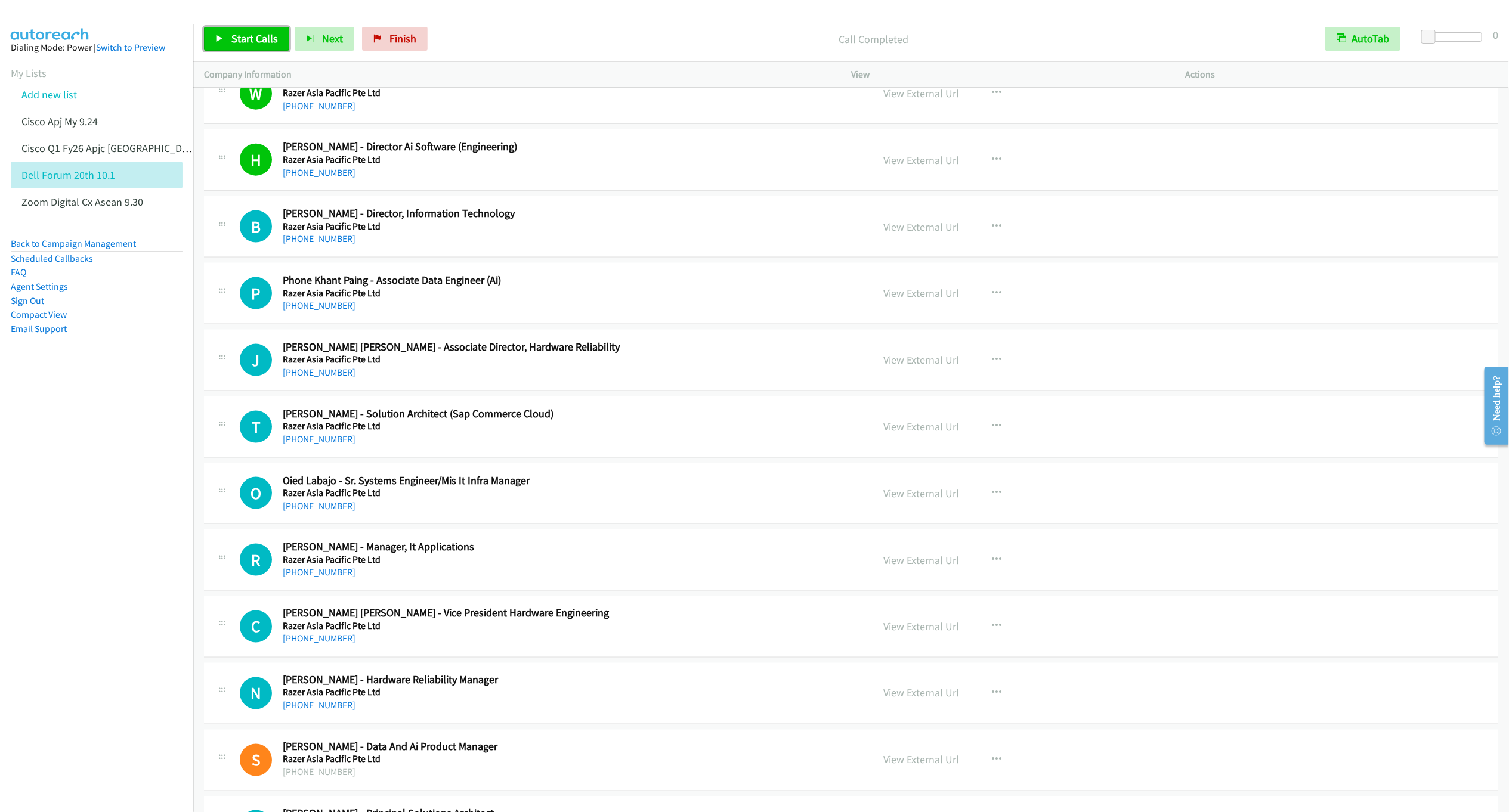
click at [244, 32] on span "Start Calls" at bounding box center [254, 38] width 46 height 13
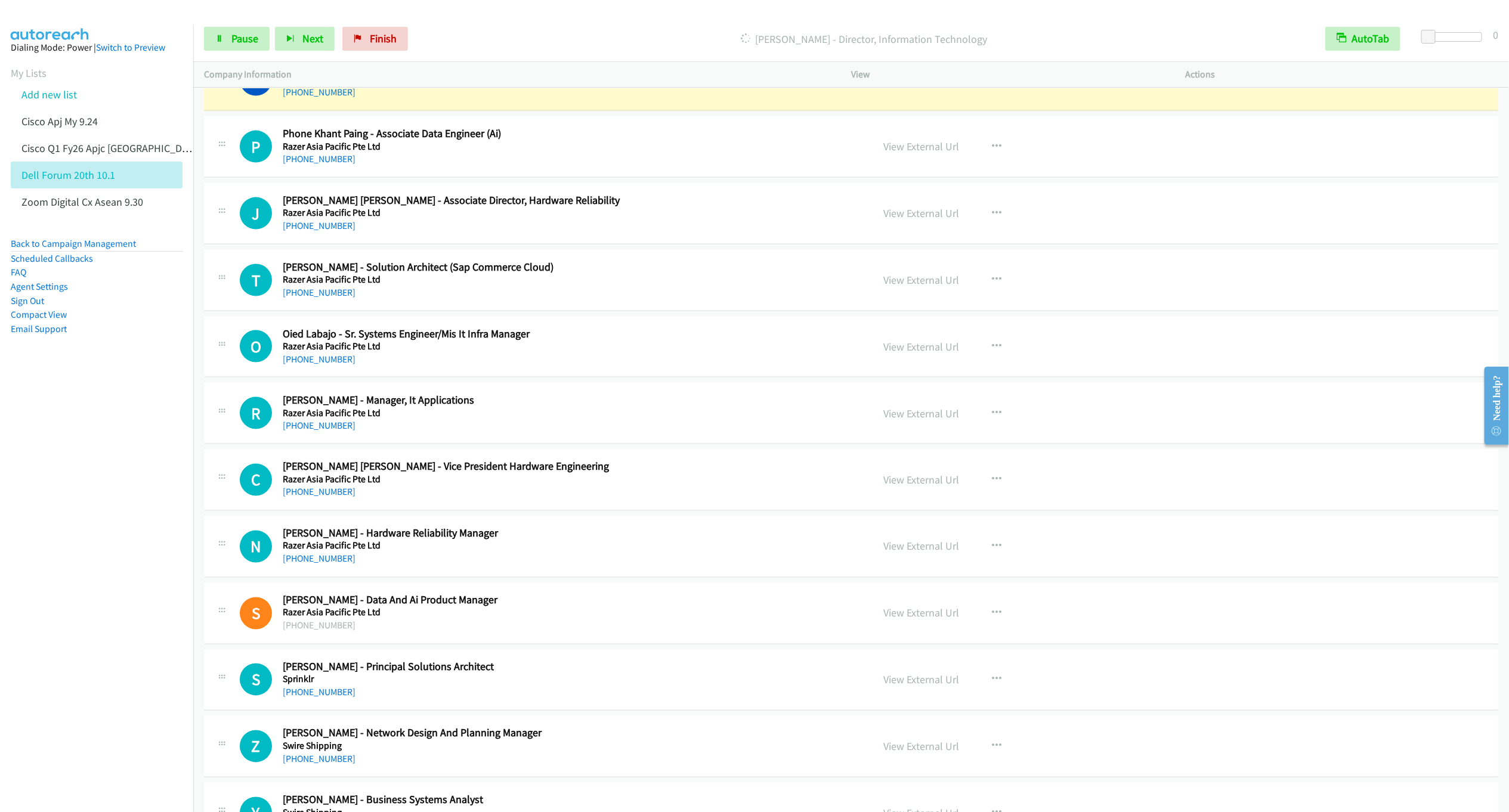
scroll to position [13273, 0]
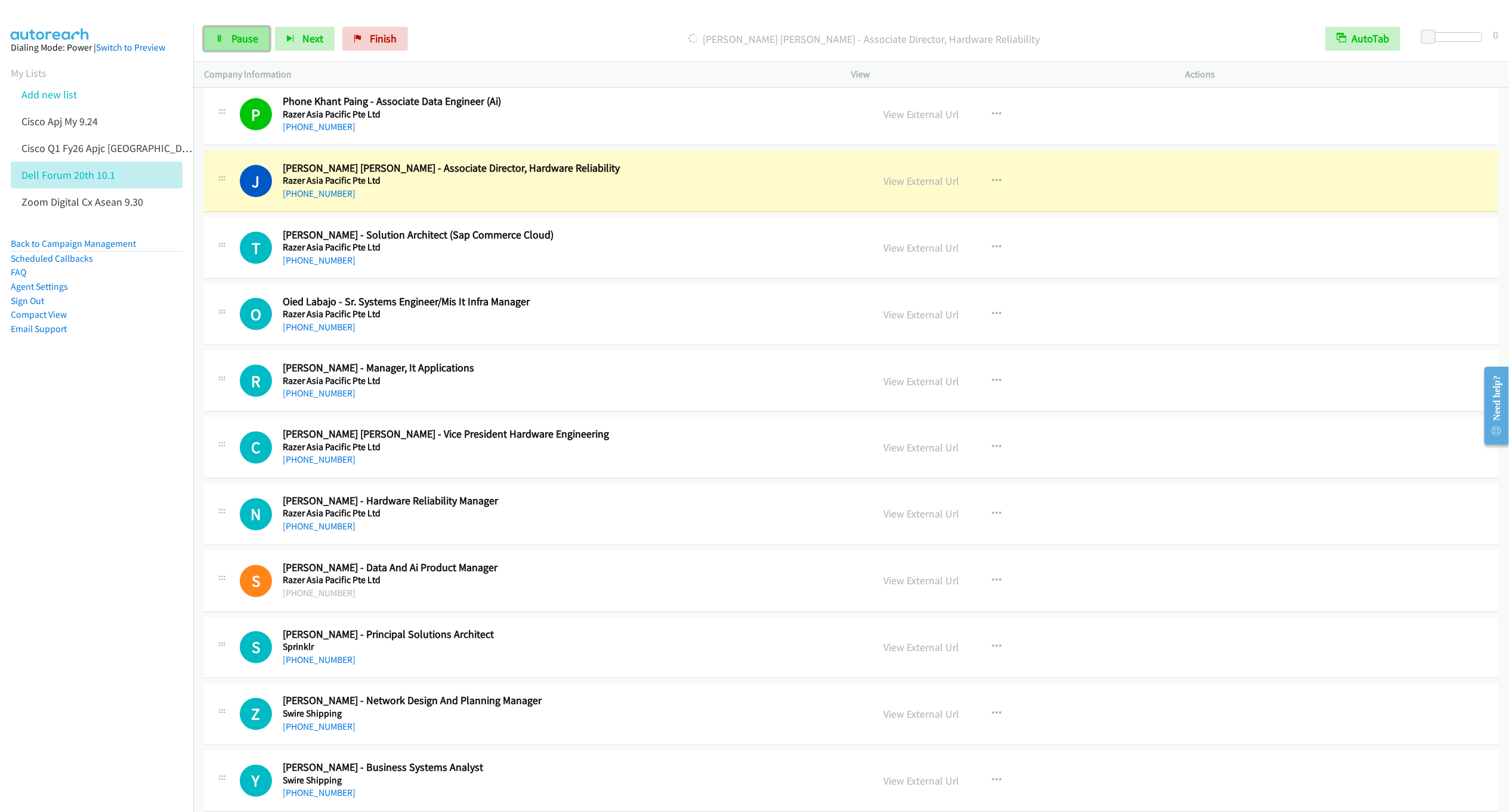
click at [243, 40] on span "Pause" at bounding box center [245, 38] width 27 height 13
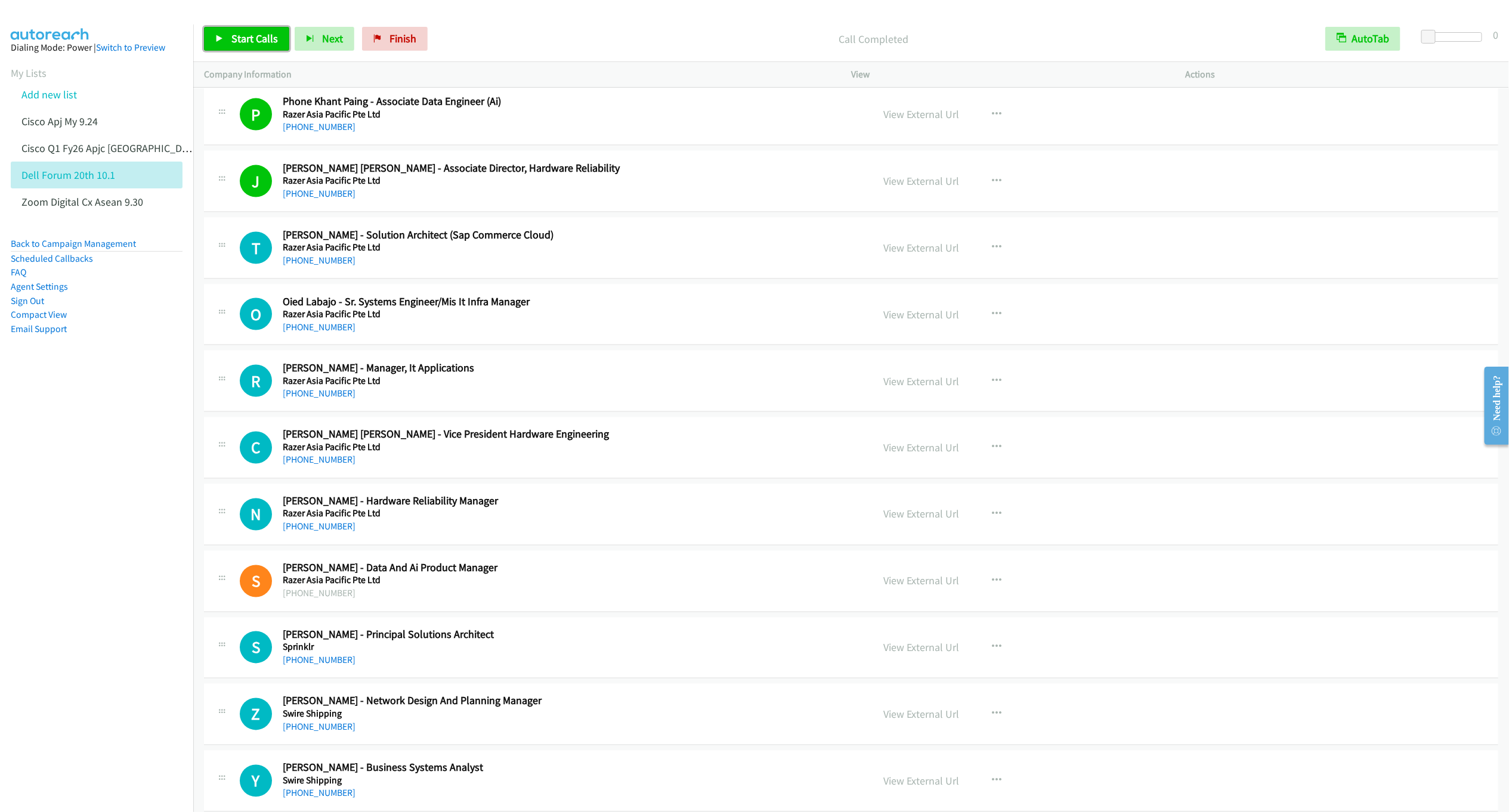
click at [235, 31] on link "Start Calls" at bounding box center [246, 39] width 85 height 24
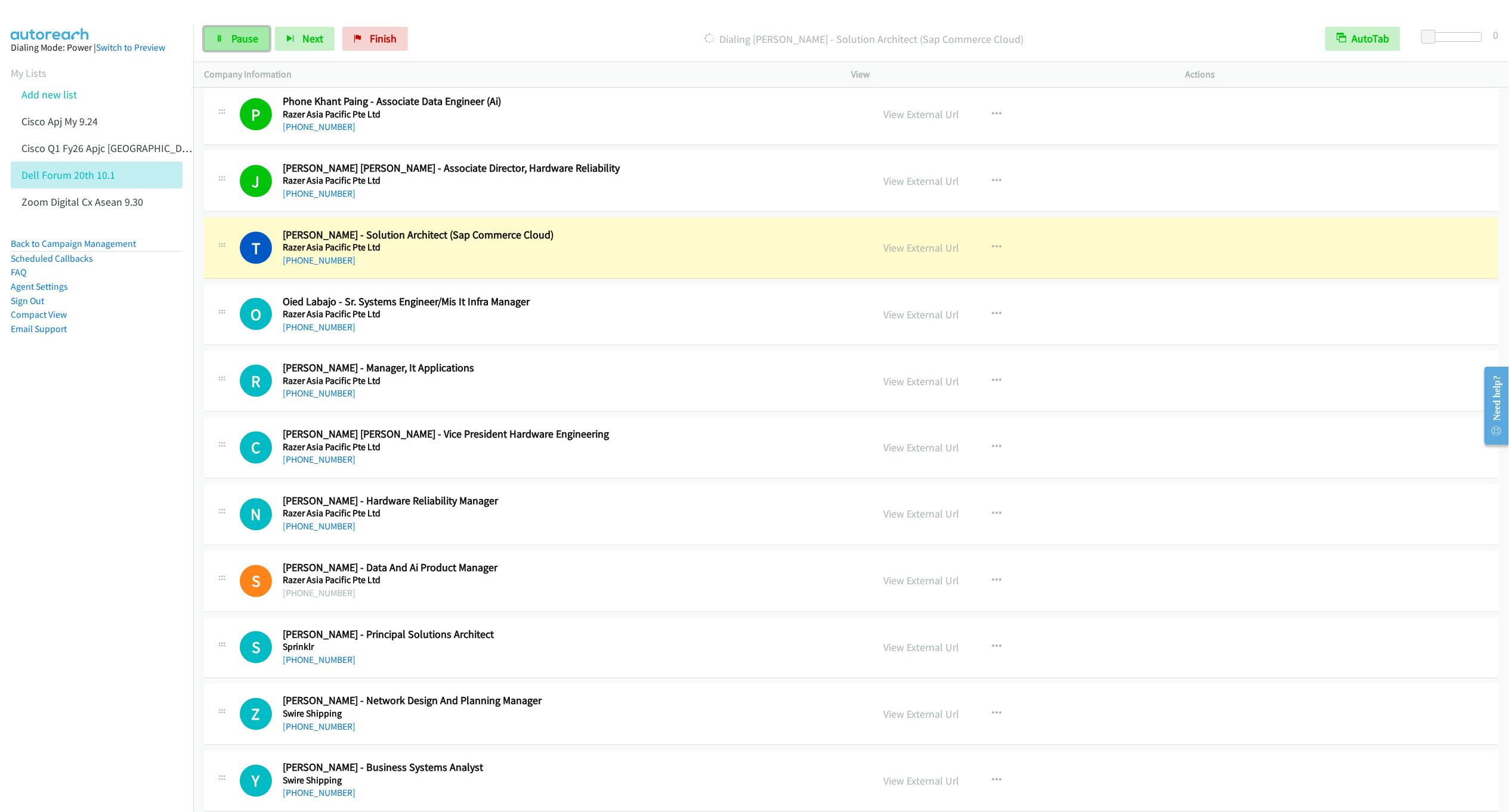
click at [230, 41] on link "Pause" at bounding box center [237, 39] width 66 height 24
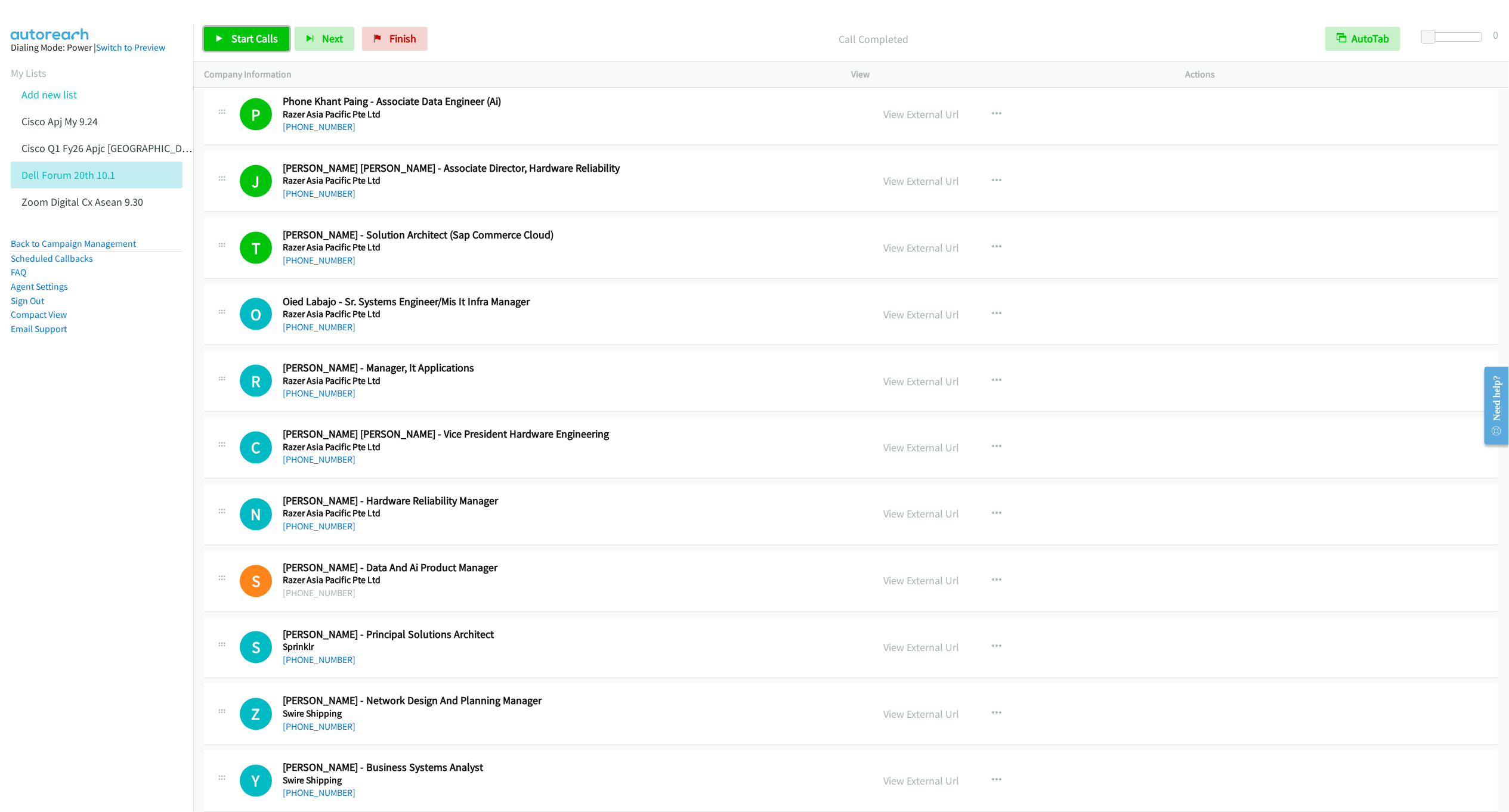
click at [251, 36] on span "Start Calls" at bounding box center [254, 38] width 46 height 13
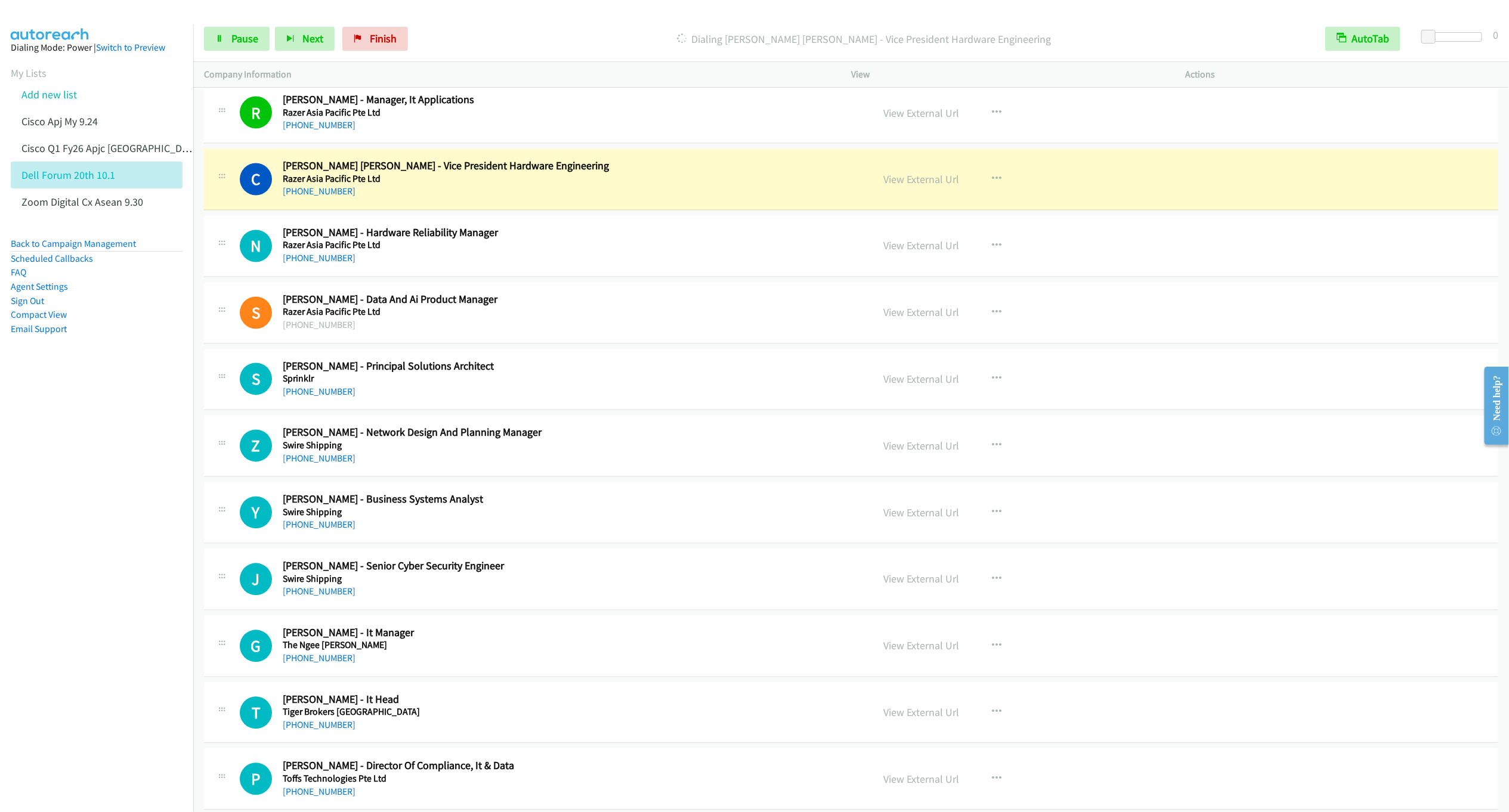
scroll to position [13630, 0]
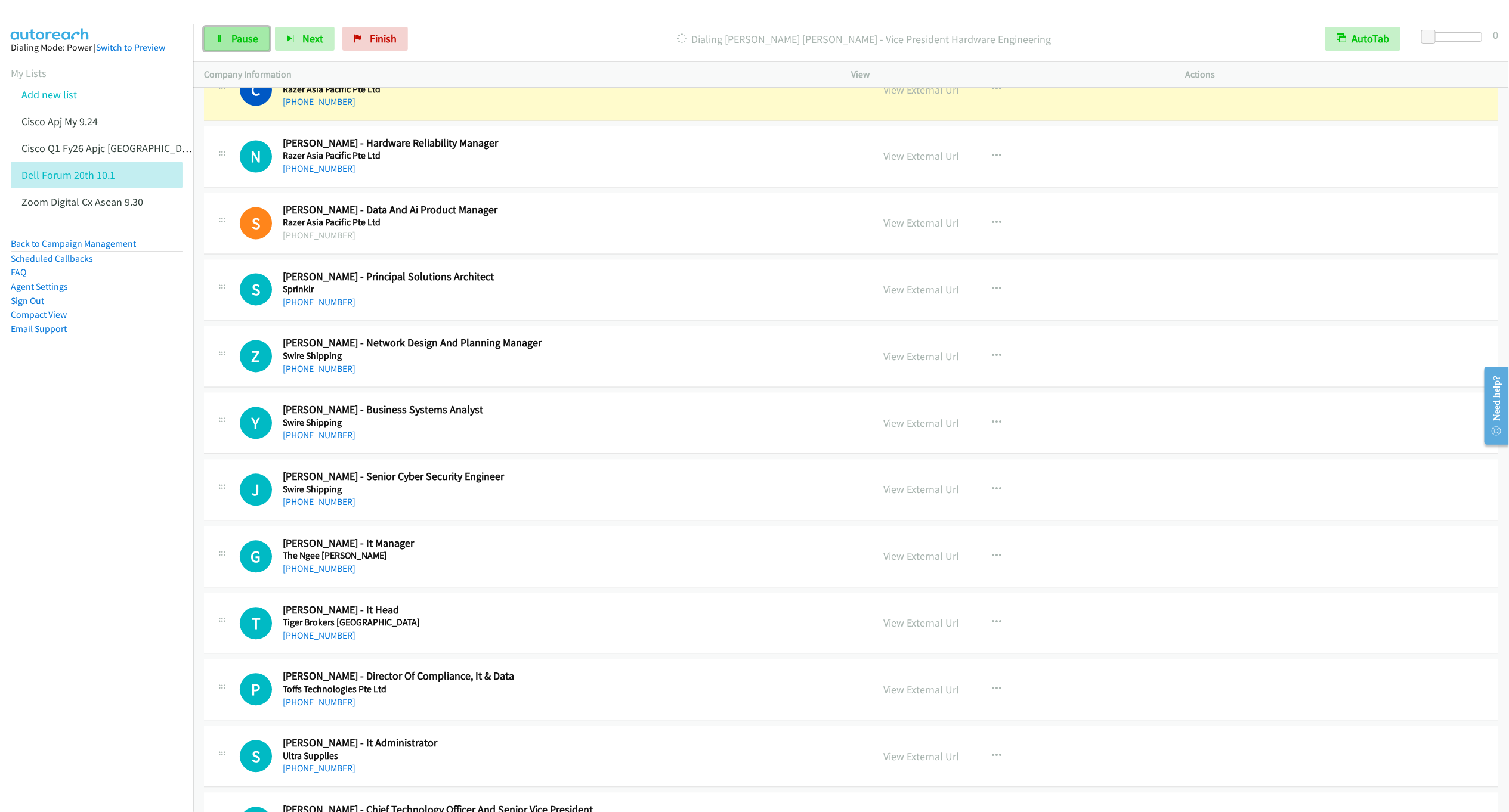
click at [244, 38] on span "Pause" at bounding box center [245, 38] width 27 height 13
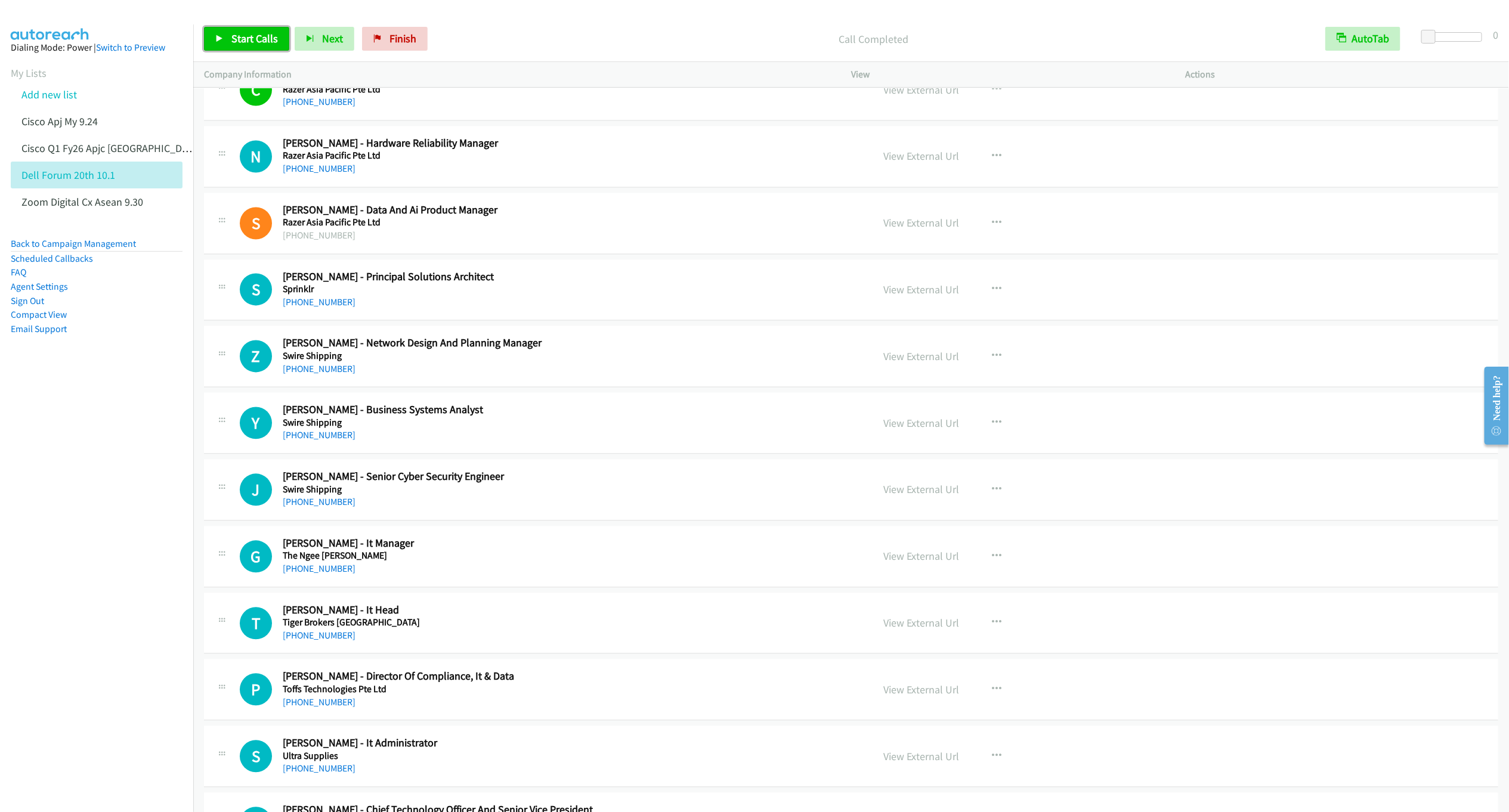
click at [247, 46] on link "Start Calls" at bounding box center [246, 39] width 85 height 24
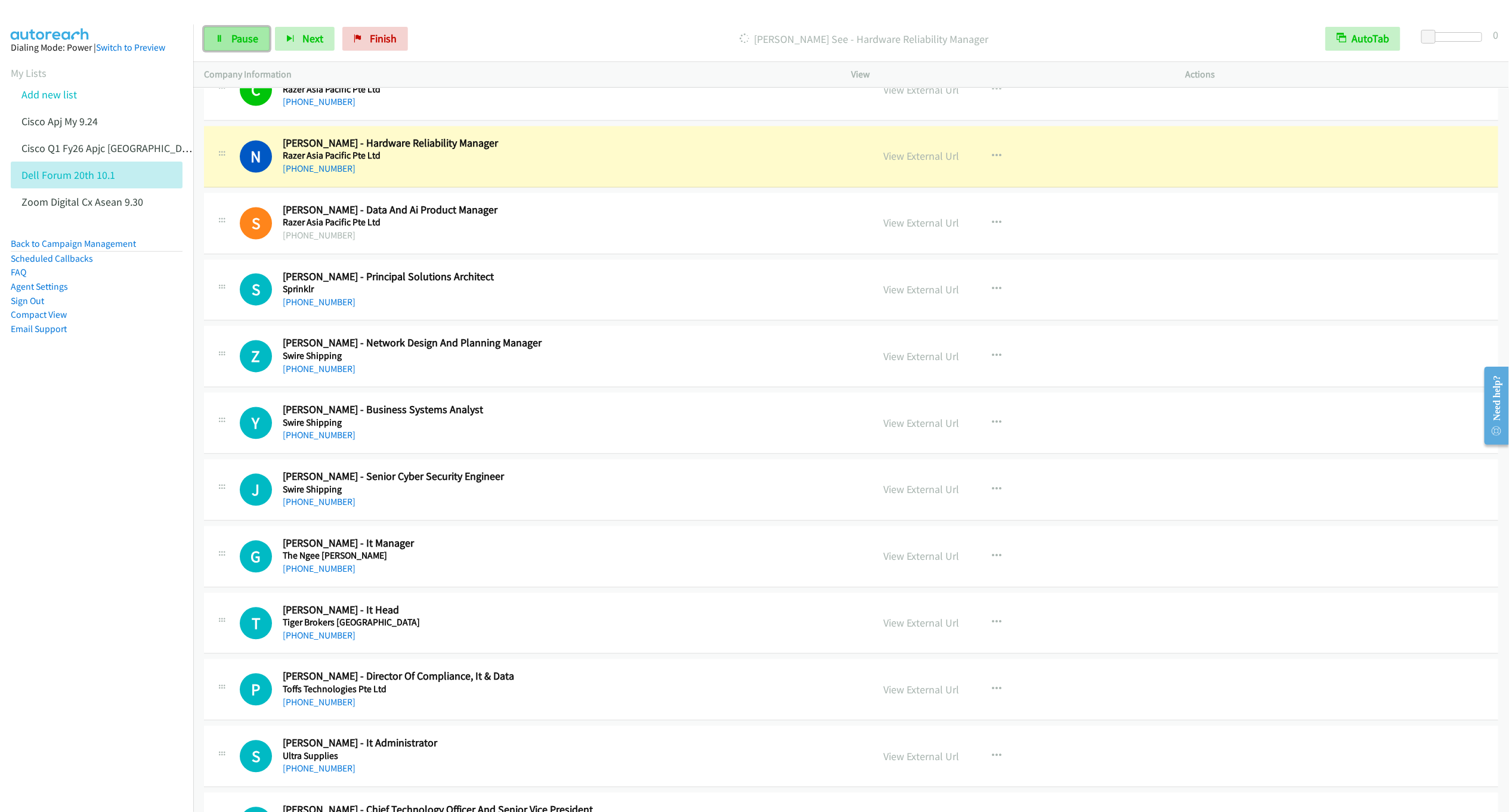
click at [220, 42] on icon at bounding box center [219, 40] width 8 height 8
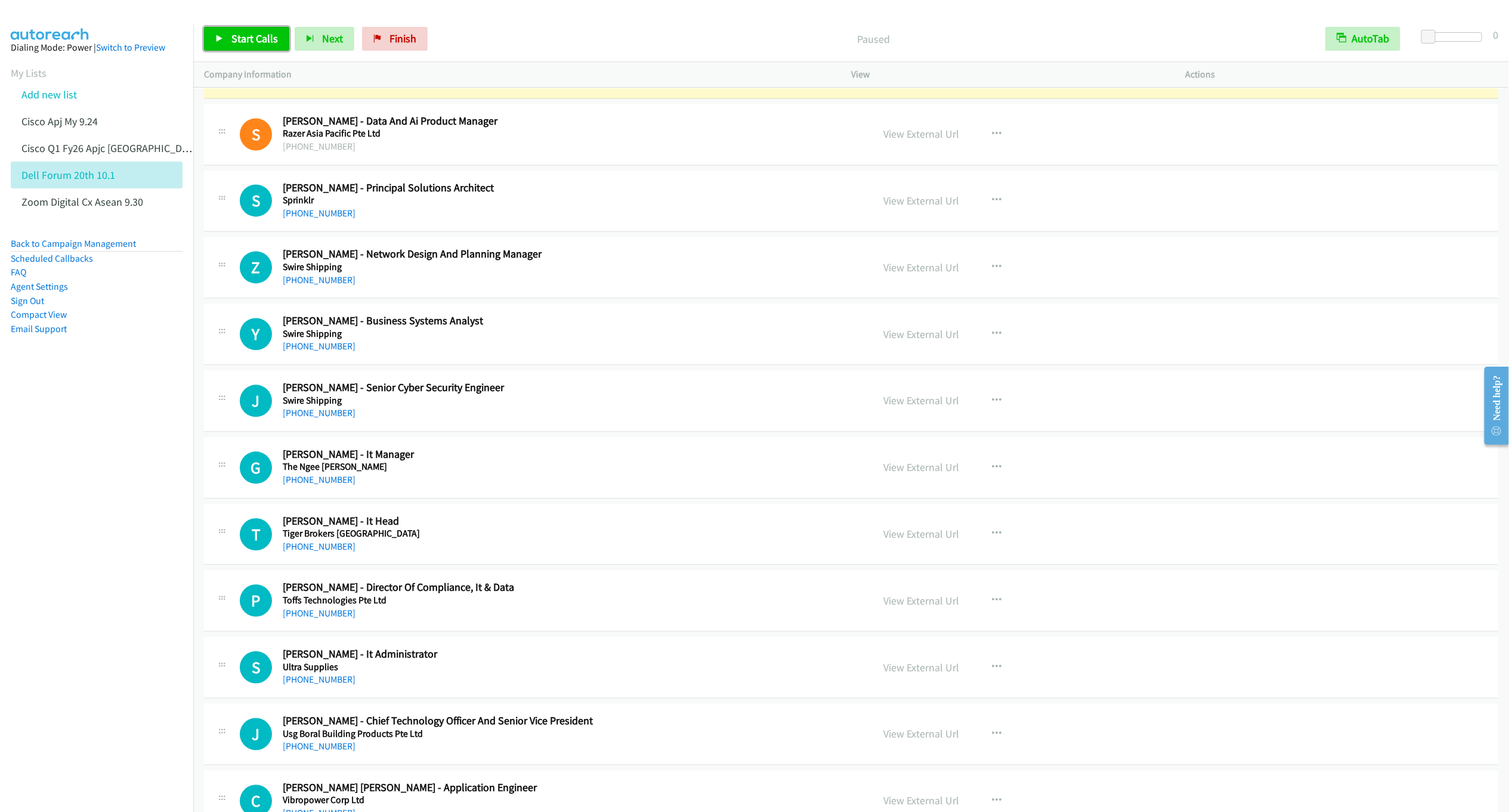
click at [242, 46] on link "Start Calls" at bounding box center [246, 39] width 85 height 24
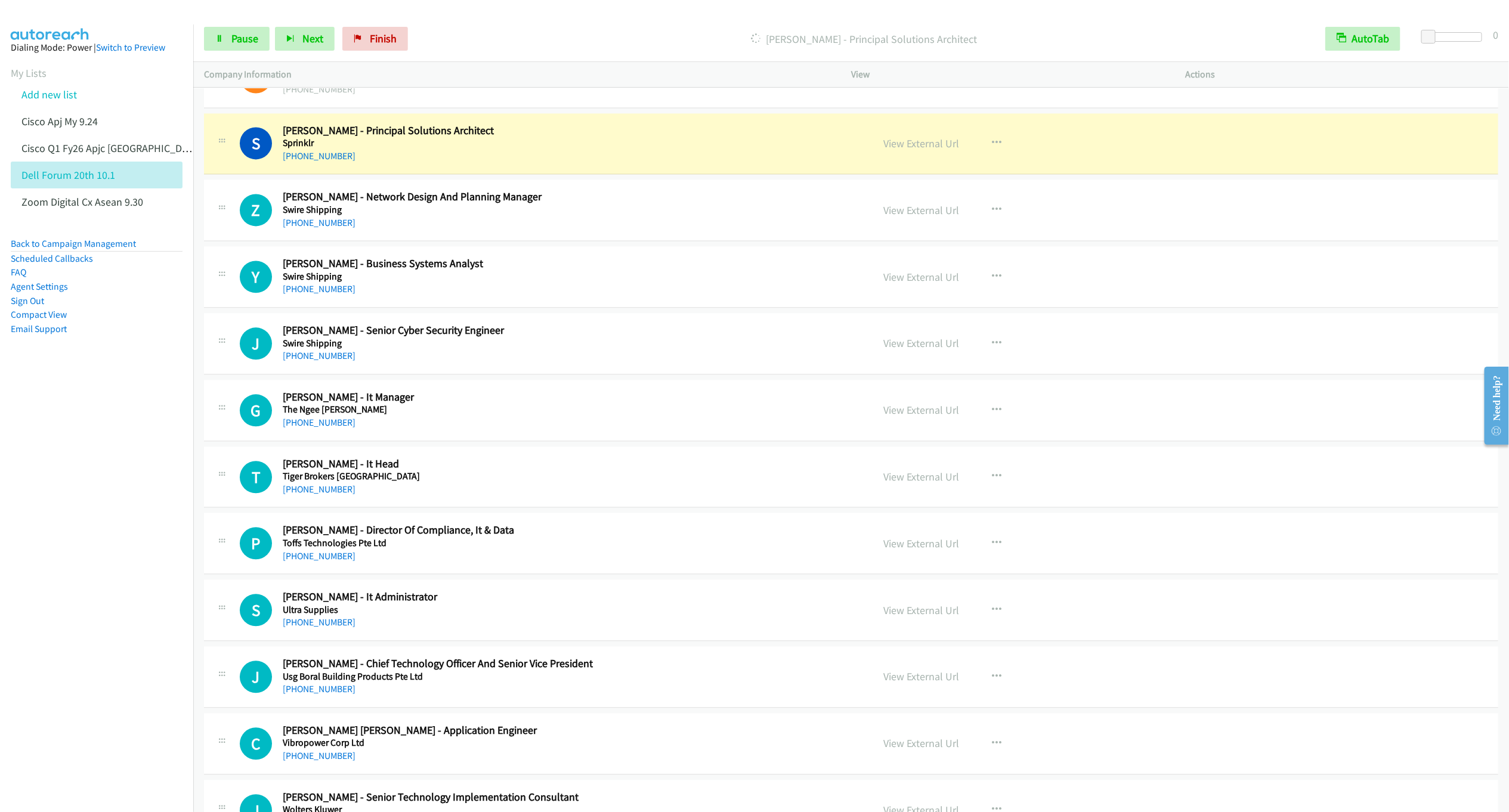
scroll to position [13809, 0]
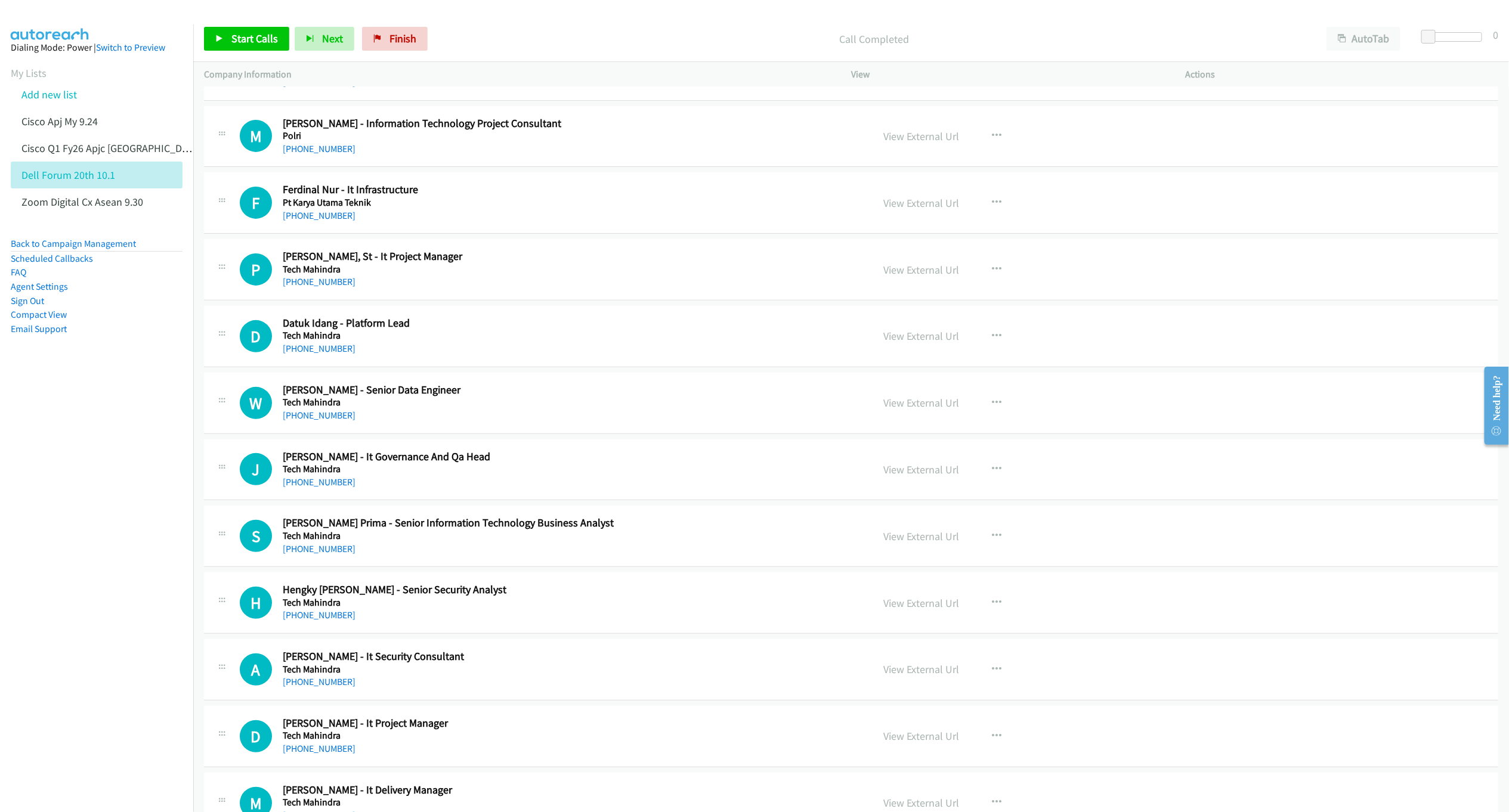
scroll to position [3309, 0]
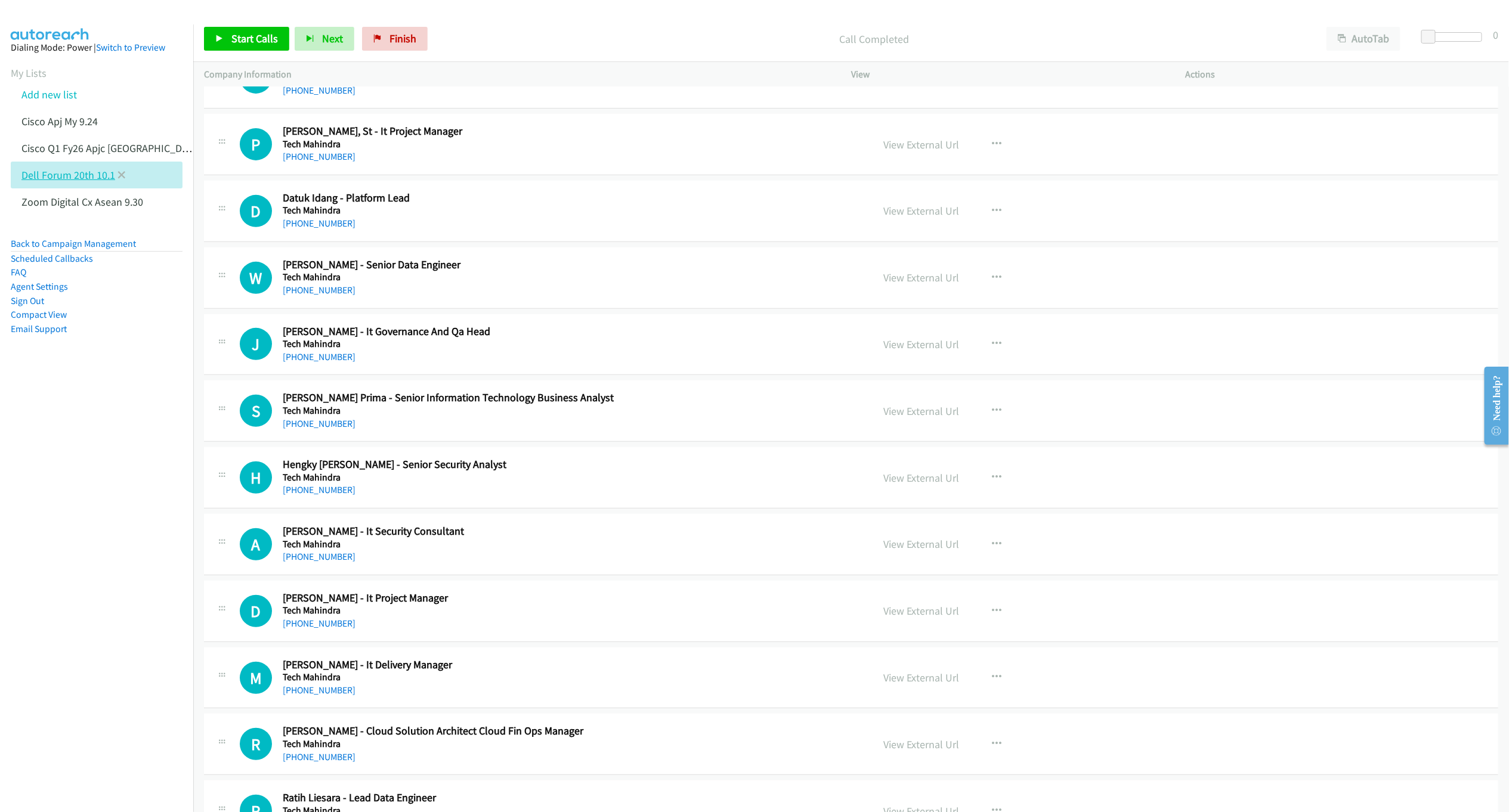
click at [72, 178] on link "Dell Forum 20th 10.1" at bounding box center [68, 175] width 94 height 13
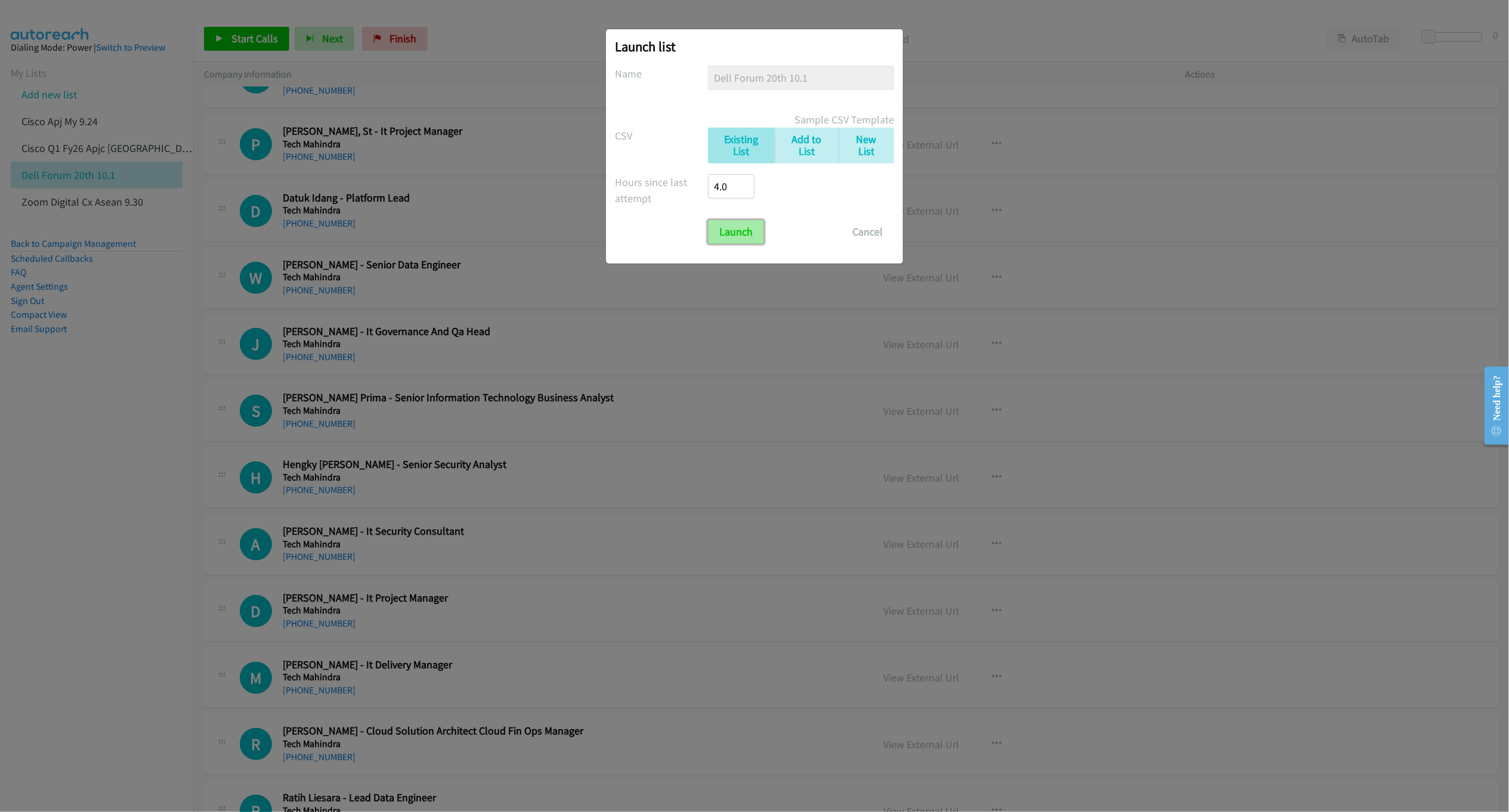
click at [721, 233] on input "Launch" at bounding box center [736, 232] width 56 height 24
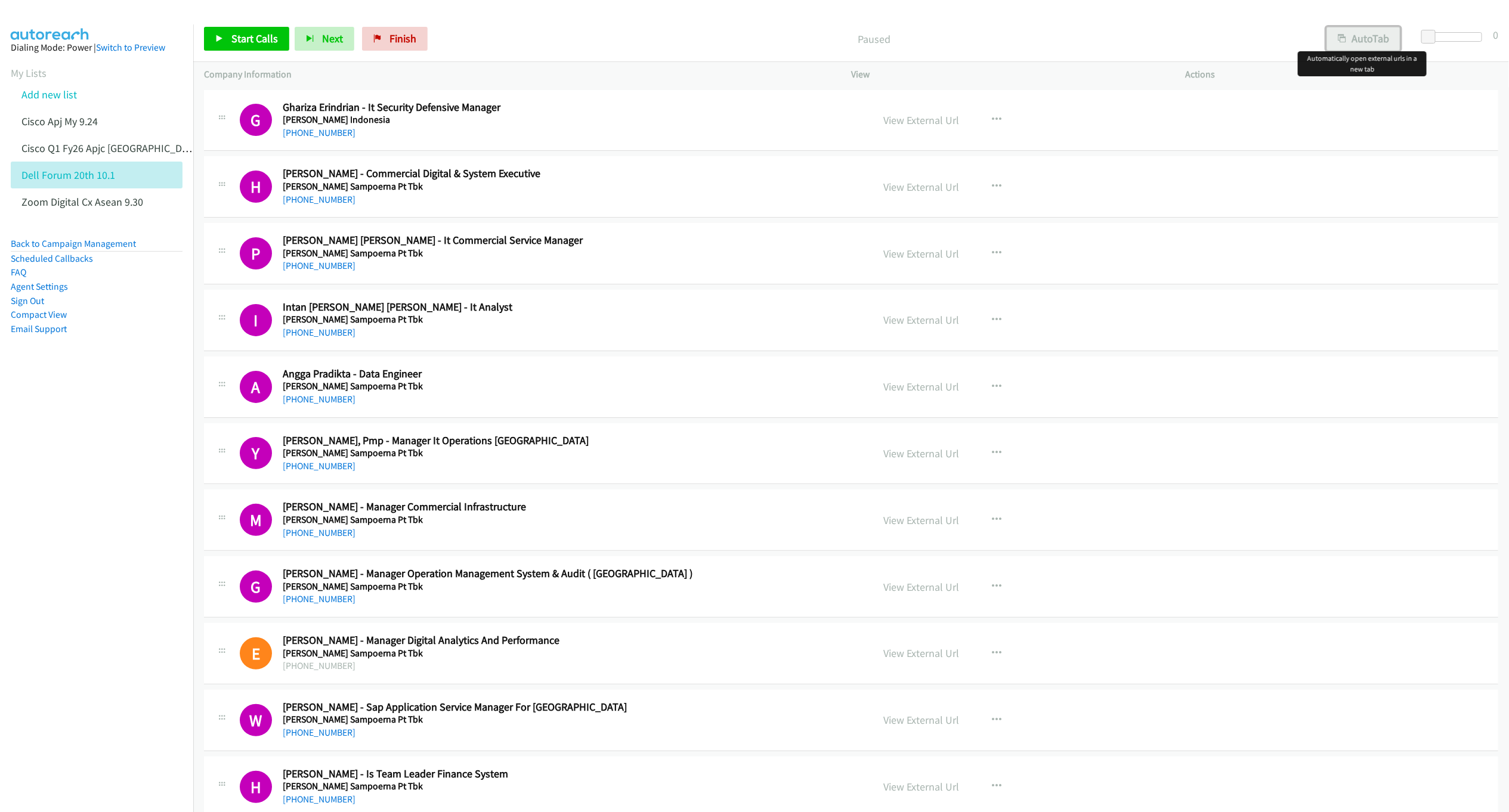
click at [1368, 36] on button "AutoTab" at bounding box center [1364, 39] width 74 height 24
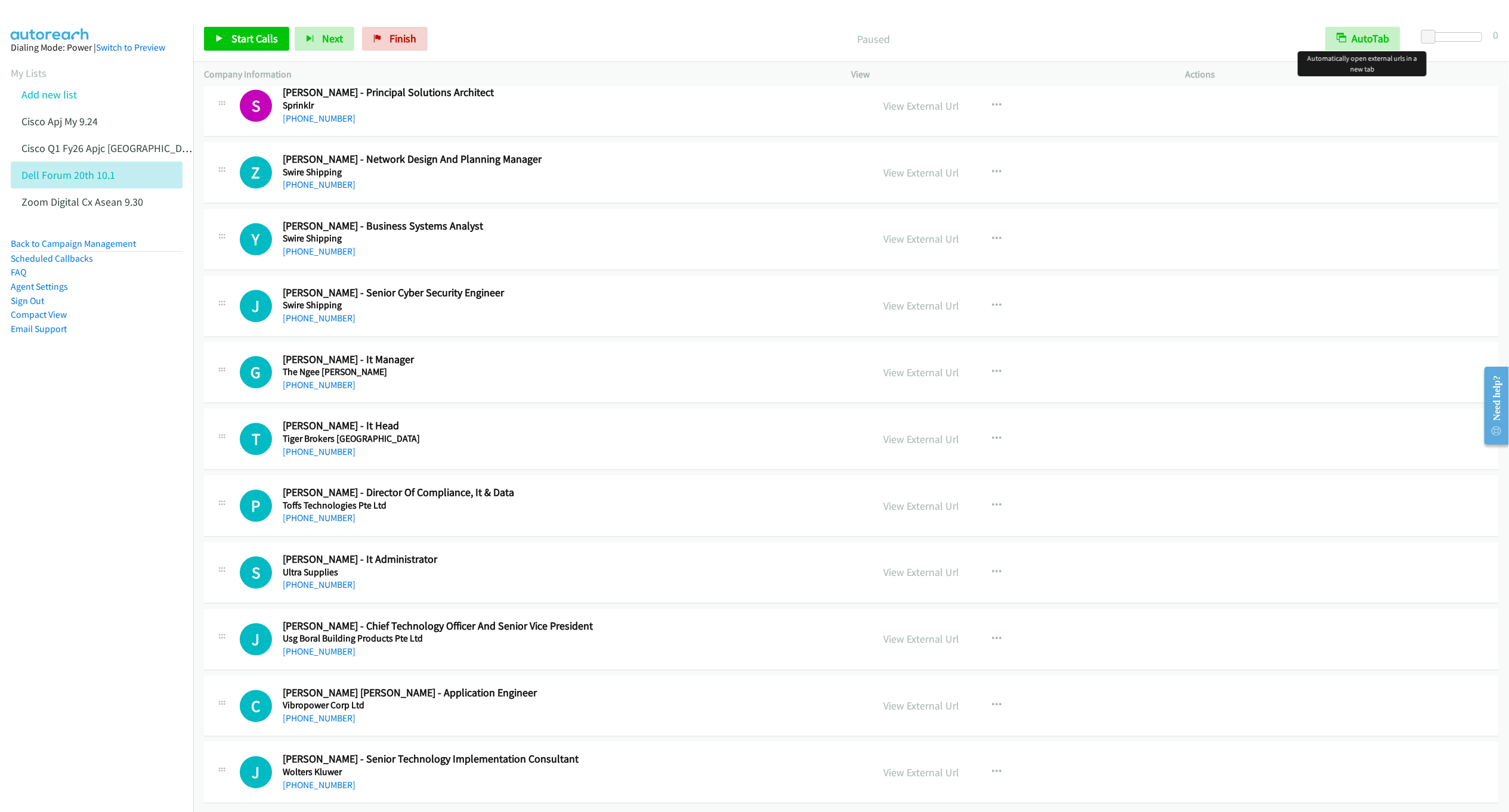
scroll to position [14025, 0]
click at [995, 160] on button "button" at bounding box center [997, 172] width 32 height 24
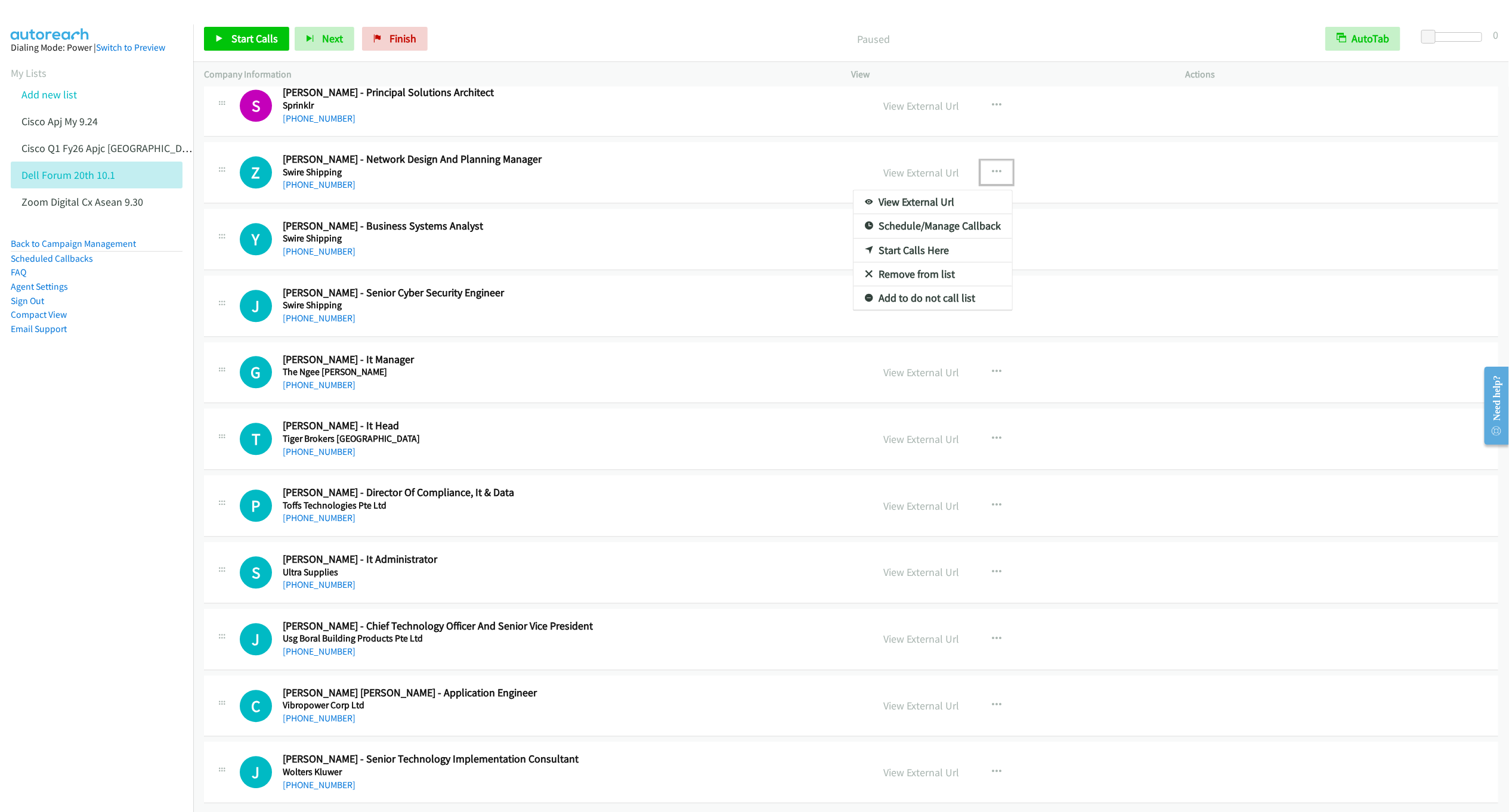
click at [924, 239] on link "Start Calls Here" at bounding box center [932, 251] width 159 height 24
click at [247, 45] on span "Start Calls" at bounding box center [254, 38] width 46 height 13
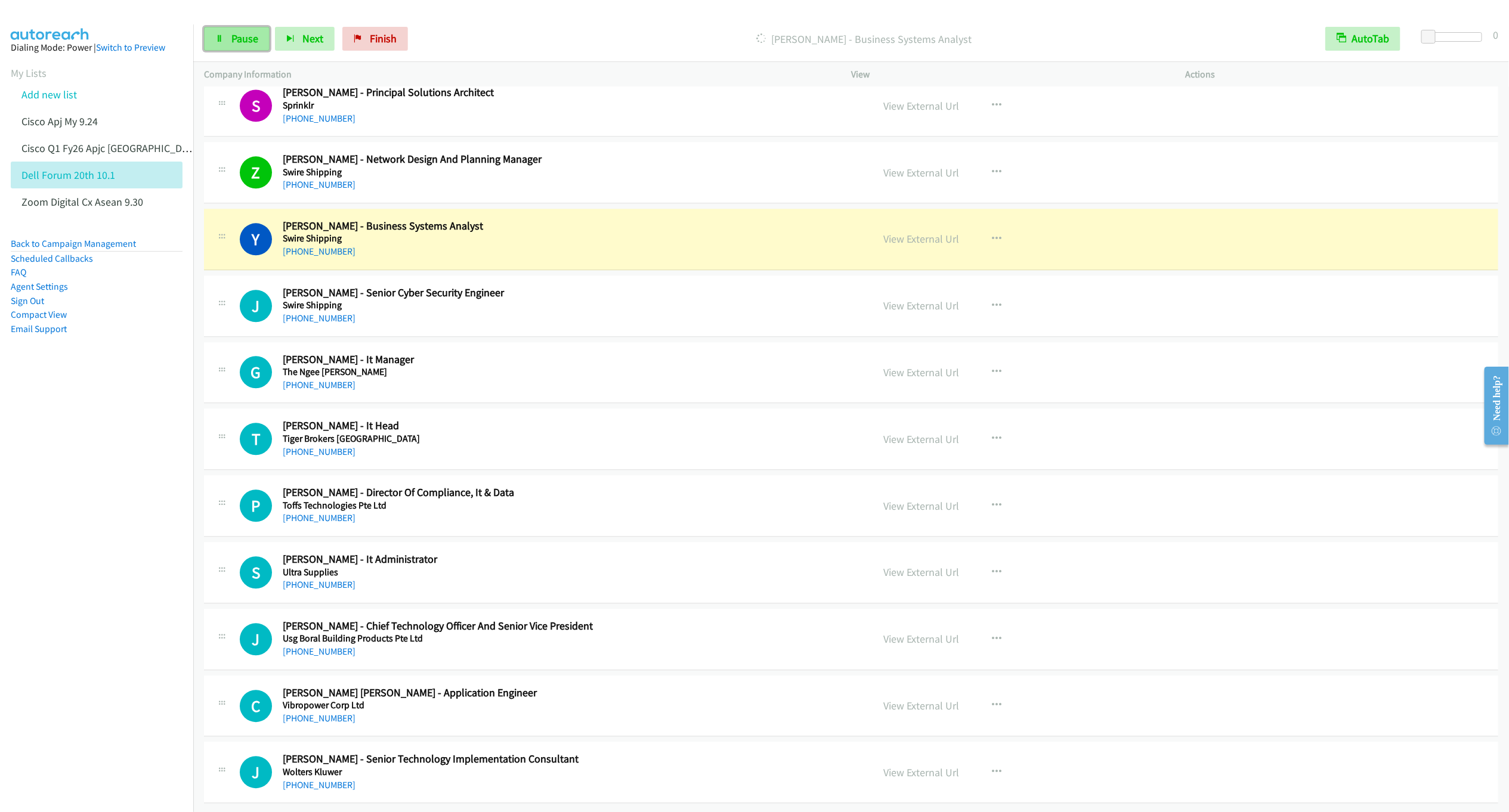
click at [233, 43] on span "Pause" at bounding box center [245, 38] width 27 height 13
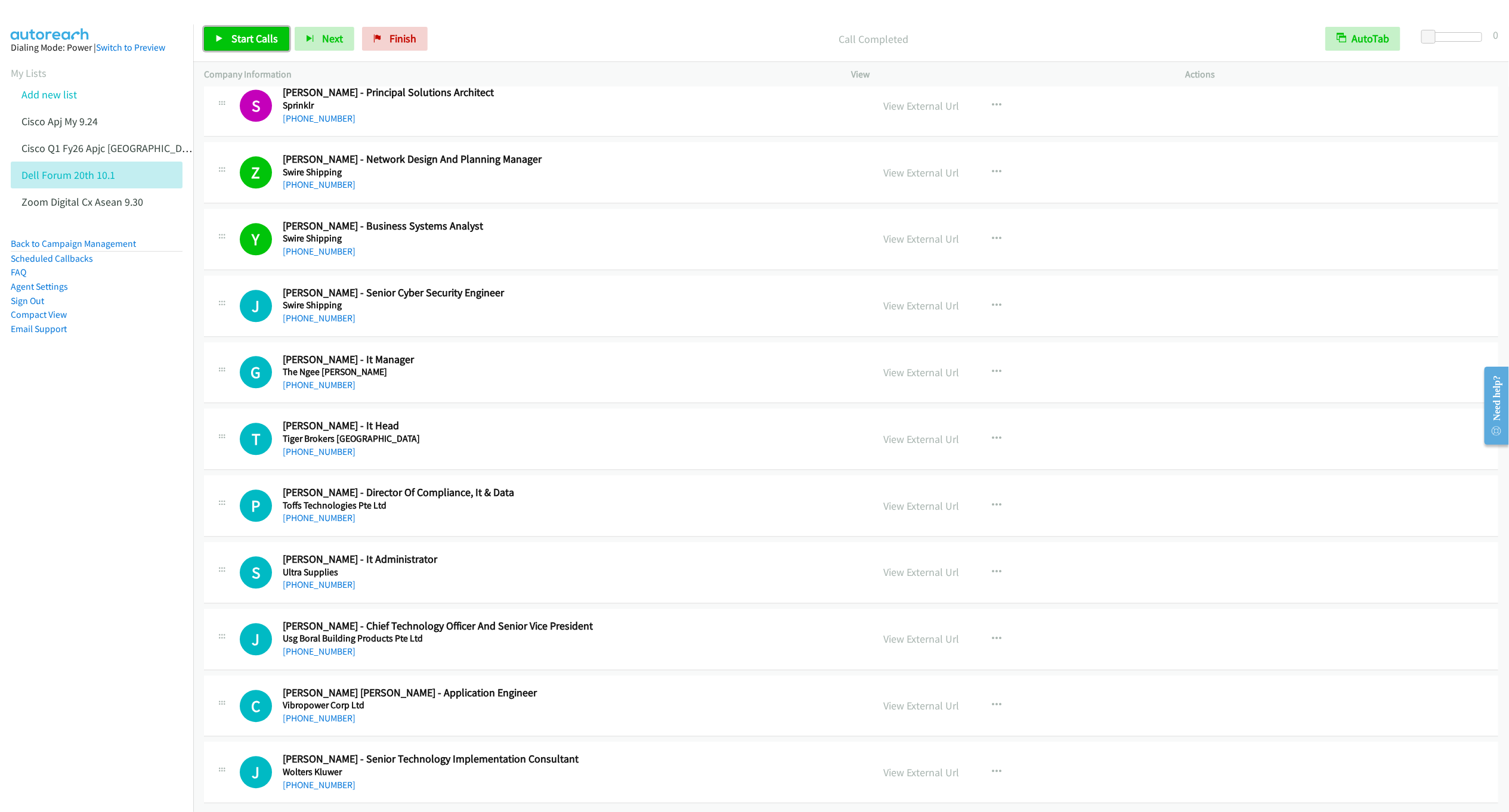
click at [252, 42] on span "Start Calls" at bounding box center [254, 38] width 46 height 13
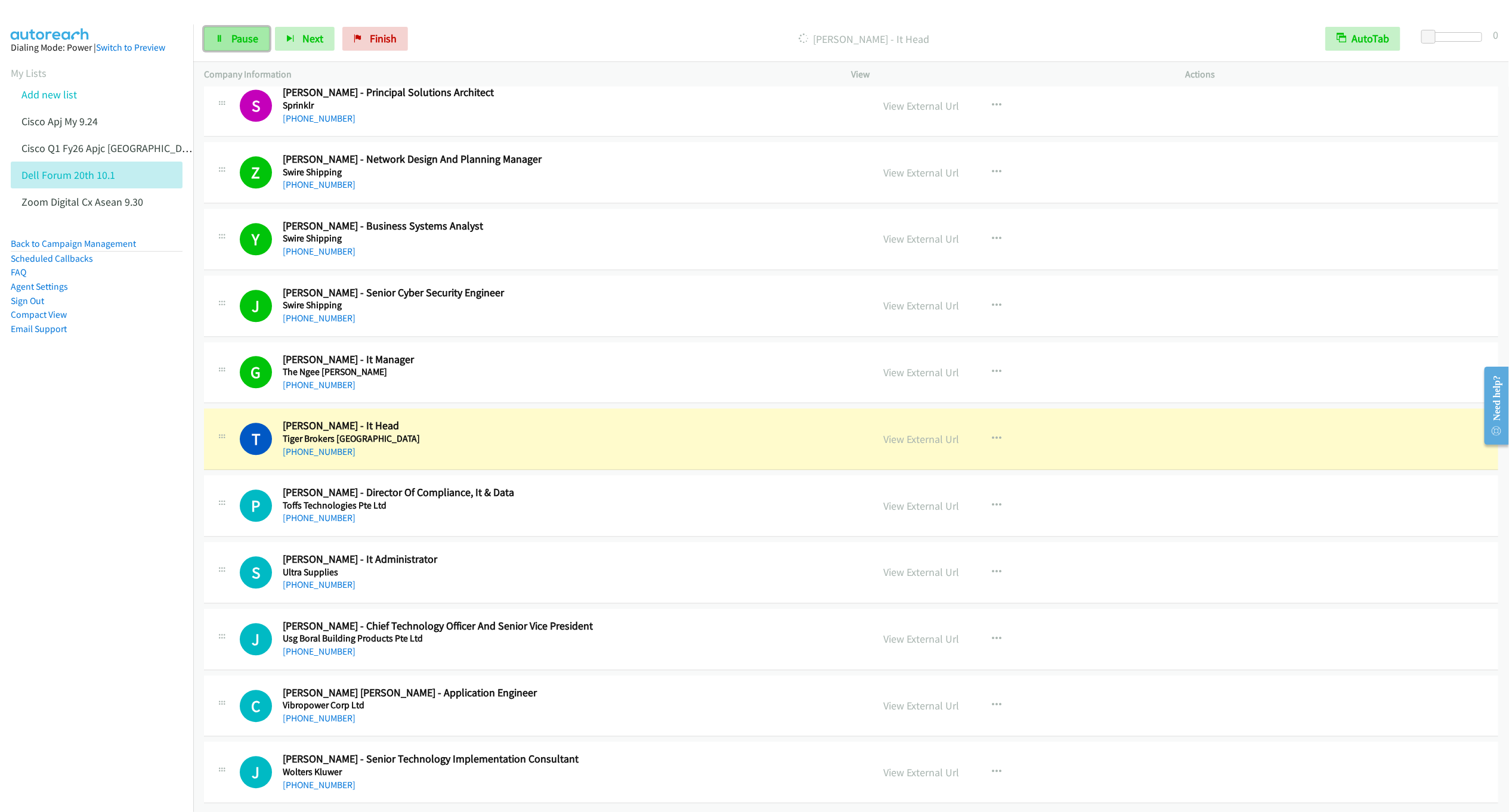
click at [231, 36] on span "Pause" at bounding box center [245, 38] width 27 height 13
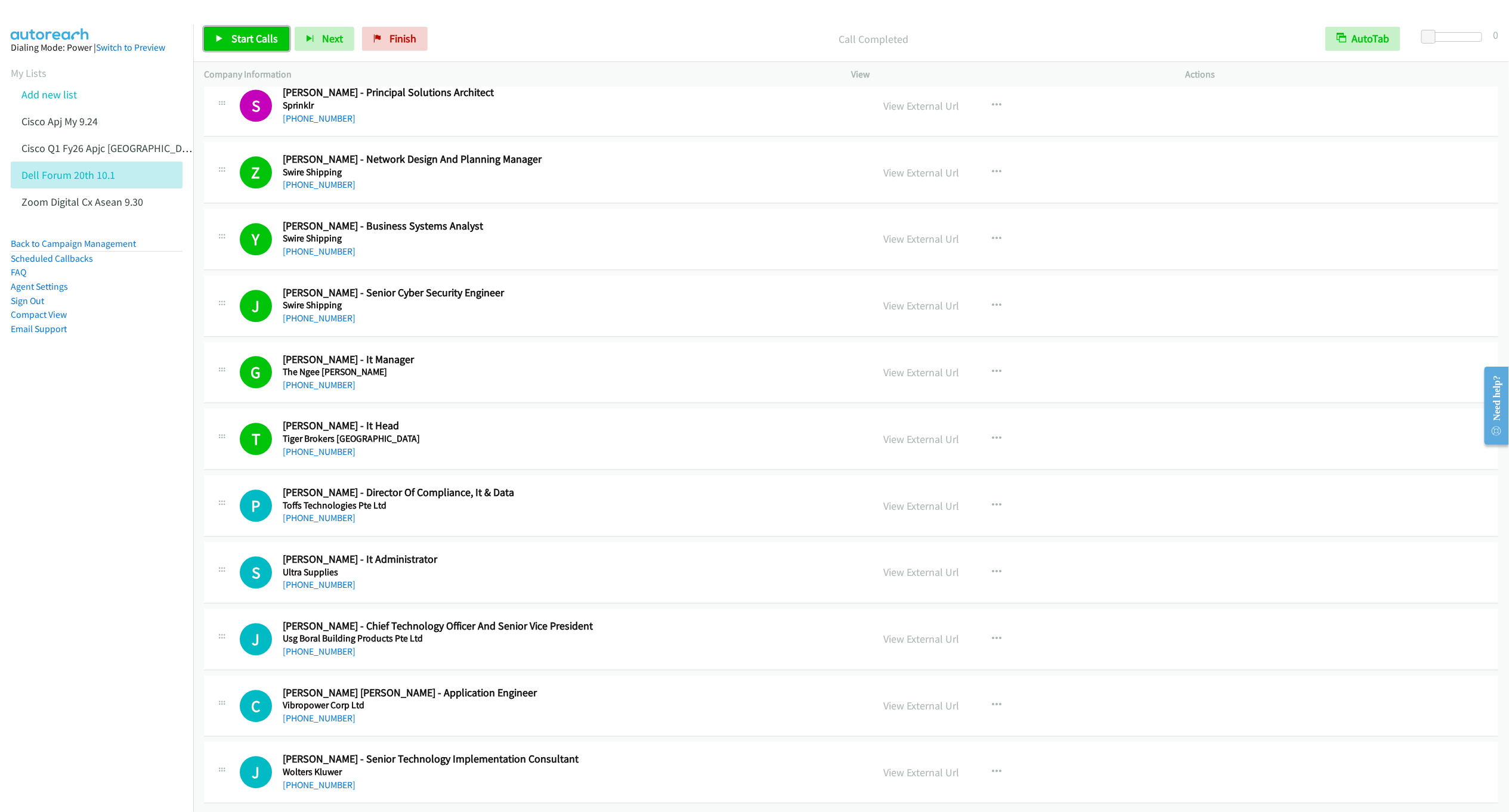
click at [251, 38] on span "Start Calls" at bounding box center [254, 38] width 46 height 13
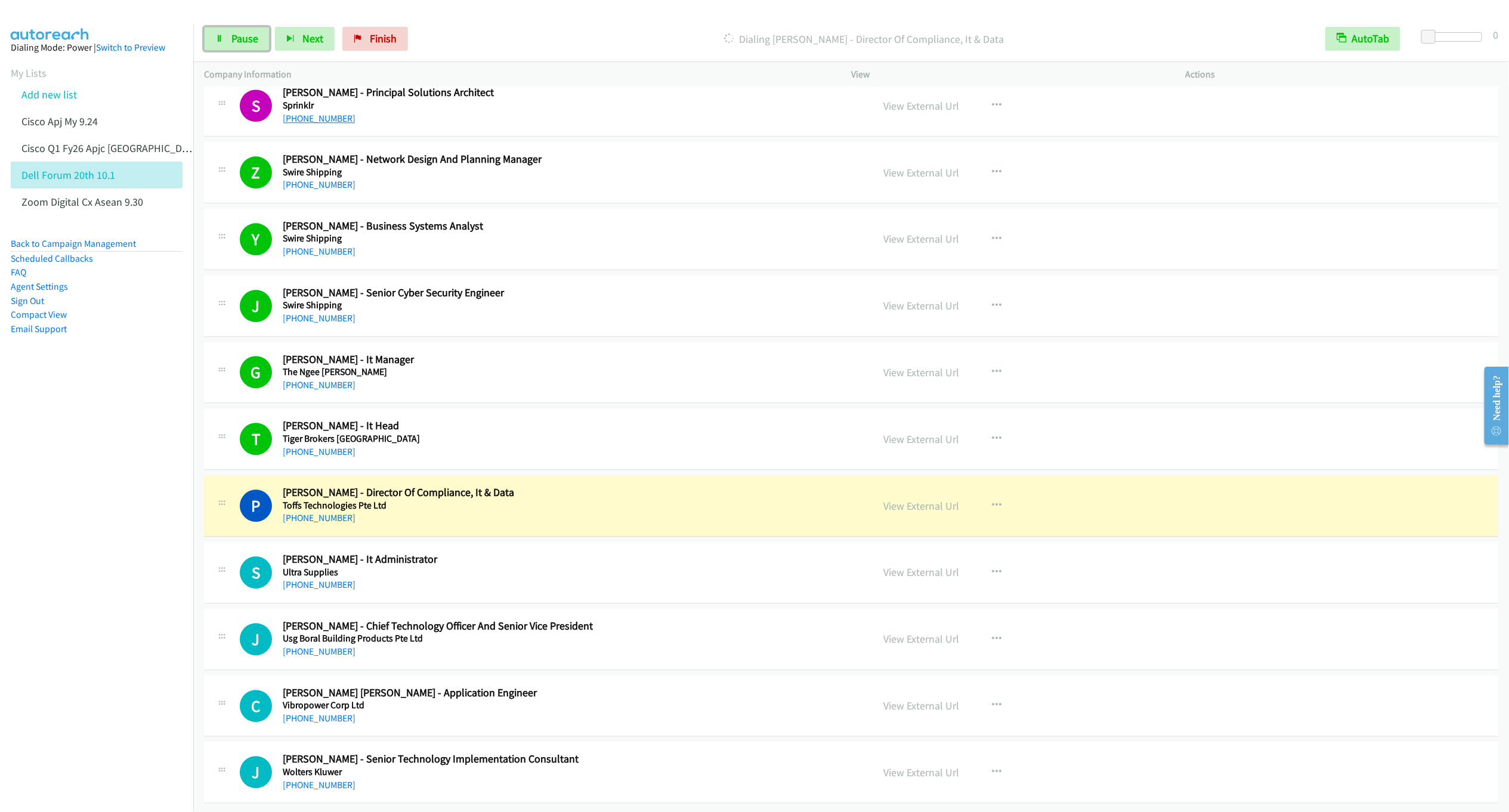
drag, startPoint x: 226, startPoint y: 34, endPoint x: 324, endPoint y: 105, distance: 121.0
click at [228, 34] on link "Pause" at bounding box center [237, 39] width 66 height 24
click at [992, 567] on icon "button" at bounding box center [997, 572] width 9 height 9
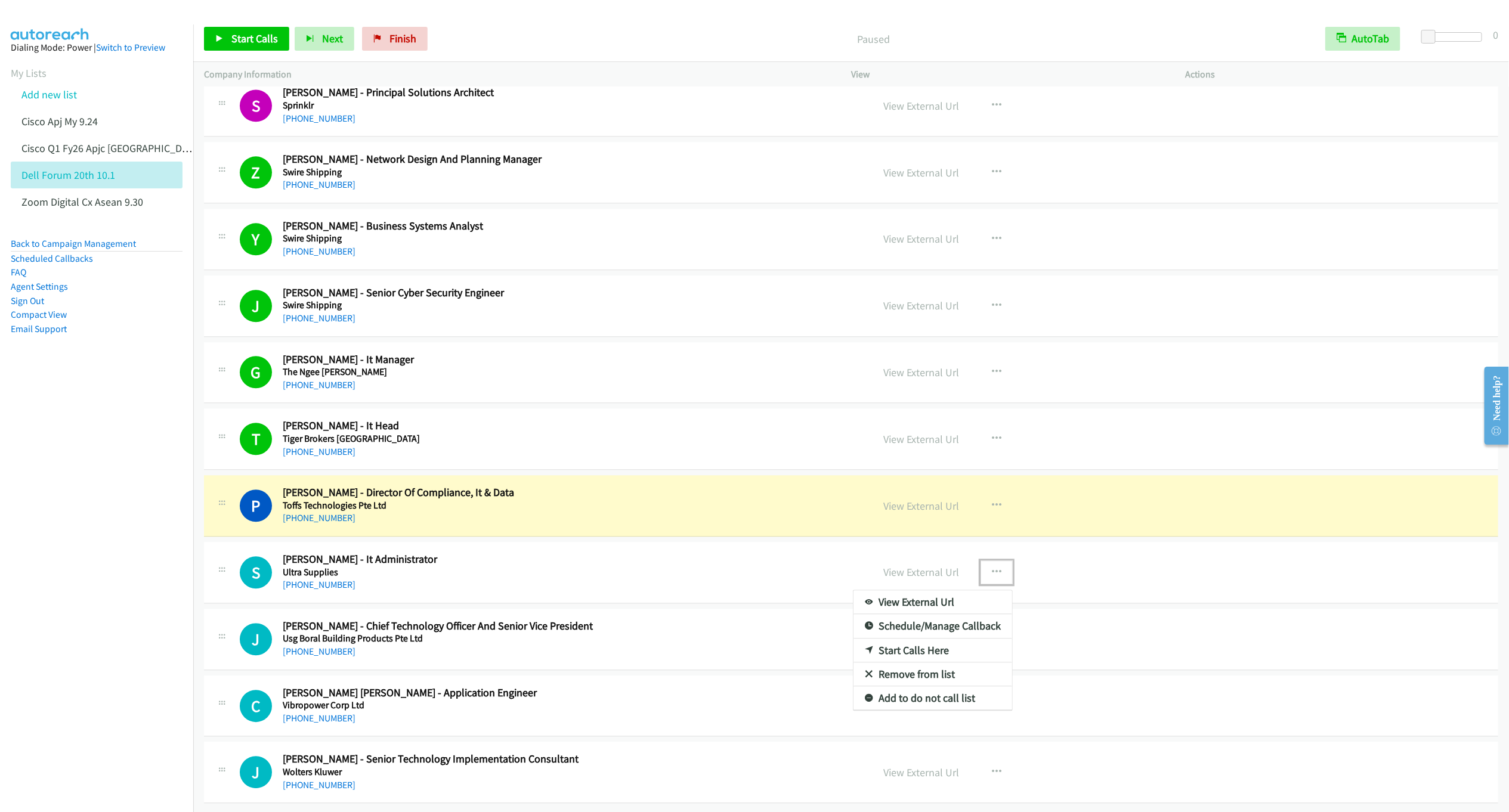
click at [886, 640] on link "Start Calls Here" at bounding box center [932, 651] width 159 height 24
click at [243, 43] on span "Start Calls" at bounding box center [254, 38] width 46 height 13
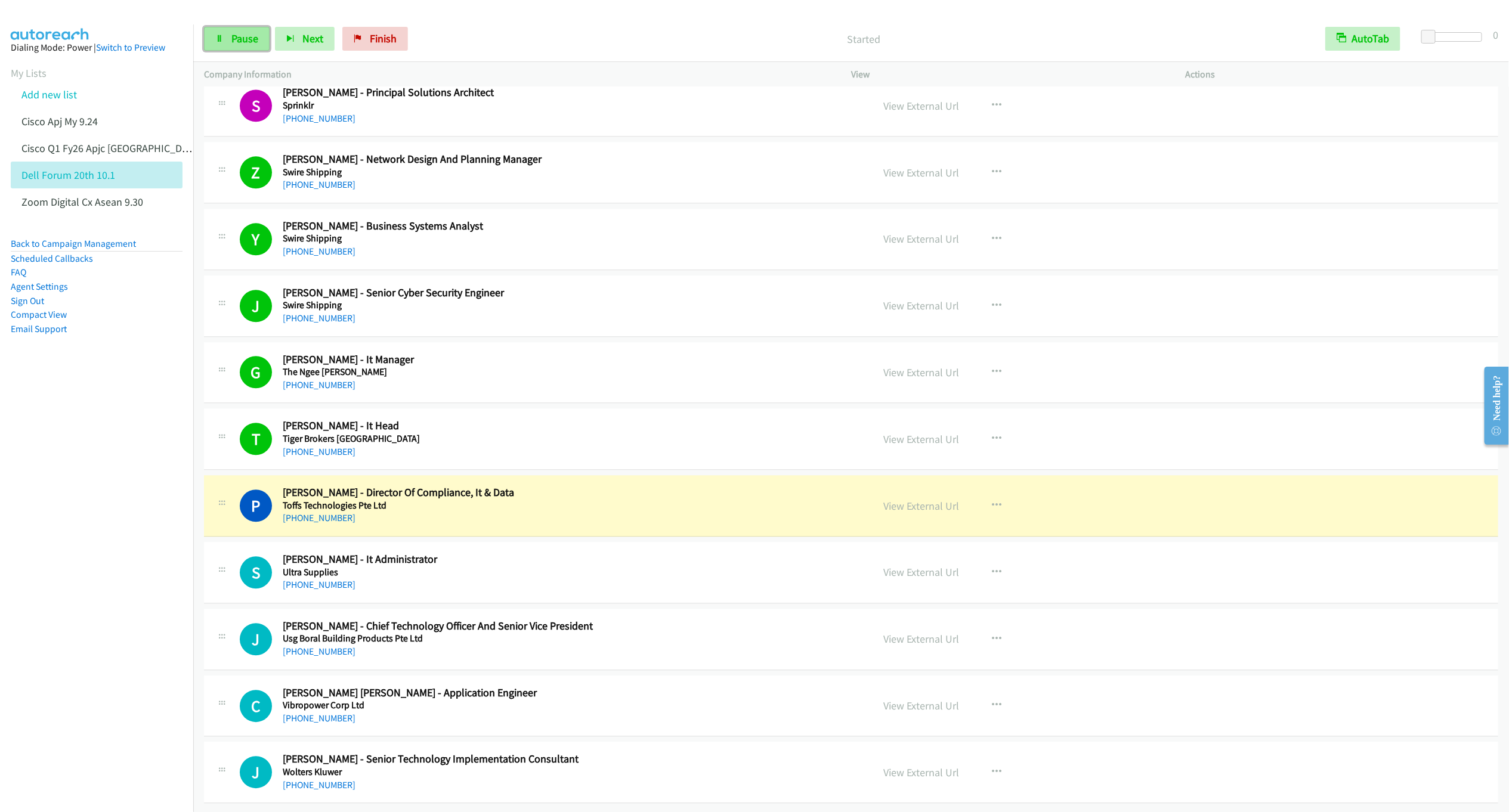
click at [235, 40] on span "Pause" at bounding box center [245, 38] width 27 height 13
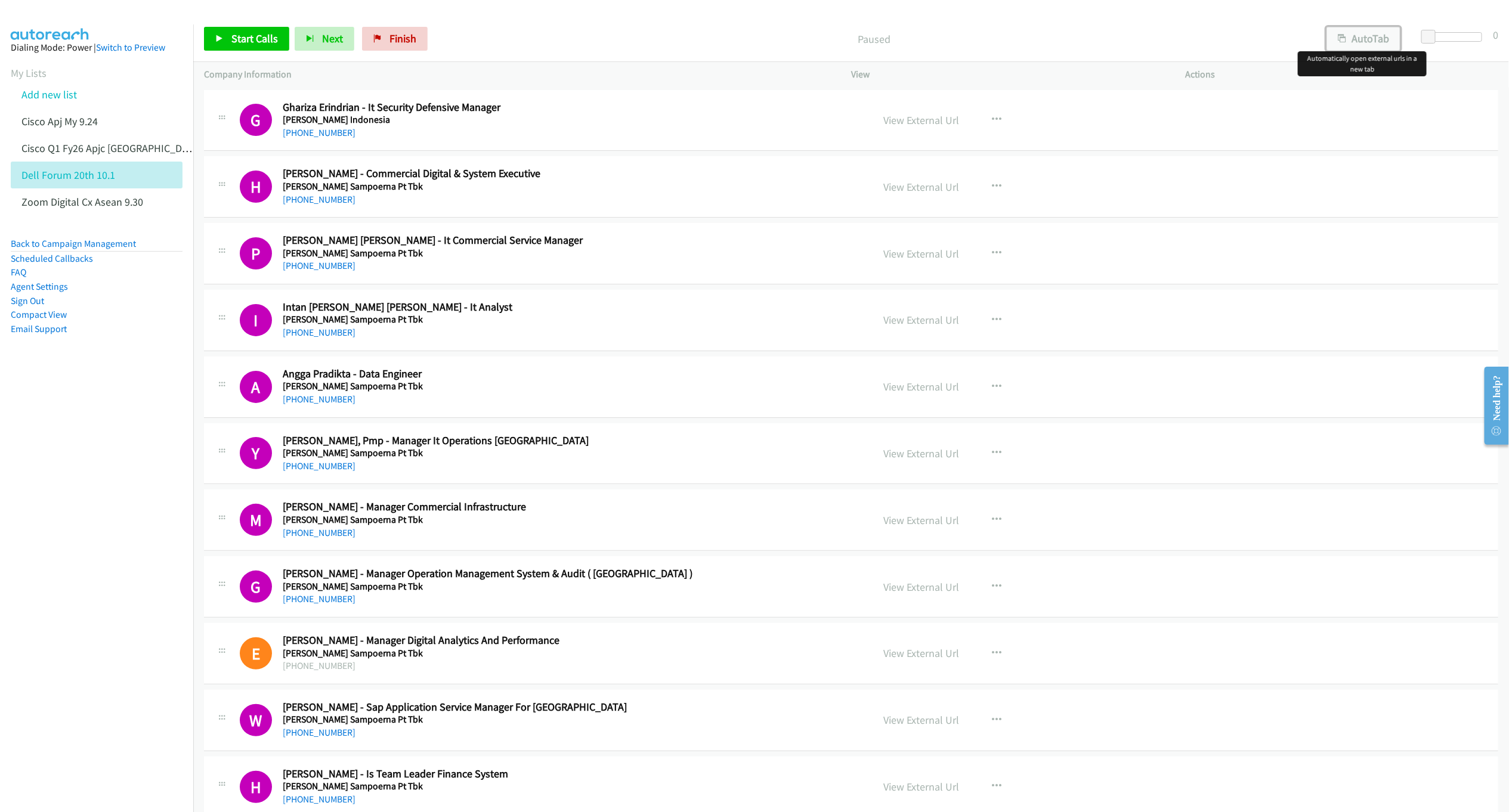
click at [1366, 46] on button "AutoTab" at bounding box center [1364, 39] width 74 height 24
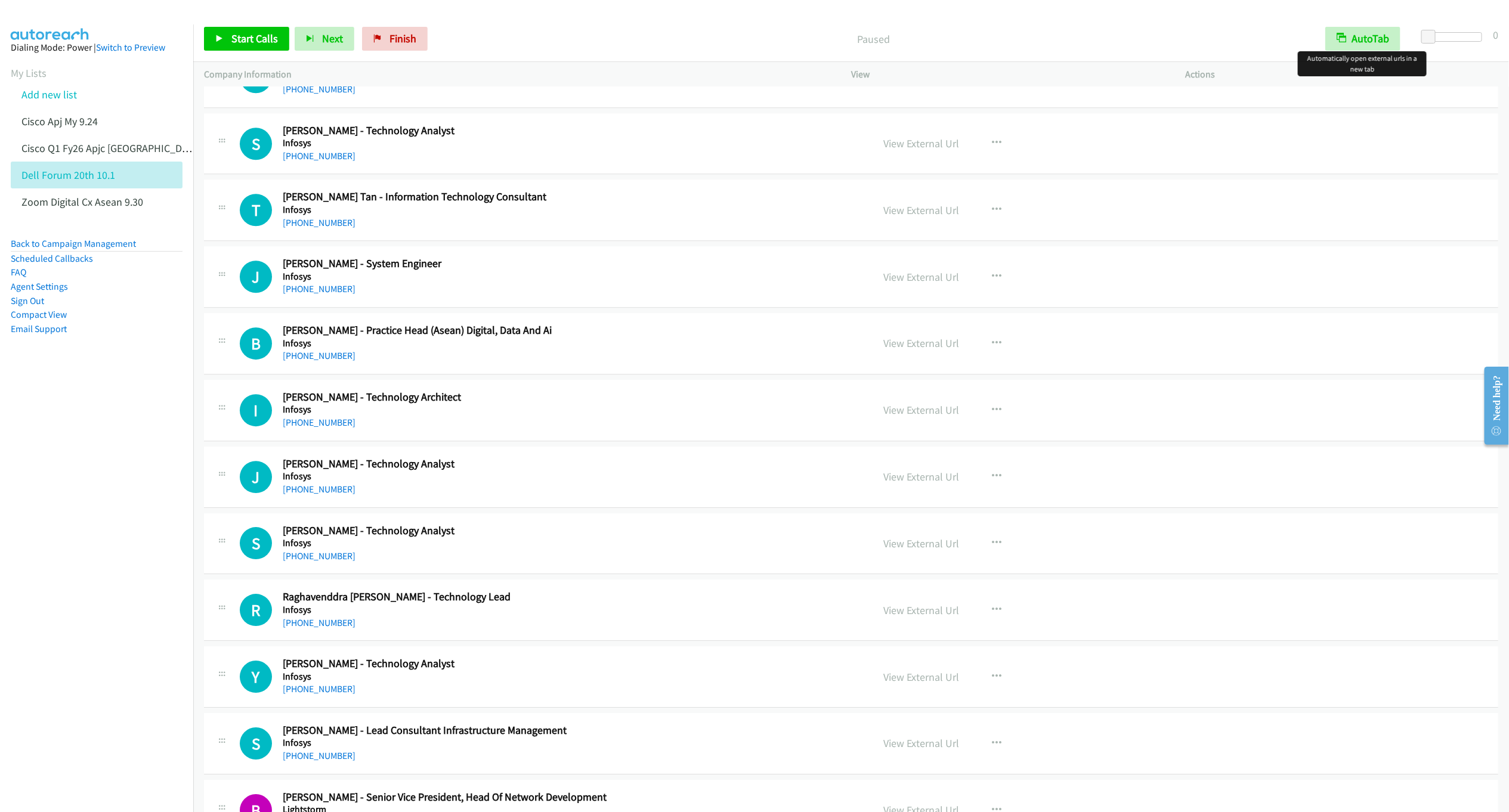
scroll to position [14025, 0]
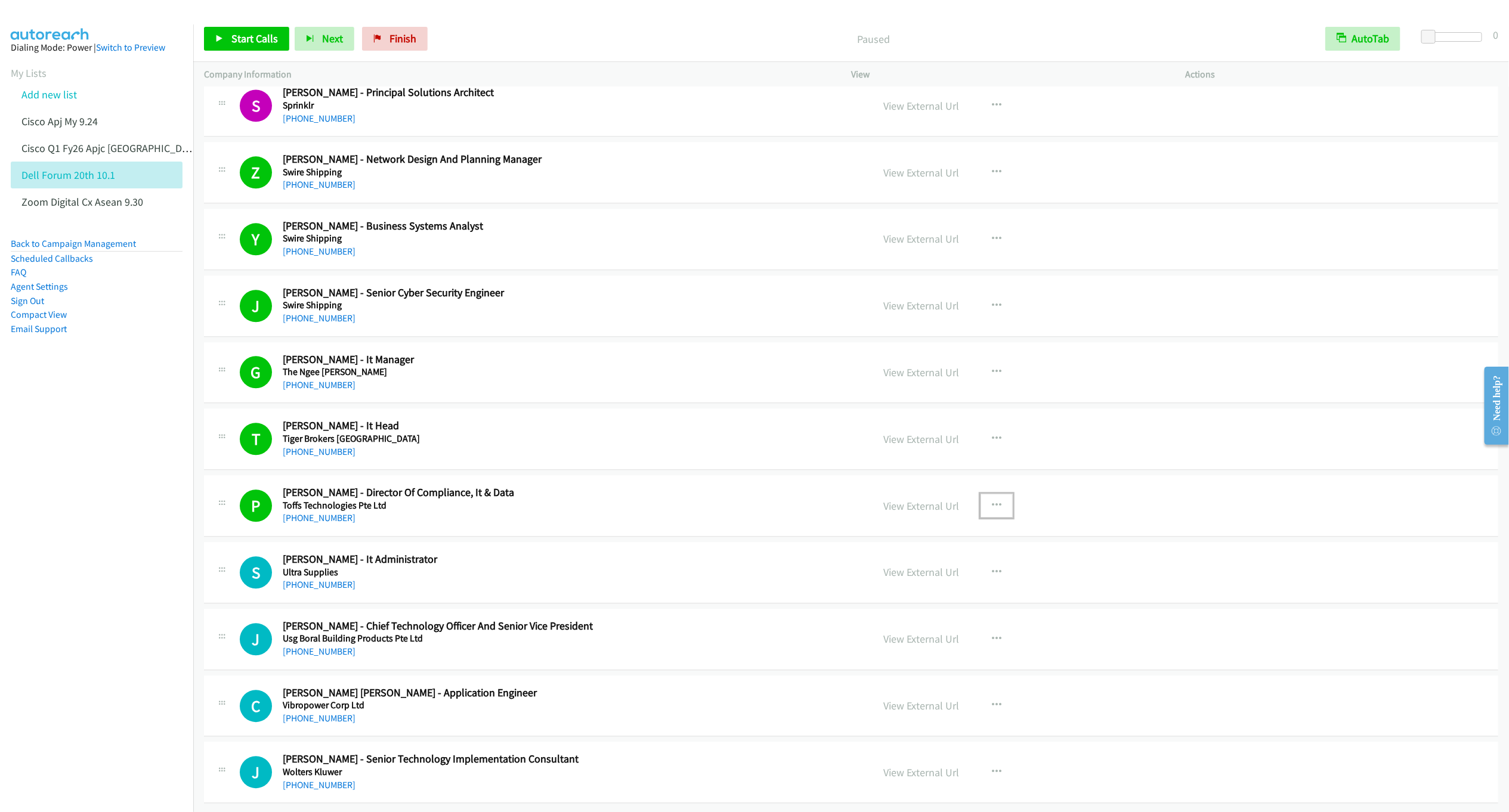
click at [992, 500] on icon "button" at bounding box center [997, 505] width 9 height 9
click at [904, 571] on link "Start Calls Here" at bounding box center [932, 584] width 159 height 24
click at [224, 32] on link "Start Calls" at bounding box center [246, 39] width 85 height 24
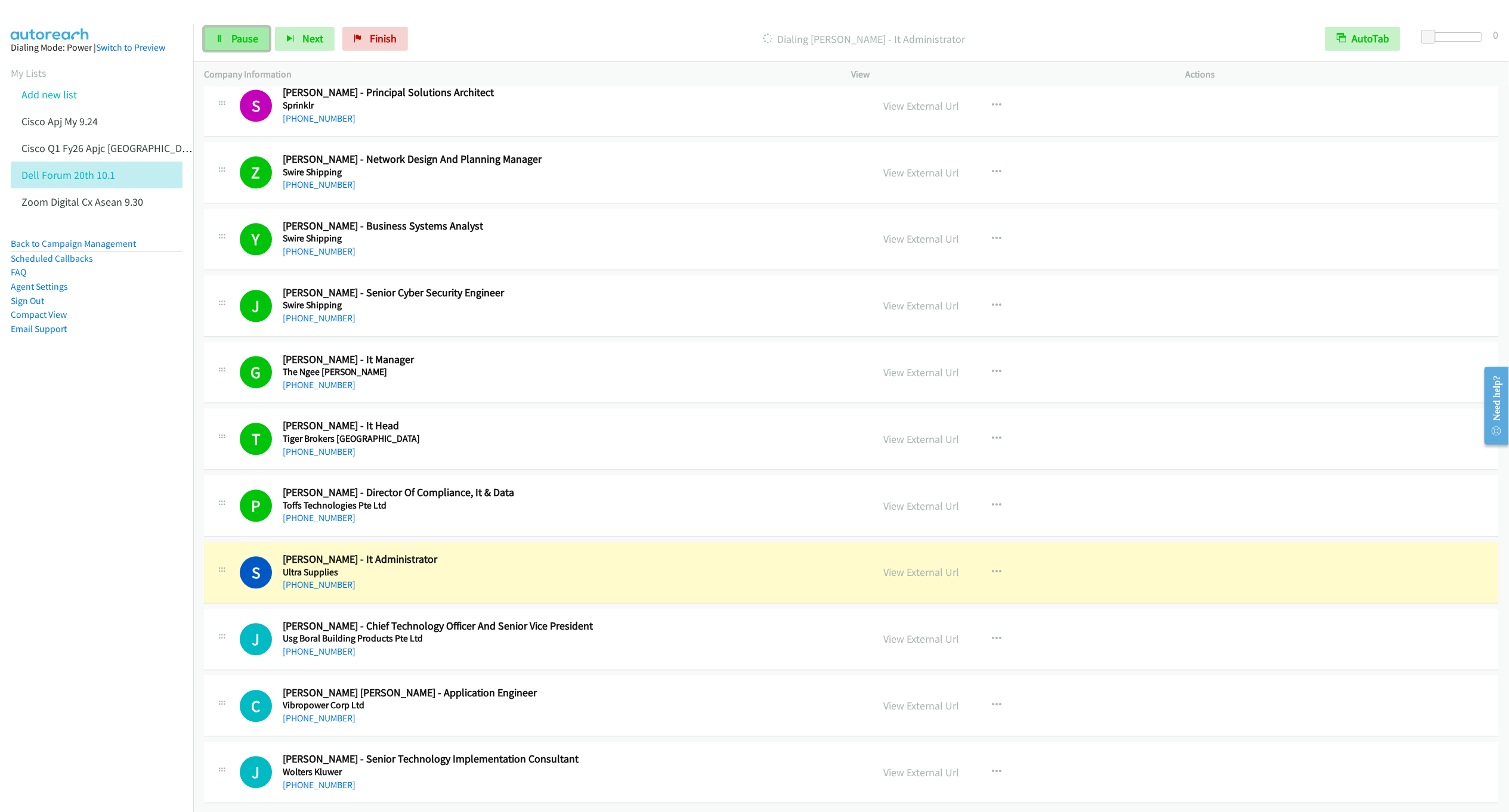
click at [247, 41] on span "Pause" at bounding box center [245, 38] width 27 height 13
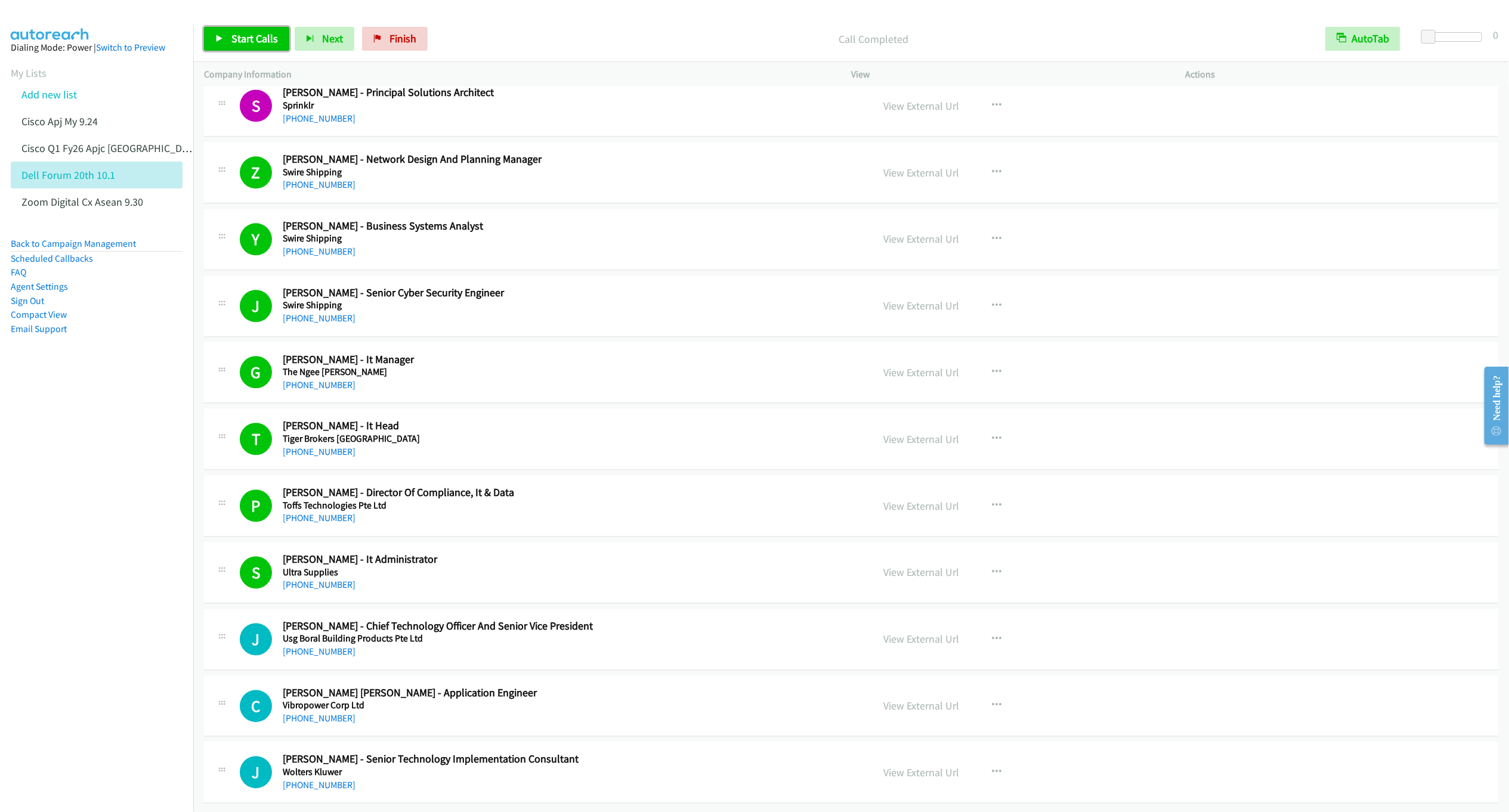
click at [245, 46] on link "Start Calls" at bounding box center [246, 39] width 85 height 24
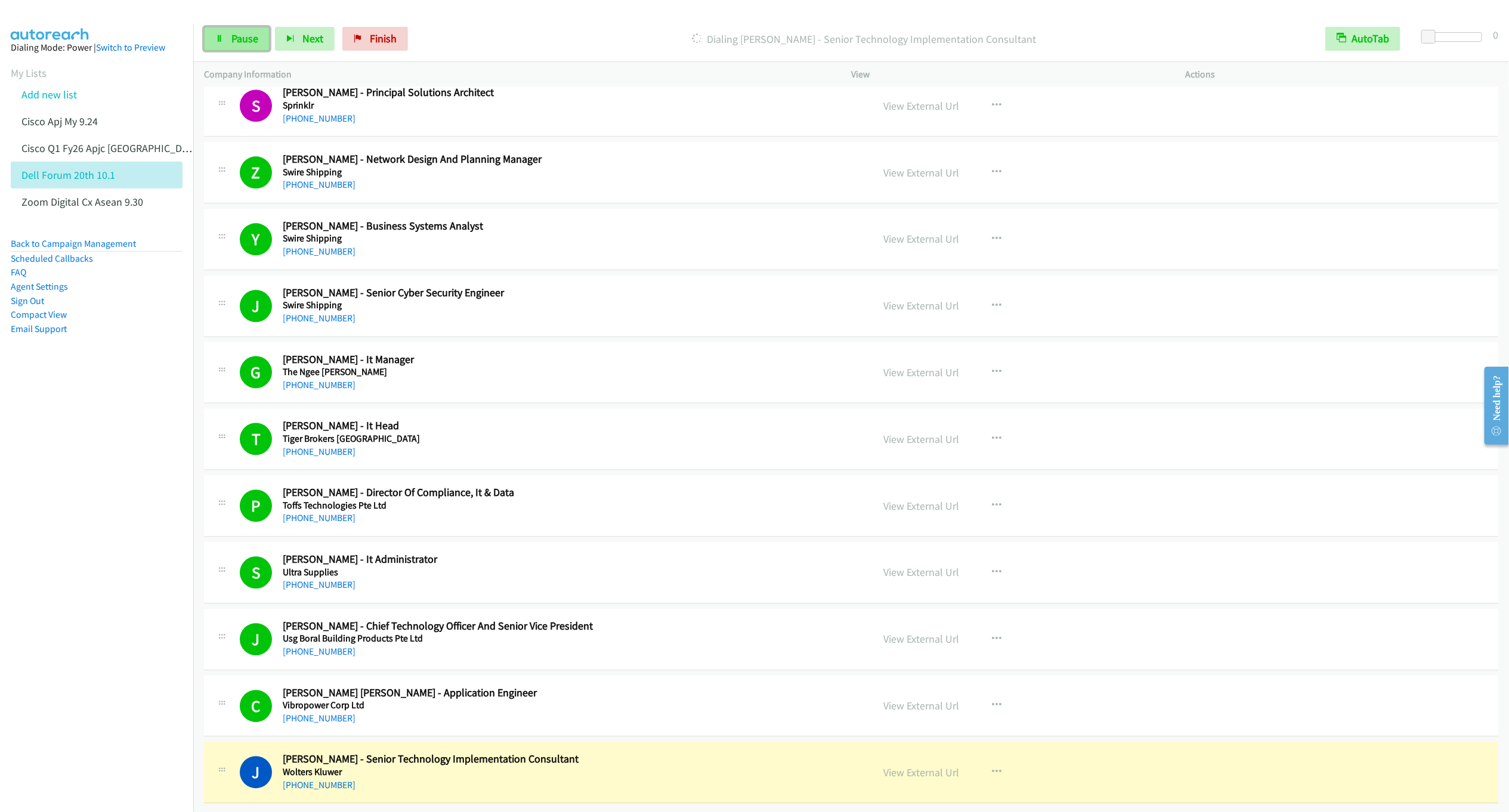
click at [241, 42] on span "Pause" at bounding box center [245, 38] width 27 height 13
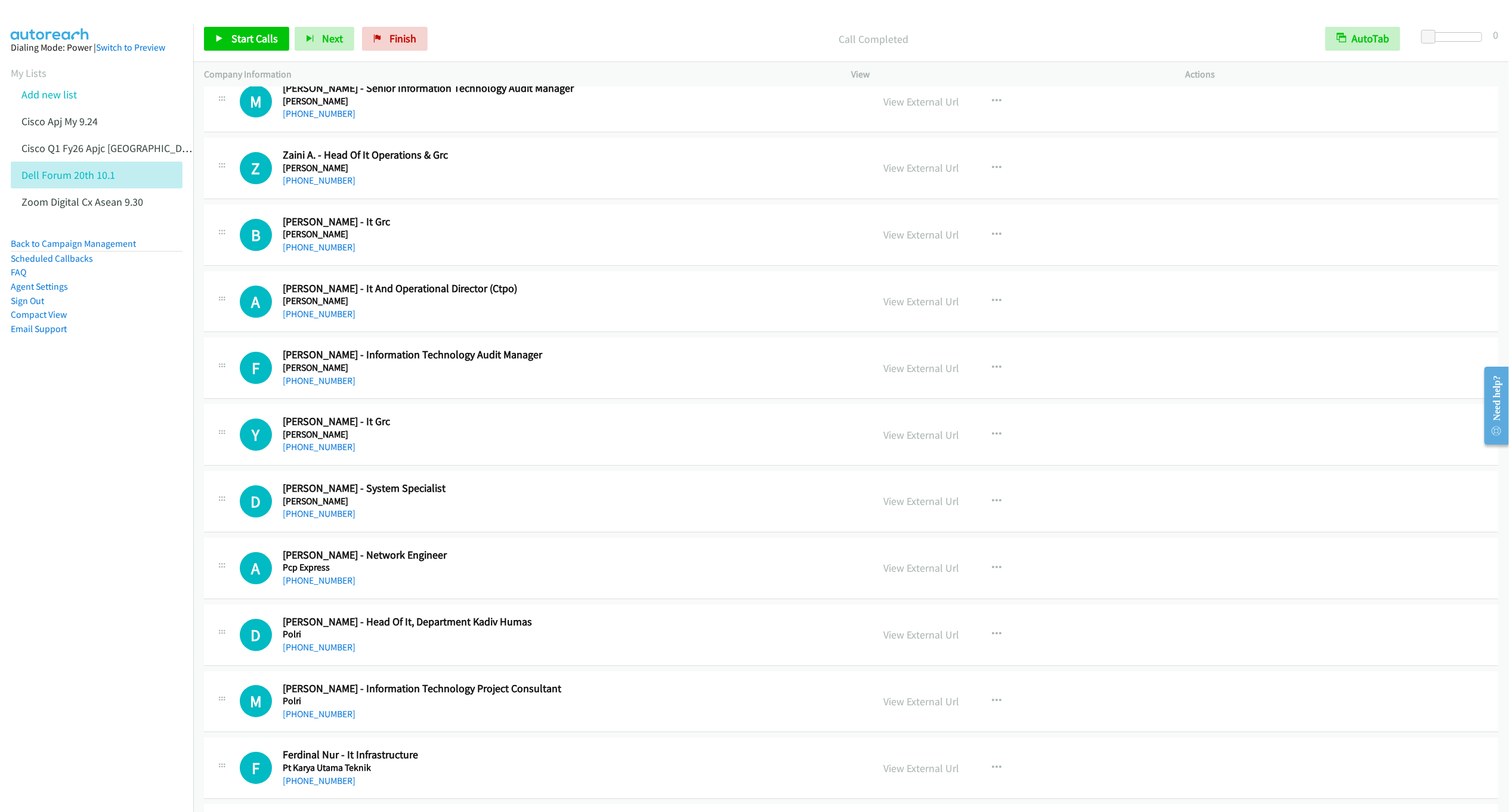
scroll to position [0, 0]
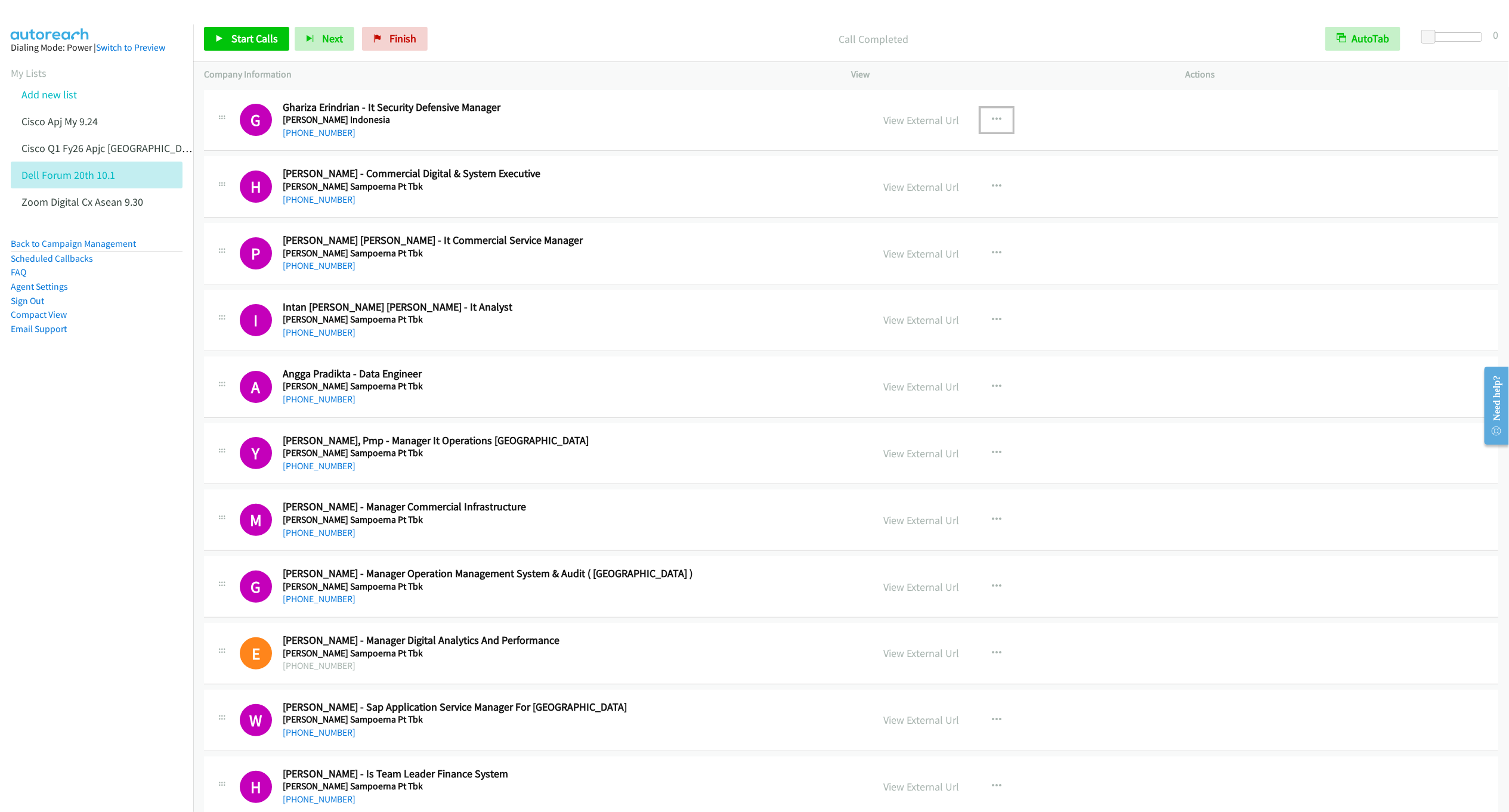
click at [995, 119] on button "button" at bounding box center [997, 120] width 32 height 24
click at [893, 197] on link "Start Calls Here" at bounding box center [932, 198] width 159 height 24
click at [245, 35] on span "Start Calls" at bounding box center [254, 38] width 46 height 13
click at [228, 38] on link "Pause" at bounding box center [237, 39] width 66 height 24
click at [245, 36] on span "Start Calls" at bounding box center [254, 38] width 46 height 13
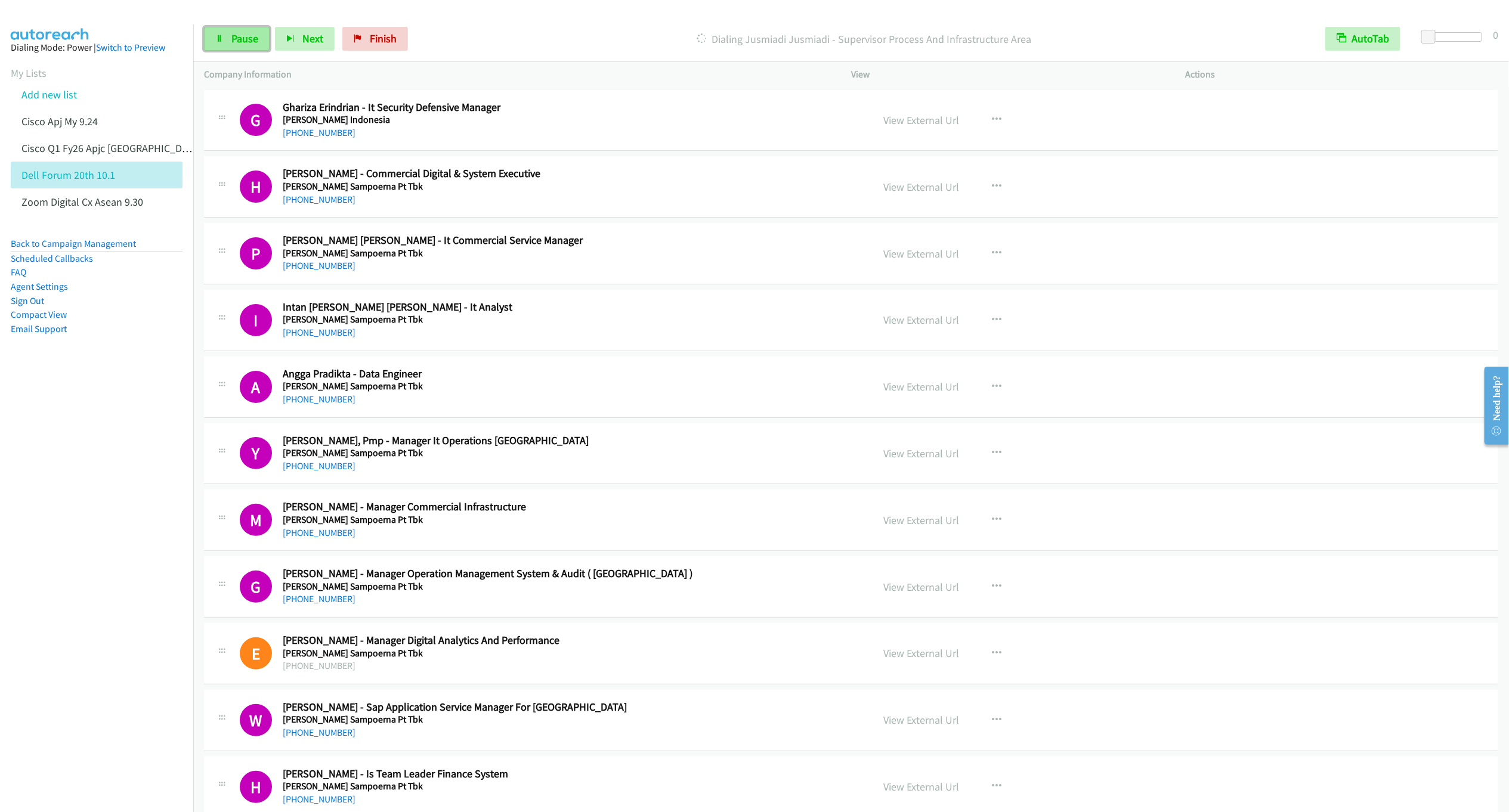
click at [235, 46] on link "Pause" at bounding box center [237, 39] width 66 height 24
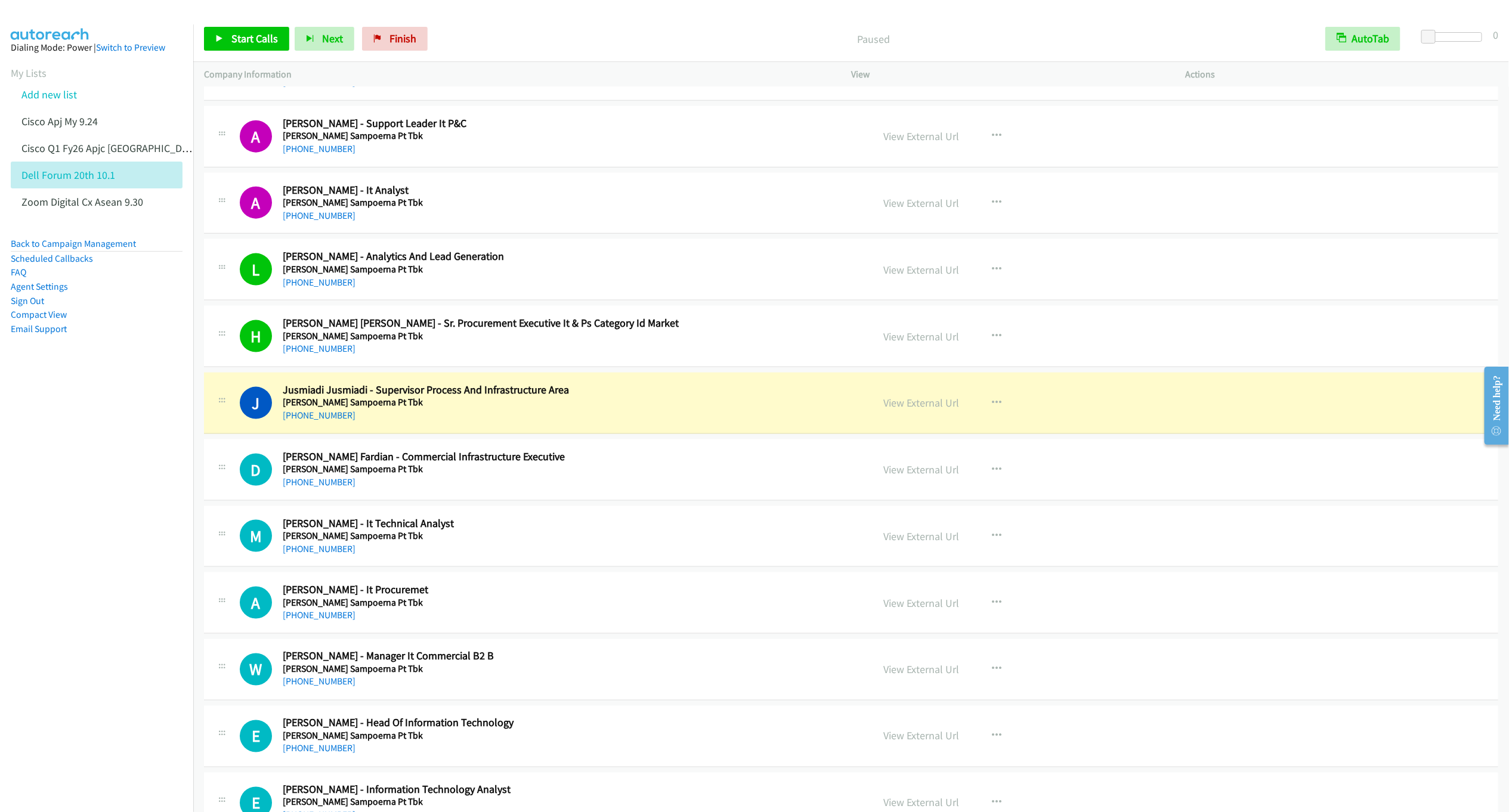
scroll to position [1073, 0]
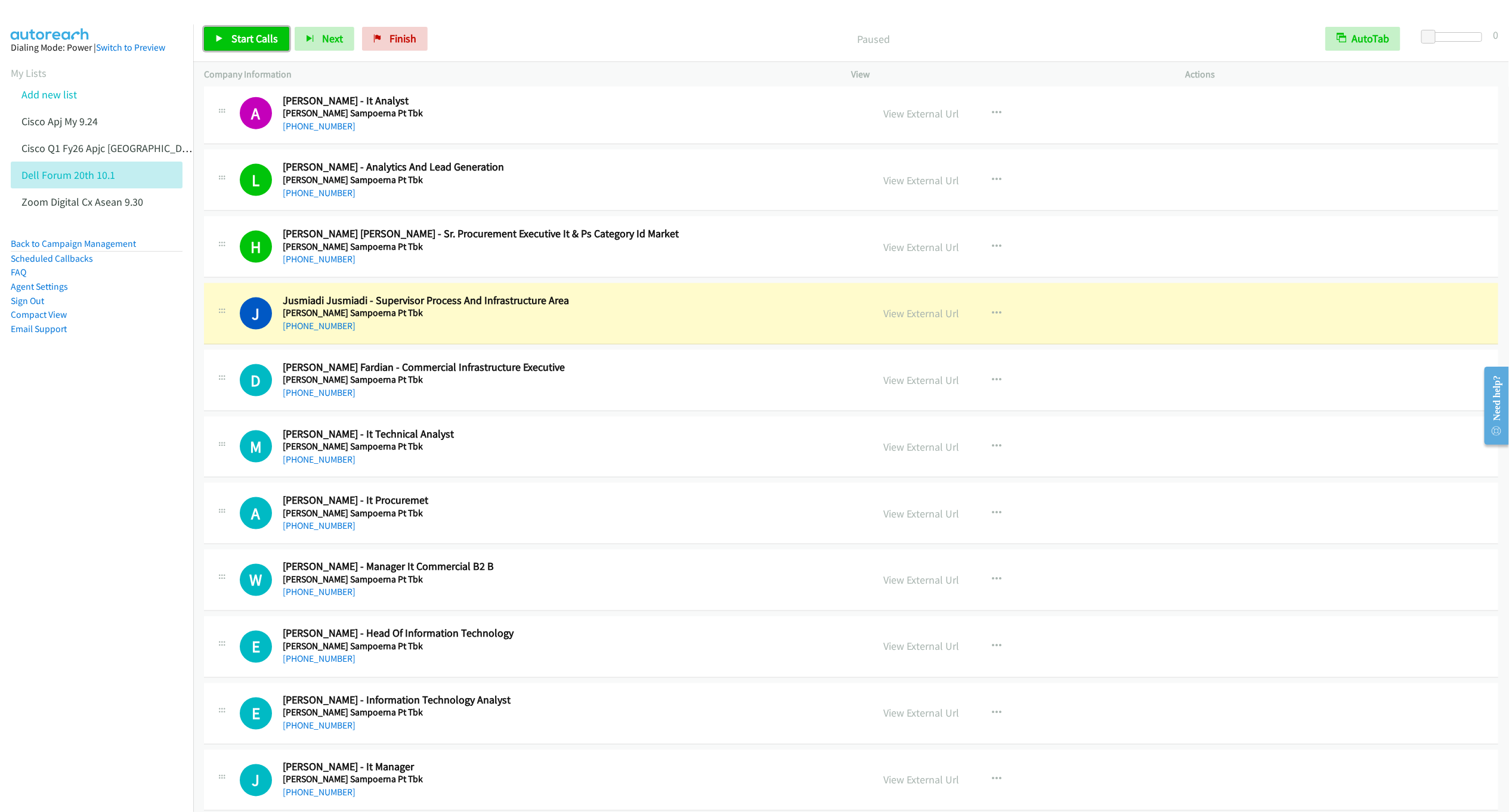
click at [231, 46] on link "Start Calls" at bounding box center [246, 39] width 85 height 24
click at [231, 46] on link "Pause" at bounding box center [237, 39] width 66 height 24
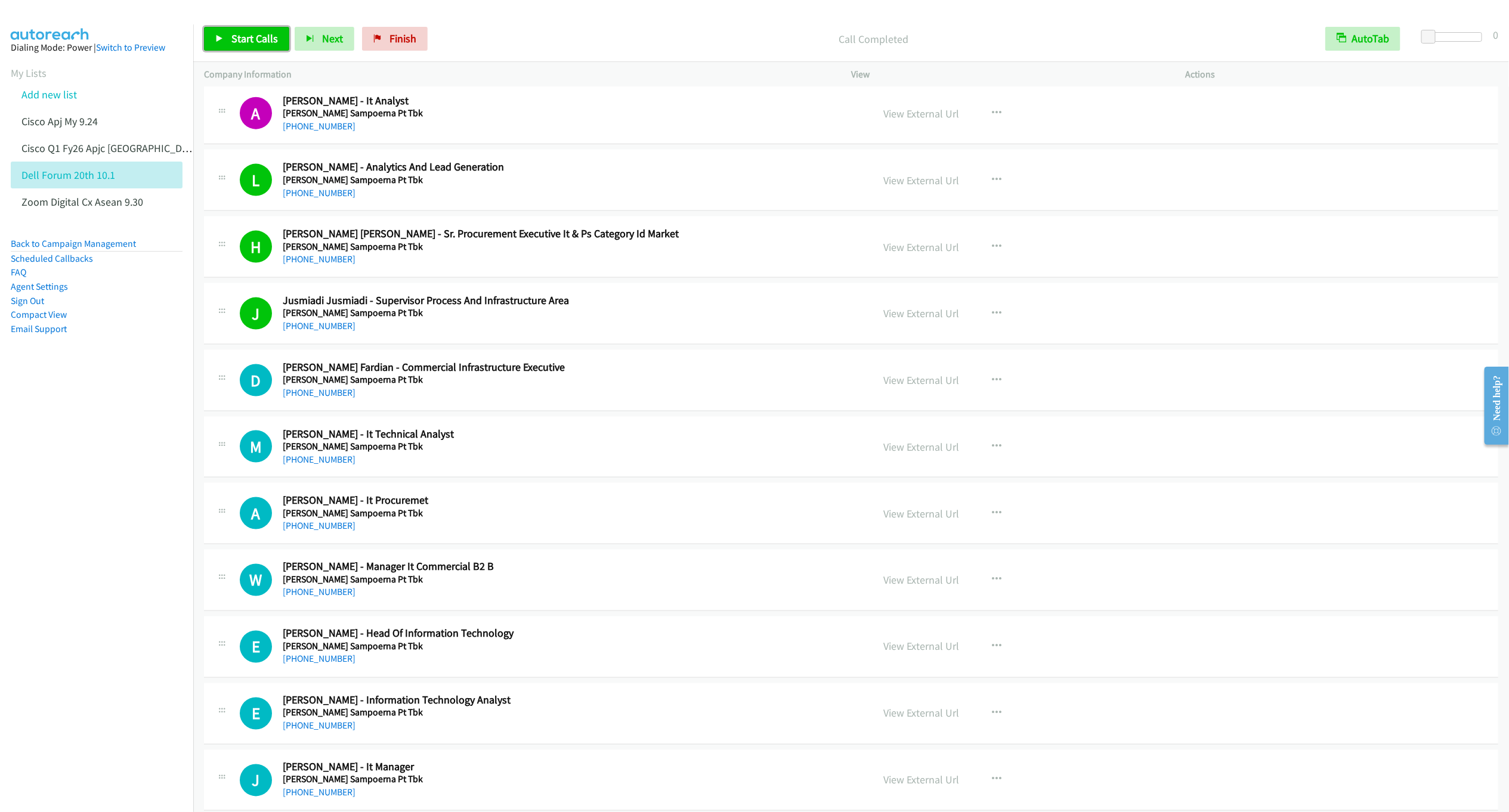
click at [257, 42] on span "Start Calls" at bounding box center [254, 38] width 46 height 13
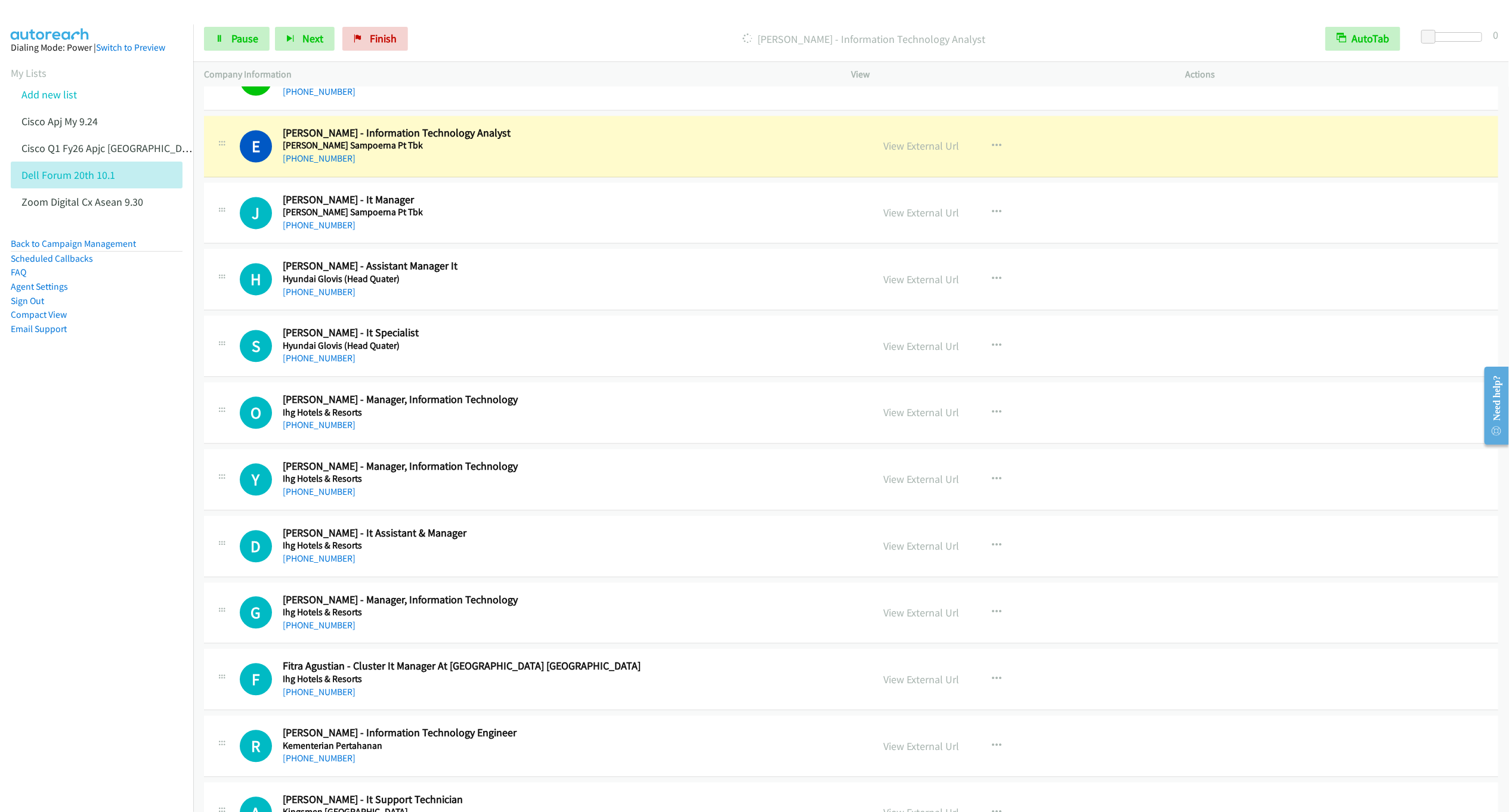
scroll to position [1610, 0]
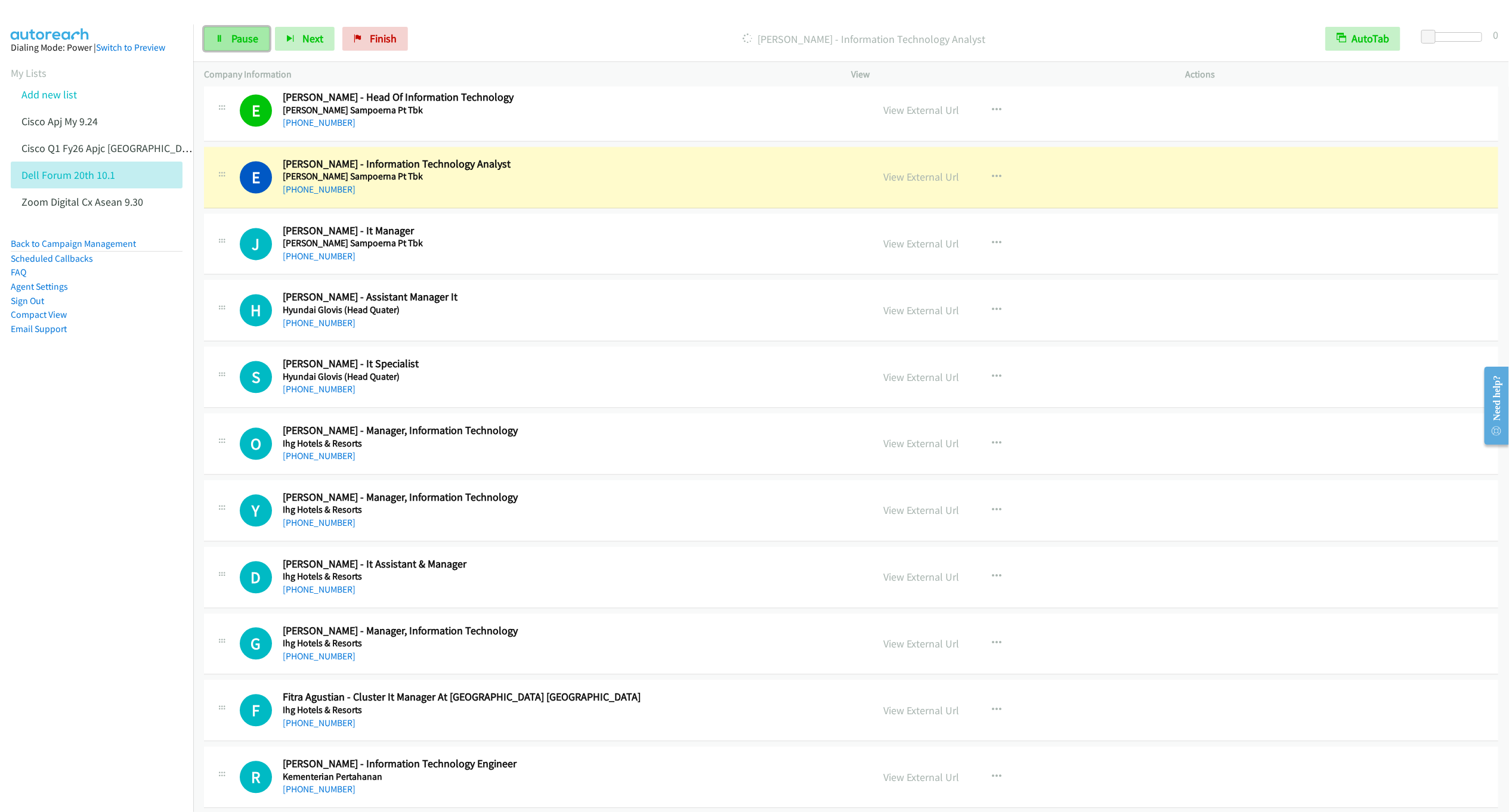
click at [223, 45] on link "Pause" at bounding box center [237, 39] width 66 height 24
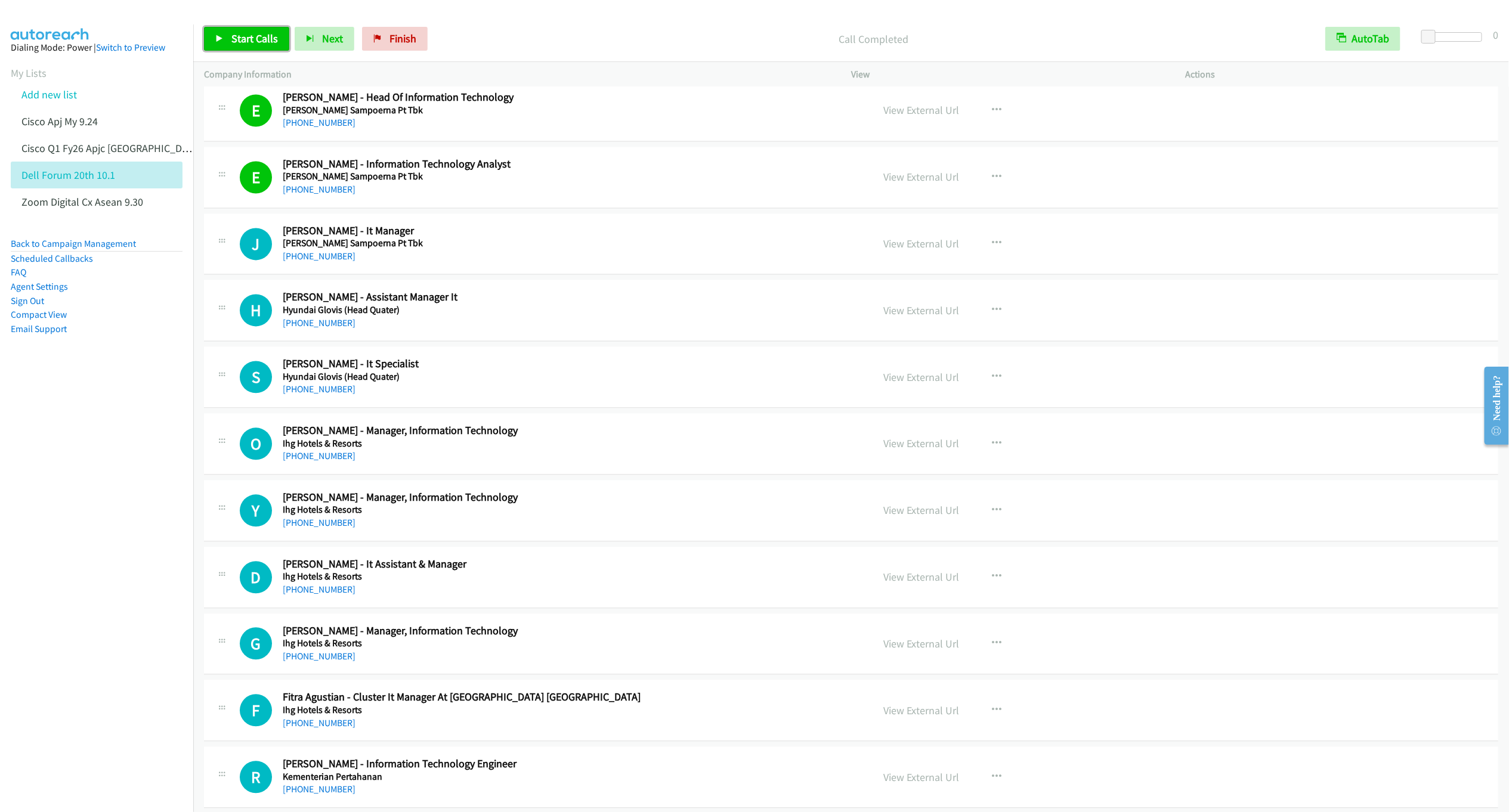
click at [249, 41] on span "Start Calls" at bounding box center [254, 38] width 46 height 13
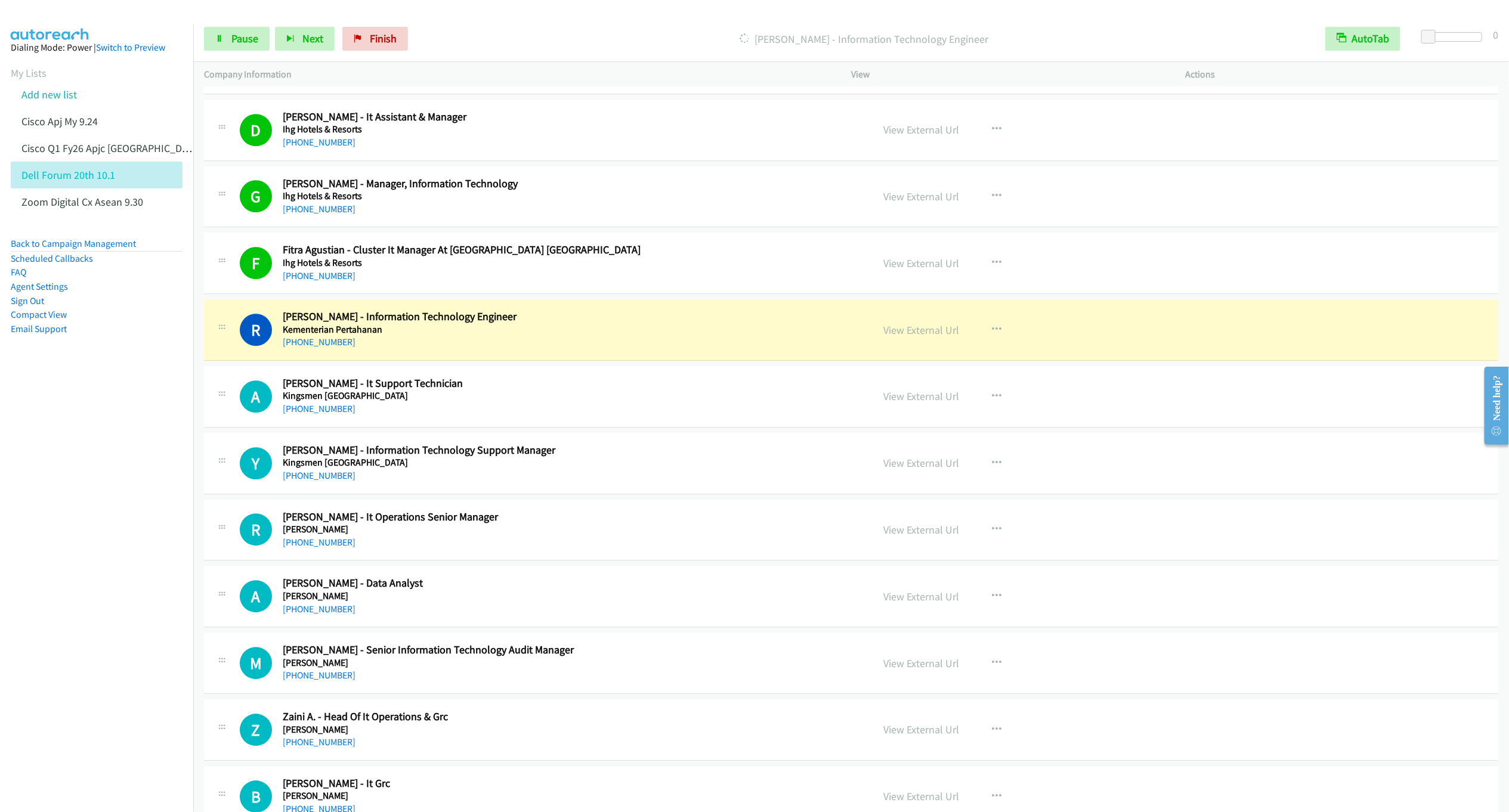
scroll to position [2147, 0]
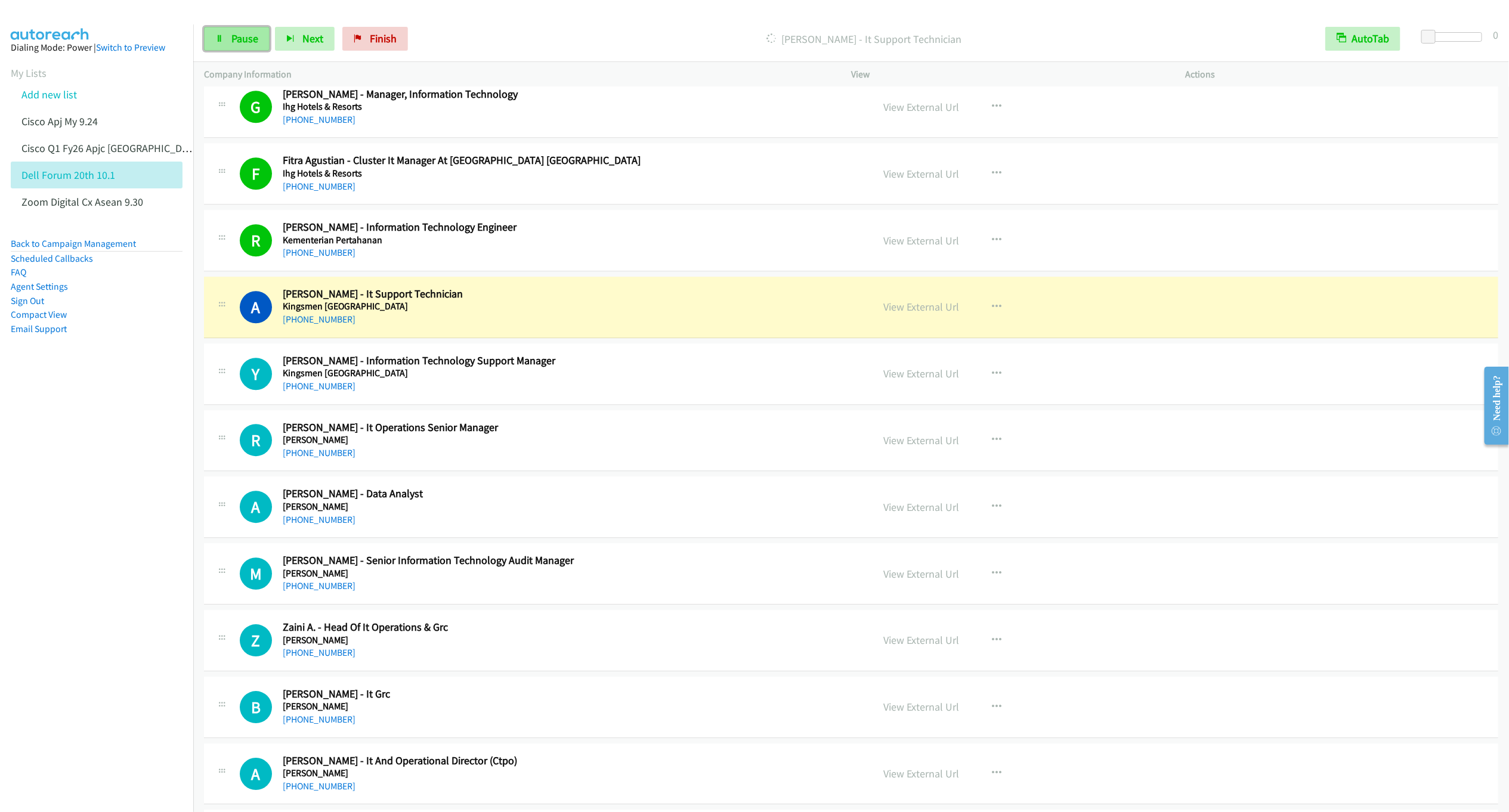
click at [226, 44] on link "Pause" at bounding box center [237, 39] width 66 height 24
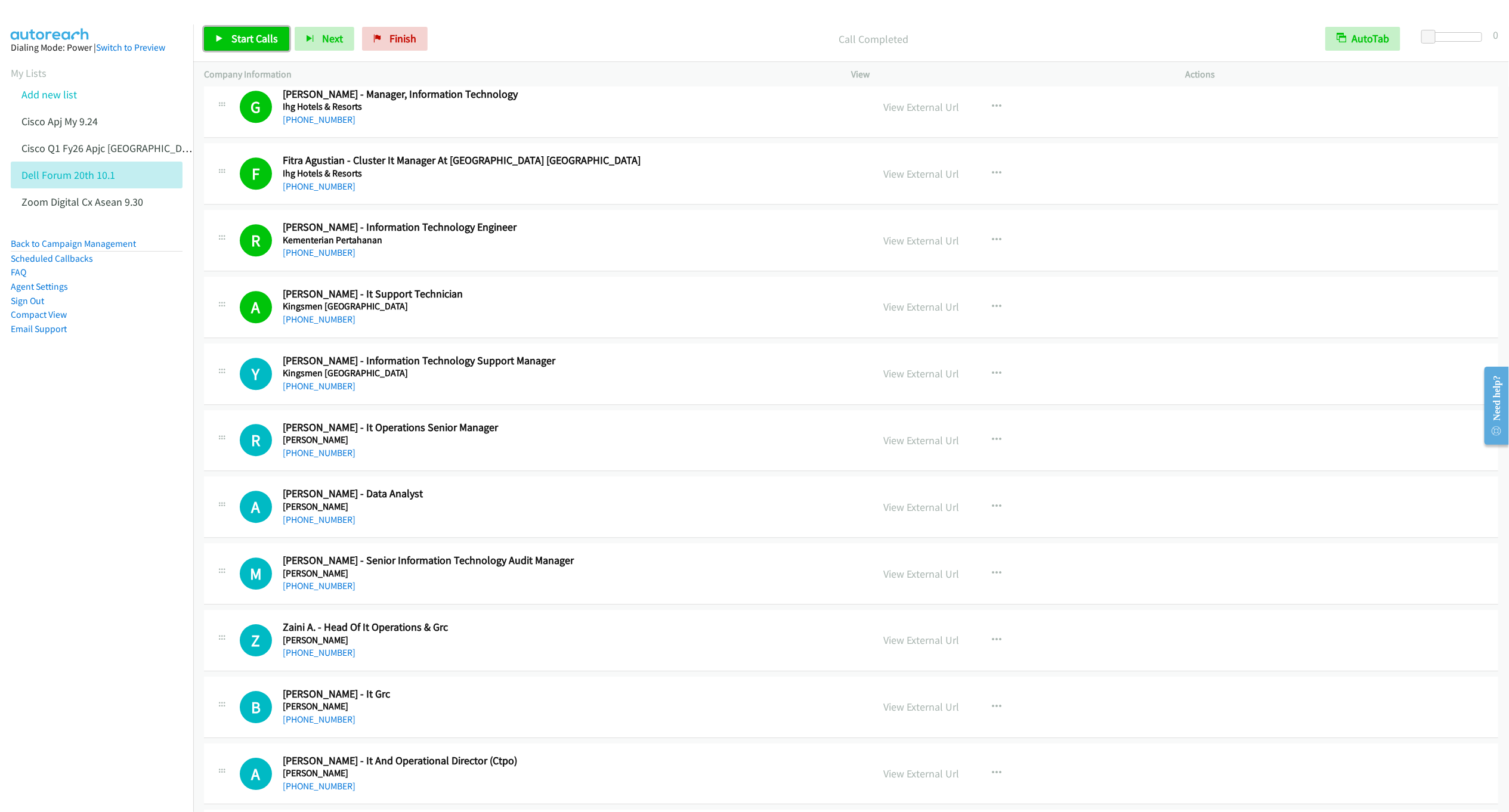
click at [246, 40] on span "Start Calls" at bounding box center [254, 38] width 46 height 13
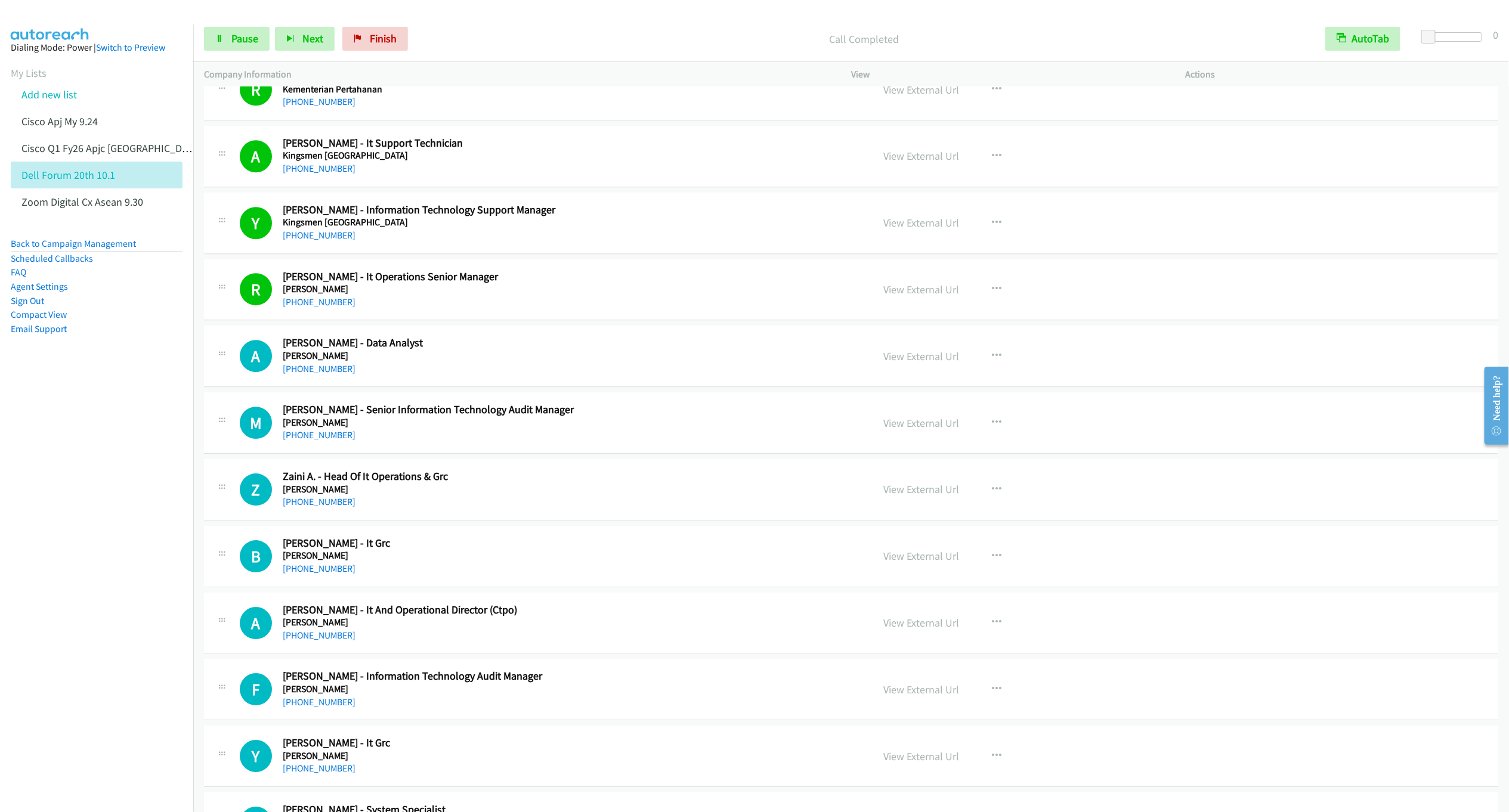
scroll to position [2325, 0]
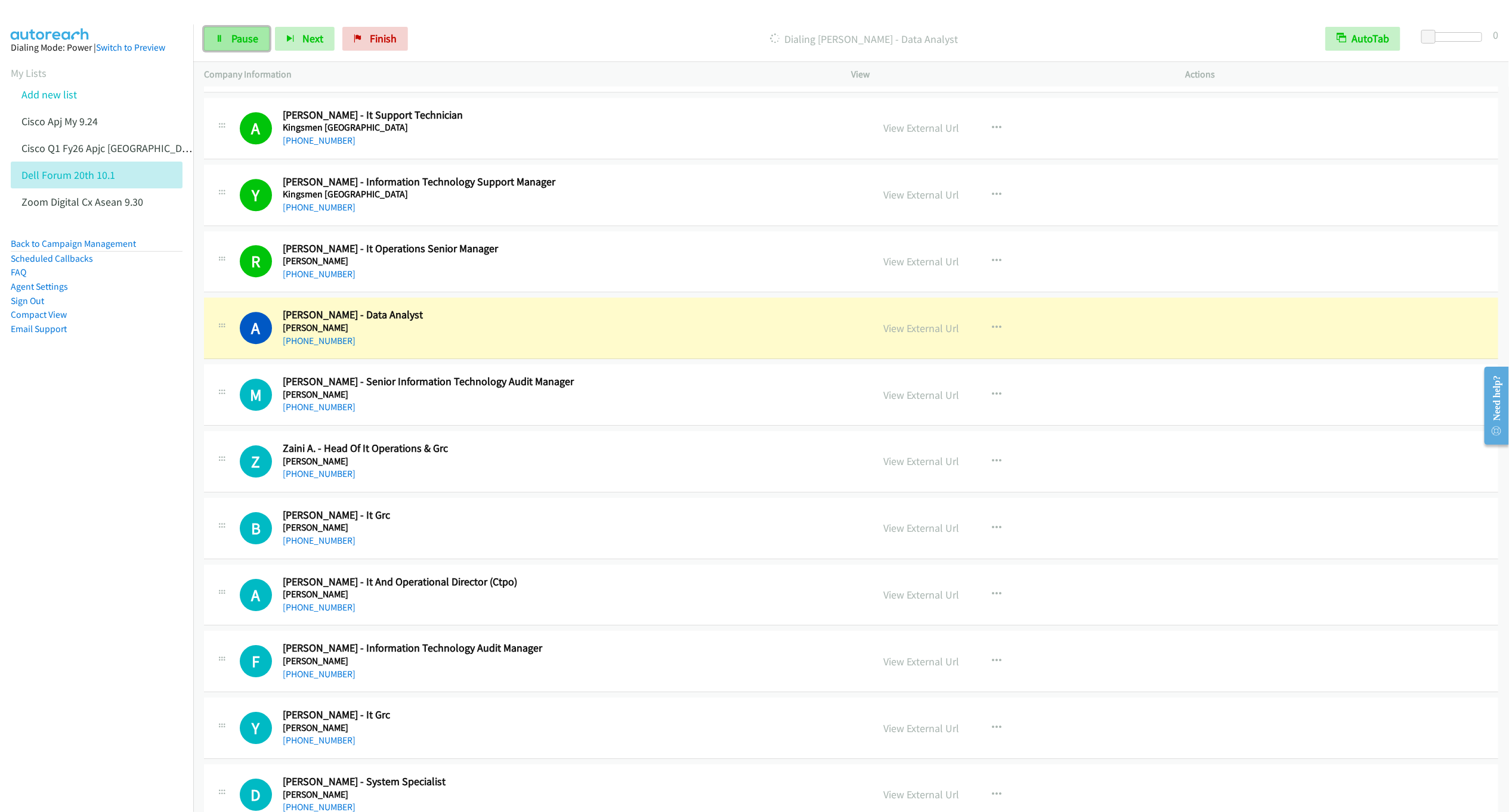
click at [230, 40] on link "Pause" at bounding box center [237, 39] width 66 height 24
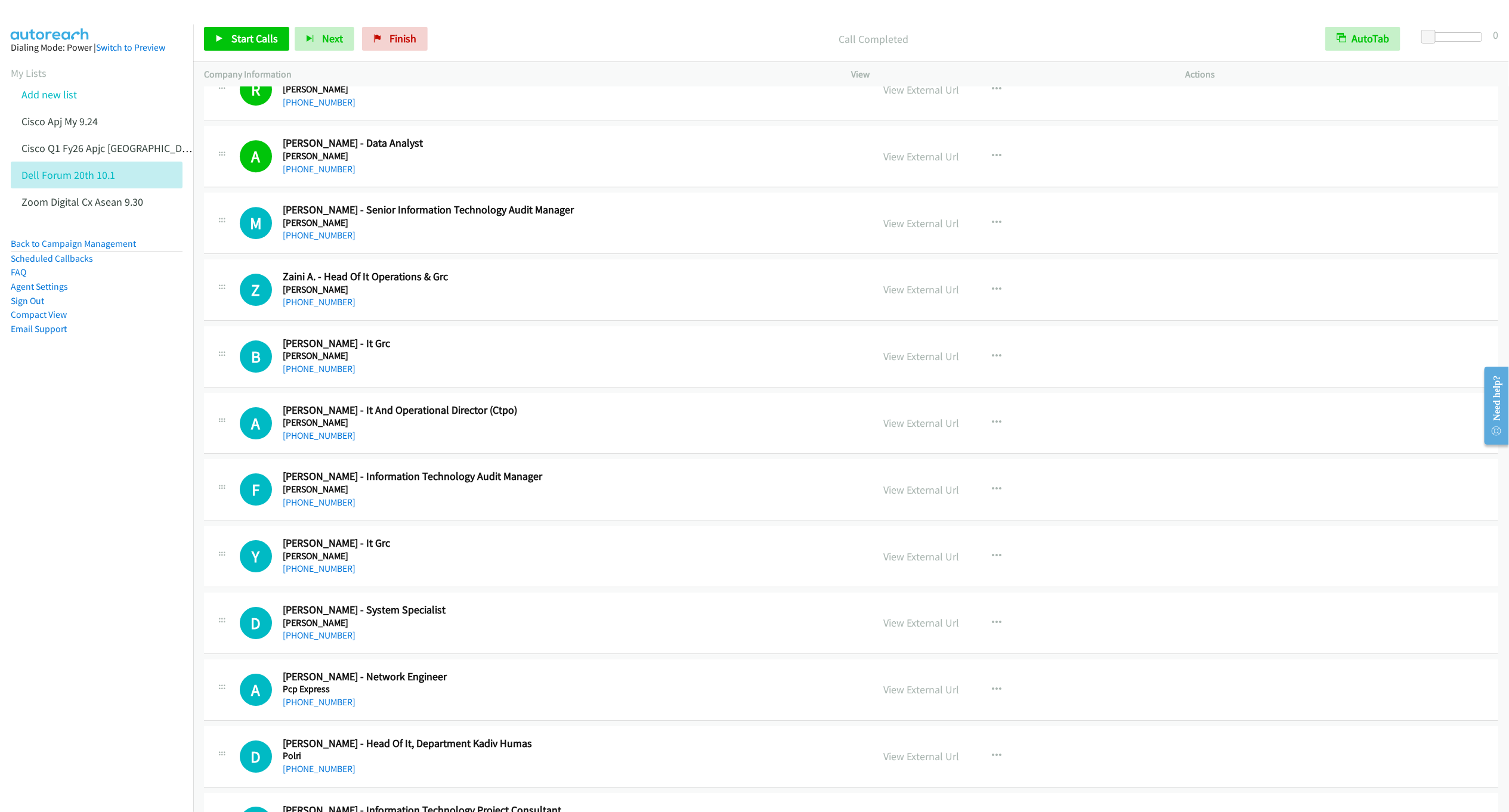
scroll to position [2504, 0]
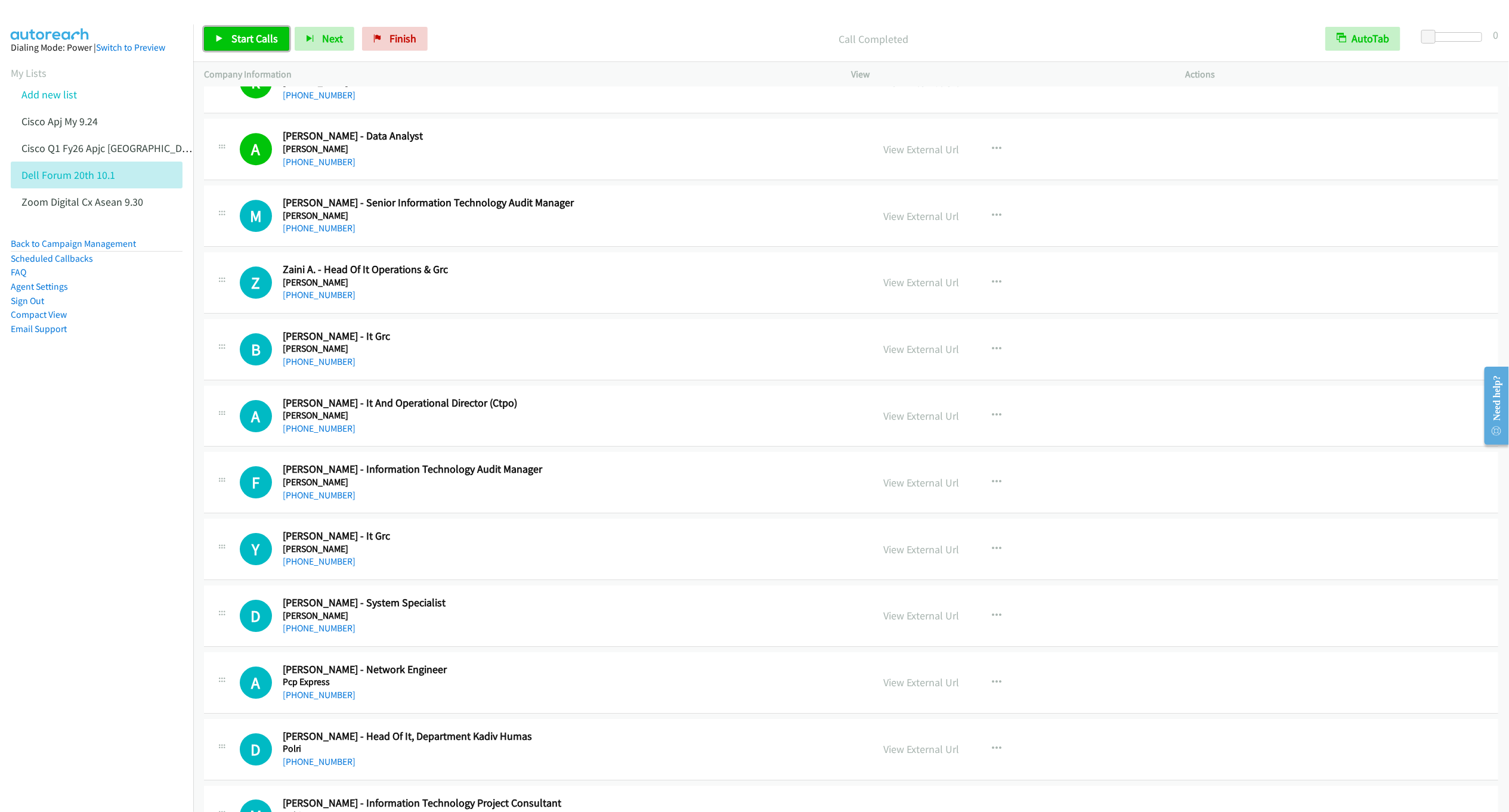
click at [246, 40] on span "Start Calls" at bounding box center [254, 38] width 46 height 13
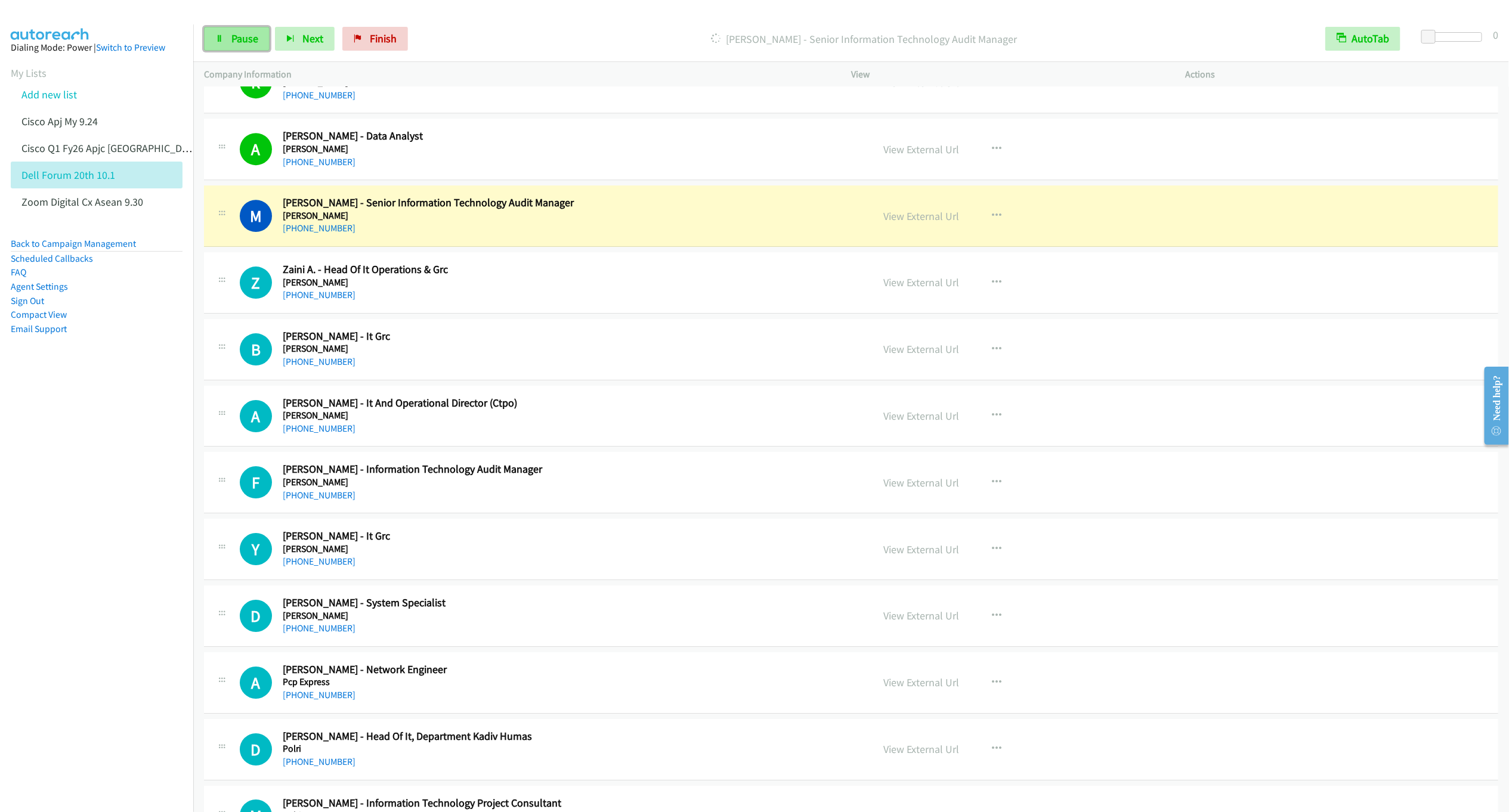
click at [244, 45] on span "Pause" at bounding box center [245, 38] width 27 height 13
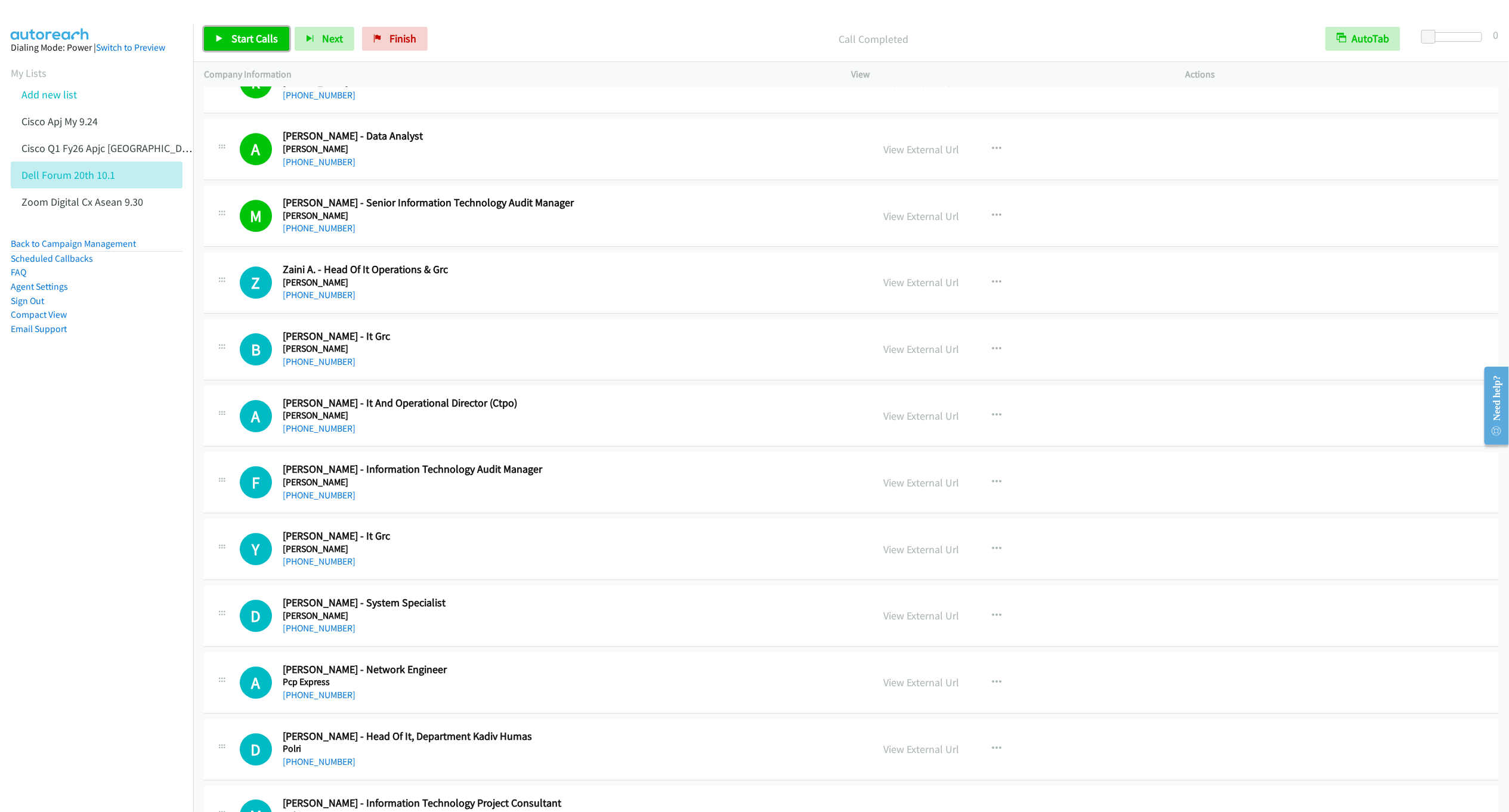
drag, startPoint x: 241, startPoint y: 36, endPoint x: 247, endPoint y: 56, distance: 20.9
click at [241, 35] on span "Start Calls" at bounding box center [254, 38] width 46 height 13
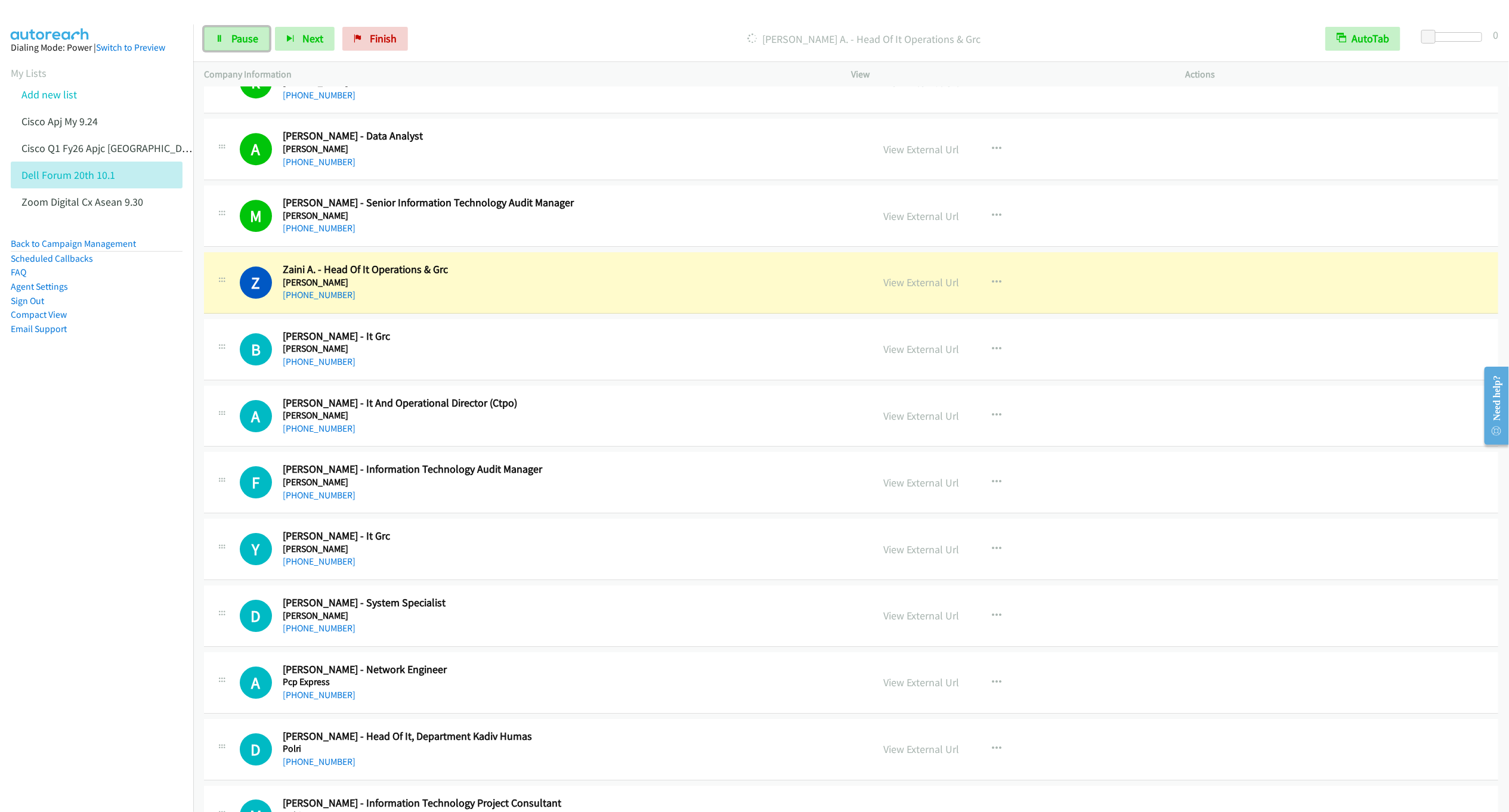
click at [239, 52] on div "Start Calls Pause Next Finish Dialing Zaini A. - Head Of It Operations & Grc Au…" at bounding box center [851, 39] width 1316 height 46
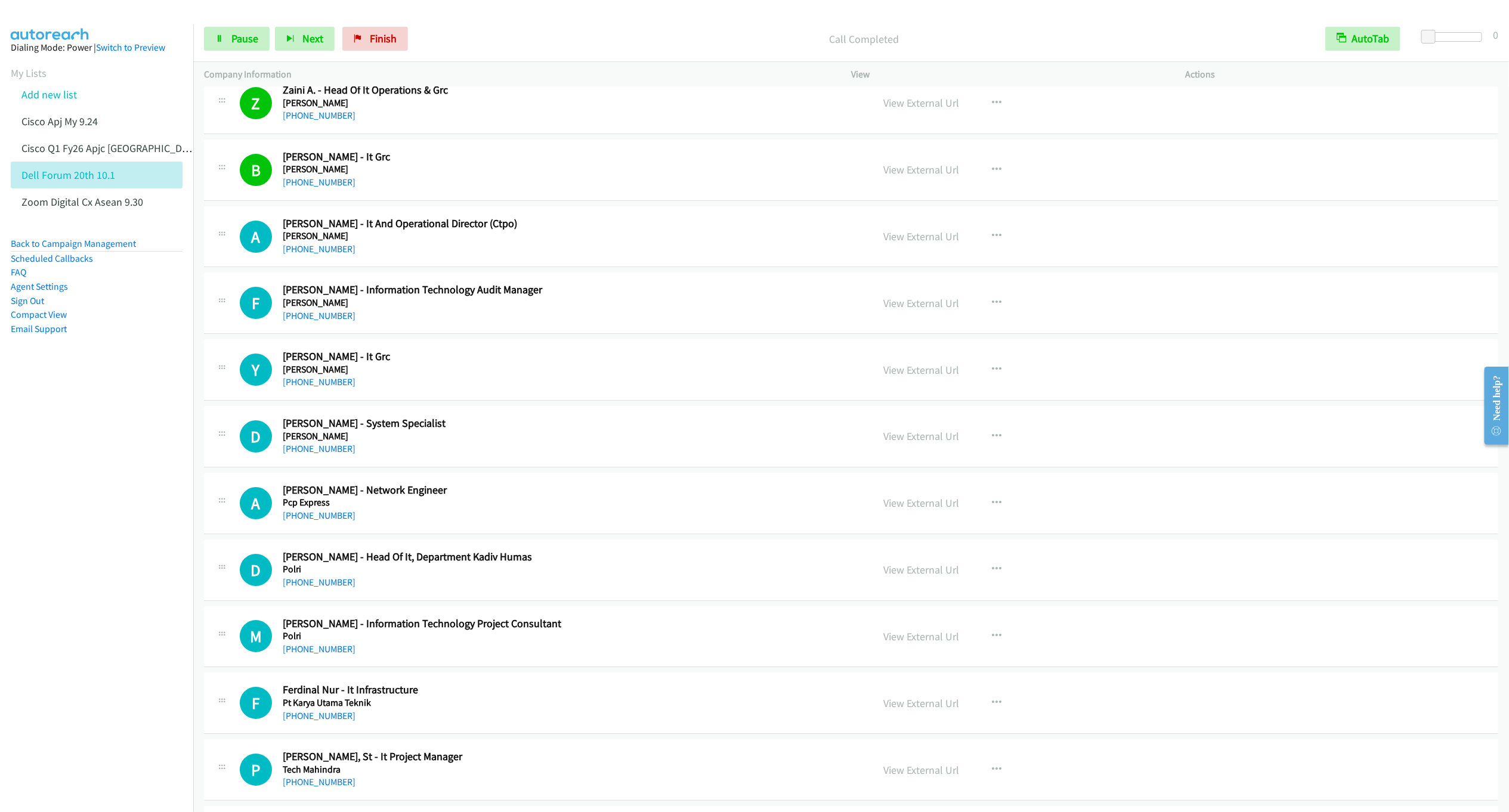
scroll to position [2772, 0]
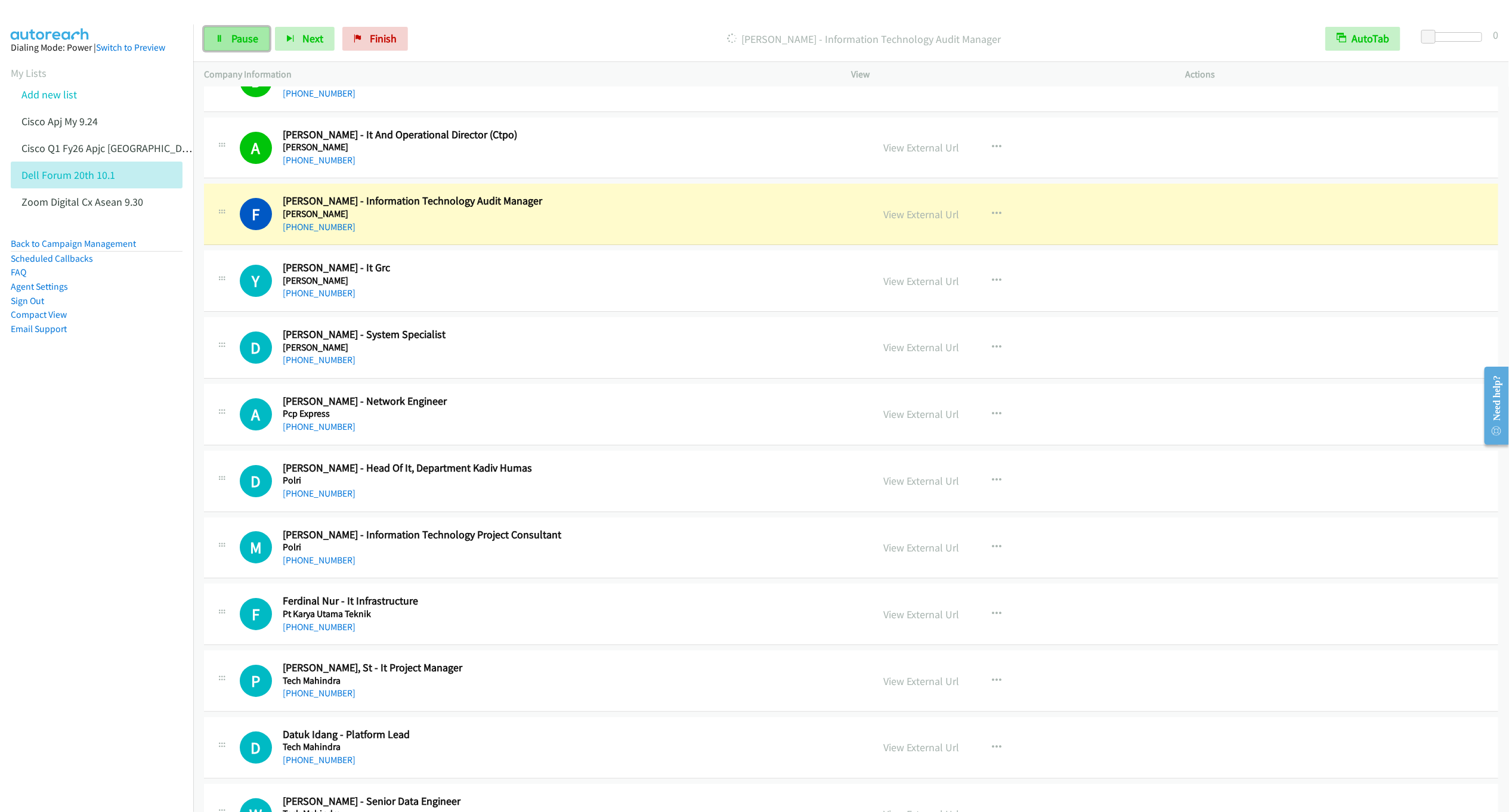
click at [244, 41] on span "Pause" at bounding box center [245, 38] width 27 height 13
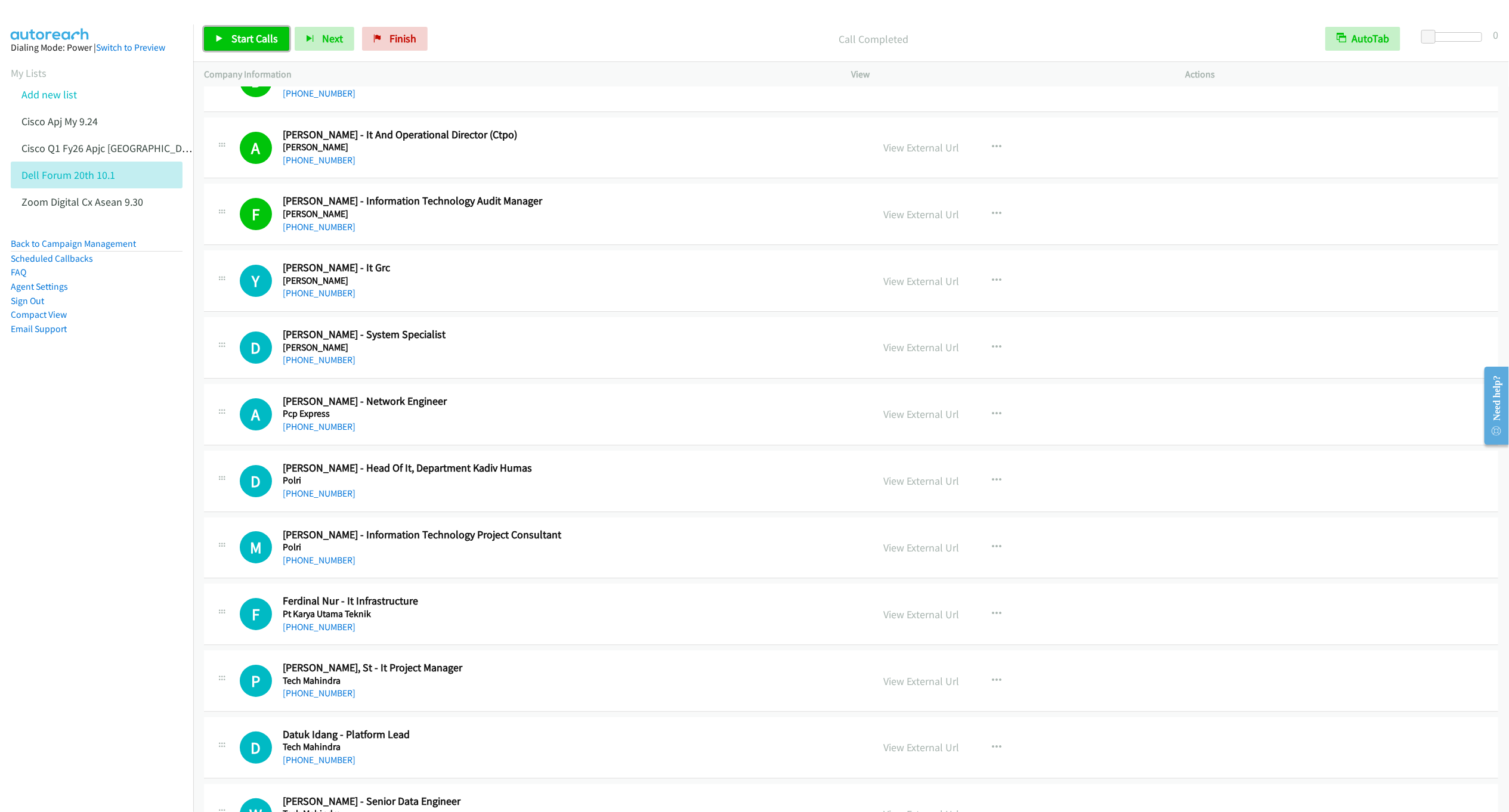
click at [229, 27] on link "Start Calls" at bounding box center [246, 39] width 85 height 24
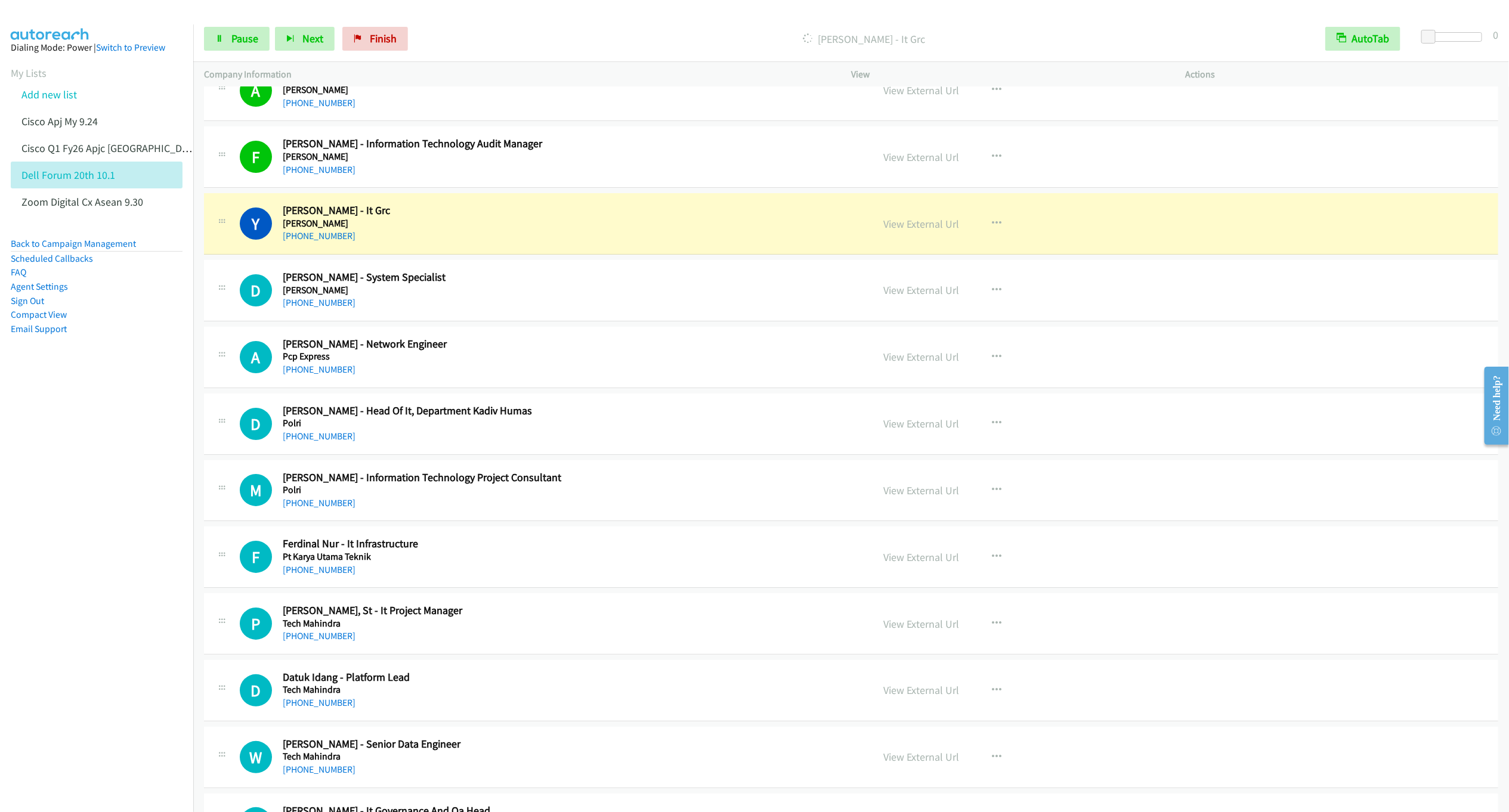
scroll to position [2861, 0]
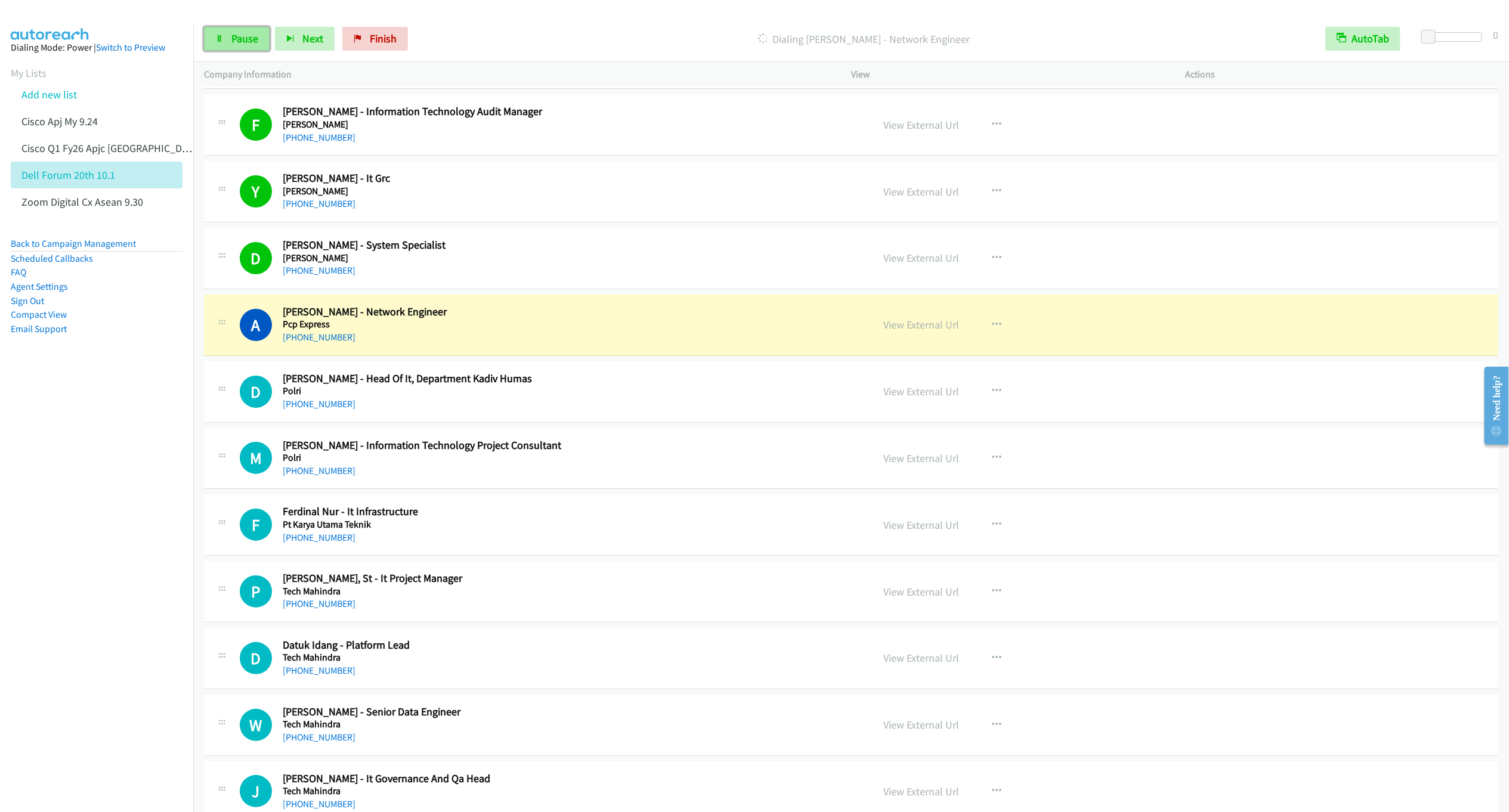
click at [240, 35] on span "Pause" at bounding box center [245, 38] width 27 height 13
